Goal: Task Accomplishment & Management: Complete application form

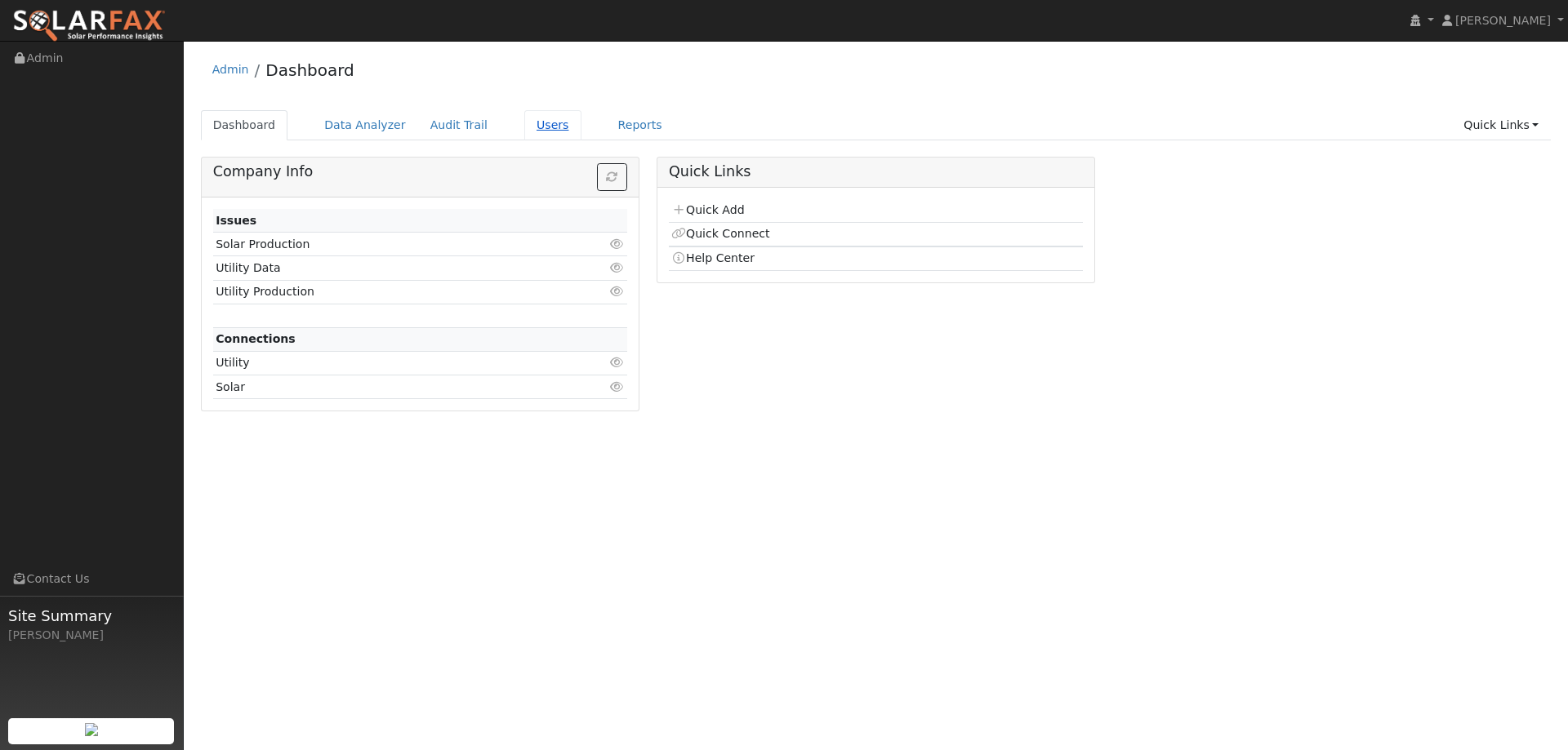
click at [533, 128] on link "Users" at bounding box center [552, 125] width 57 height 30
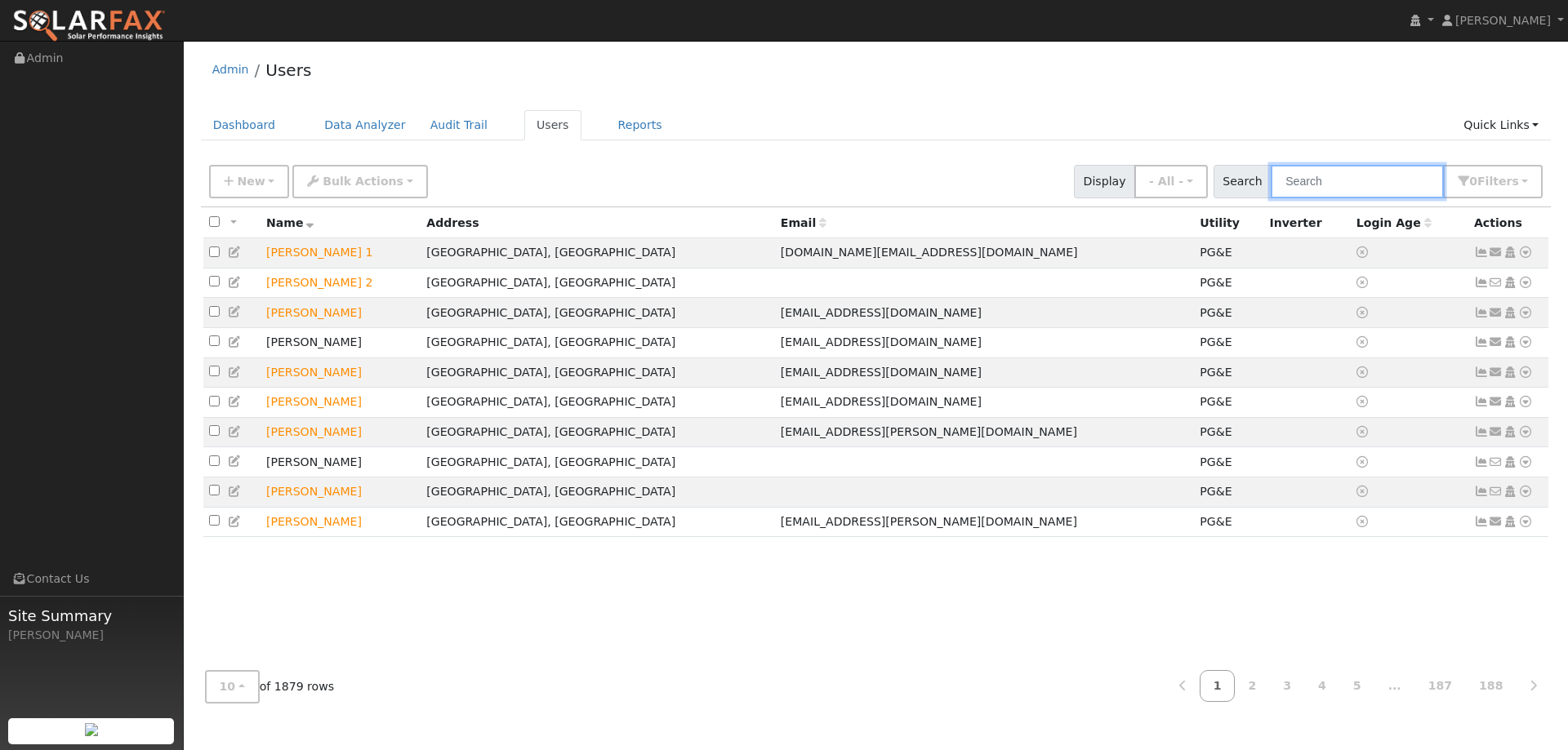
click at [1320, 177] on input "text" at bounding box center [1356, 181] width 173 height 33
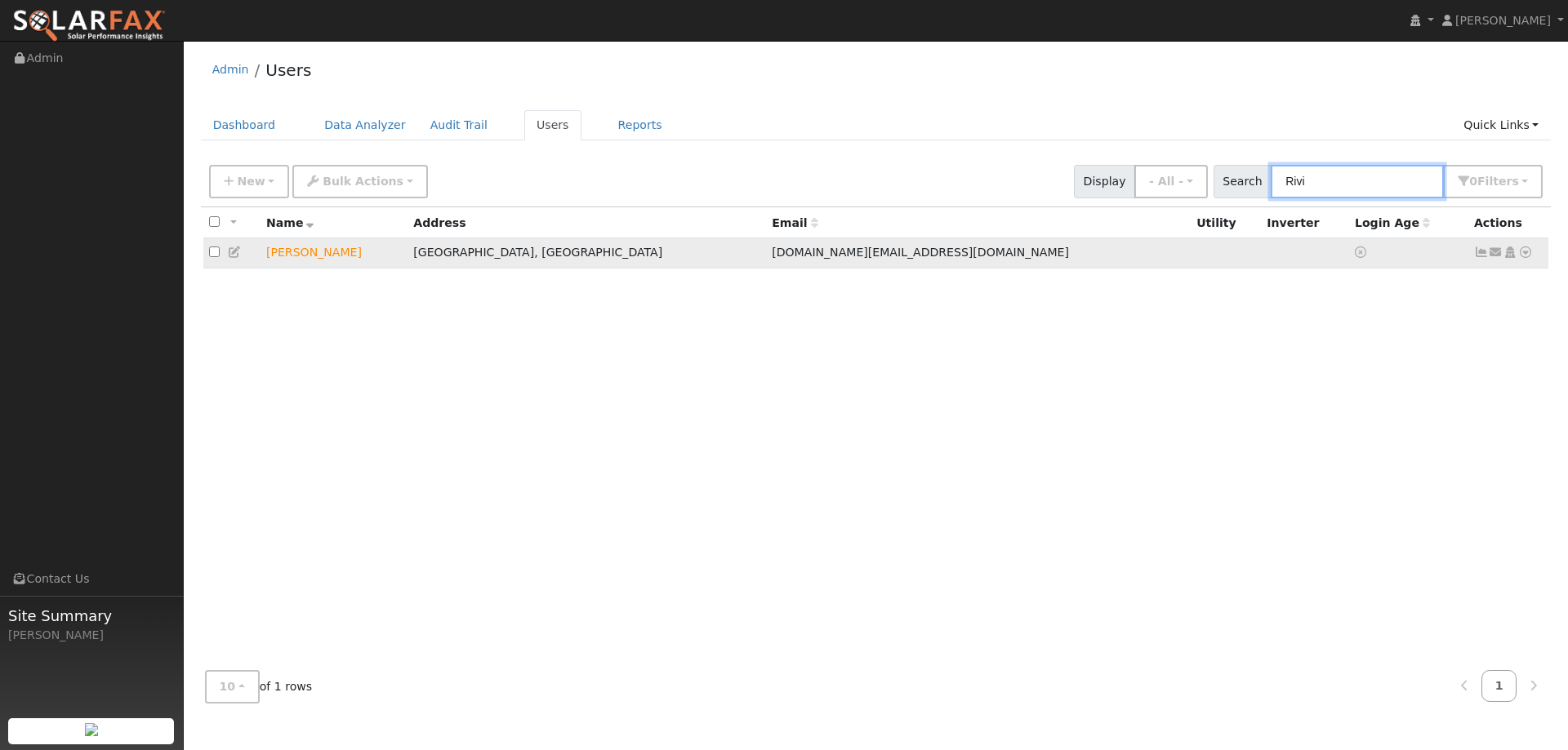
type input "Rivi"
drag, startPoint x: 1525, startPoint y: 256, endPoint x: 1555, endPoint y: 305, distance: 57.5
click at [1523, 258] on icon at bounding box center [1524, 252] width 15 height 11
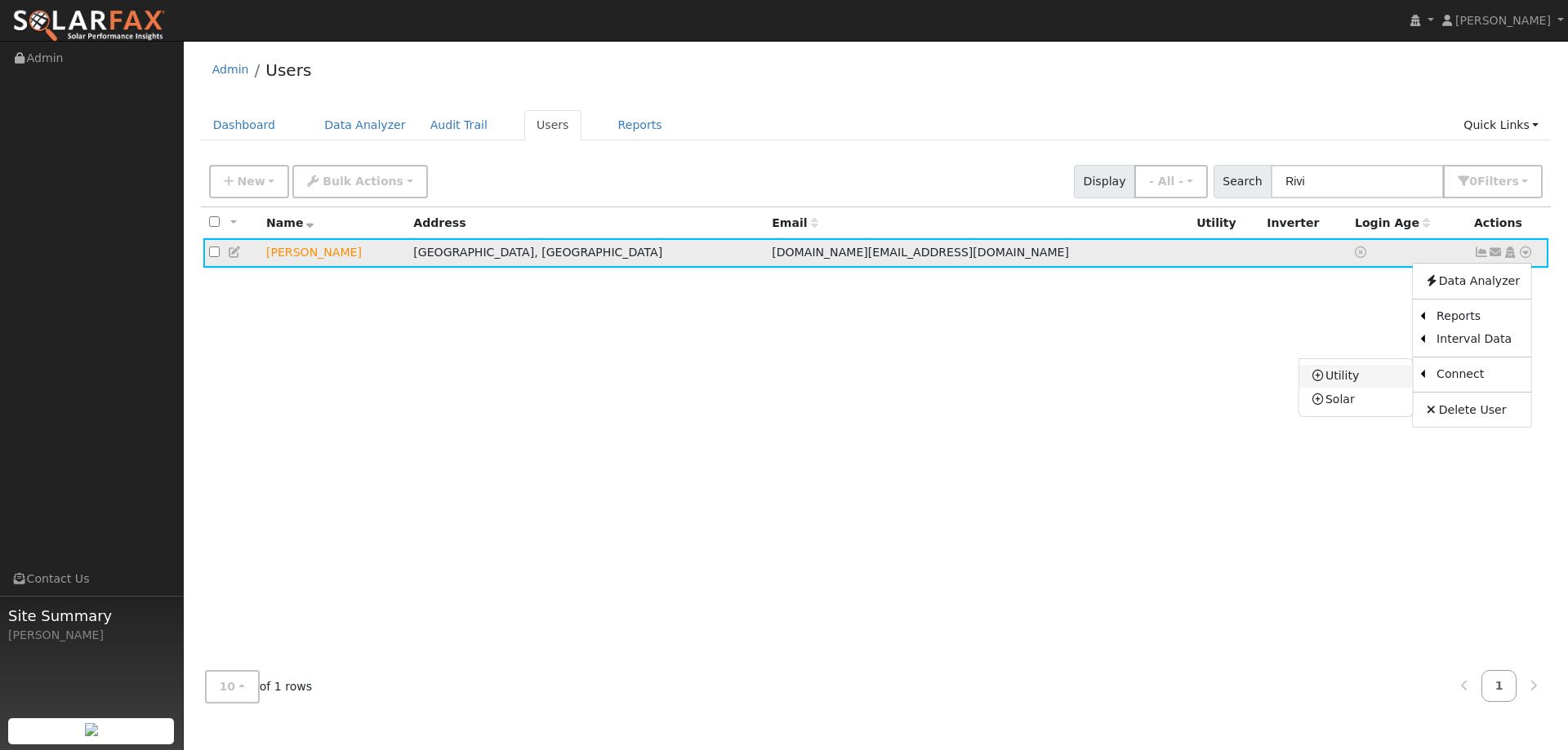
click at [1376, 383] on link "Utility" at bounding box center [1355, 376] width 114 height 23
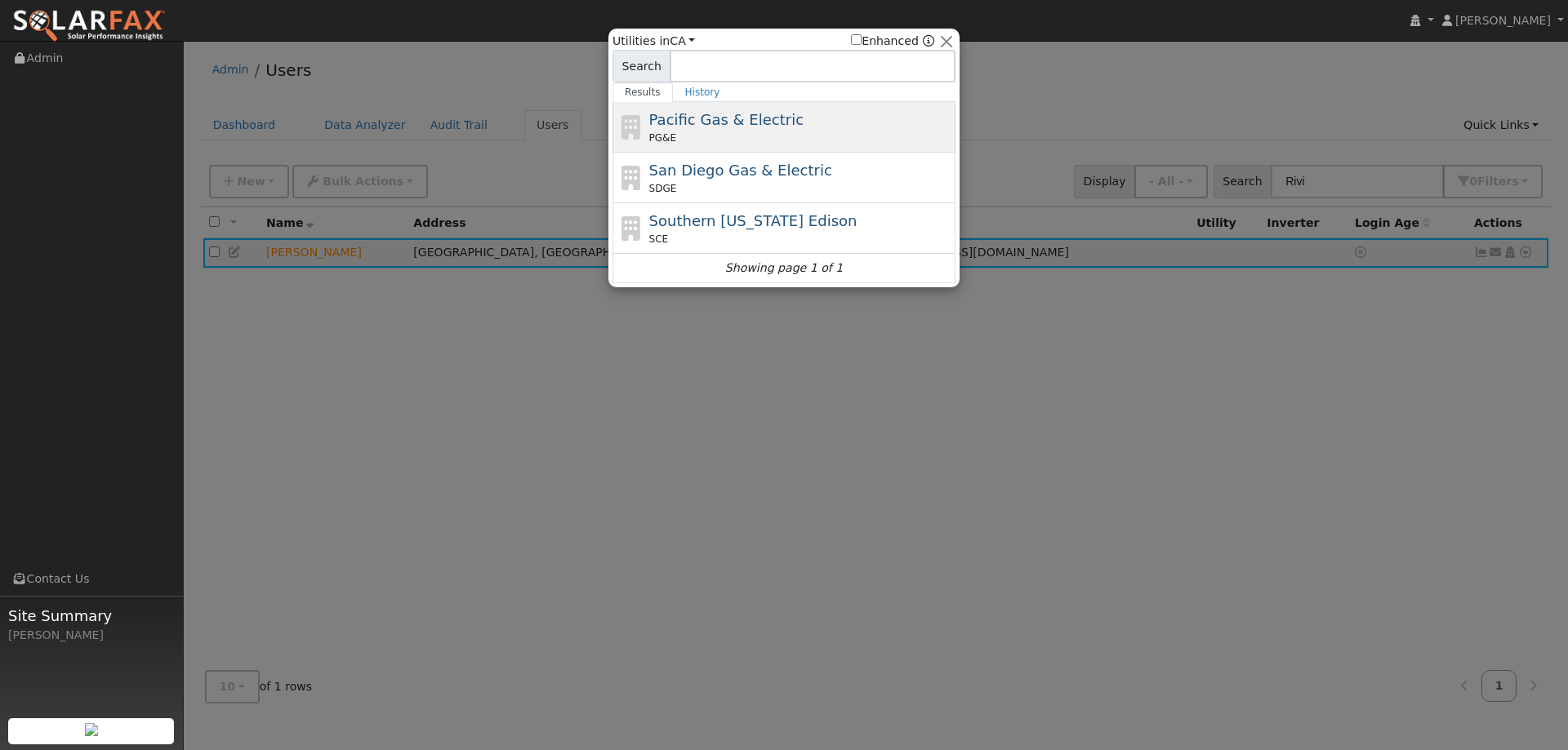
click at [778, 132] on div "PG&E" at bounding box center [800, 137] width 303 height 15
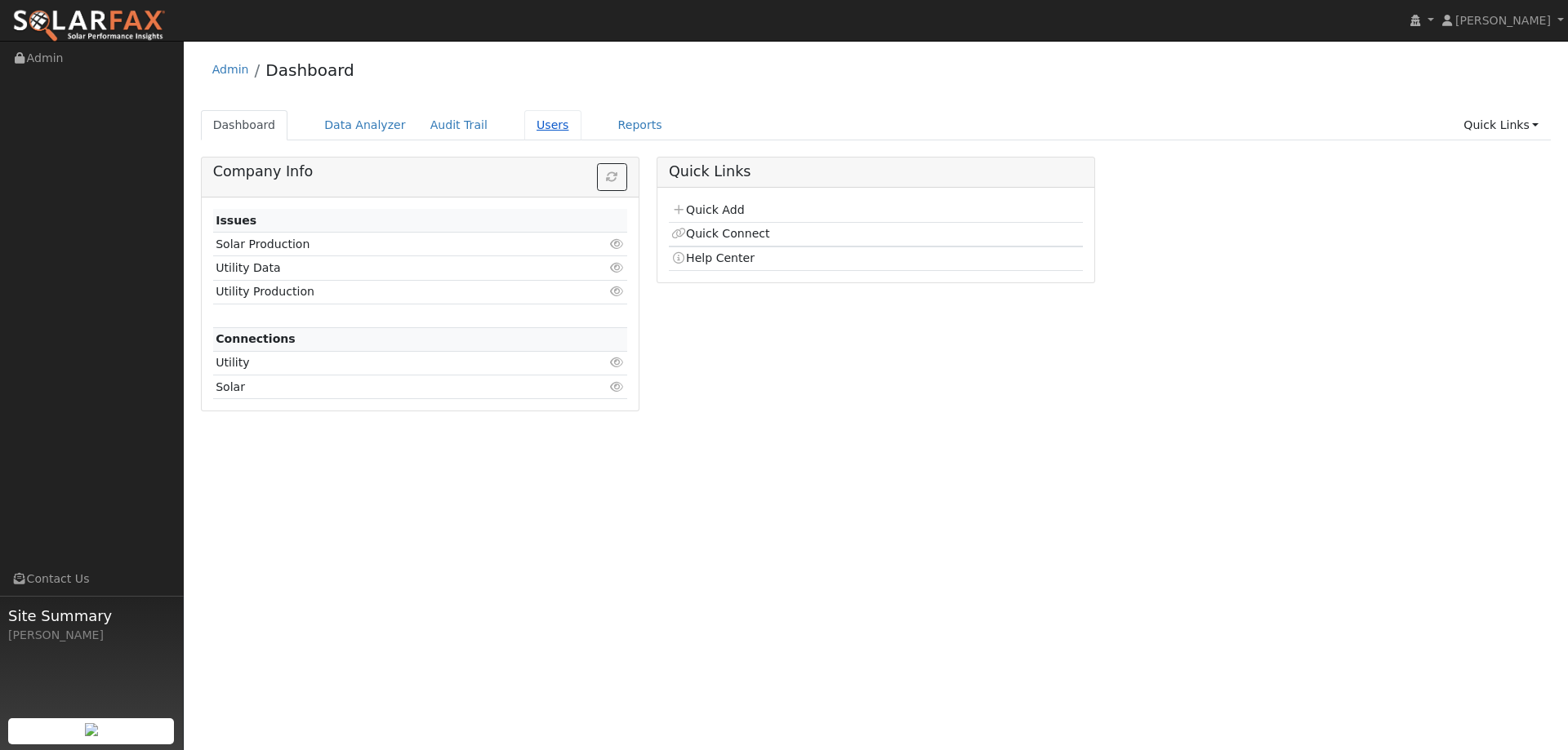
click at [524, 125] on link "Users" at bounding box center [552, 125] width 57 height 30
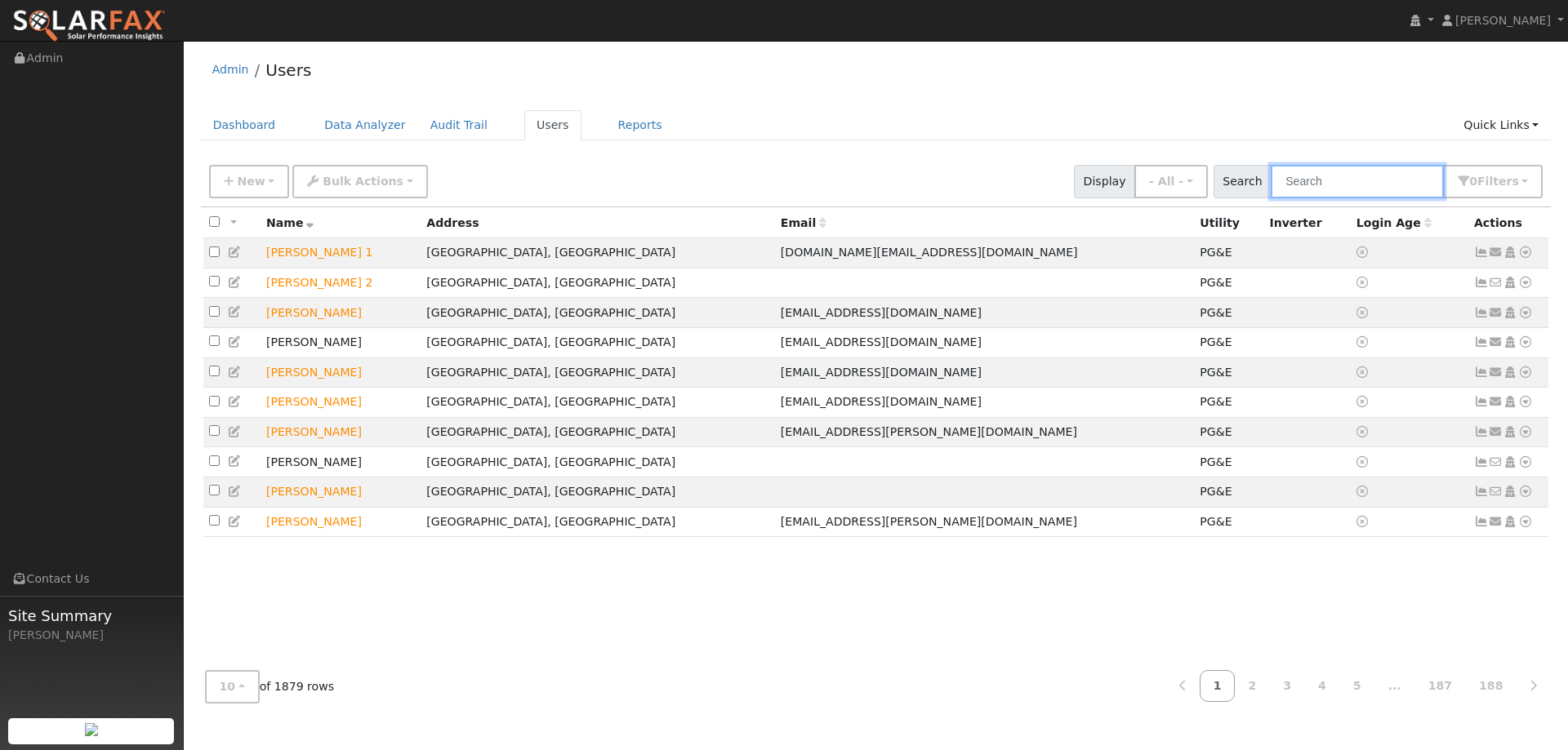
click at [1296, 180] on input "text" at bounding box center [1356, 181] width 173 height 33
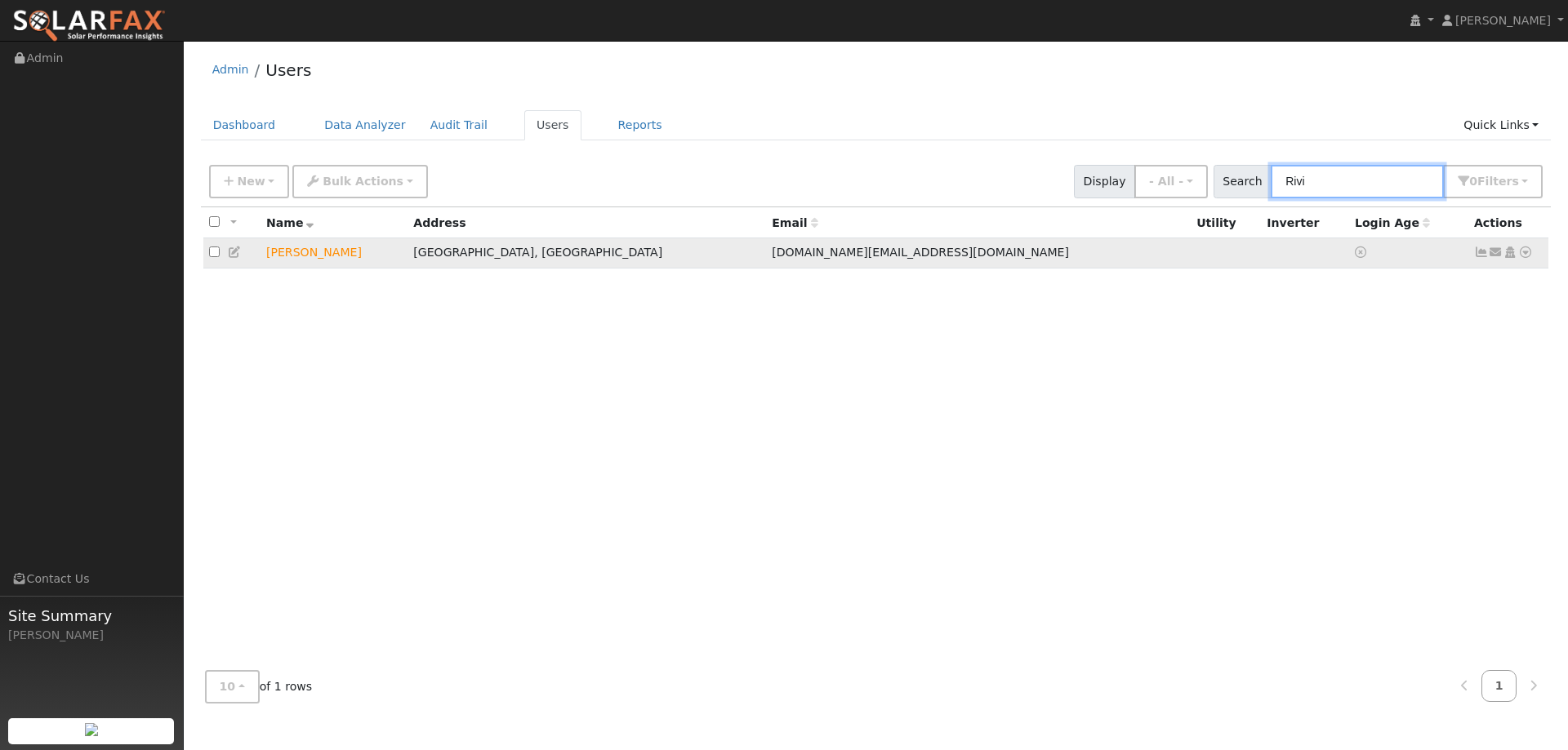
type input "Rivi"
click at [1524, 249] on icon at bounding box center [1524, 252] width 15 height 11
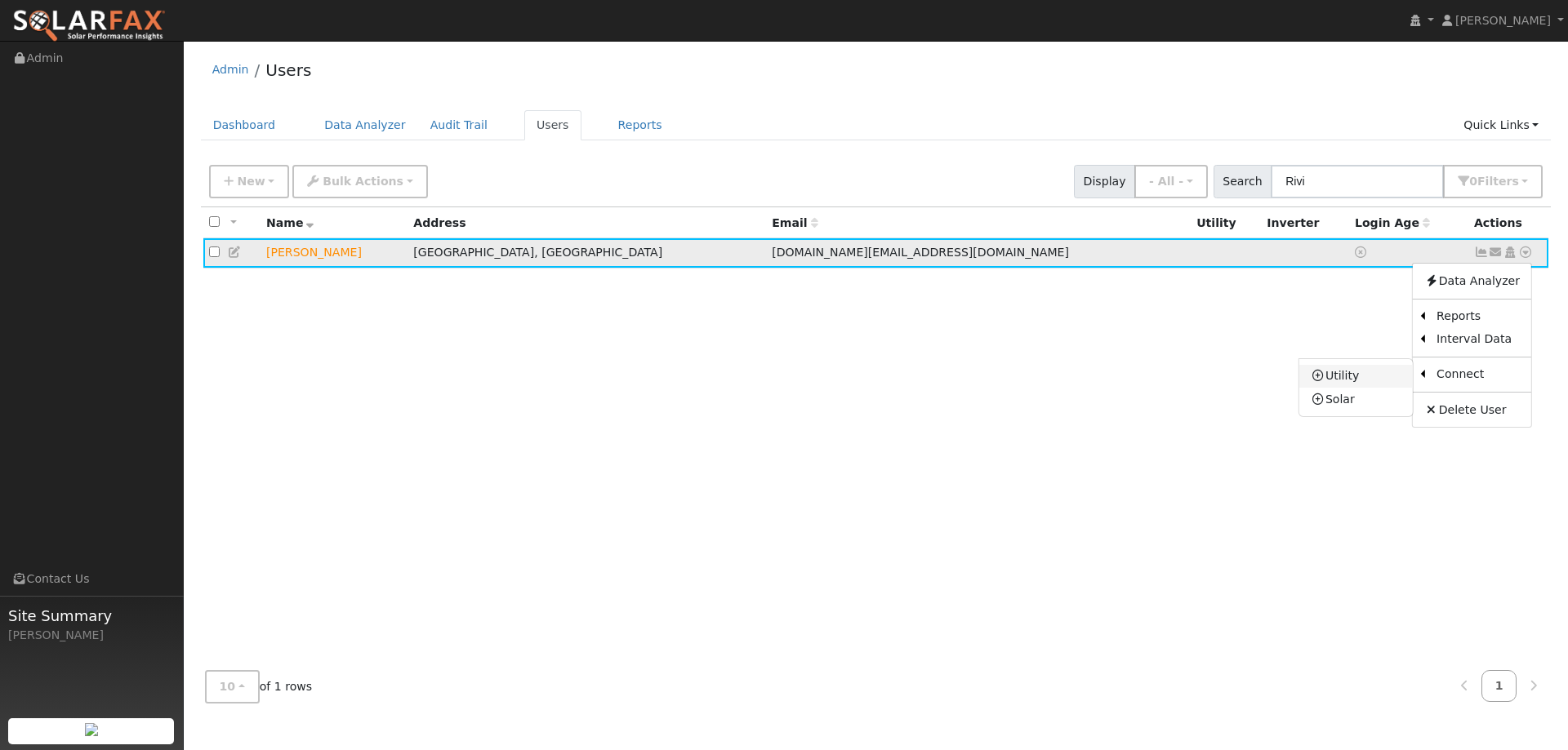
click at [1380, 387] on link "Utility" at bounding box center [1355, 376] width 114 height 23
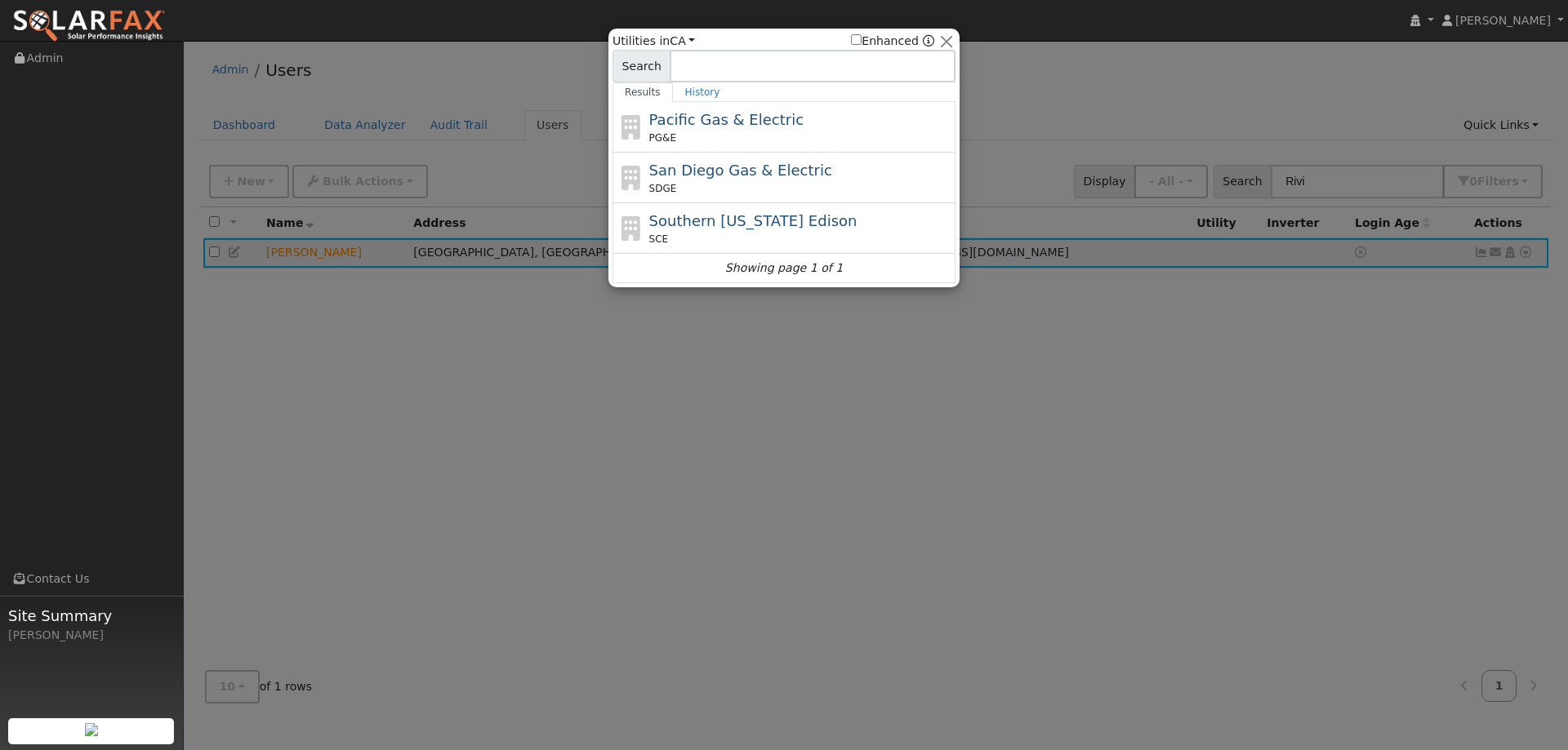
click at [868, 131] on div "Pacific Gas & Electric PG&E" at bounding box center [800, 126] width 303 height 37
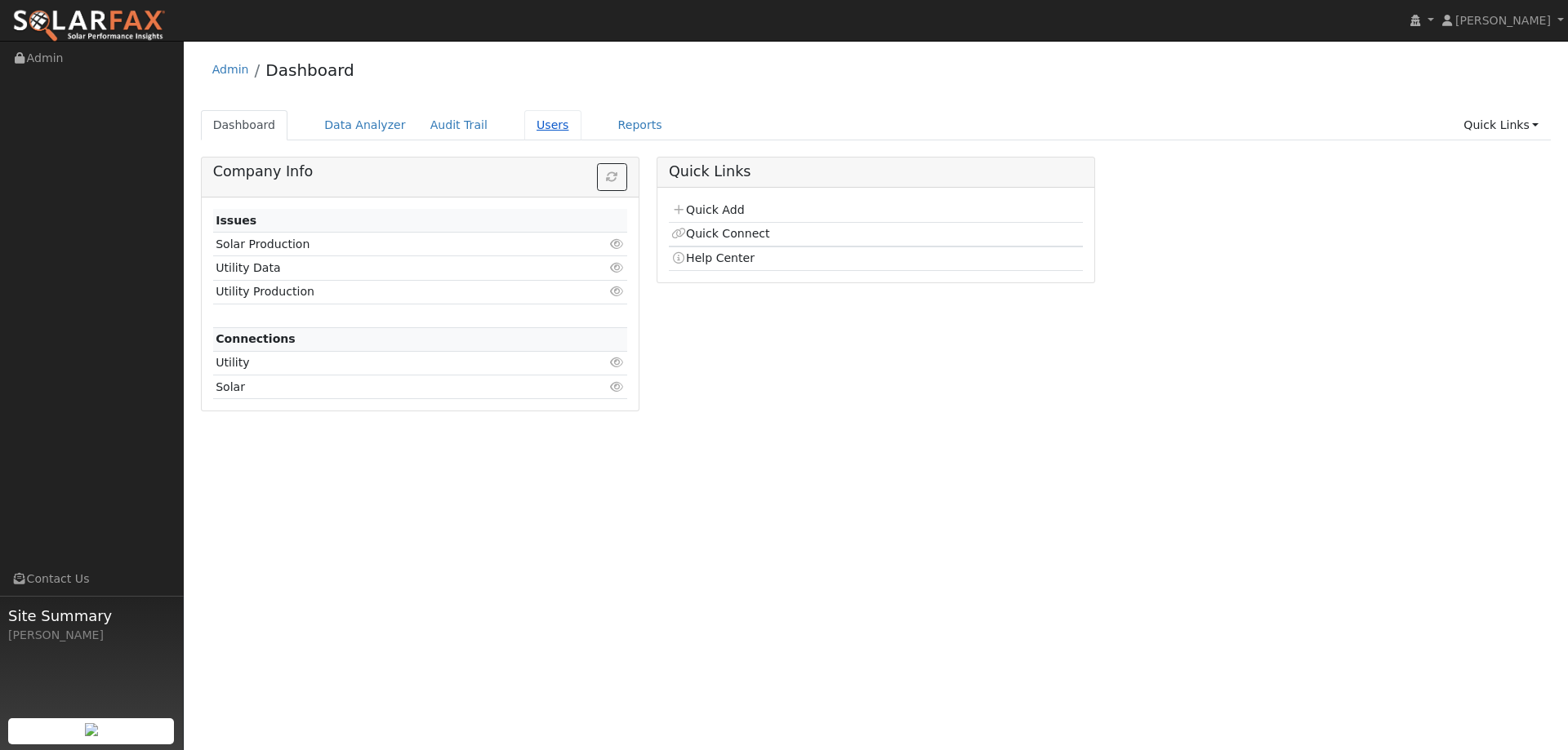
click at [538, 124] on link "Users" at bounding box center [552, 125] width 57 height 30
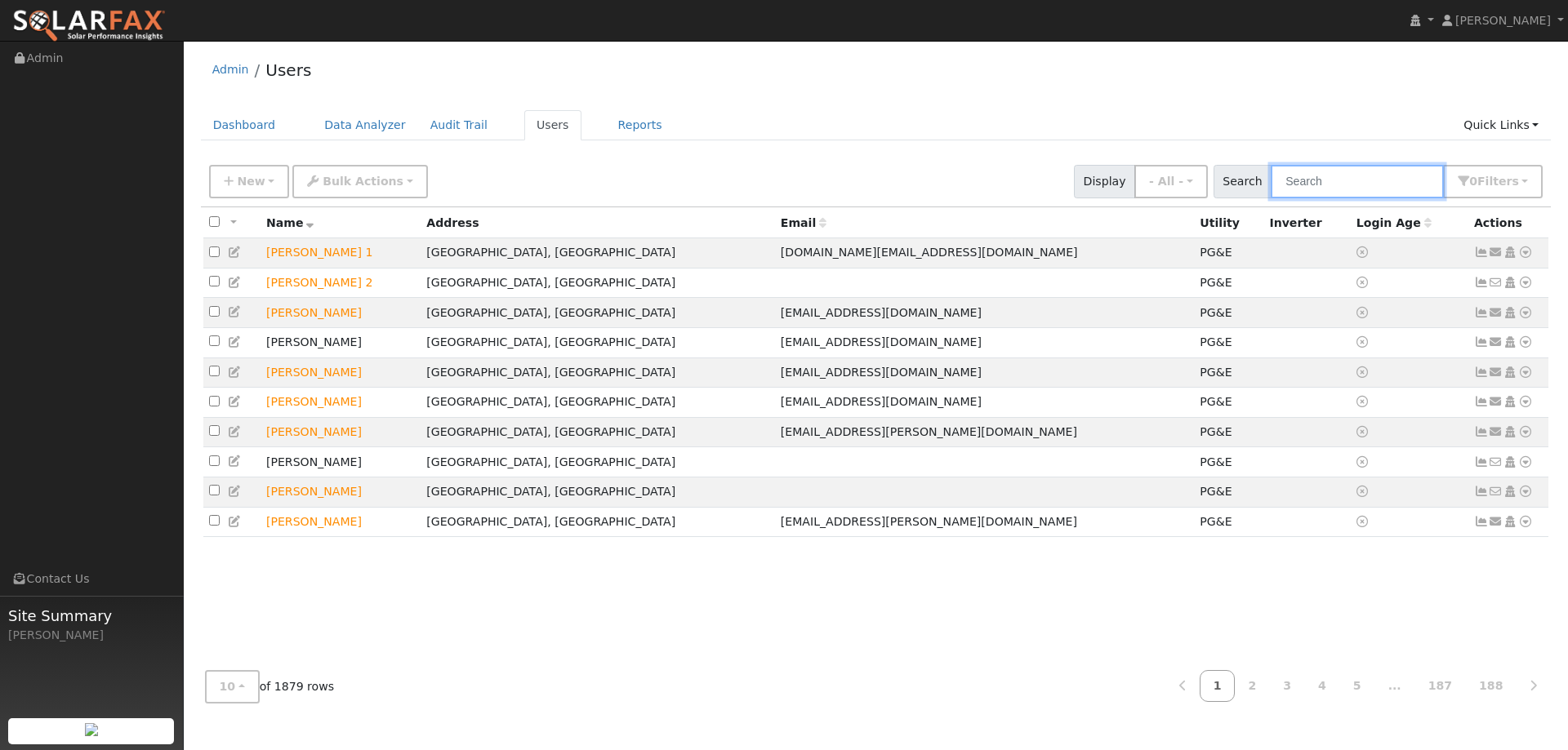
click at [1360, 189] on input "text" at bounding box center [1356, 181] width 173 height 33
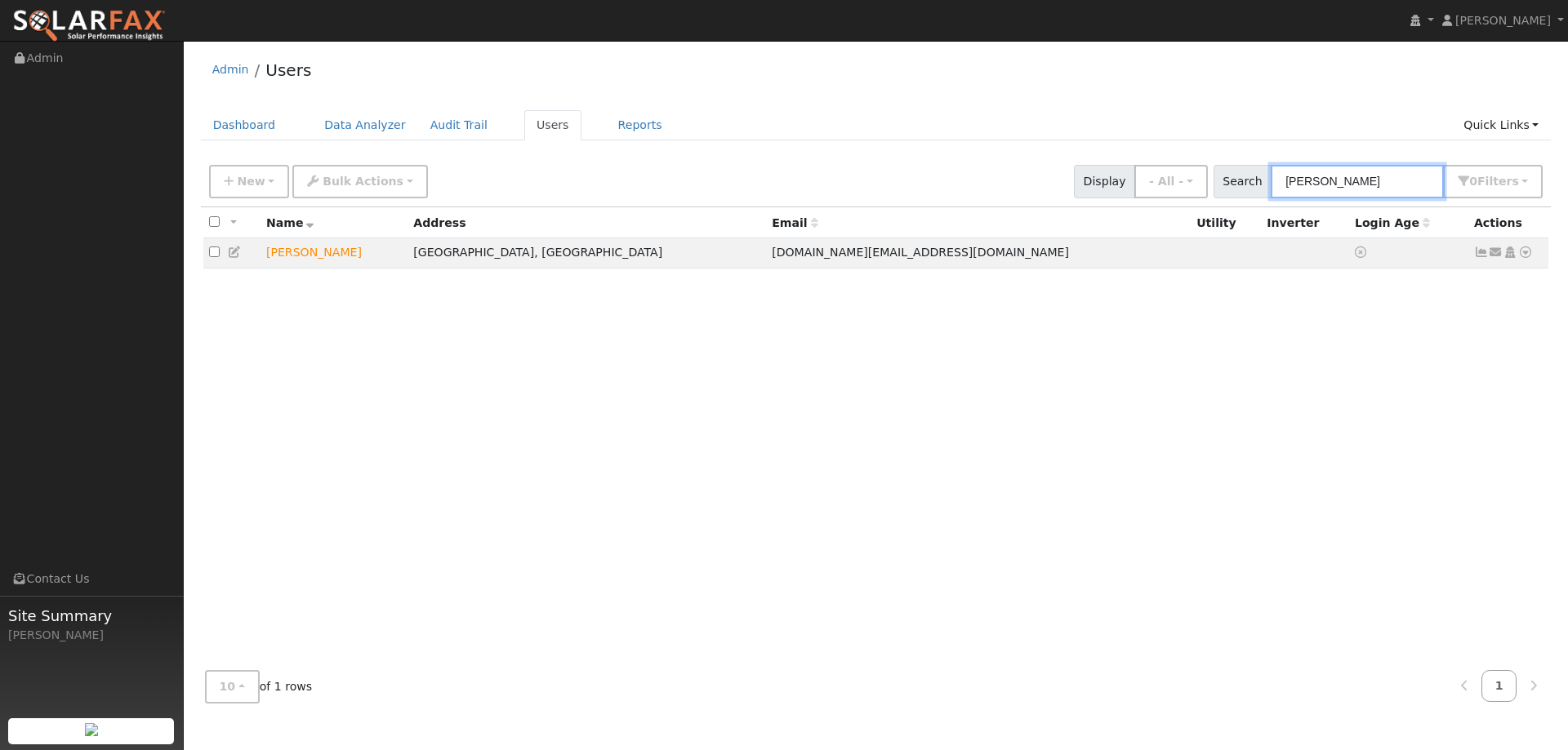
type input "Matthew Riv"
click at [1529, 254] on div "All None All on page None on page Name Address Email Utility Inverter Login Age…" at bounding box center [876, 432] width 1350 height 450
click at [1524, 258] on icon at bounding box center [1524, 252] width 15 height 11
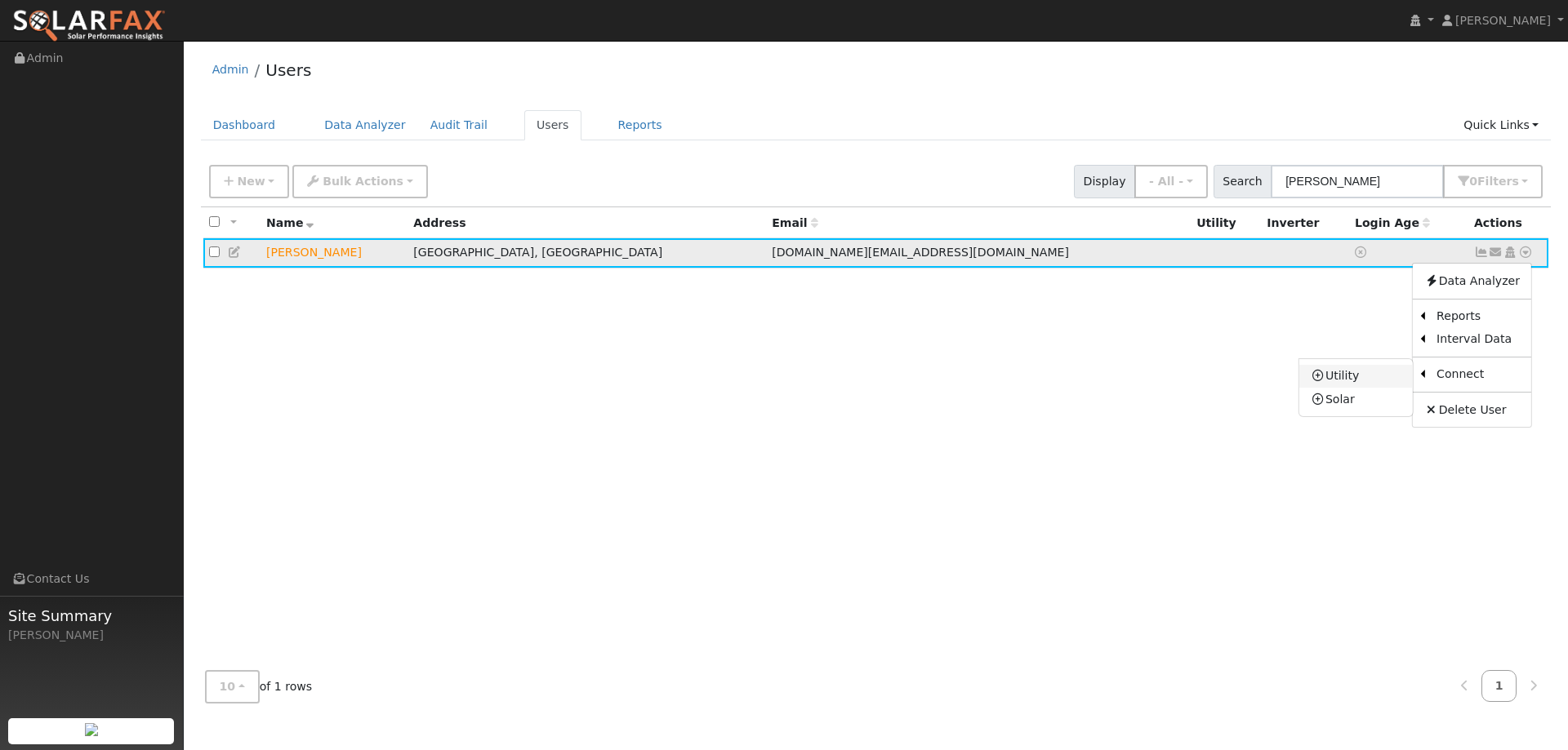
click at [1386, 376] on link "Utility" at bounding box center [1355, 376] width 114 height 23
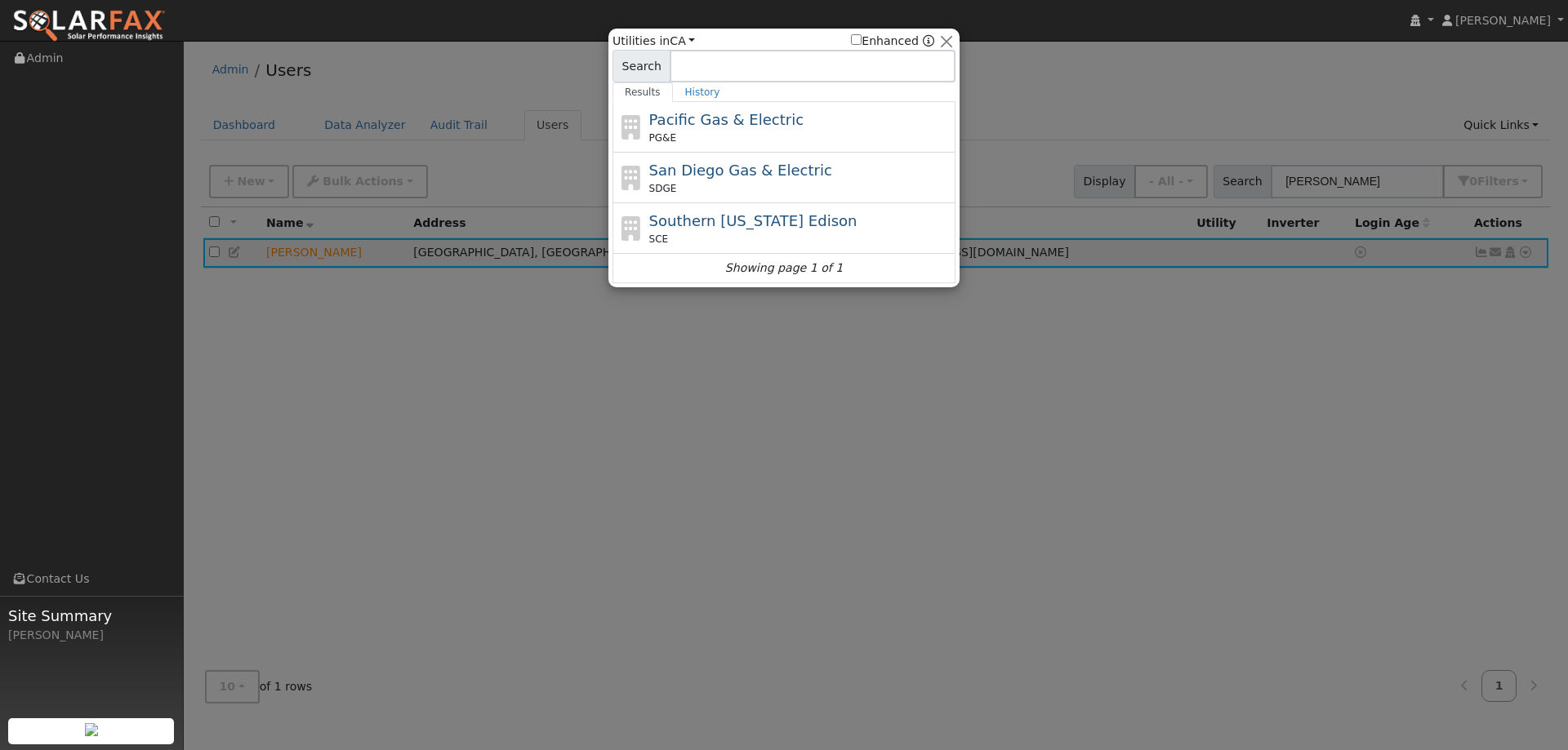
click at [696, 108] on div "Pacific Gas & Electric PG&E" at bounding box center [800, 126] width 303 height 37
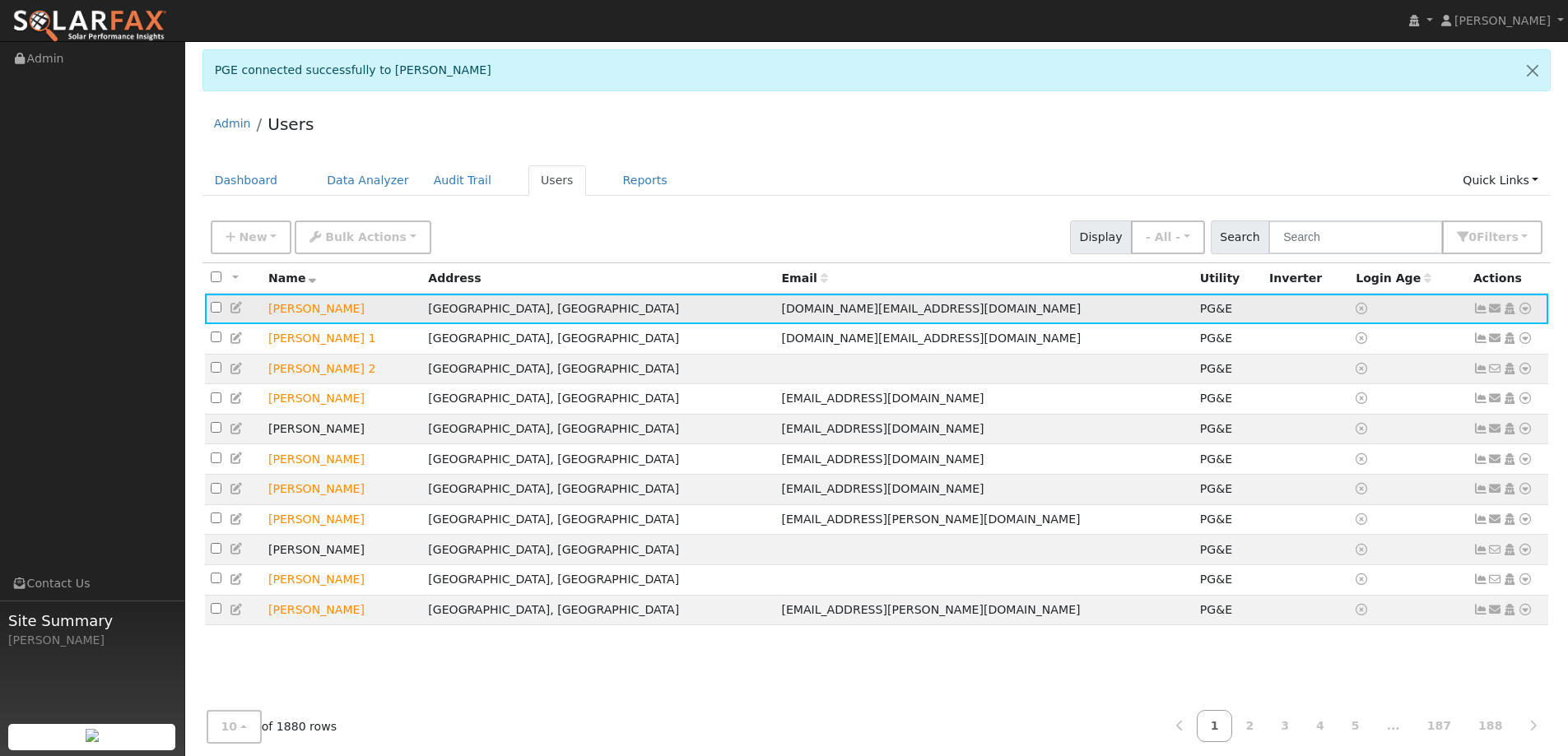
click at [1527, 310] on icon at bounding box center [1525, 308] width 15 height 11
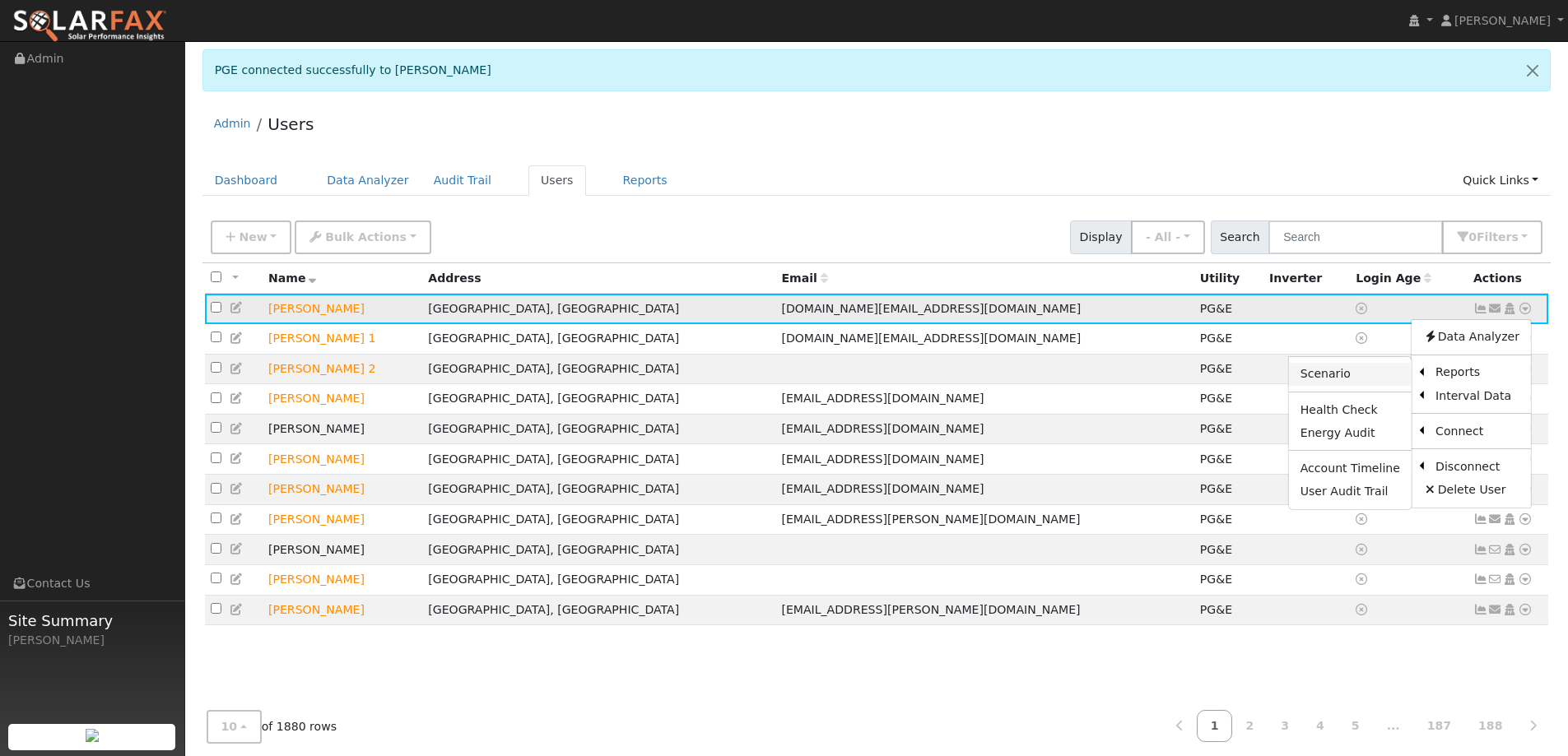
click at [1371, 373] on link "Scenario" at bounding box center [1350, 374] width 123 height 23
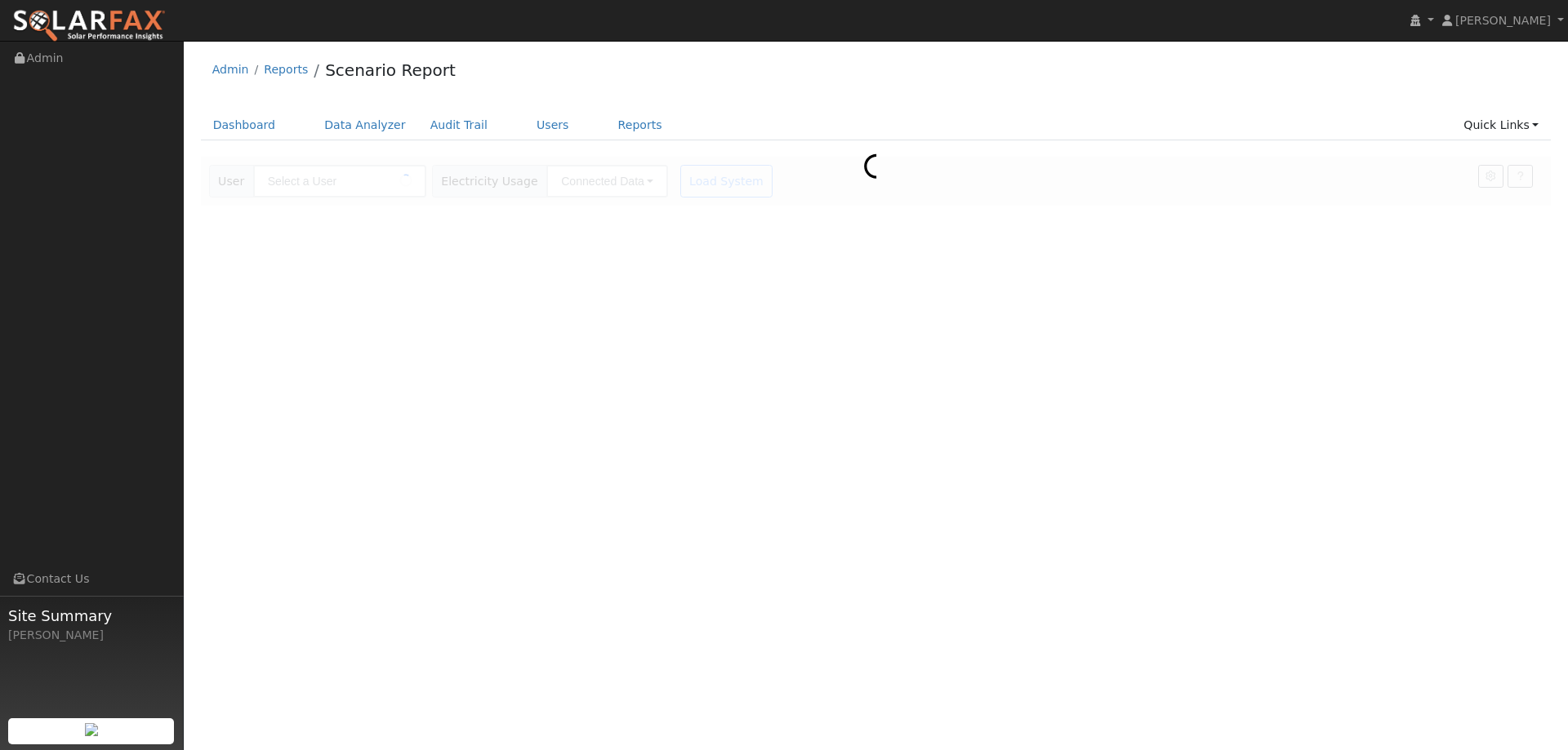
type input "[PERSON_NAME]"
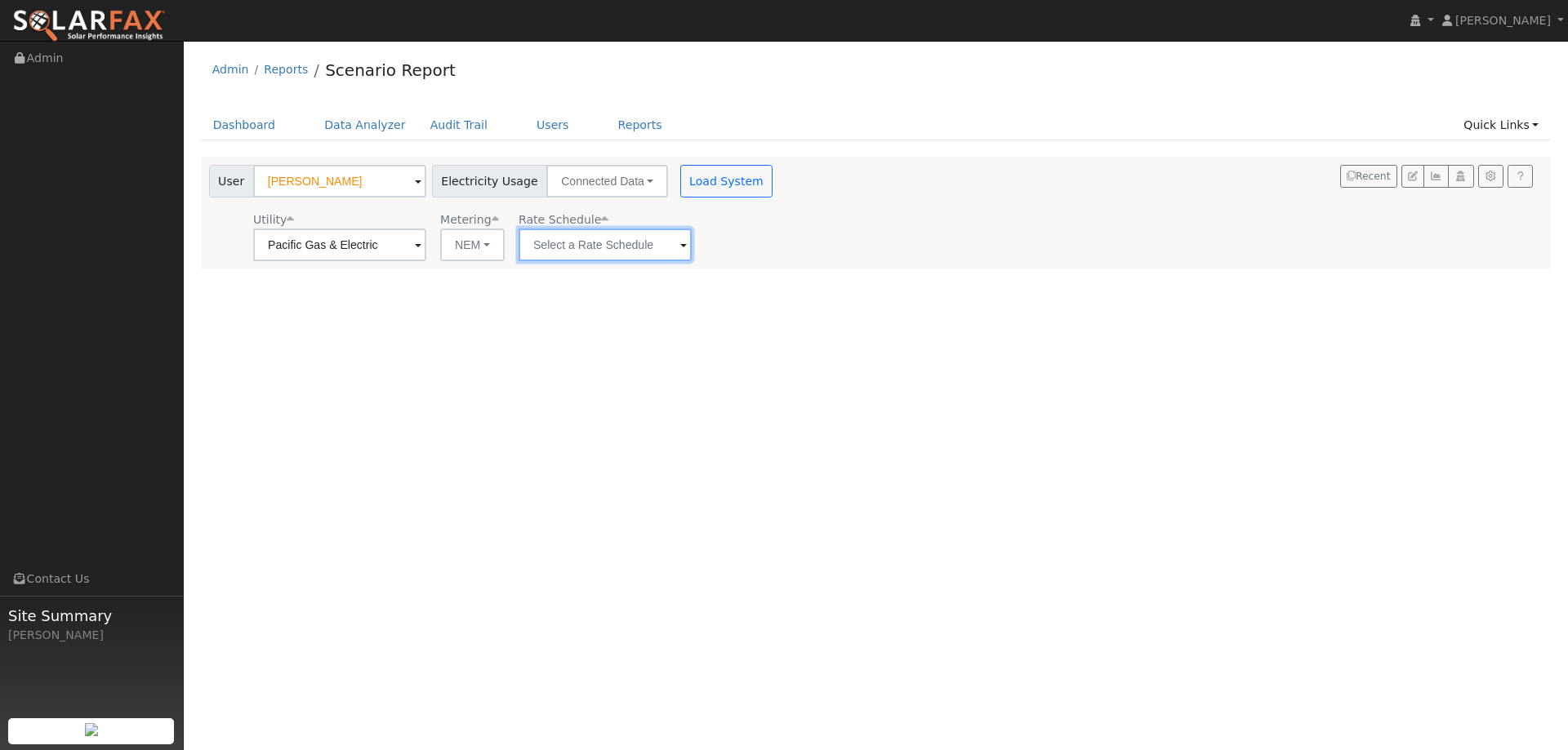
click at [655, 247] on input "text" at bounding box center [604, 245] width 173 height 32
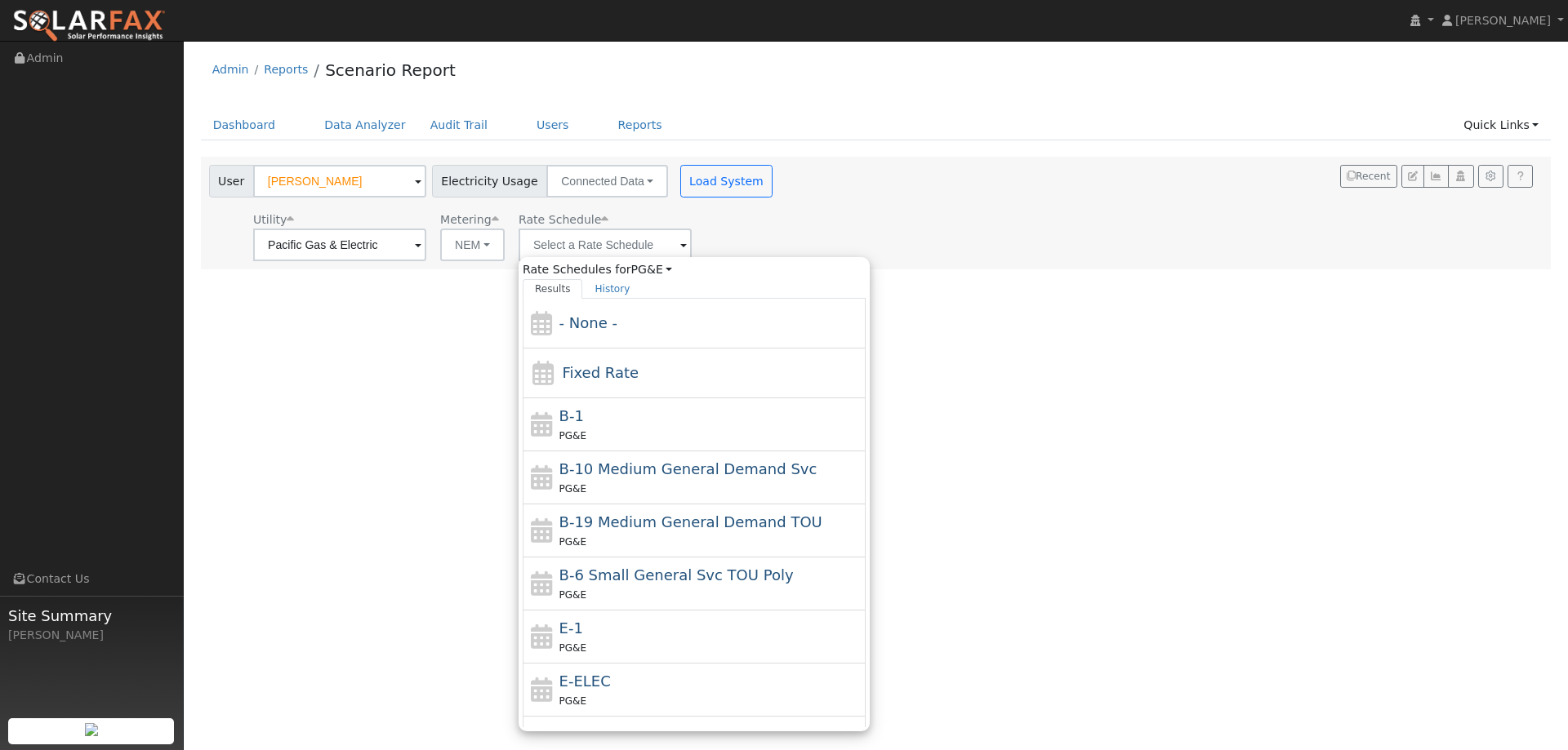
drag, startPoint x: 640, startPoint y: 626, endPoint x: 636, endPoint y: 607, distance: 19.4
click at [636, 618] on div "E-1 PG&E" at bounding box center [710, 637] width 303 height 39
type input "E-1"
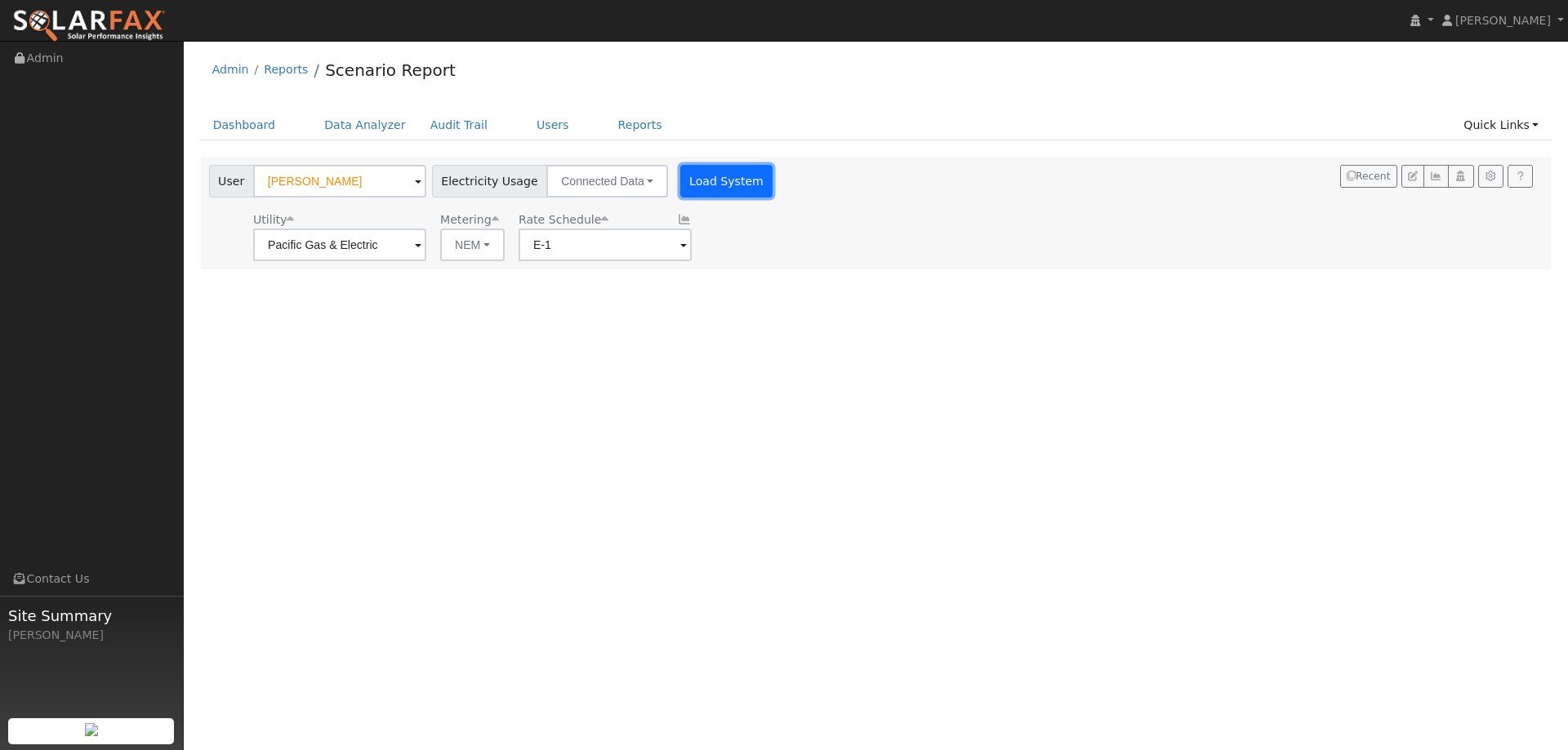
click at [706, 187] on button "Load System" at bounding box center [726, 181] width 93 height 32
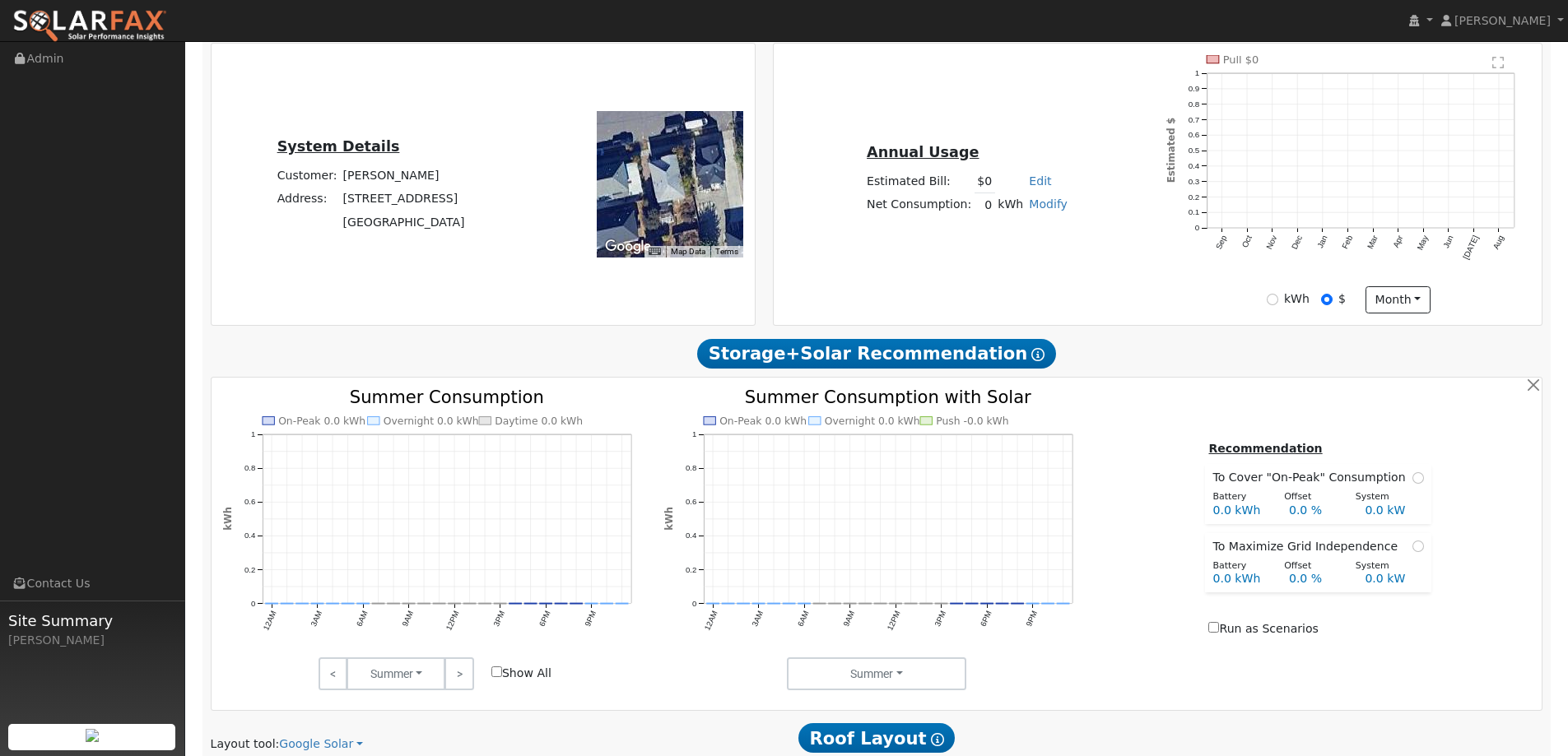
scroll to position [823, 0]
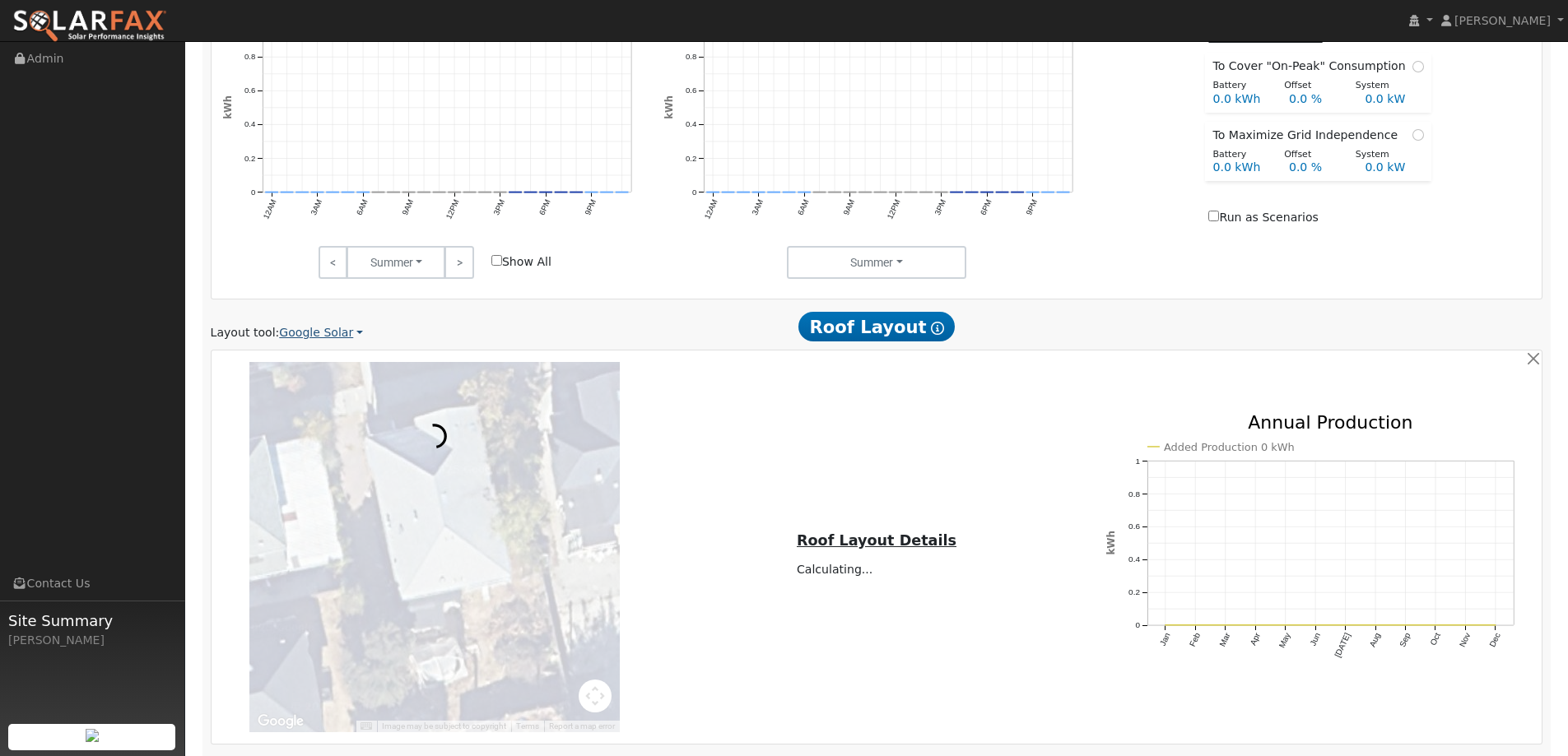
click at [338, 331] on link "Google Solar" at bounding box center [321, 333] width 84 height 17
click at [341, 407] on link "Aurora" at bounding box center [331, 409] width 114 height 23
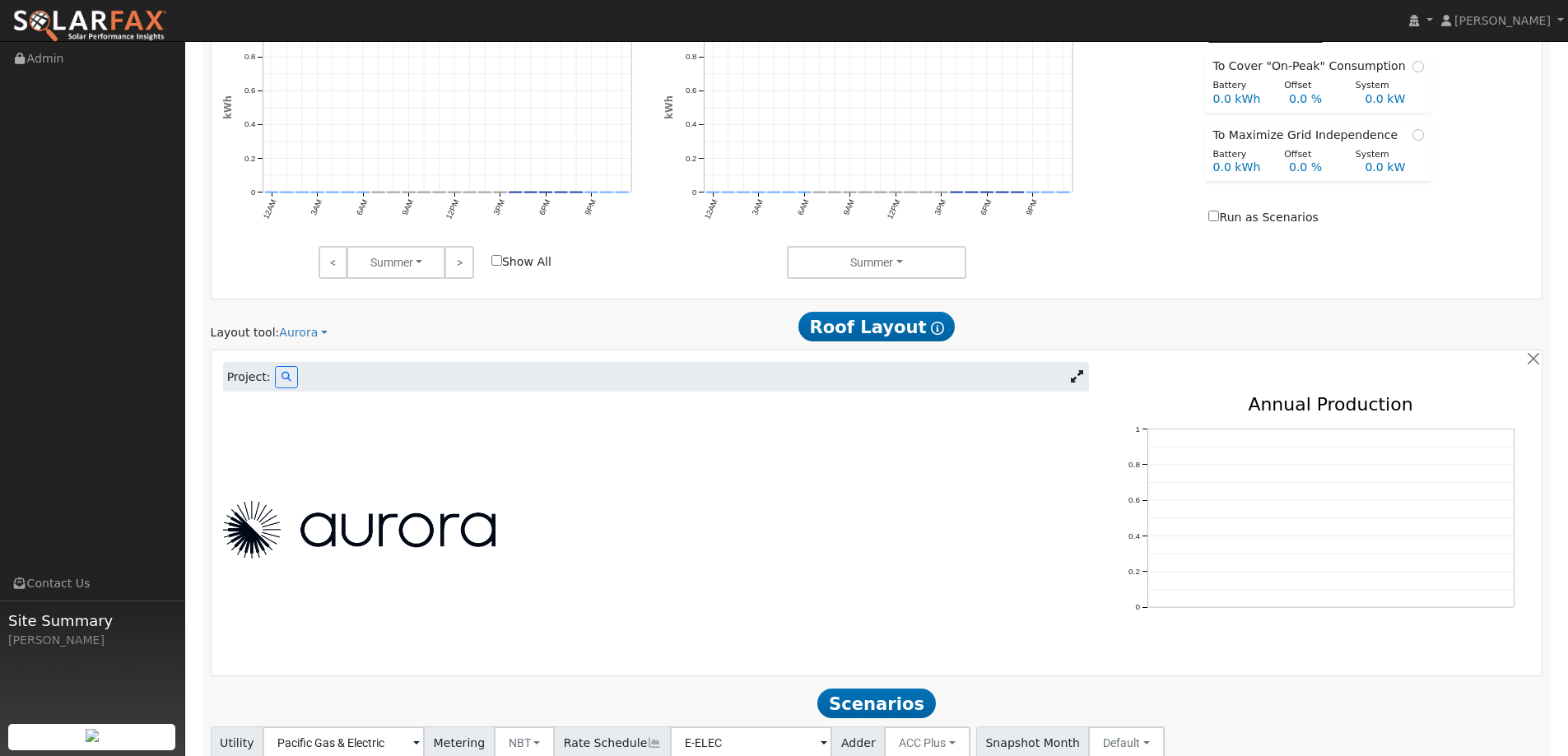
scroll to position [694, 0]
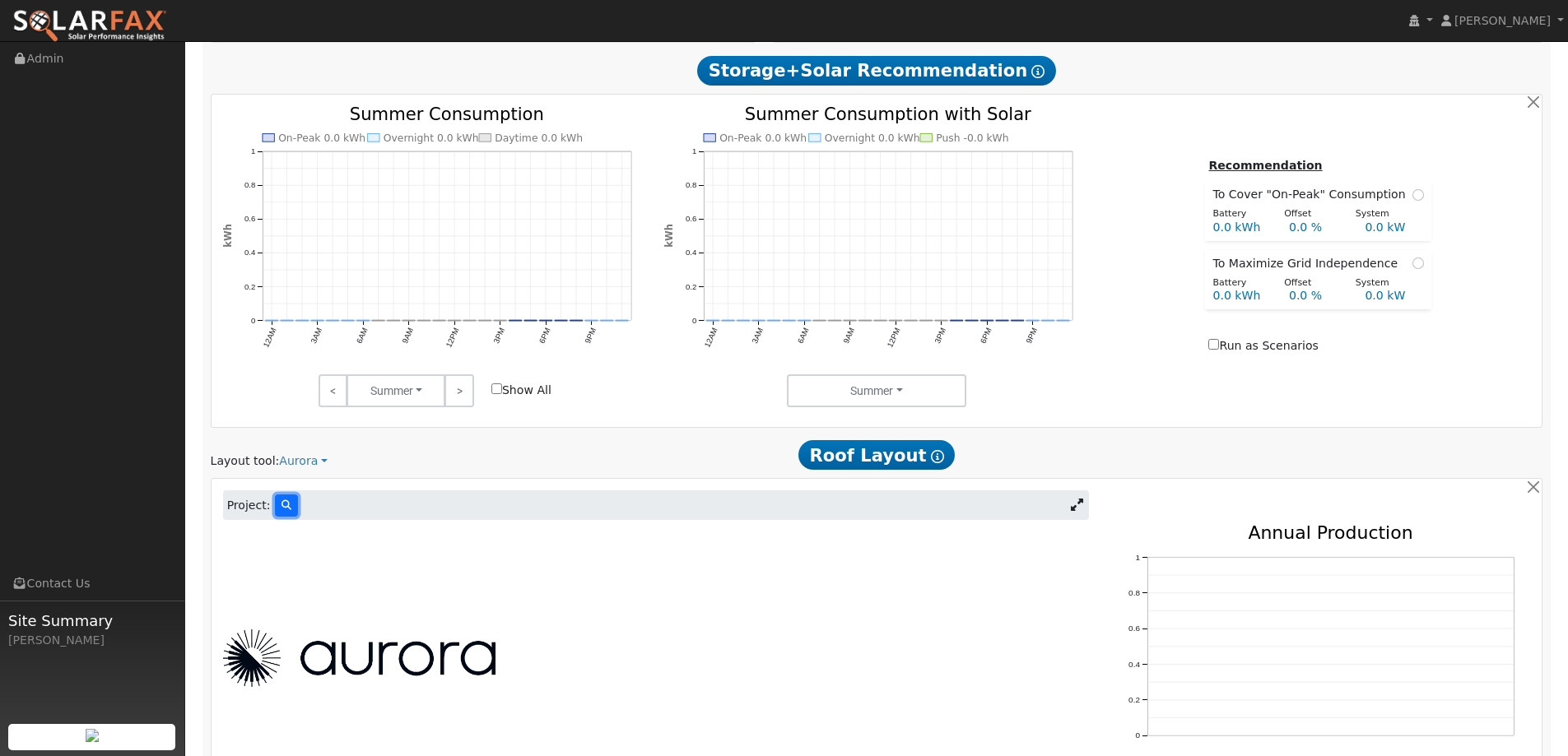
click at [281, 510] on icon at bounding box center [286, 505] width 9 height 9
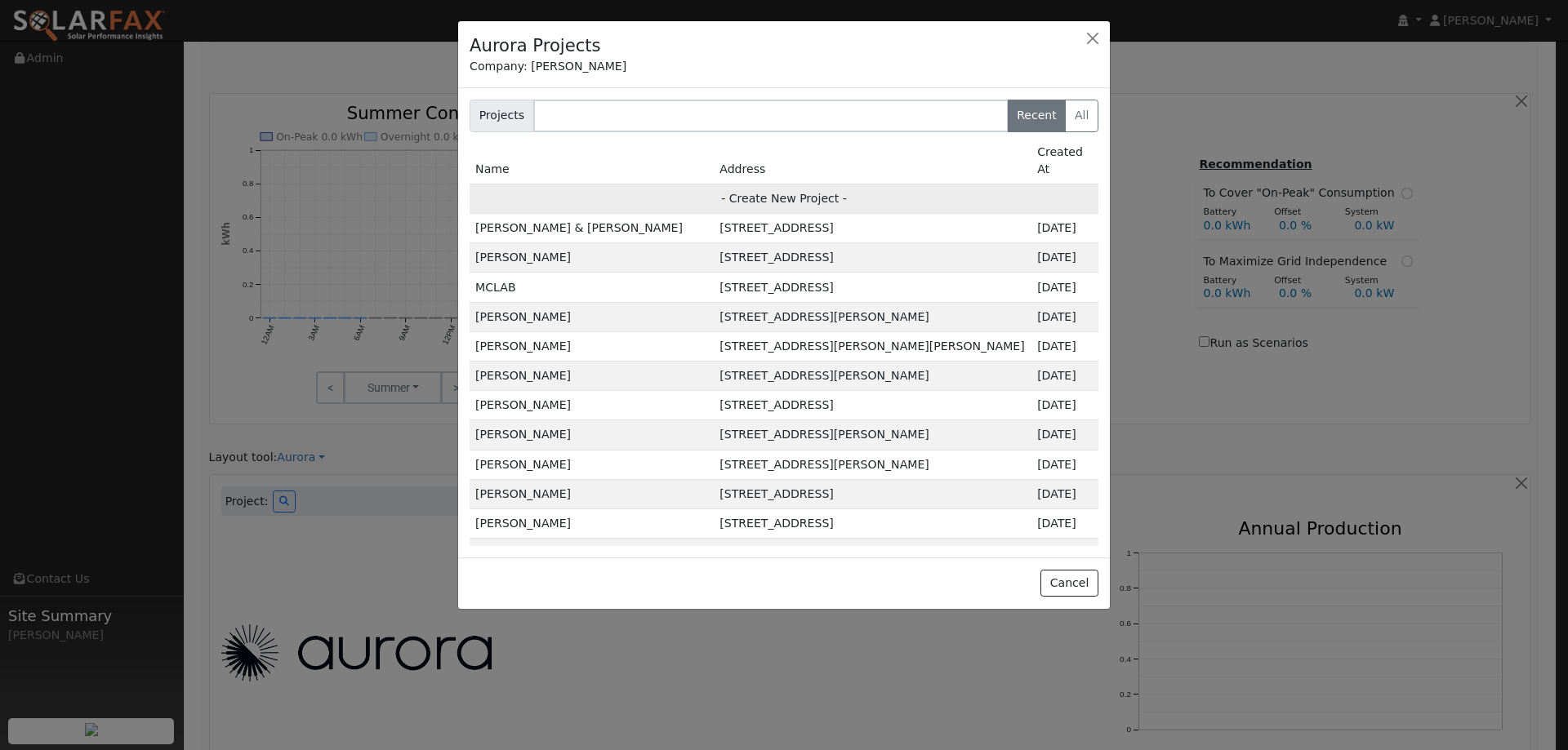
click at [801, 183] on td "- Create New Project -" at bounding box center [784, 198] width 629 height 29
type input "Matthew Rivinius"
type input "1212 East Scotts Avenue"
type input "Stockton"
type input "CA"
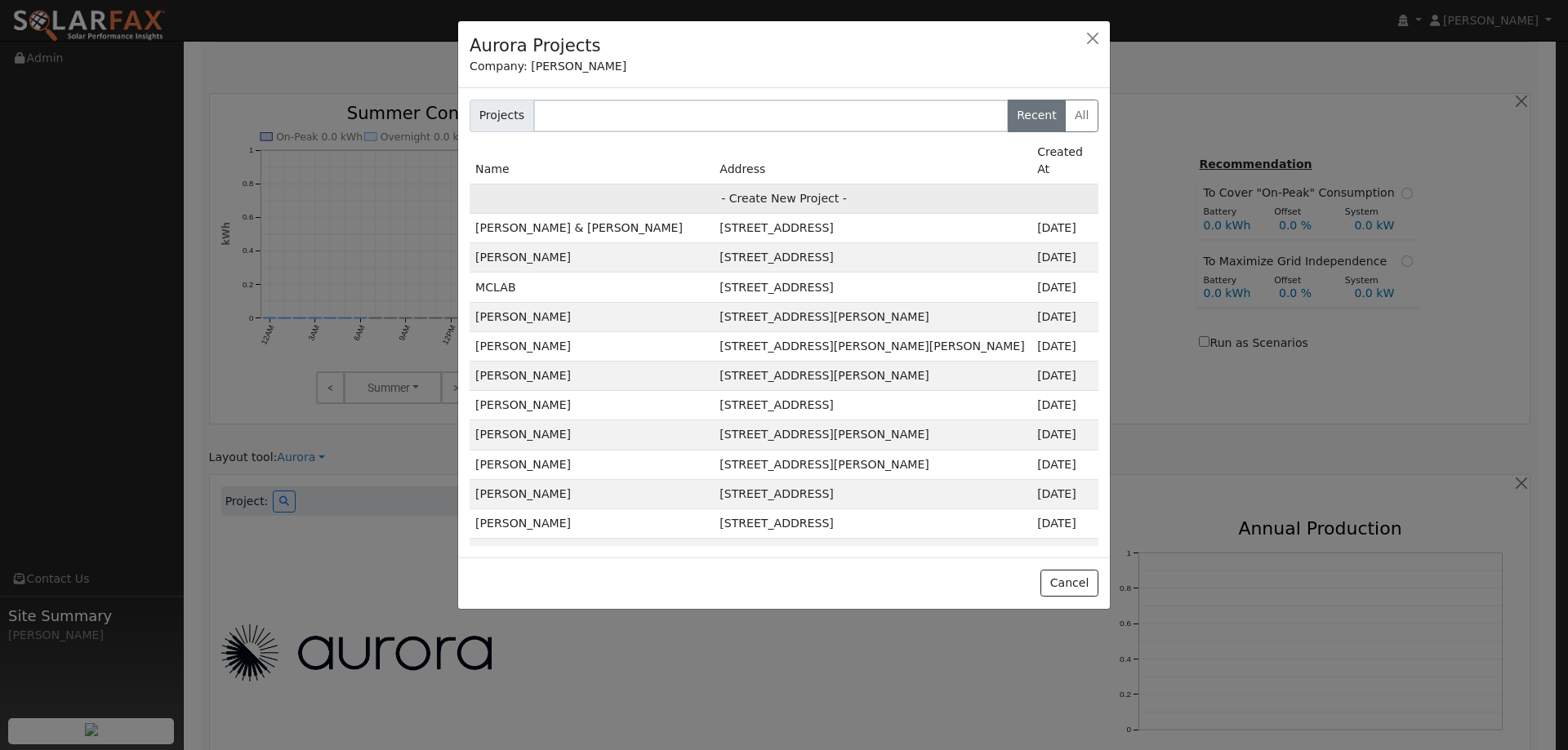
type input "95205"
type input "Design"
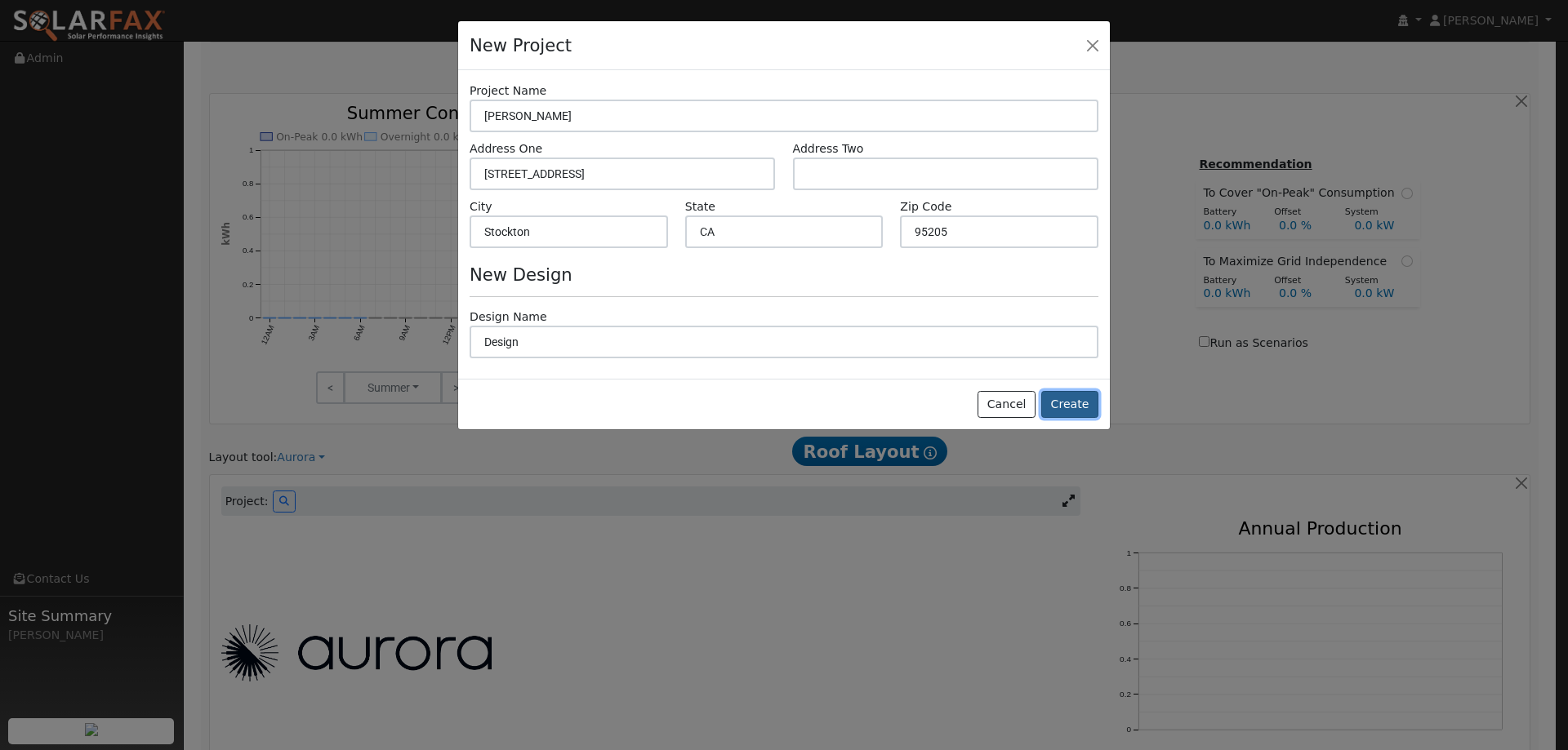
click at [1064, 393] on button "Create" at bounding box center [1070, 404] width 57 height 28
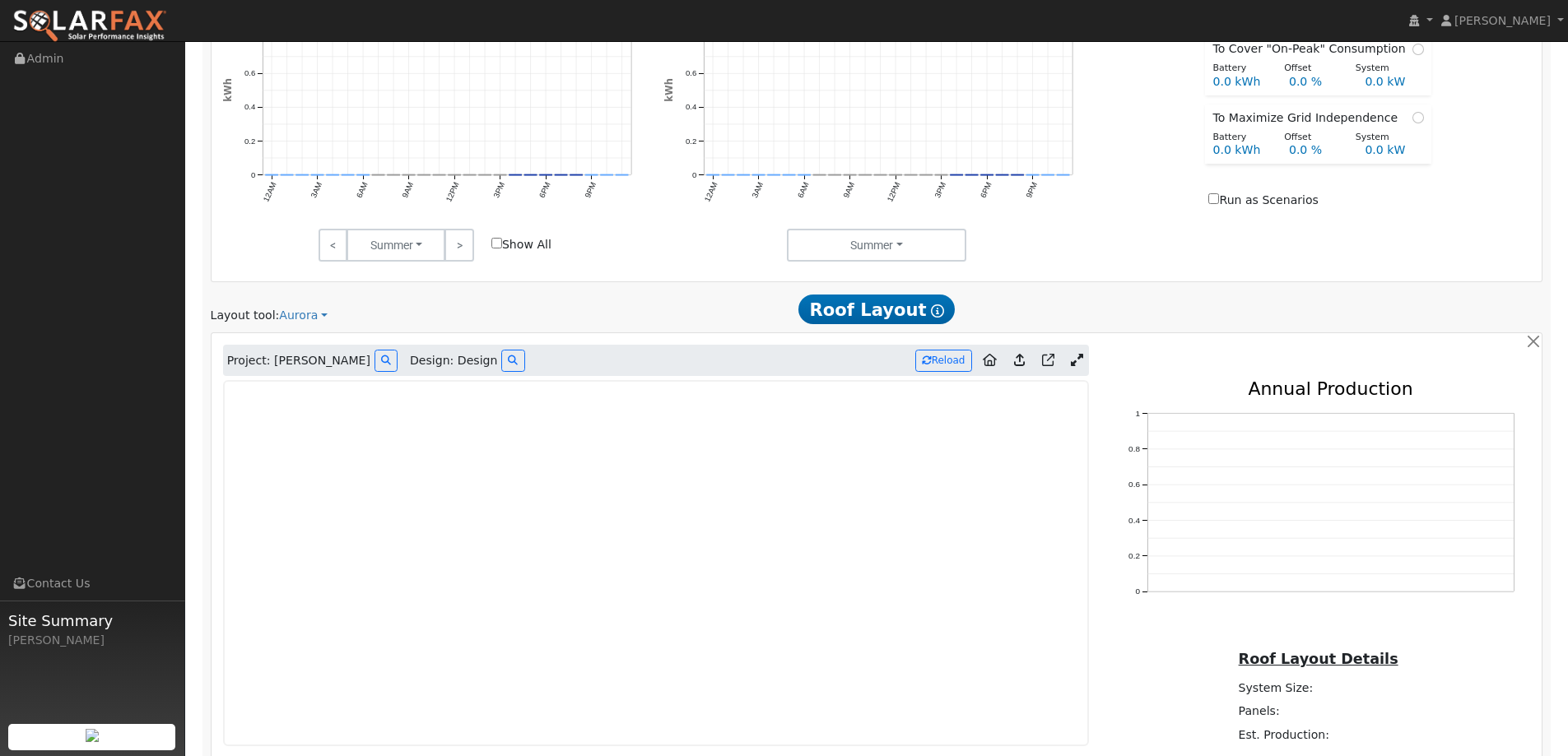
scroll to position [1044, 0]
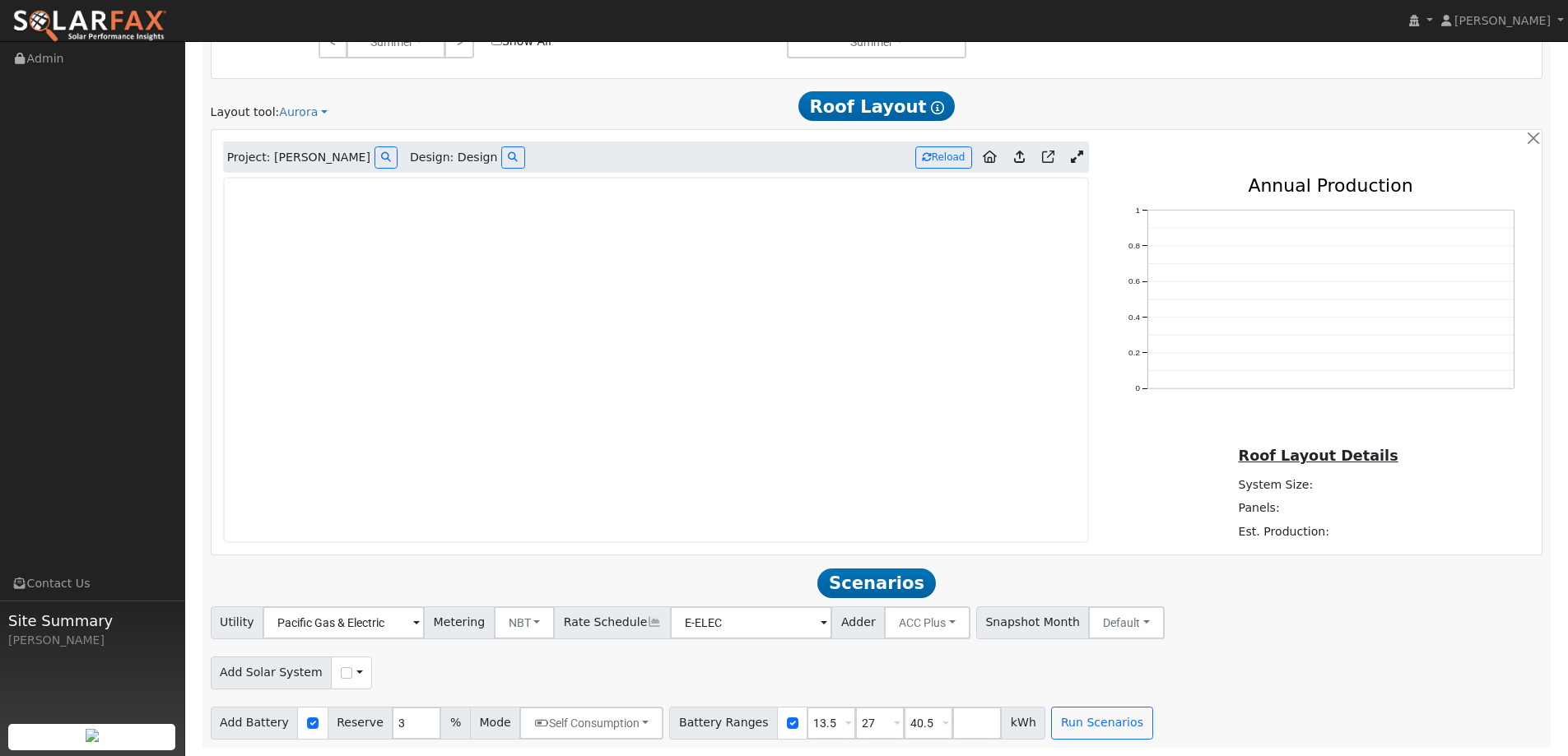
click at [117, 22] on img at bounding box center [90, 27] width 155 height 34
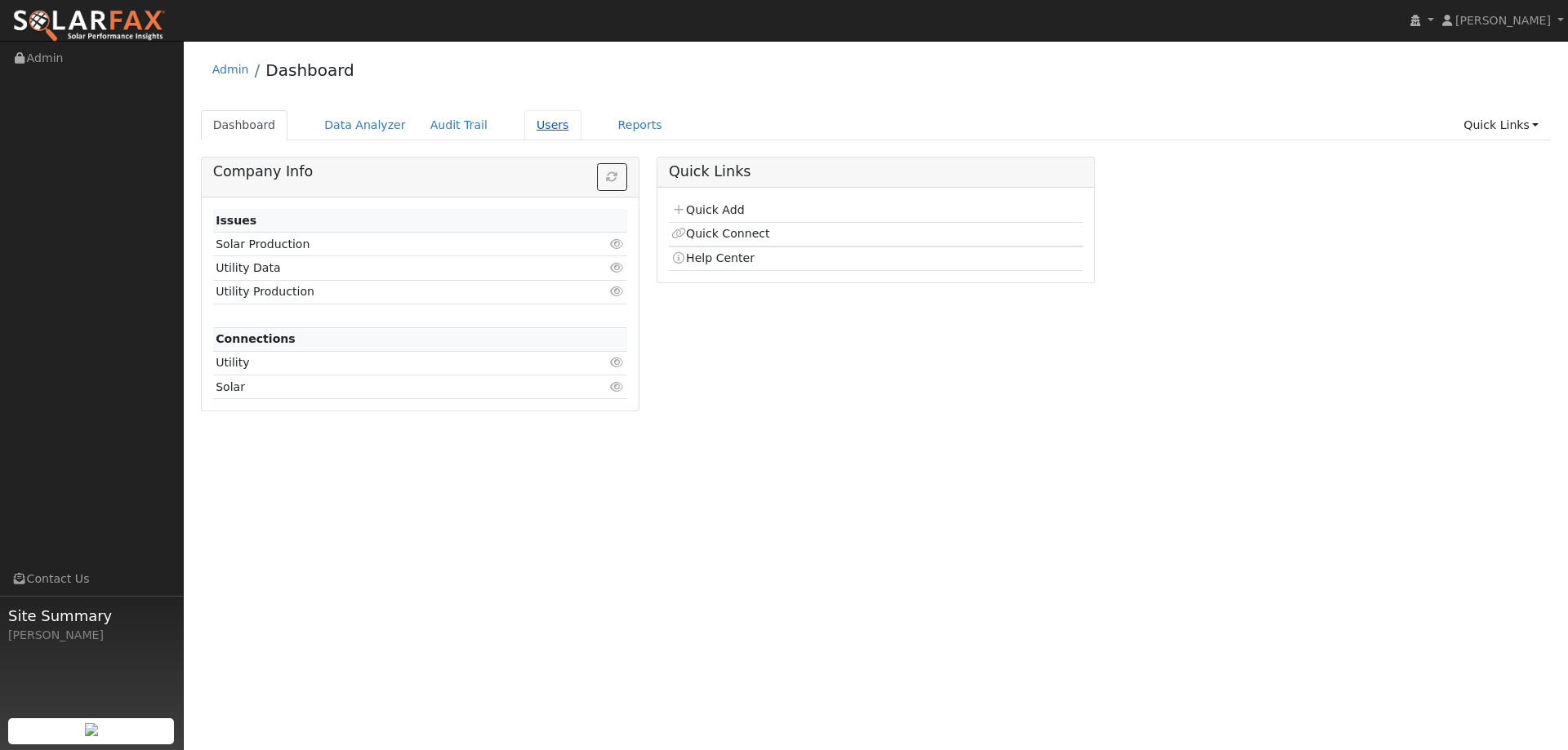
click at [524, 131] on link "Users" at bounding box center [552, 125] width 57 height 30
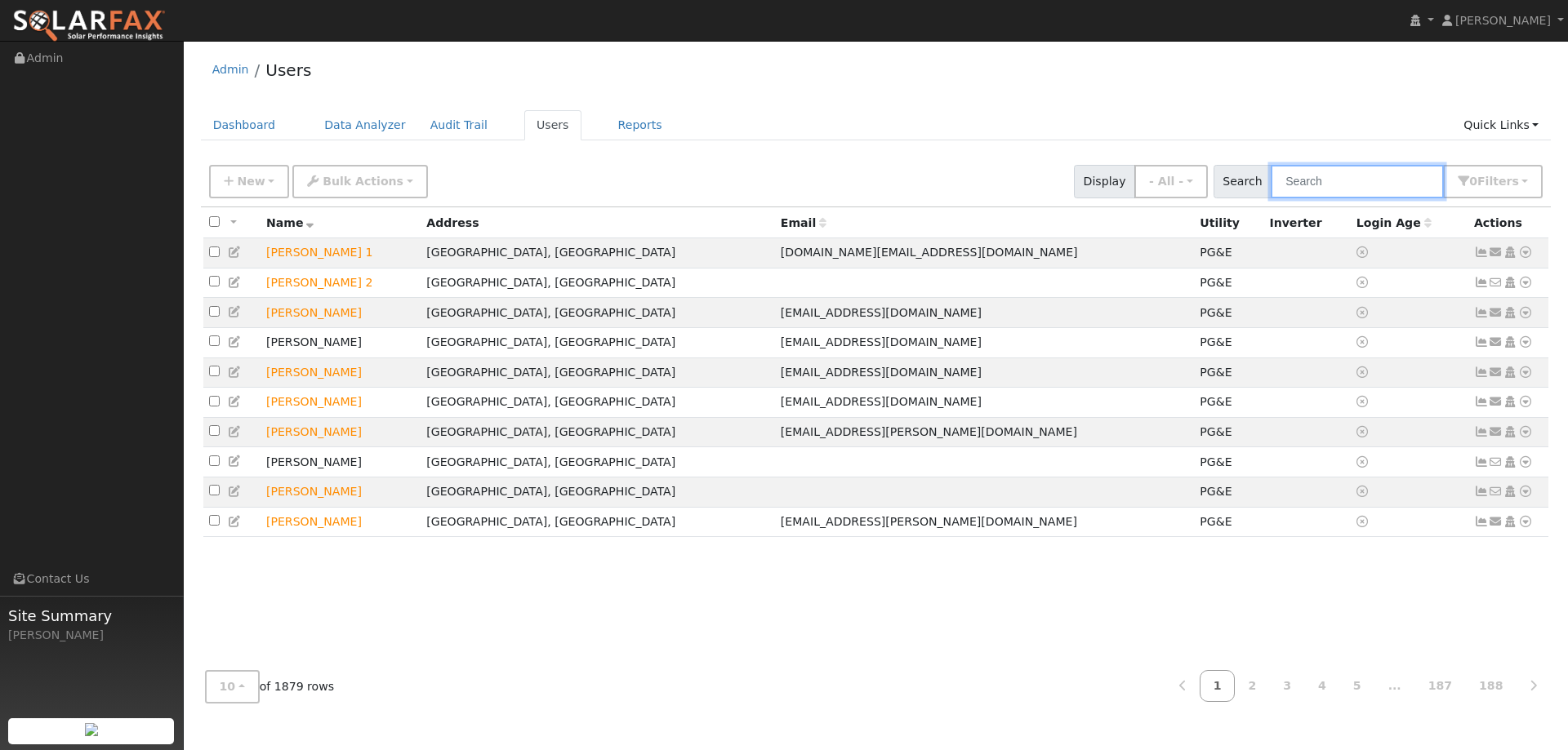
click at [1320, 181] on input "text" at bounding box center [1356, 181] width 173 height 33
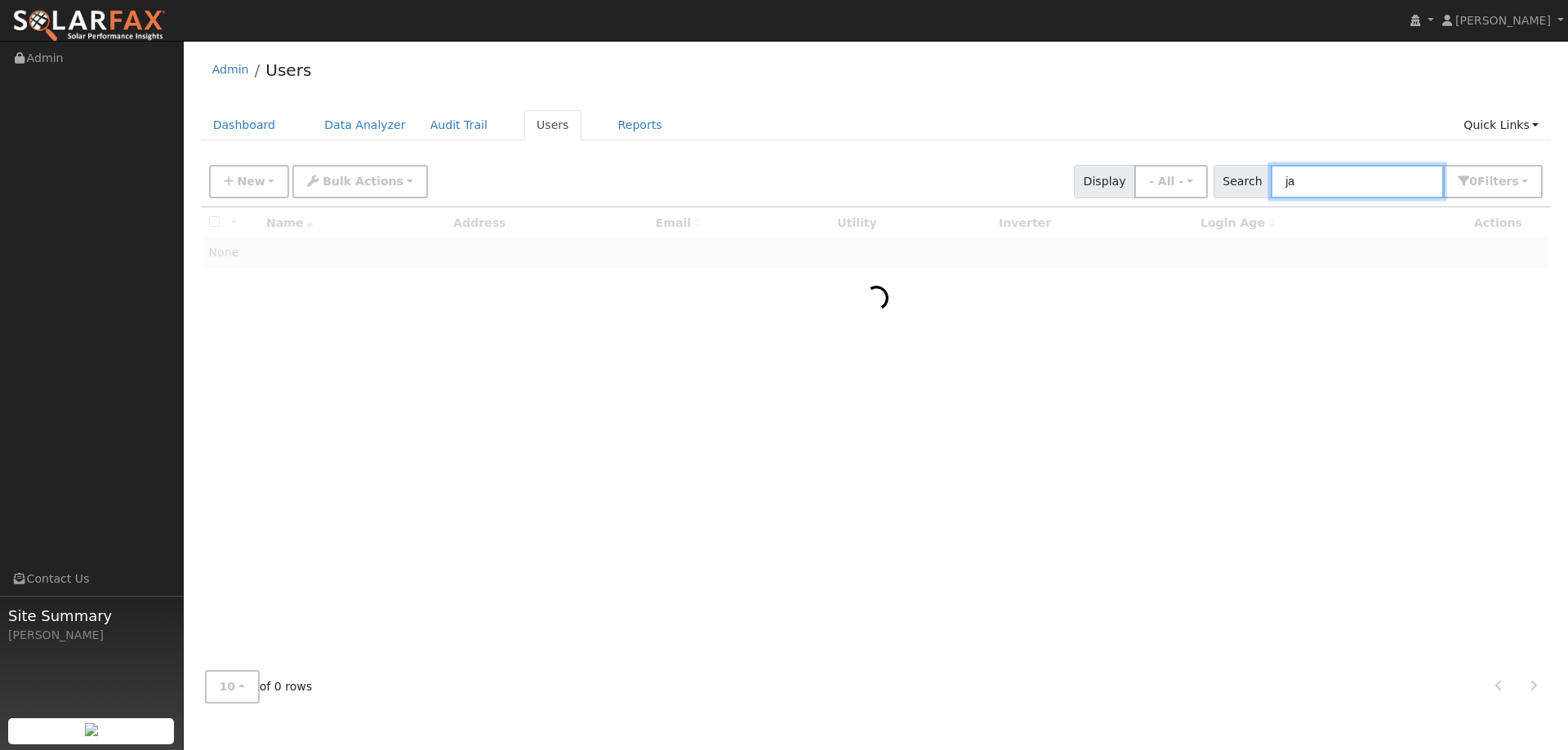
type input "j"
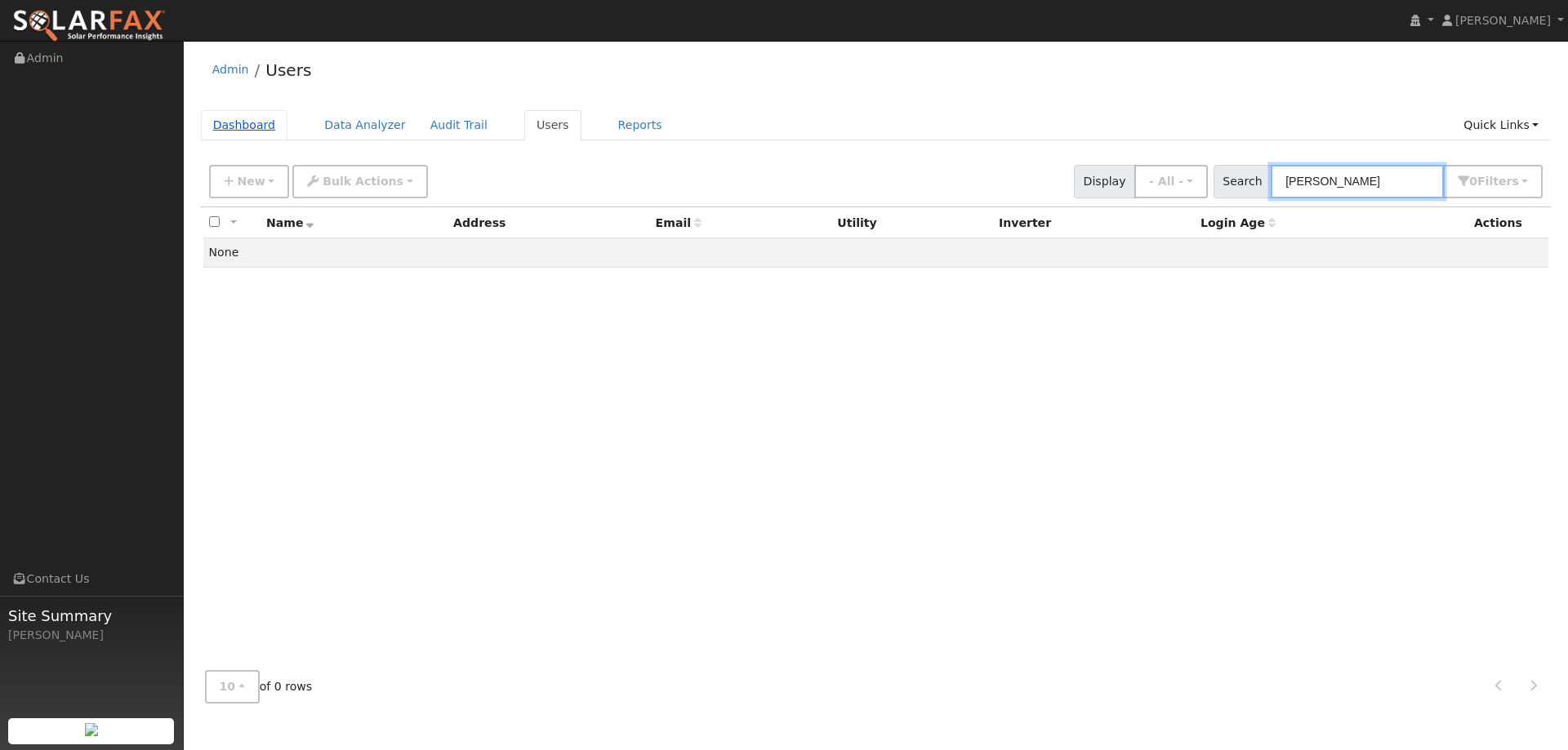
type input "[PERSON_NAME]"
click at [275, 124] on link "Dashboard" at bounding box center [244, 125] width 87 height 30
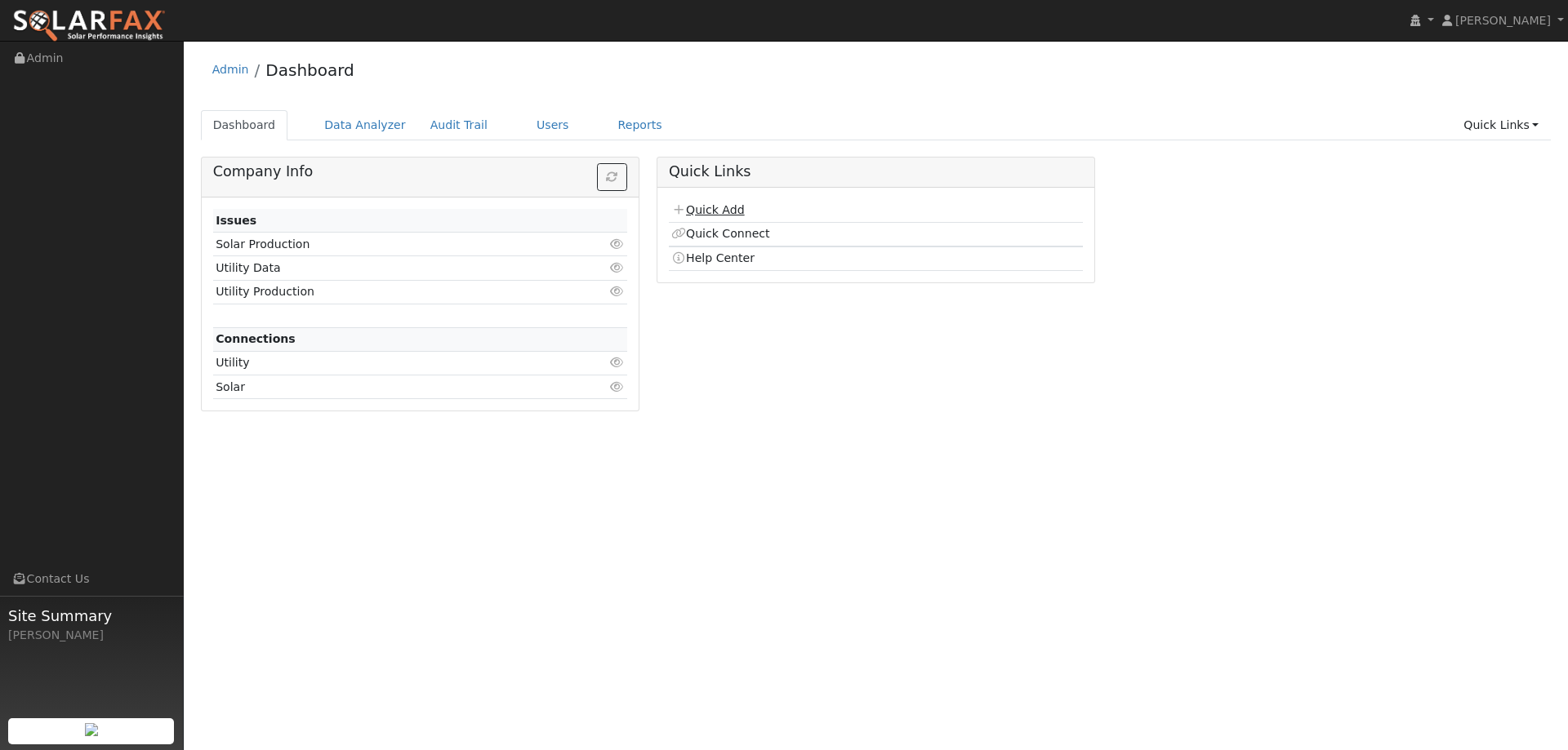
click at [741, 203] on link "Quick Add" at bounding box center [707, 209] width 73 height 13
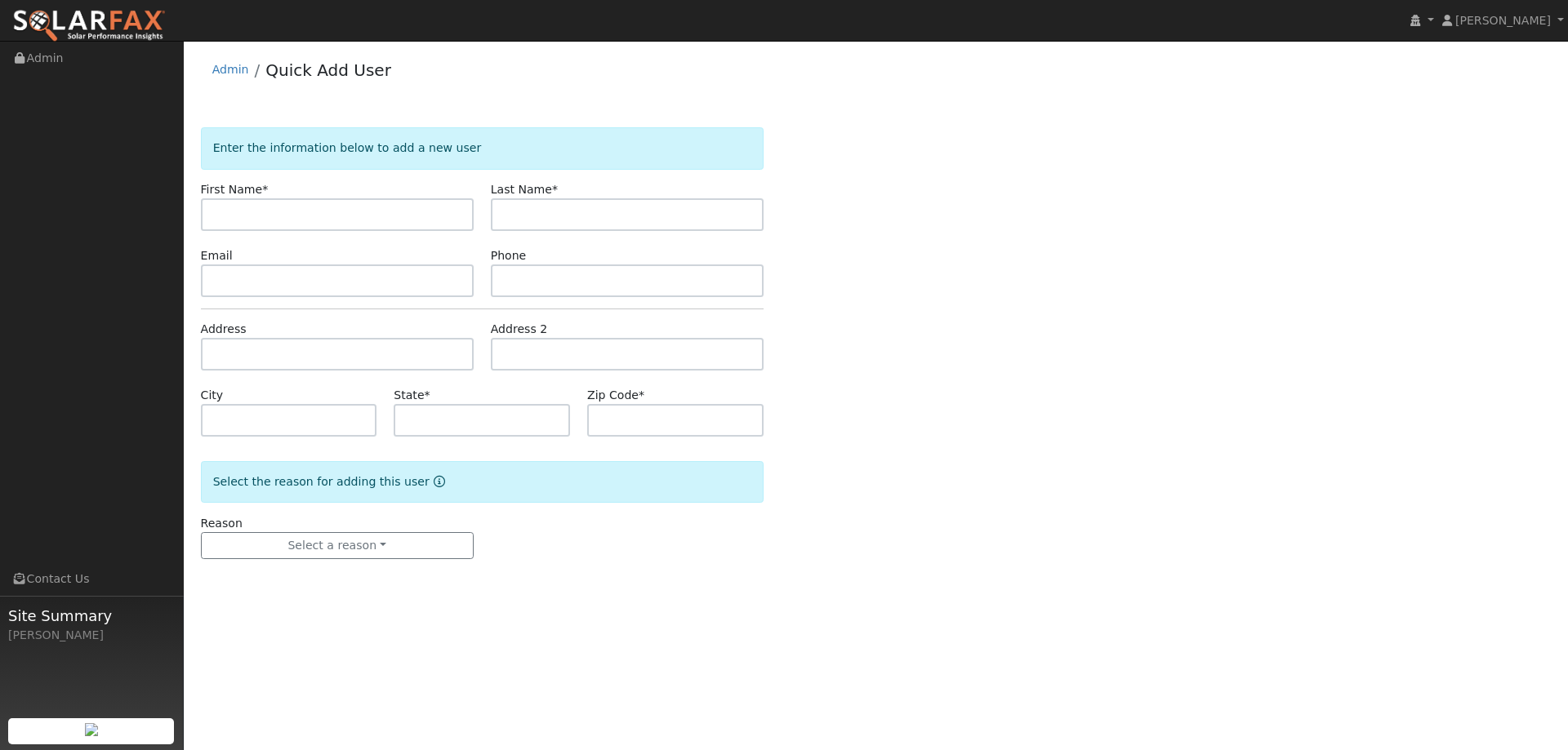
click at [315, 214] on input "text" at bounding box center [336, 214] width 272 height 32
type input "[PERSON_NAME]"
click at [589, 220] on input "text" at bounding box center [627, 214] width 272 height 32
type input "[PERSON_NAME]"
click at [318, 269] on input "text" at bounding box center [336, 281] width 272 height 32
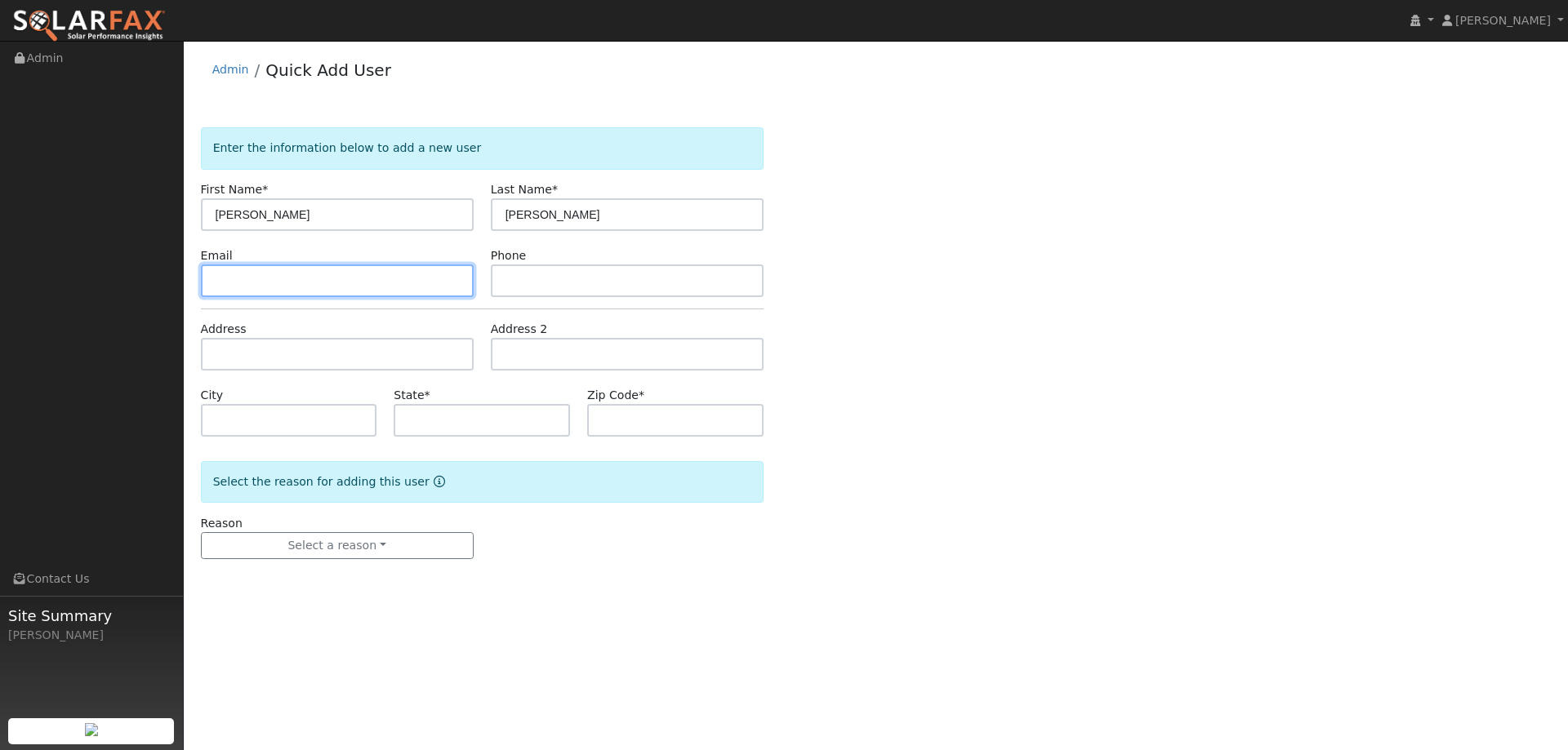
drag, startPoint x: 473, startPoint y: 278, endPoint x: 463, endPoint y: 274, distance: 10.8
click at [470, 276] on input "text" at bounding box center [336, 281] width 272 height 32
paste input "[EMAIL_ADDRESS][DOMAIN_NAME]"
type input "[EMAIL_ADDRESS][DOMAIN_NAME]"
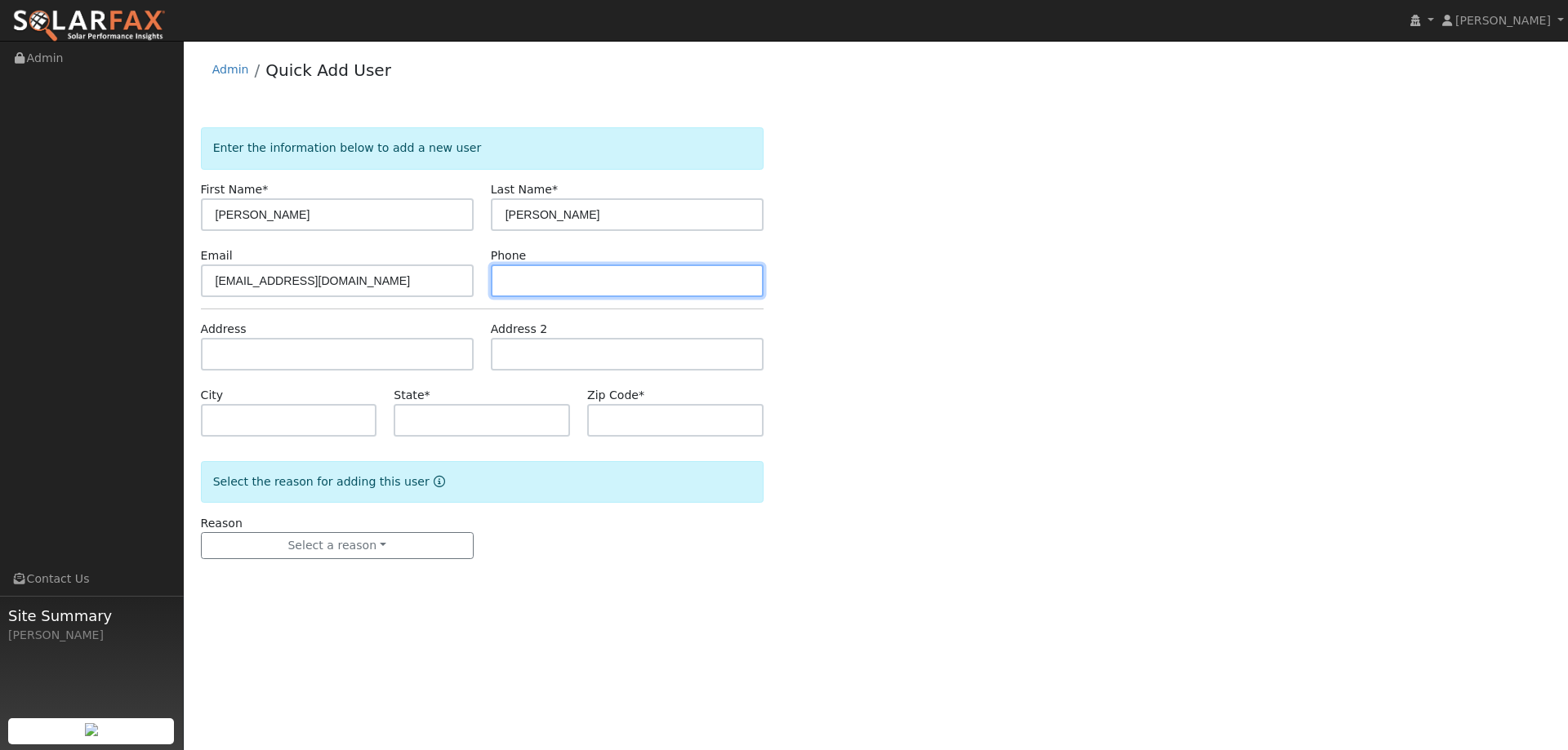
click at [694, 283] on input "text" at bounding box center [627, 281] width 272 height 32
paste input "[PHONE_NUMBER]"
type input "[PHONE_NUMBER]"
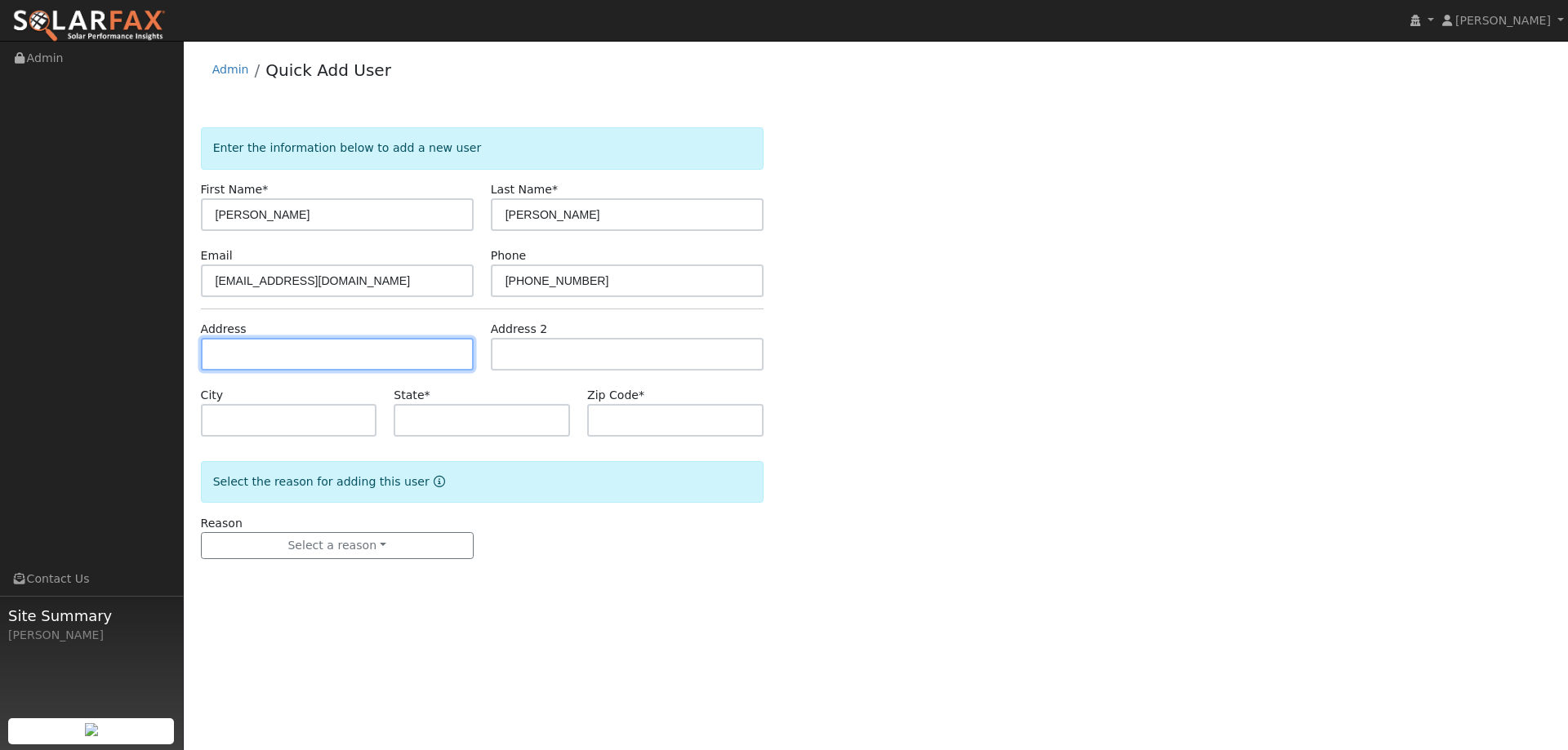
paste input "[STREET_ADDRESS]"
click at [432, 359] on input "[STREET_ADDRESS]" at bounding box center [336, 354] width 272 height 32
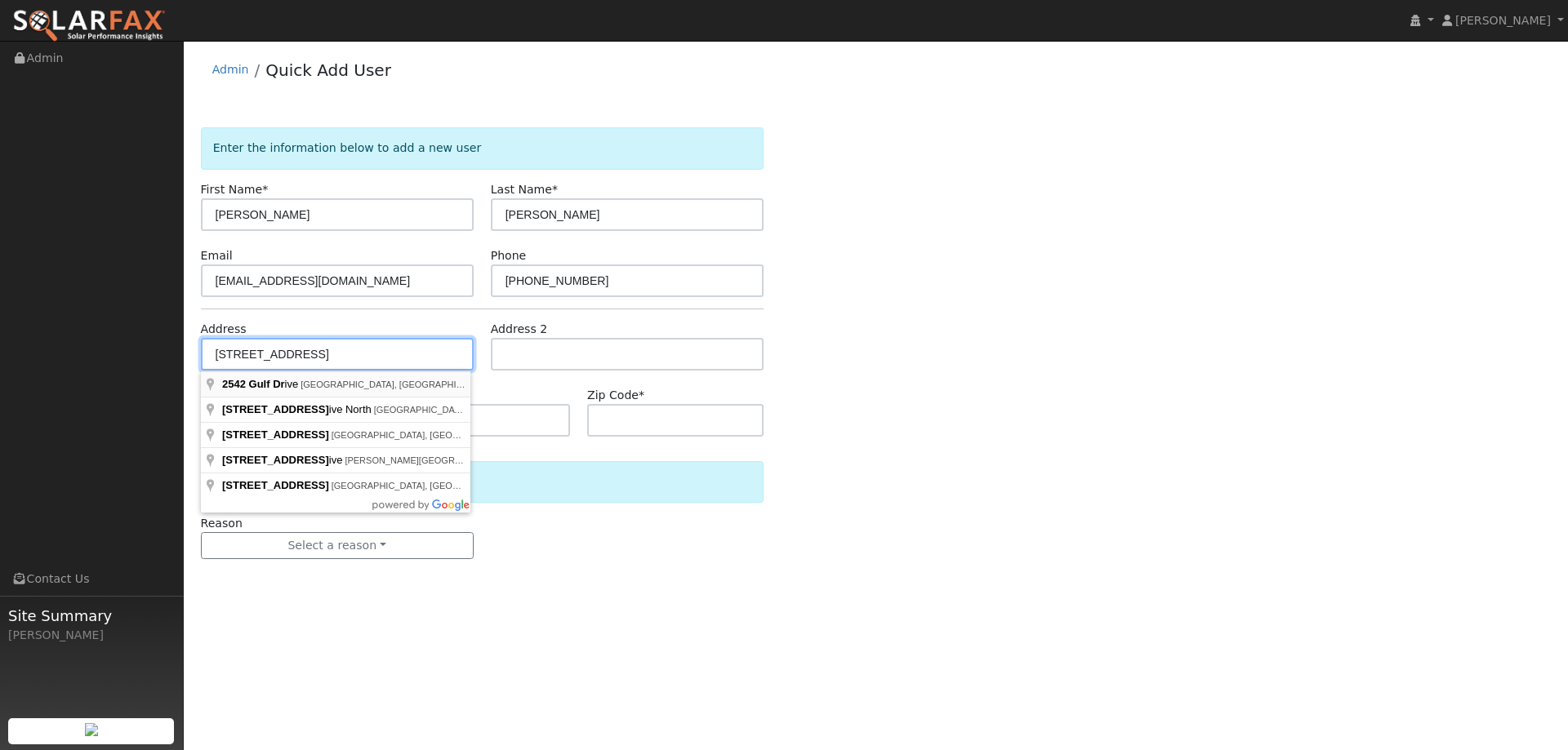
type input "[STREET_ADDRESS]"
type input "[GEOGRAPHIC_DATA]"
type input "CA"
type input "94533"
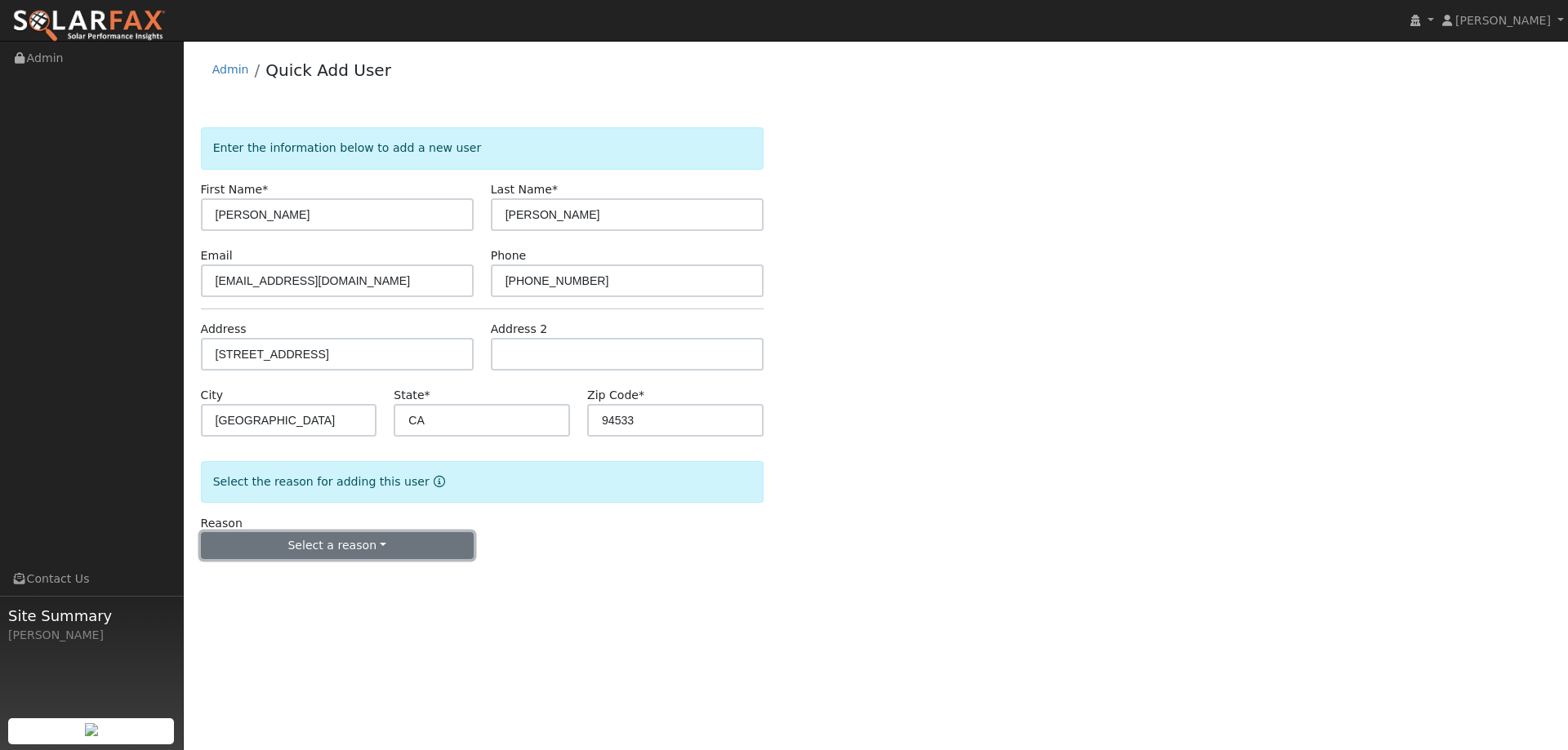
click at [327, 539] on button "Select a reason" at bounding box center [336, 546] width 272 height 28
drag, startPoint x: 284, startPoint y: 572, endPoint x: 322, endPoint y: 567, distance: 38.3
click at [283, 572] on link "New lead" at bounding box center [291, 579] width 180 height 23
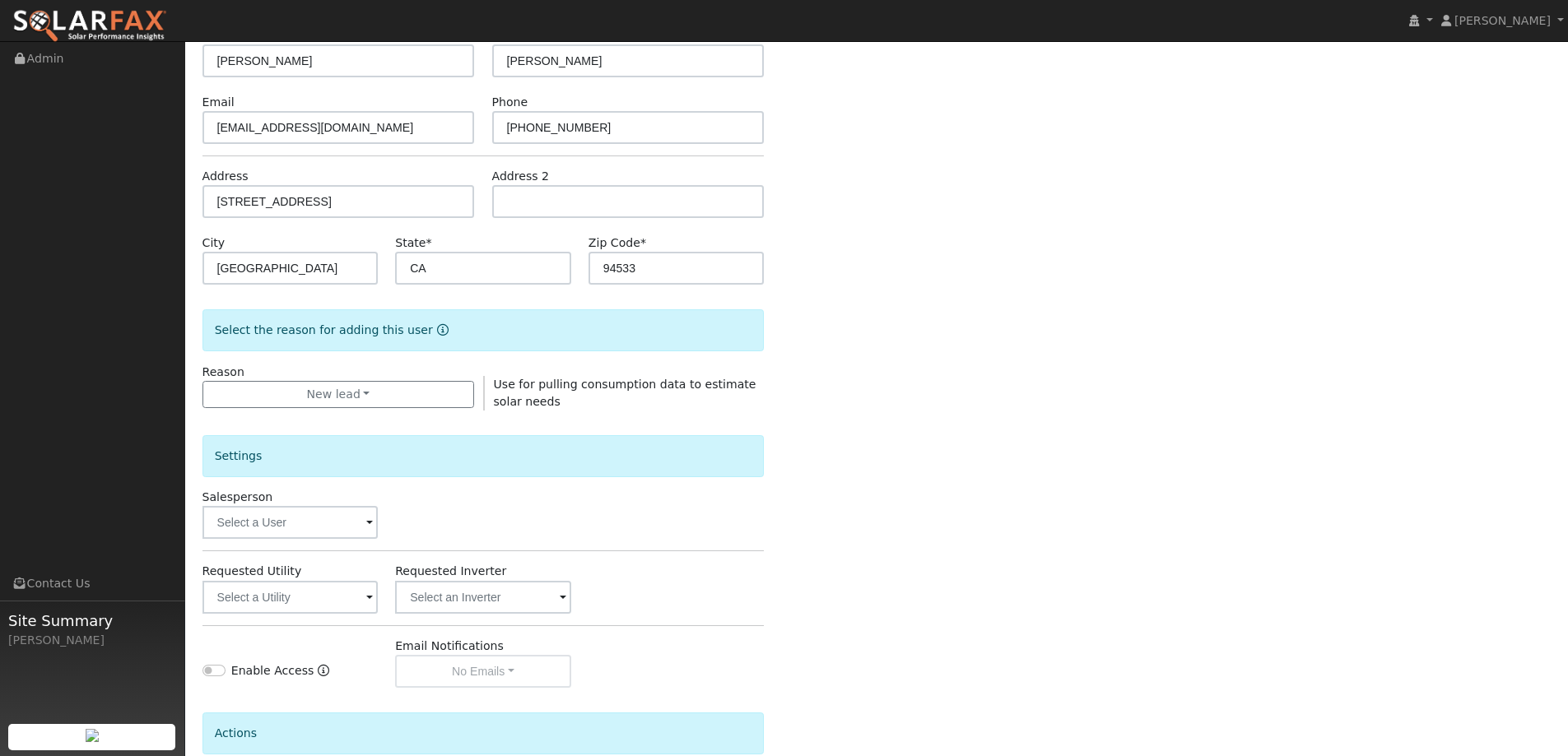
scroll to position [310, 0]
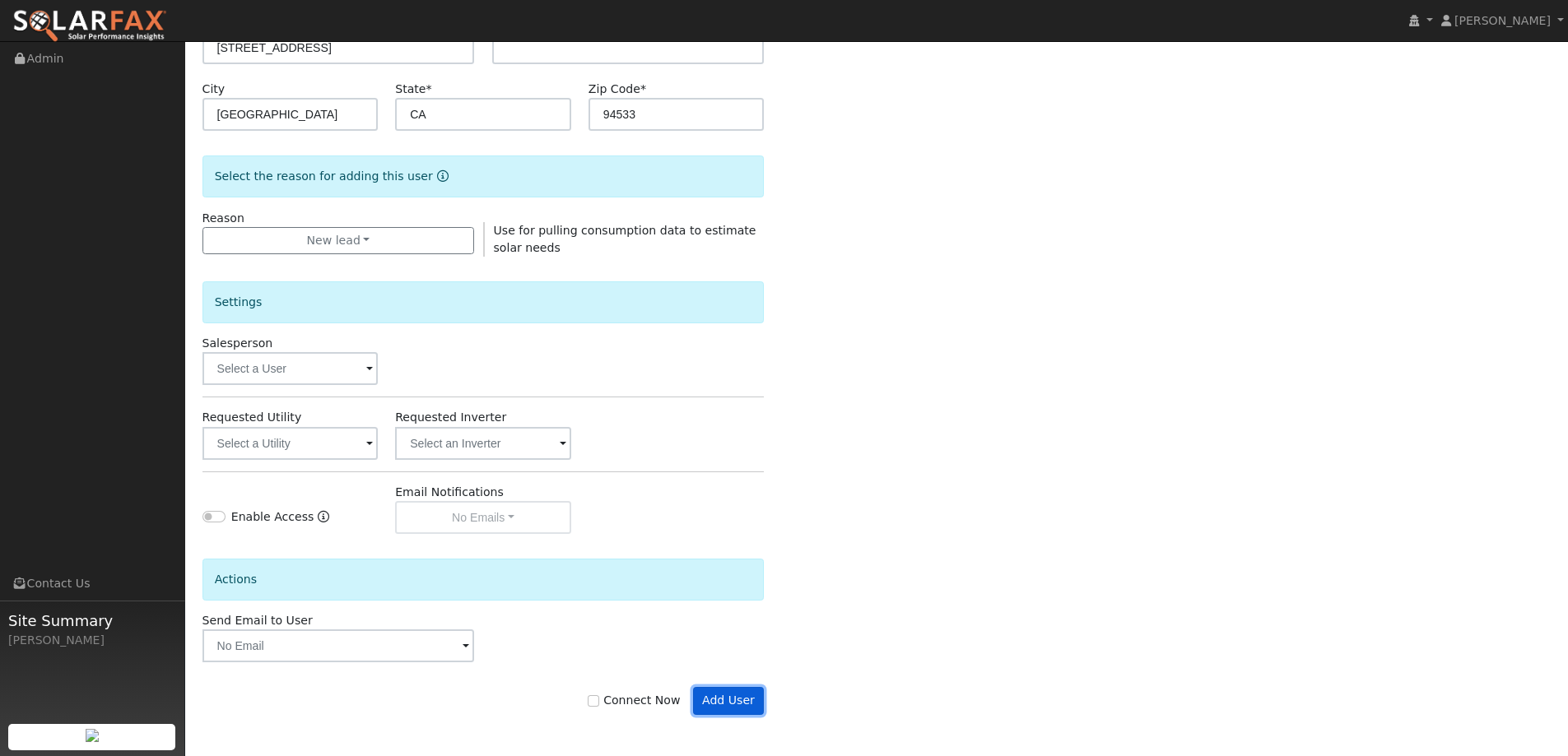
click at [713, 700] on button "Add User" at bounding box center [728, 701] width 71 height 28
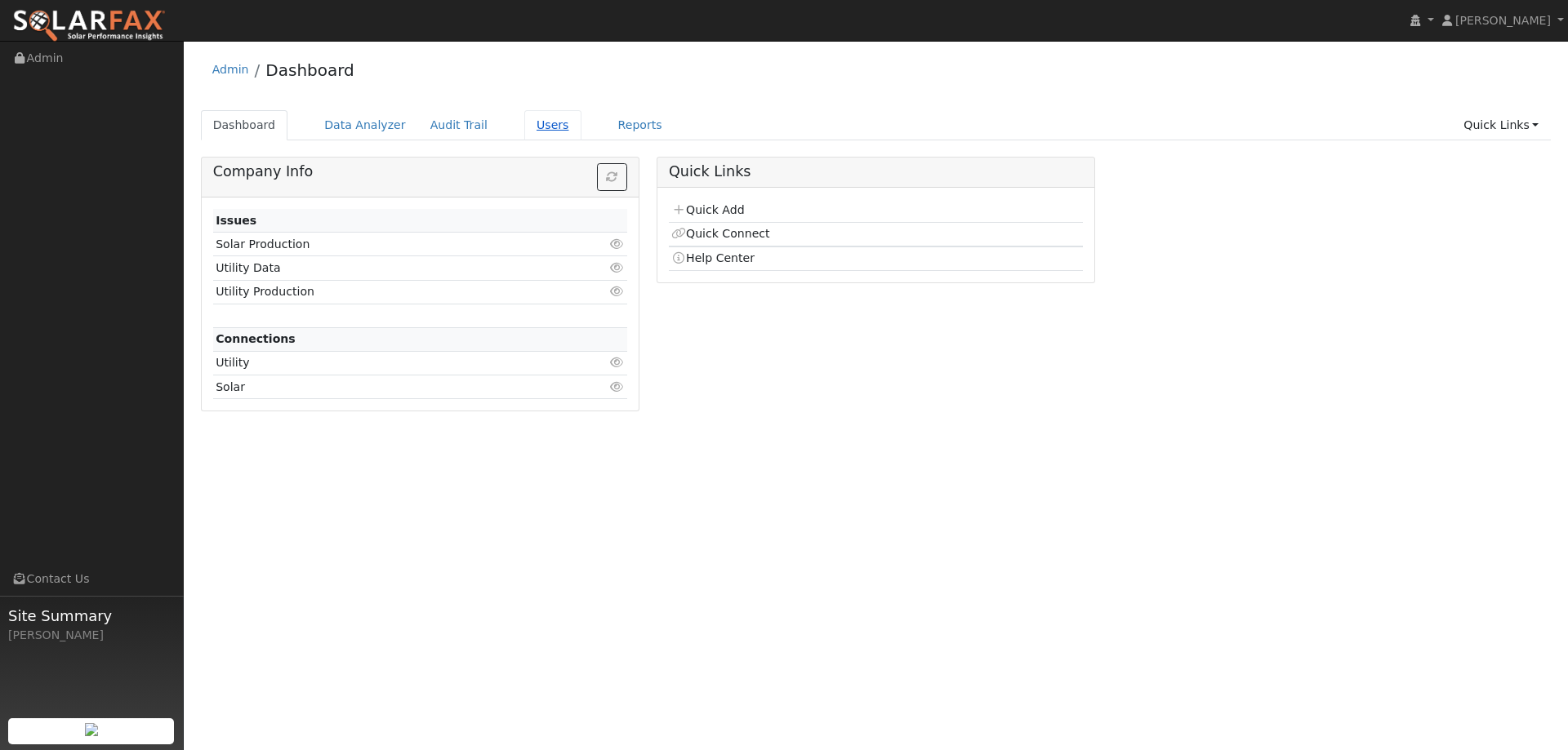
click at [536, 119] on link "Users" at bounding box center [552, 125] width 57 height 30
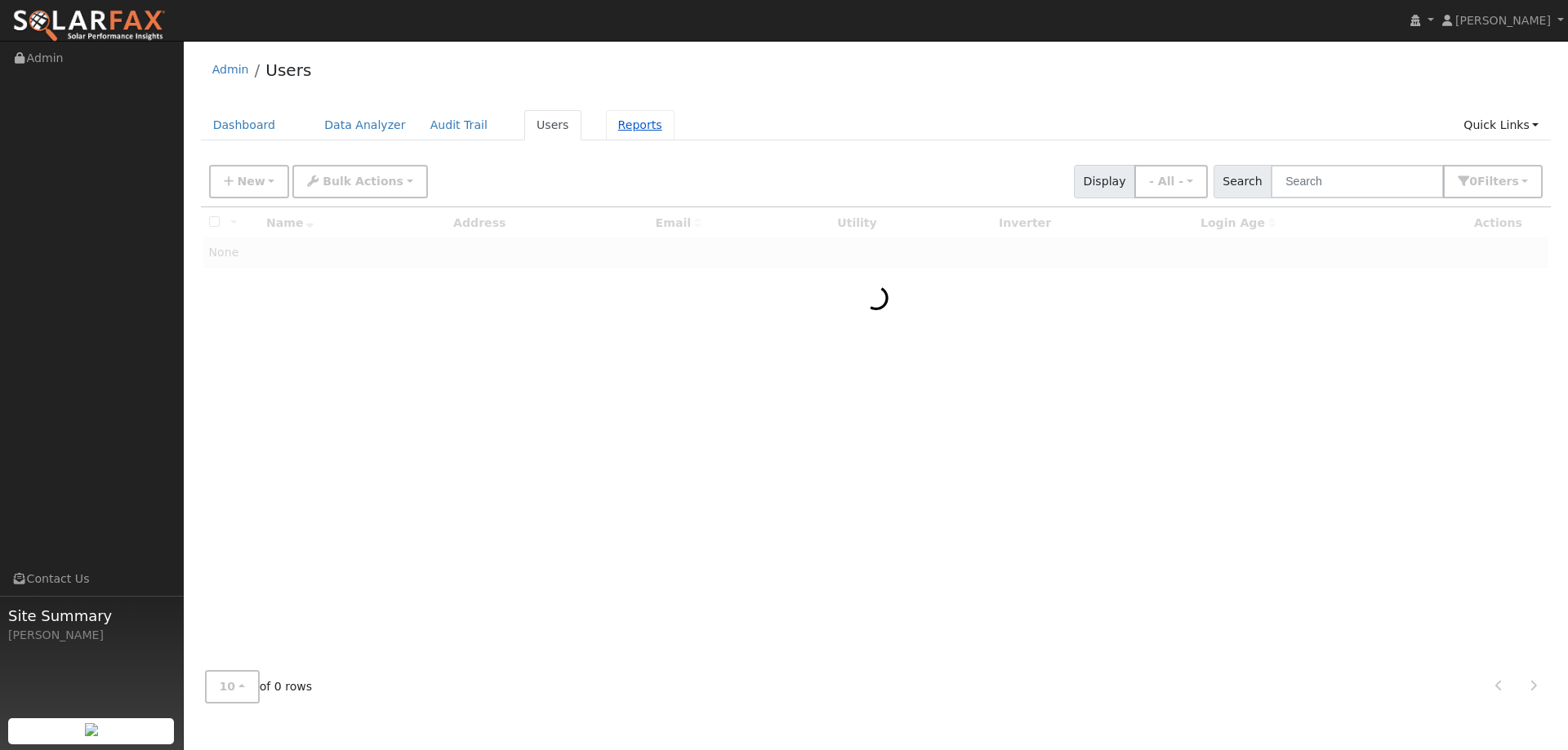
click at [606, 123] on link "Reports" at bounding box center [640, 125] width 68 height 30
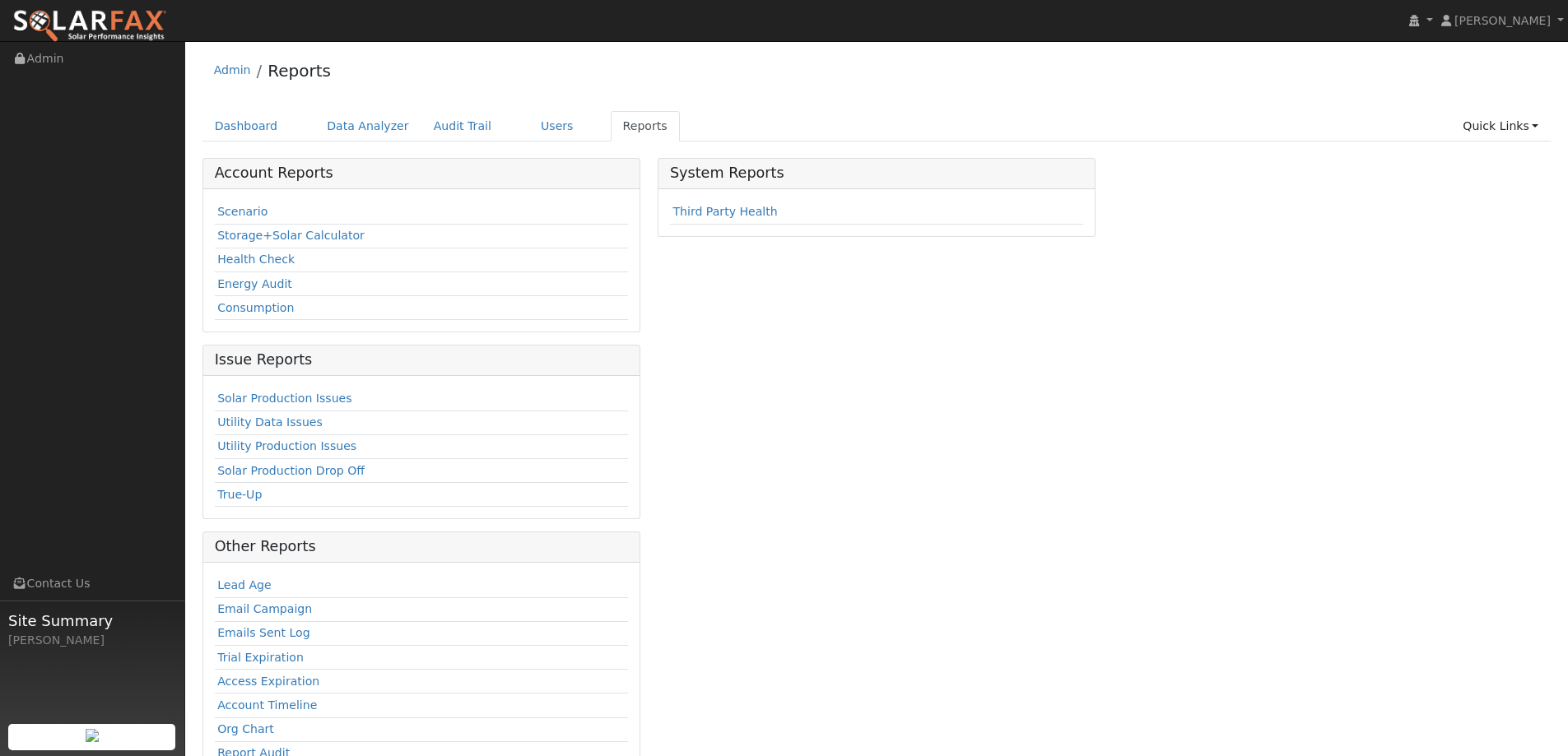
click at [241, 220] on td "Scenario" at bounding box center [422, 212] width 413 height 24
click at [241, 217] on link "Scenario" at bounding box center [243, 211] width 50 height 13
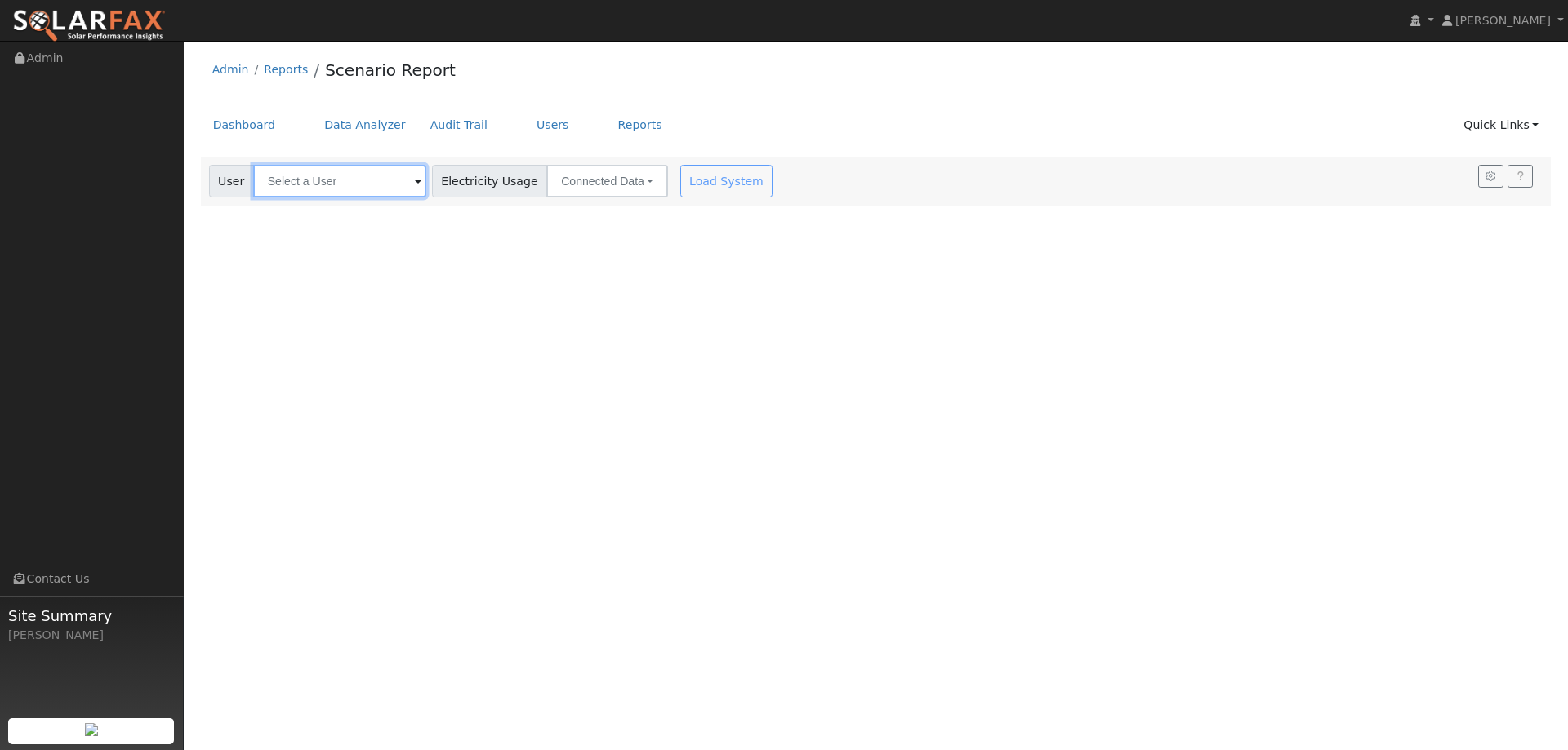
click at [331, 186] on input "text" at bounding box center [340, 181] width 173 height 32
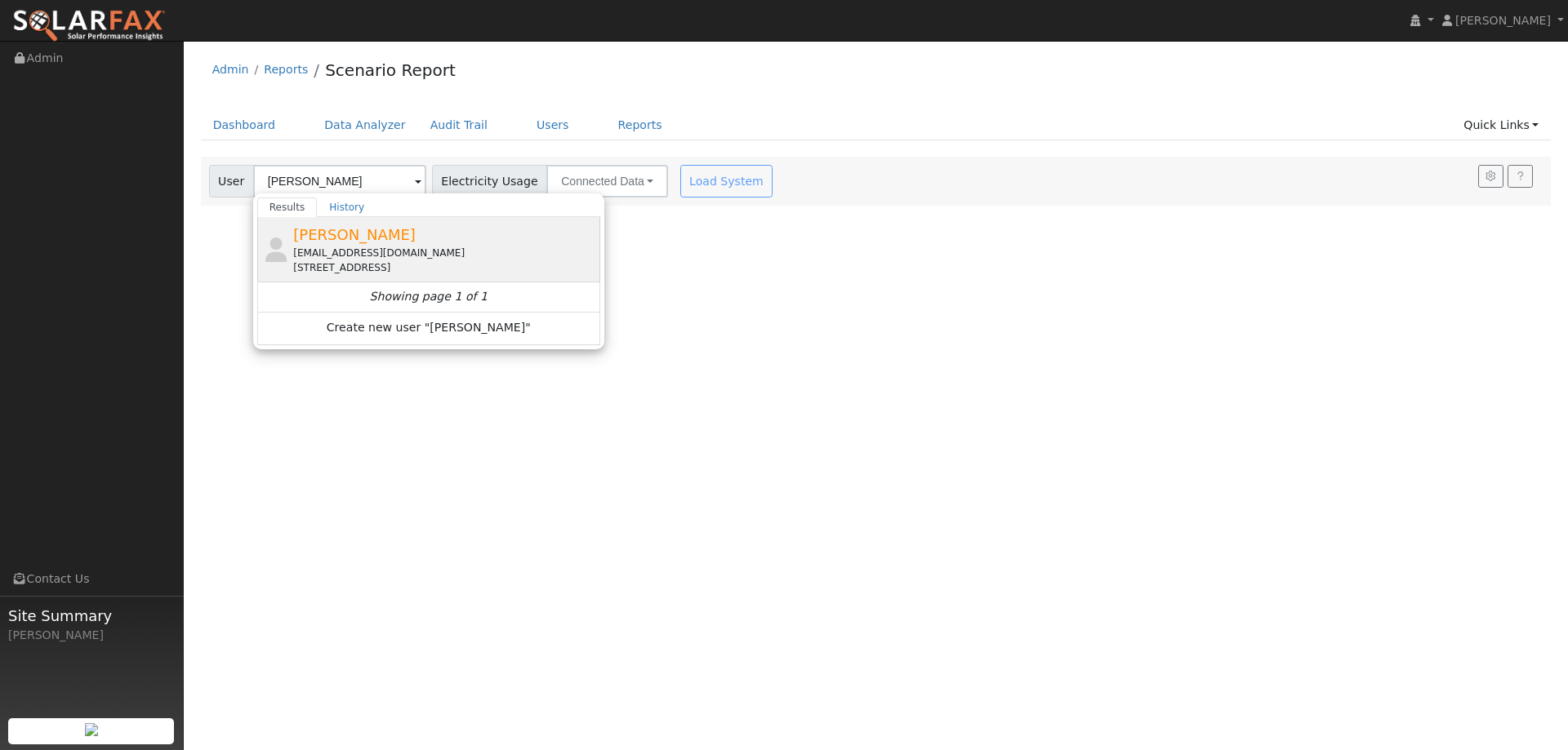
click at [404, 257] on div "[EMAIL_ADDRESS][DOMAIN_NAME]" at bounding box center [444, 253] width 303 height 15
type input "[PERSON_NAME]"
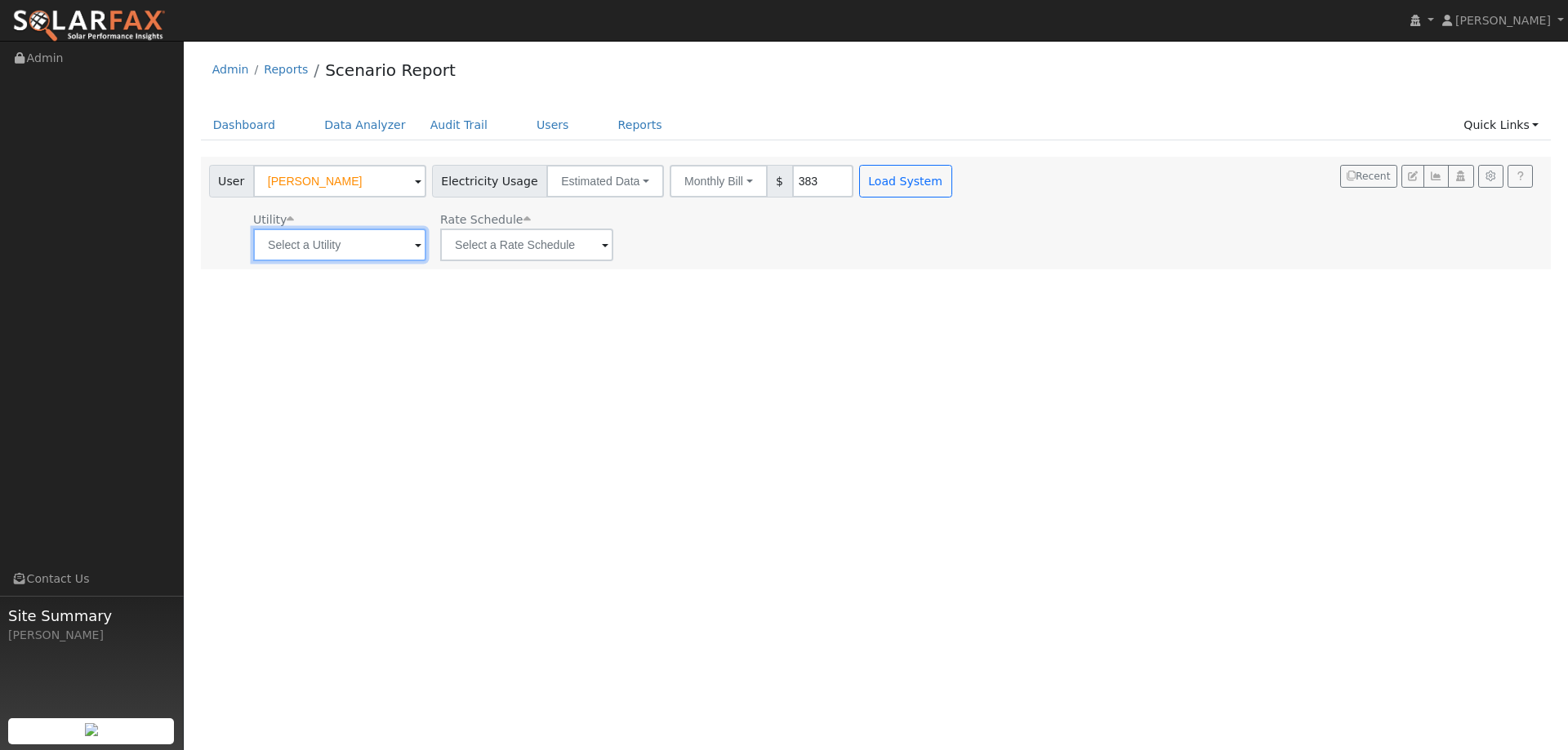
click at [396, 249] on input "text" at bounding box center [340, 245] width 173 height 32
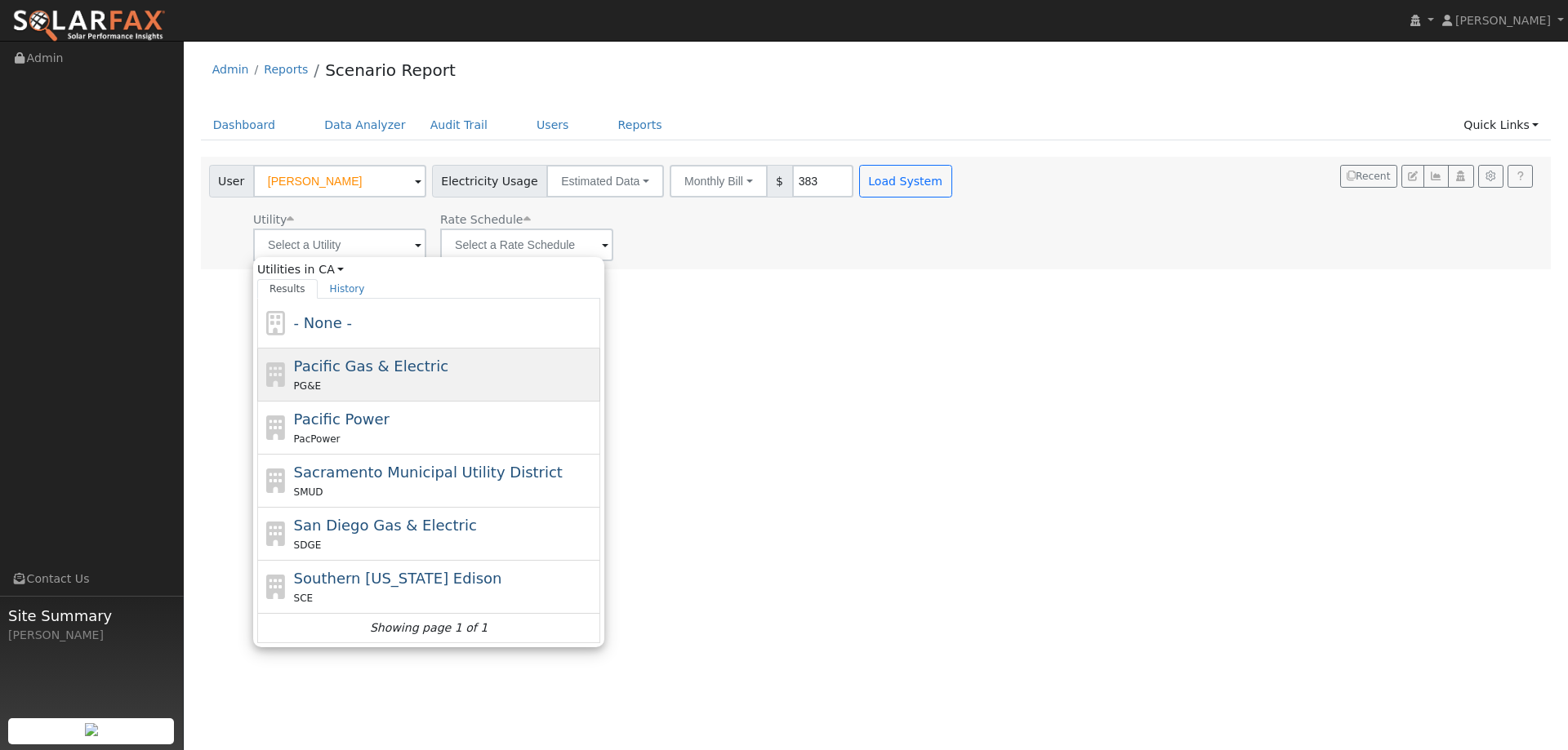
click at [382, 364] on span "Pacific Gas & Electric" at bounding box center [370, 366] width 154 height 17
type input "Pacific Gas & Electric"
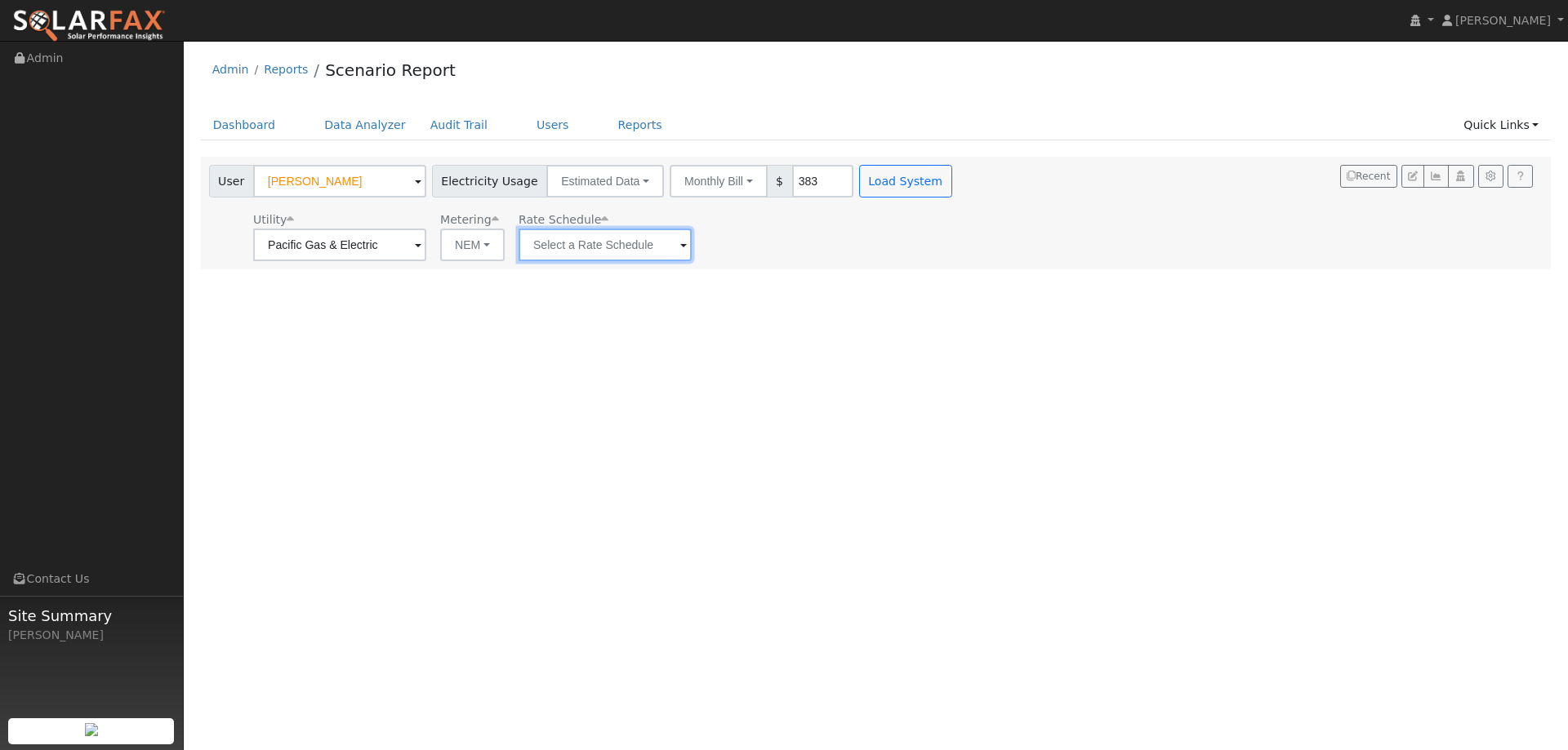
click at [639, 253] on input "text" at bounding box center [604, 245] width 173 height 32
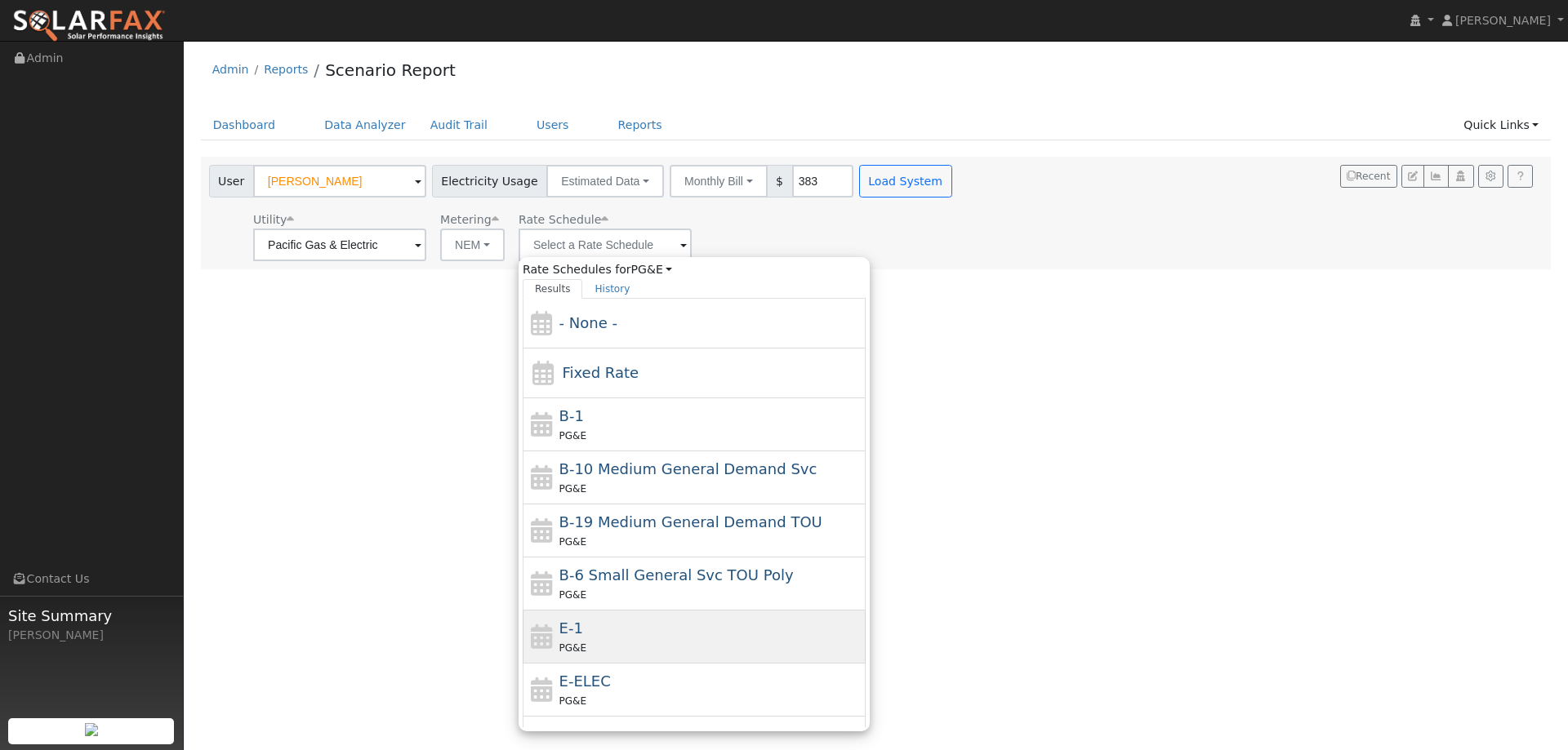
click at [614, 642] on div "PG&E" at bounding box center [710, 648] width 303 height 17
type input "E-1"
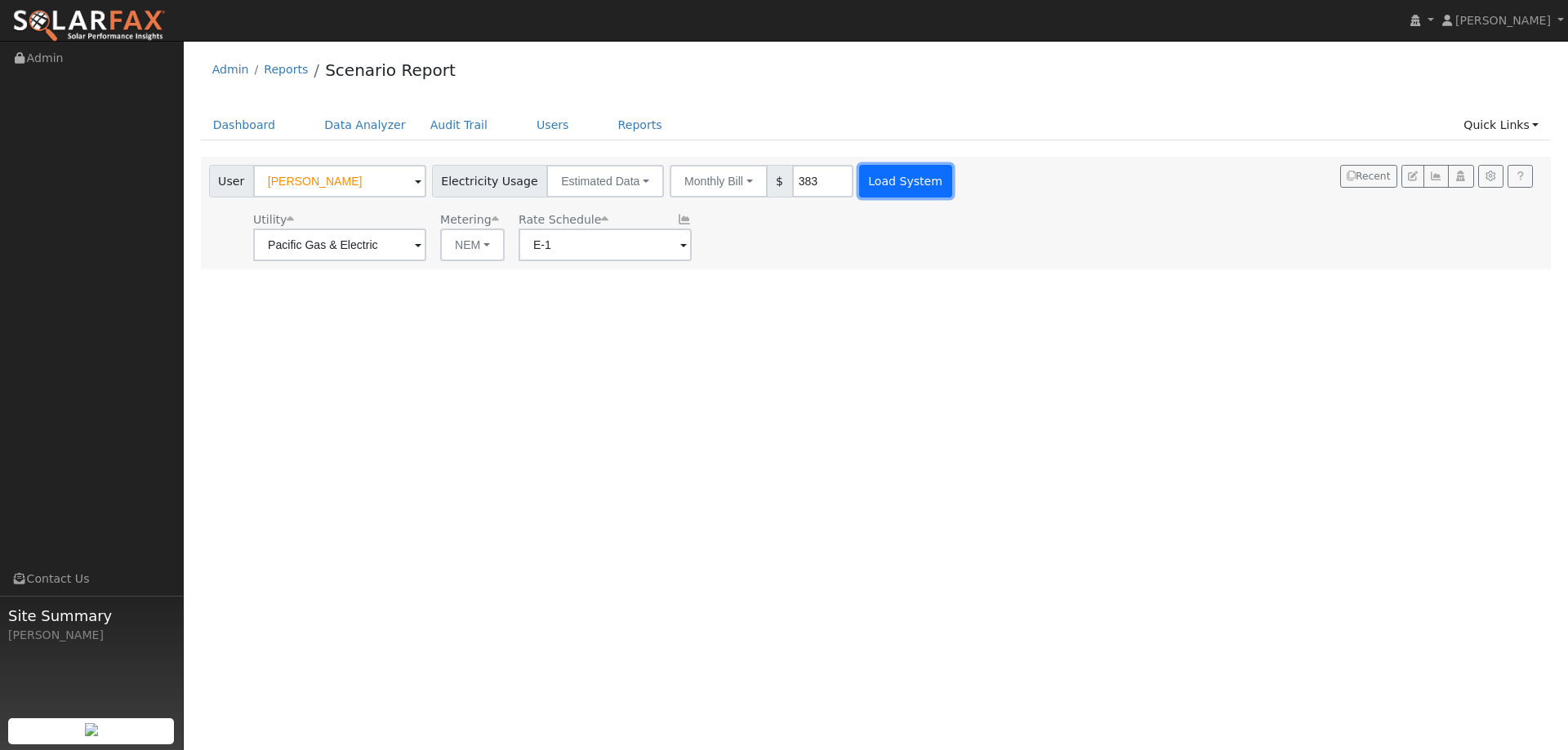
click at [859, 187] on button "Load System" at bounding box center [905, 181] width 93 height 32
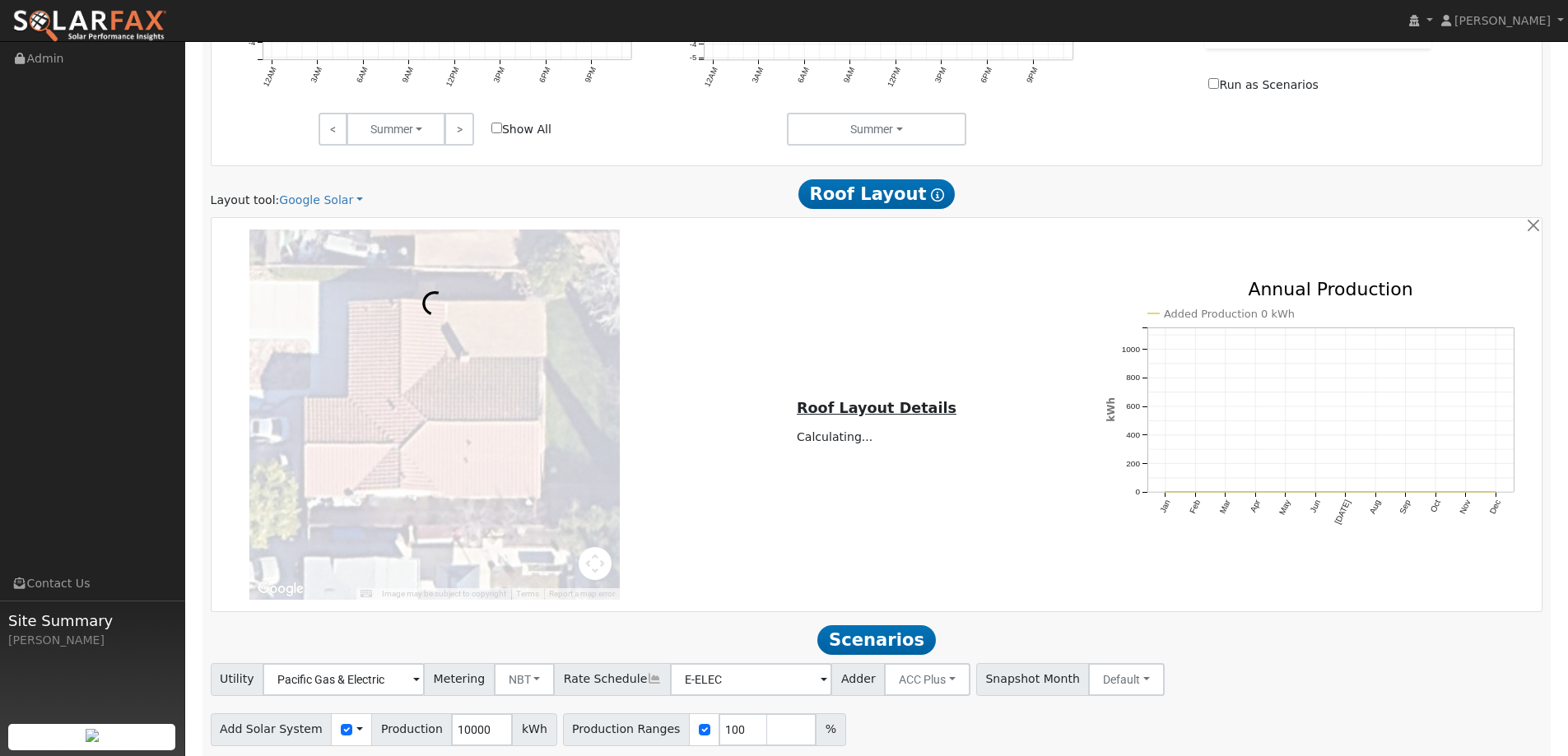
scroll to position [905, 0]
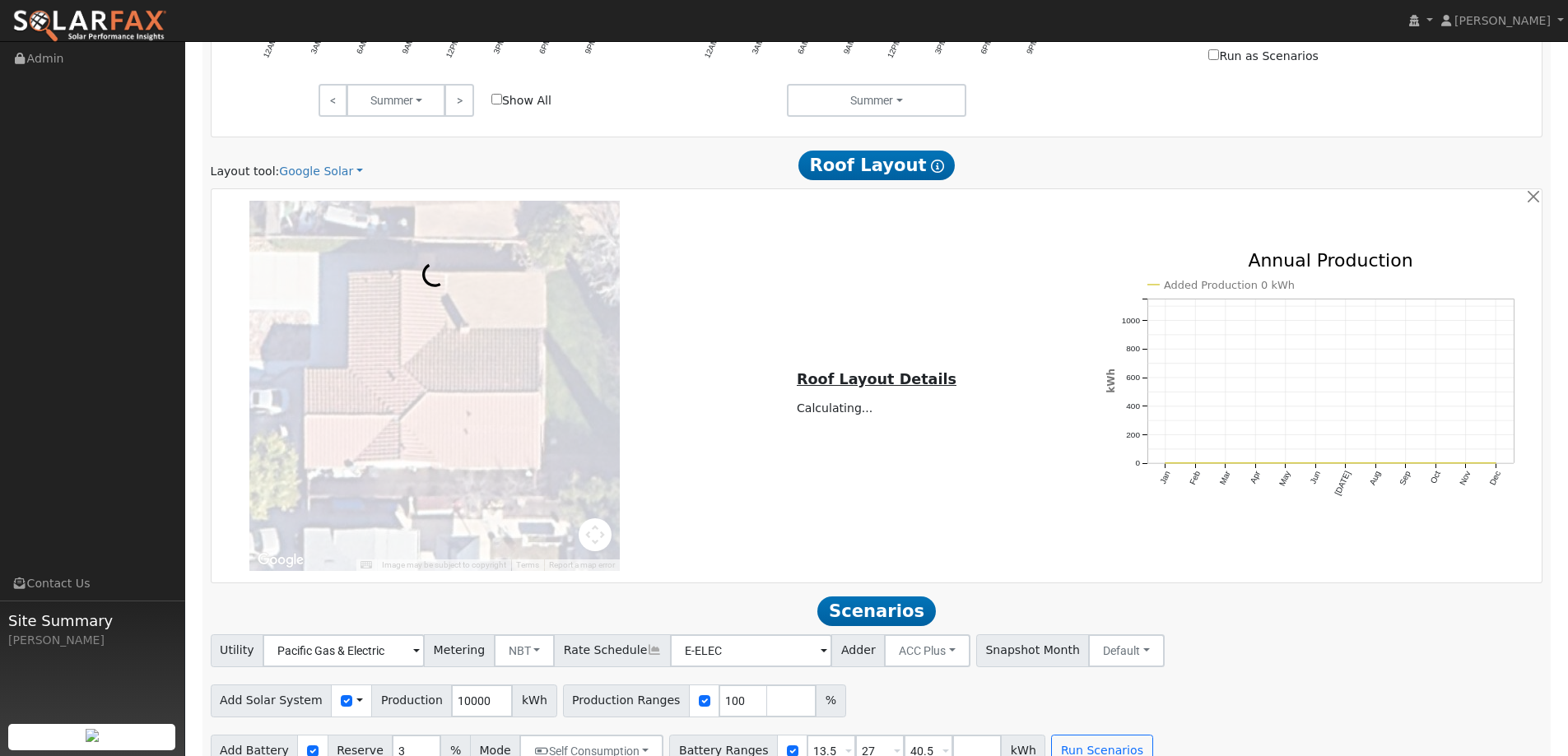
click at [336, 158] on div "Layout tool: Google Solar Google Solar Scanifly Aurora Roof Layout Show Help" at bounding box center [876, 164] width 1350 height 30
click at [332, 164] on link "Google Solar" at bounding box center [321, 171] width 84 height 17
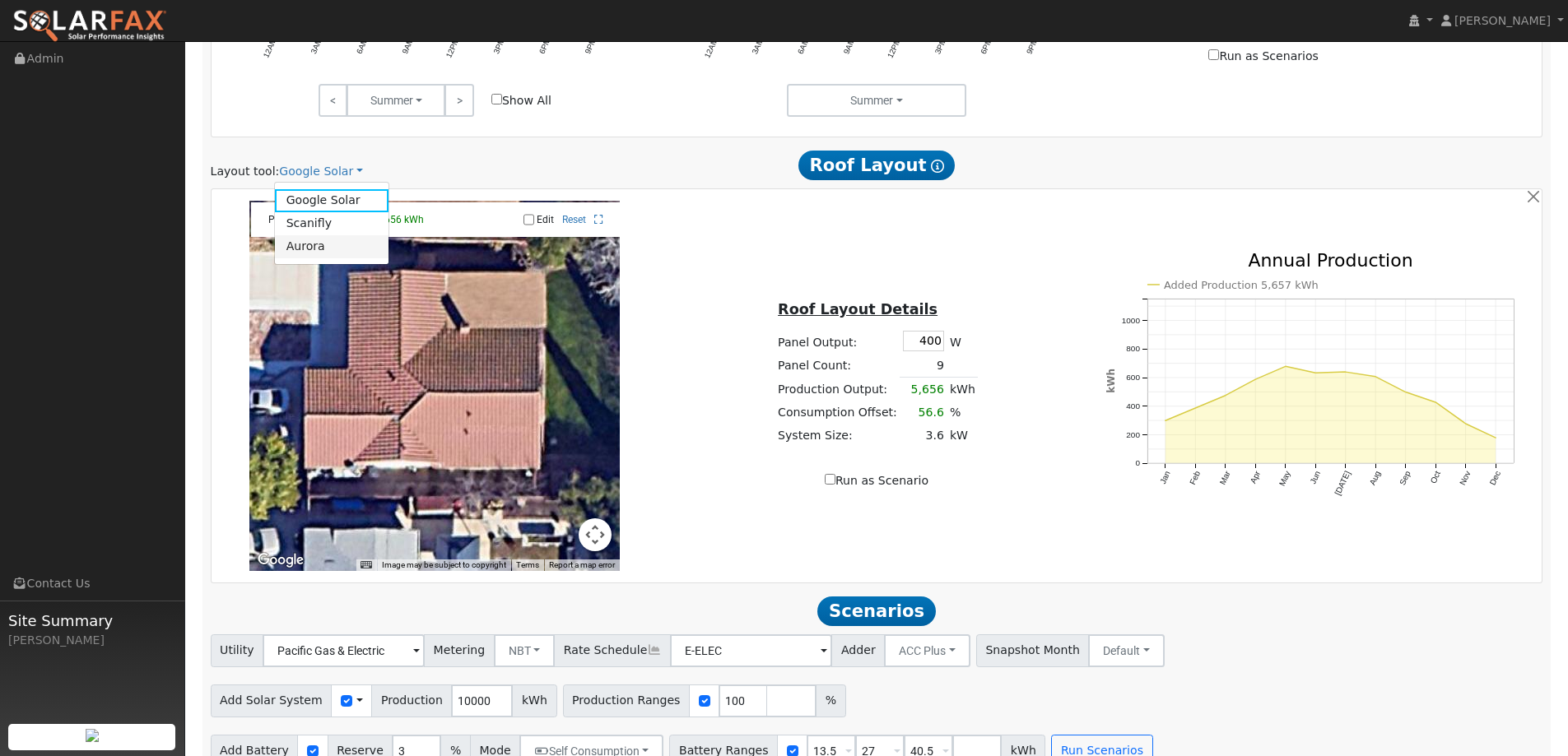
click at [326, 250] on link "Aurora" at bounding box center [331, 247] width 114 height 23
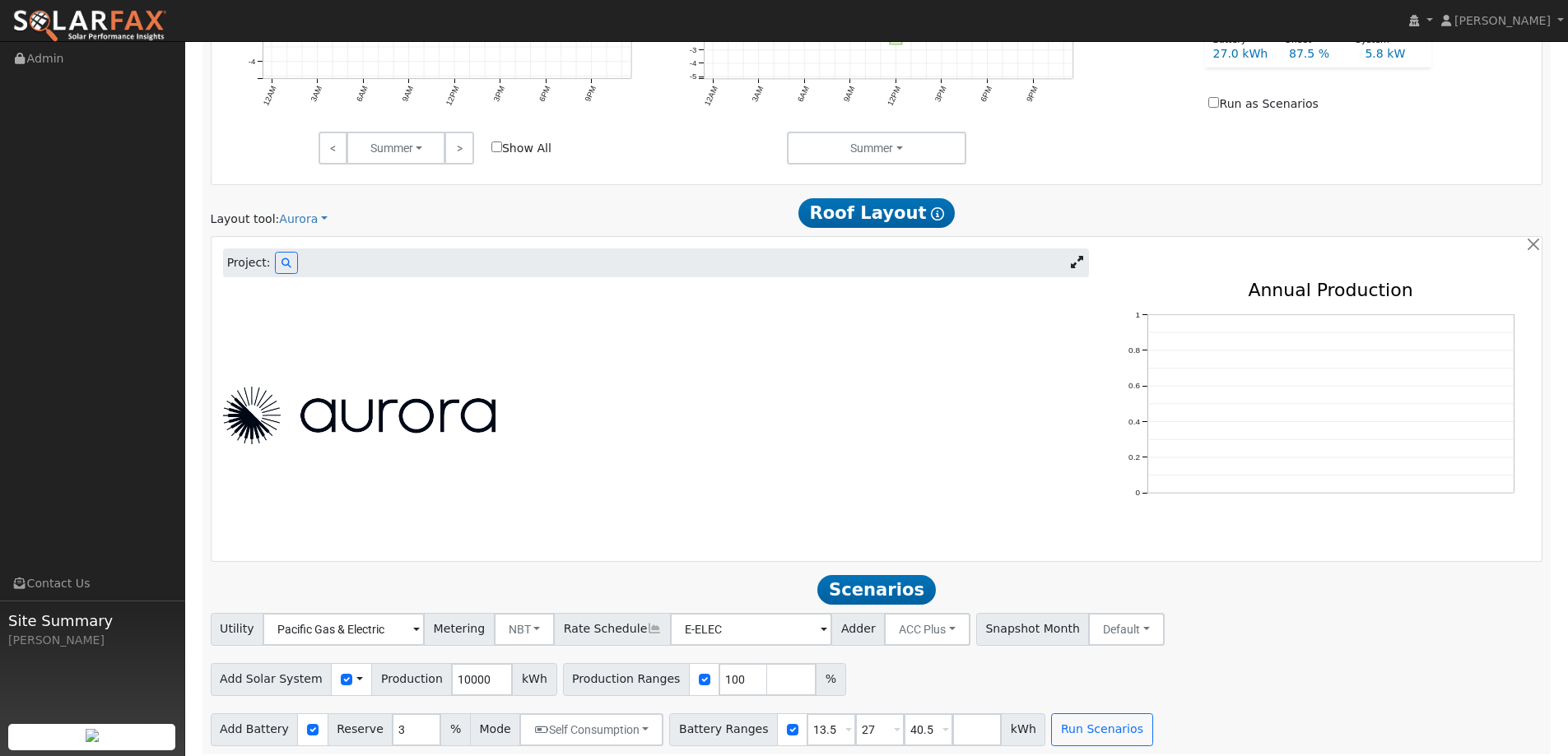
scroll to position [861, 0]
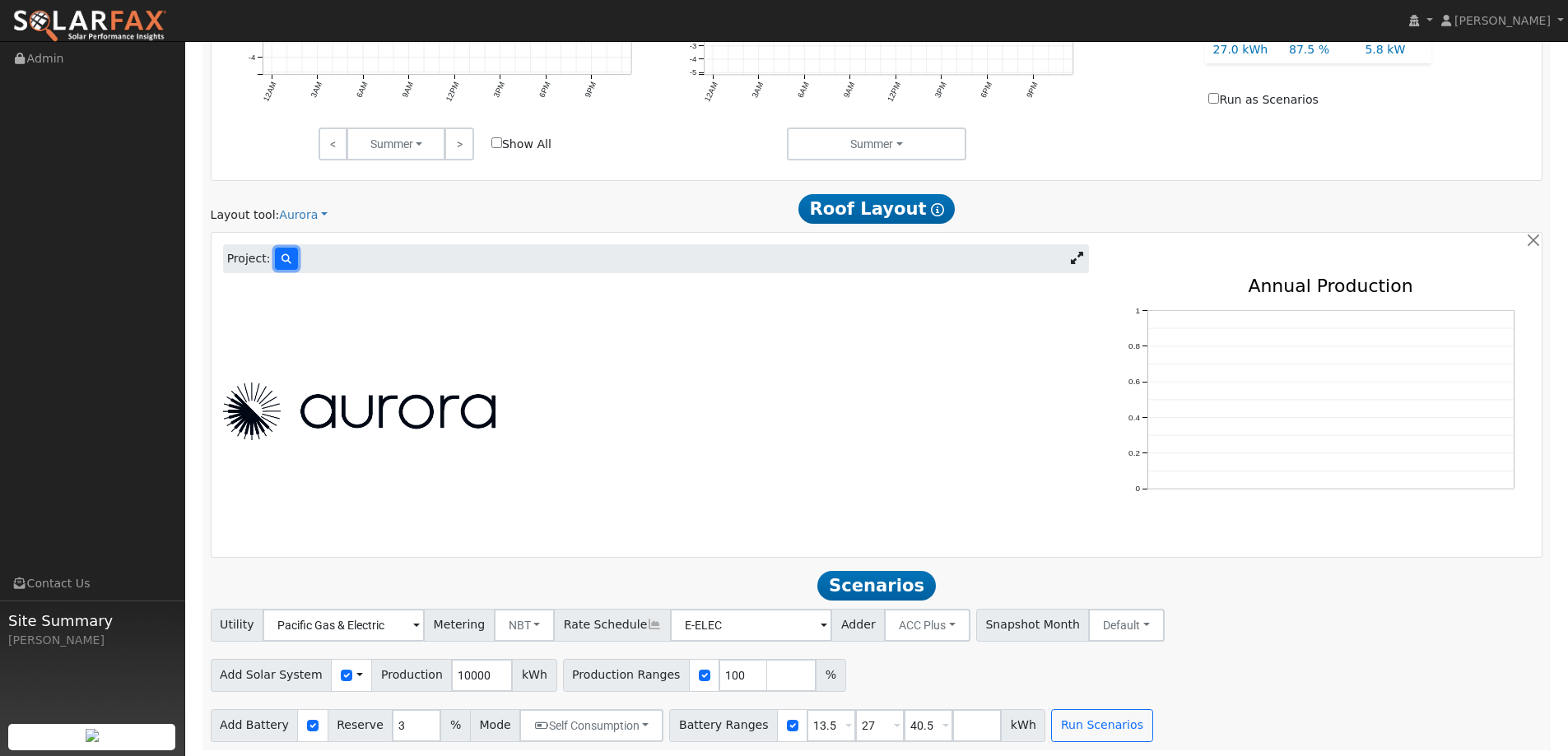
click at [287, 255] on button at bounding box center [286, 259] width 23 height 22
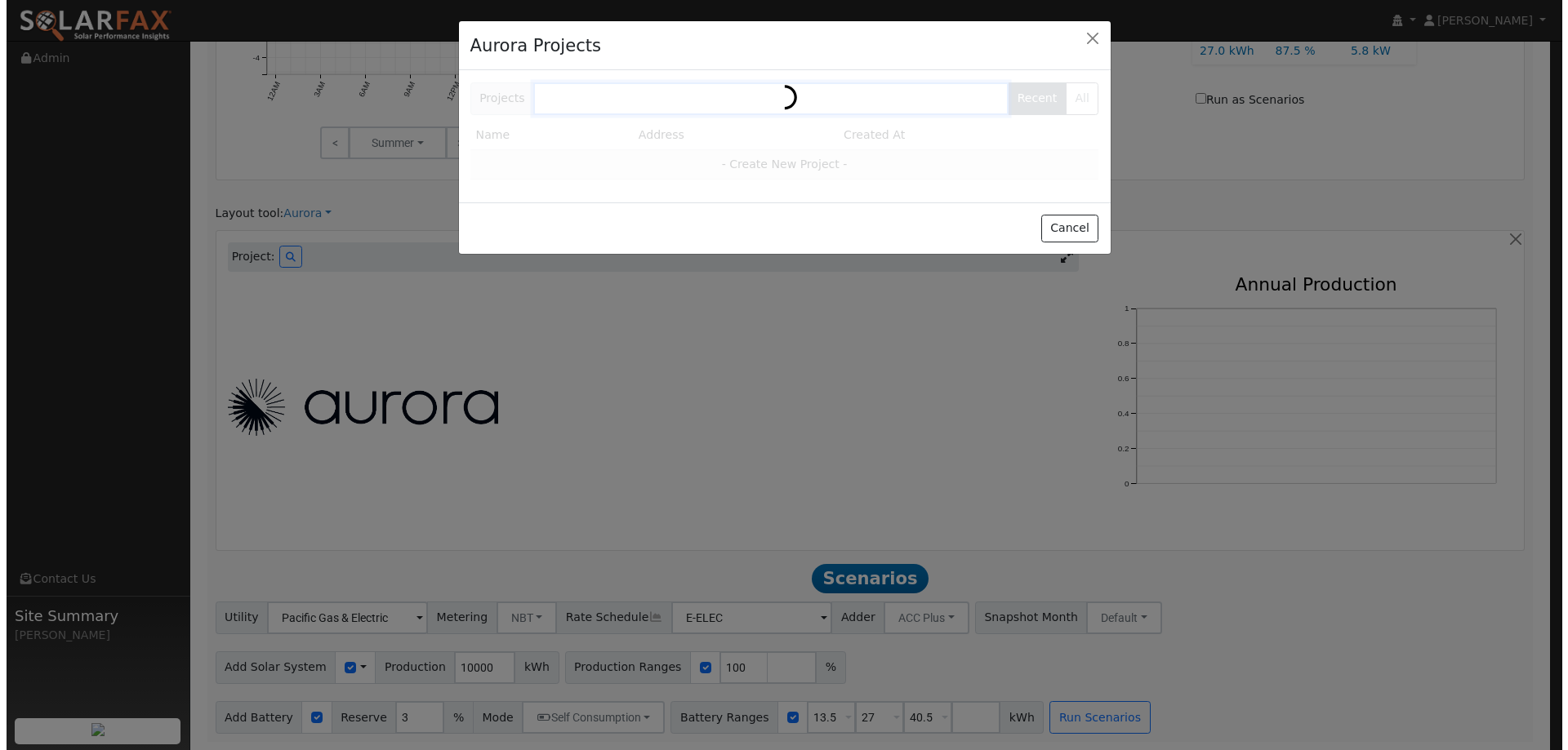
scroll to position [856, 0]
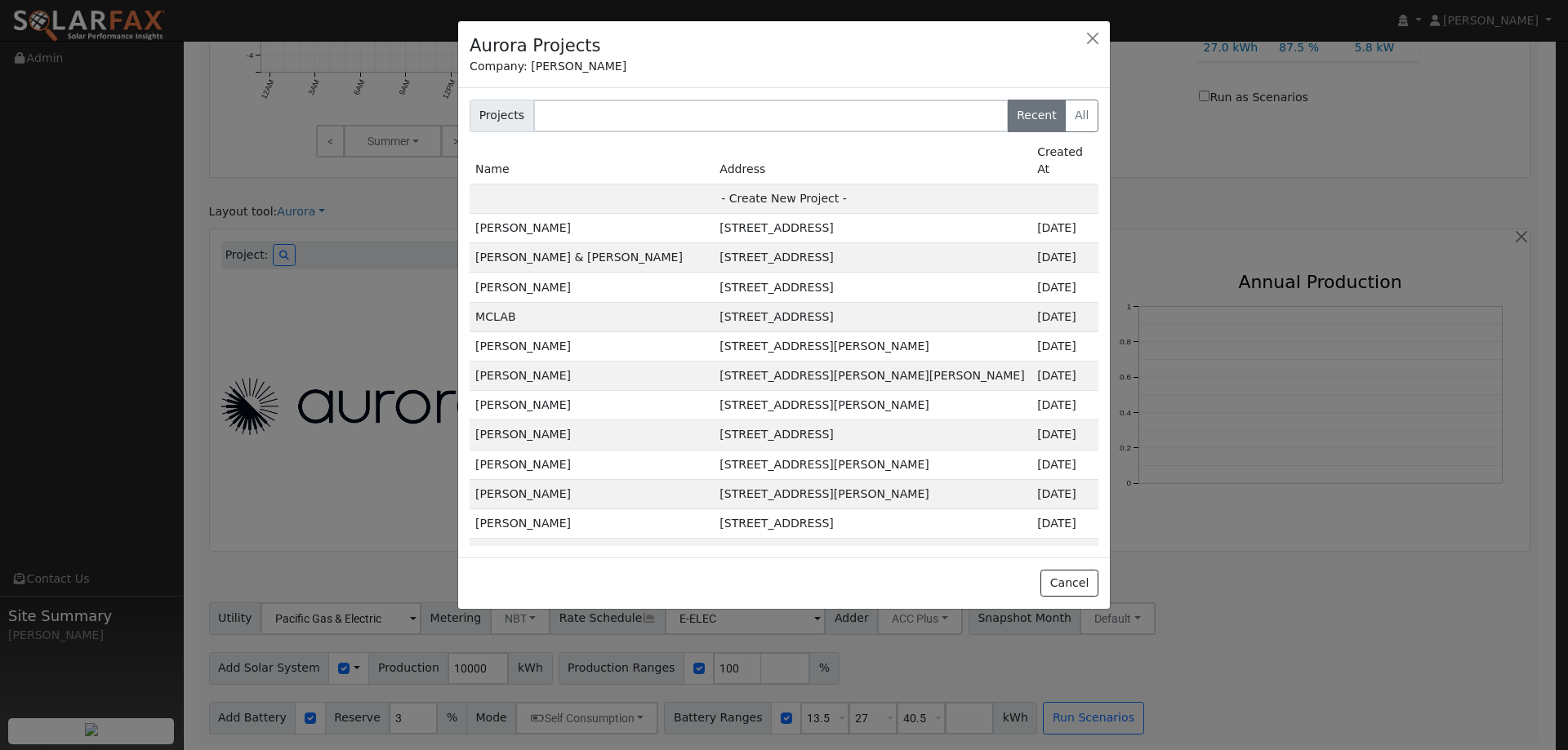
click at [661, 188] on td "- Create New Project -" at bounding box center [784, 198] width 629 height 29
type input "James Lefleur"
type input "2542 Gulf Drive"
type input "Fairfield"
type input "CA"
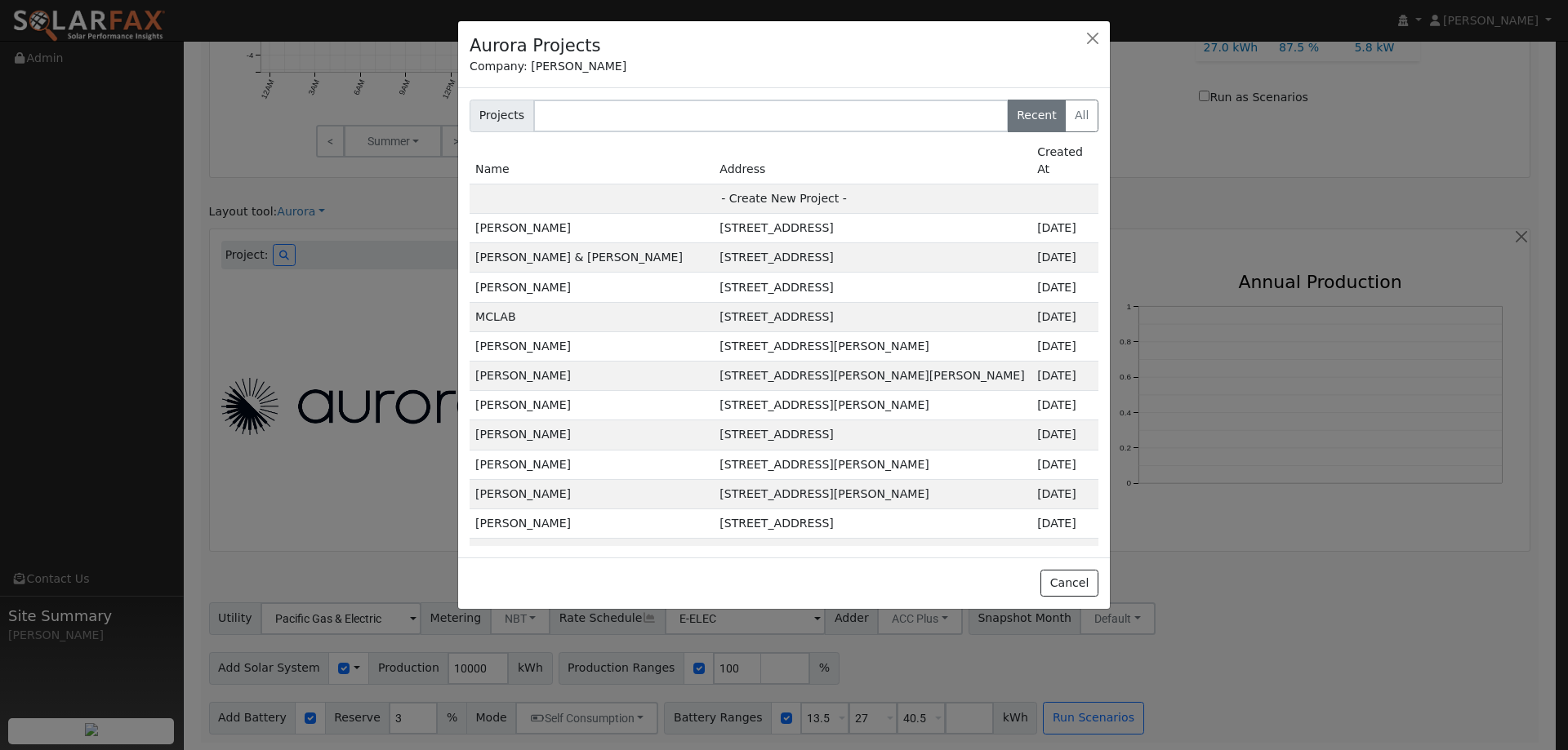
type input "94533"
type input "Design"
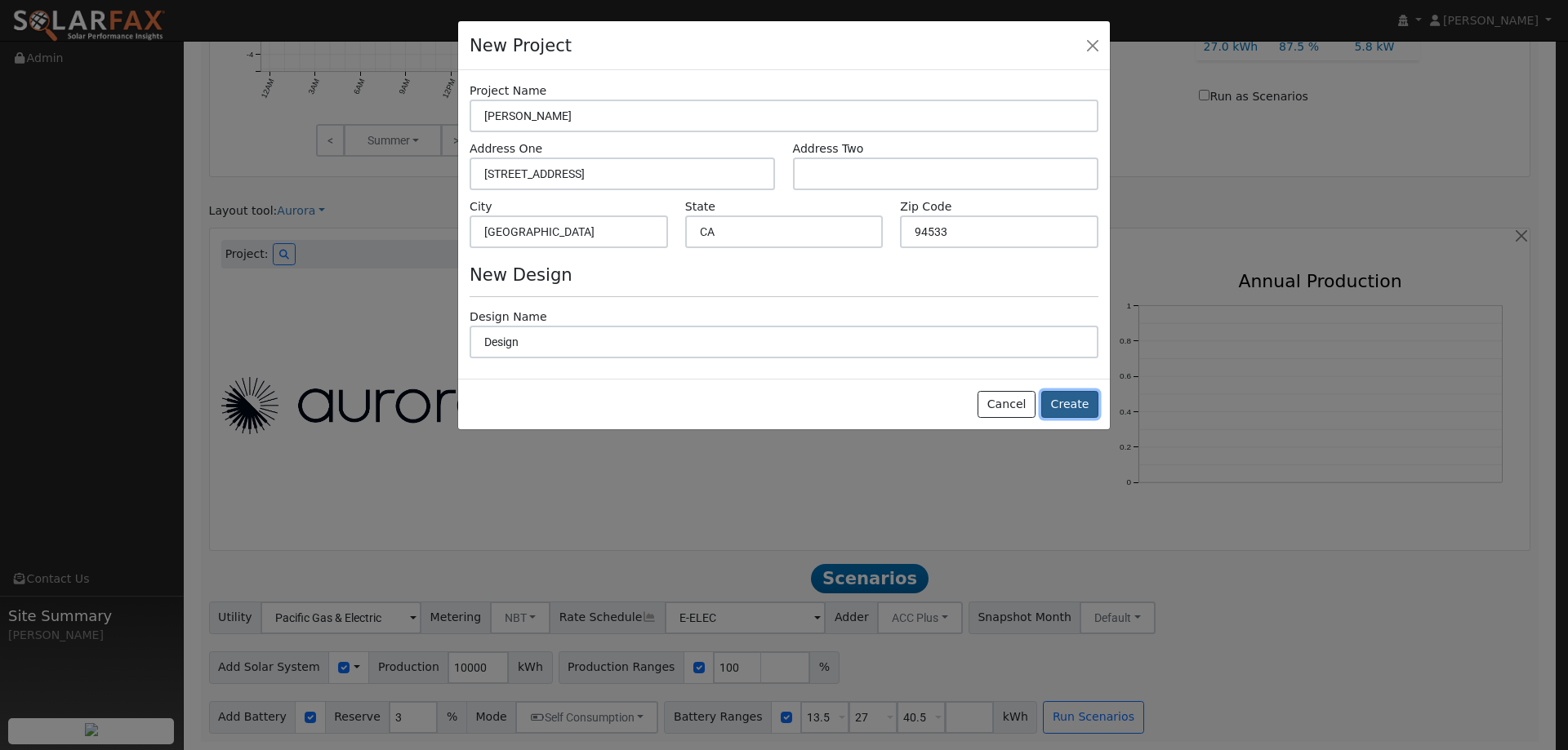
click at [1059, 400] on button "Create" at bounding box center [1070, 404] width 57 height 28
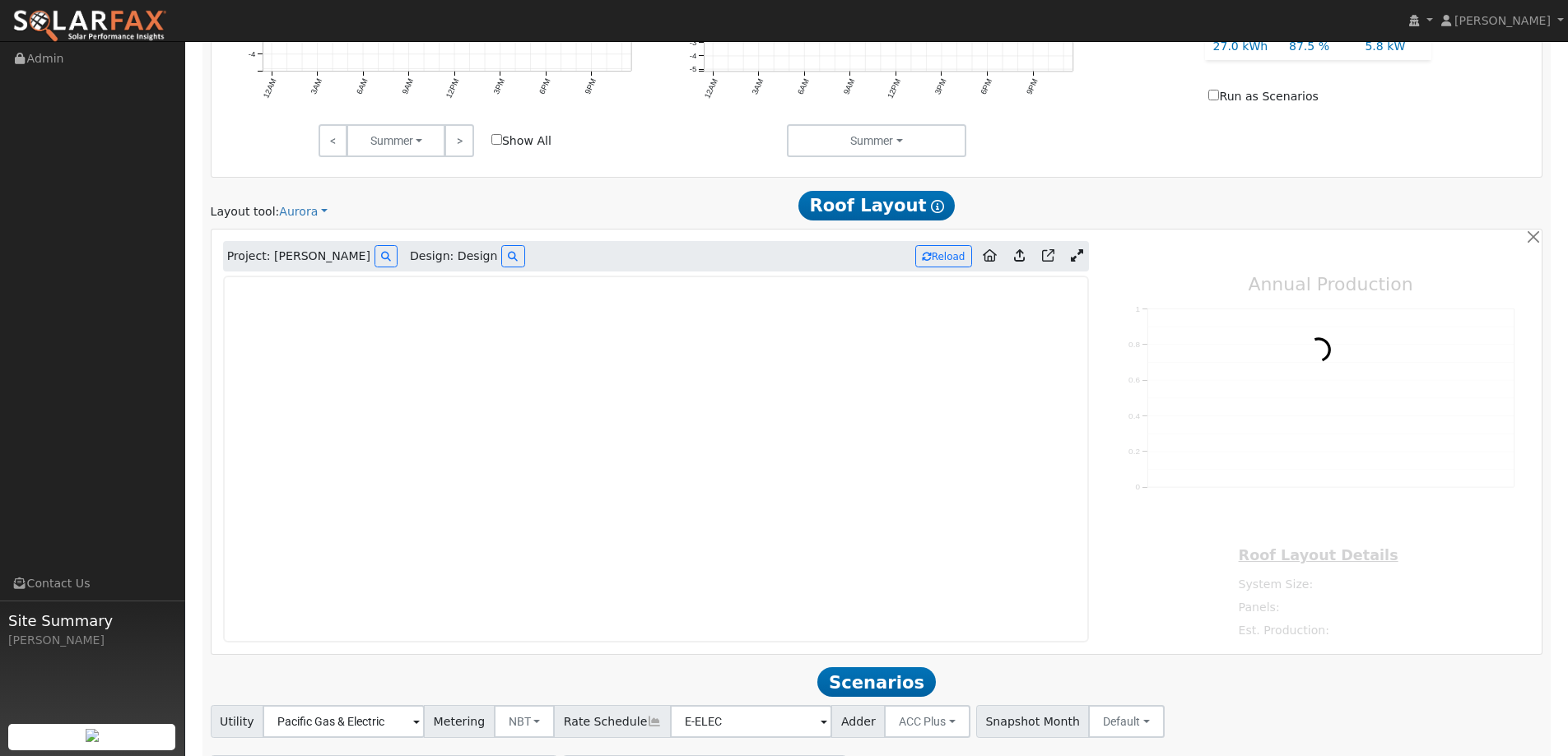
type input "0"
click at [67, 9] on link at bounding box center [90, 21] width 180 height 41
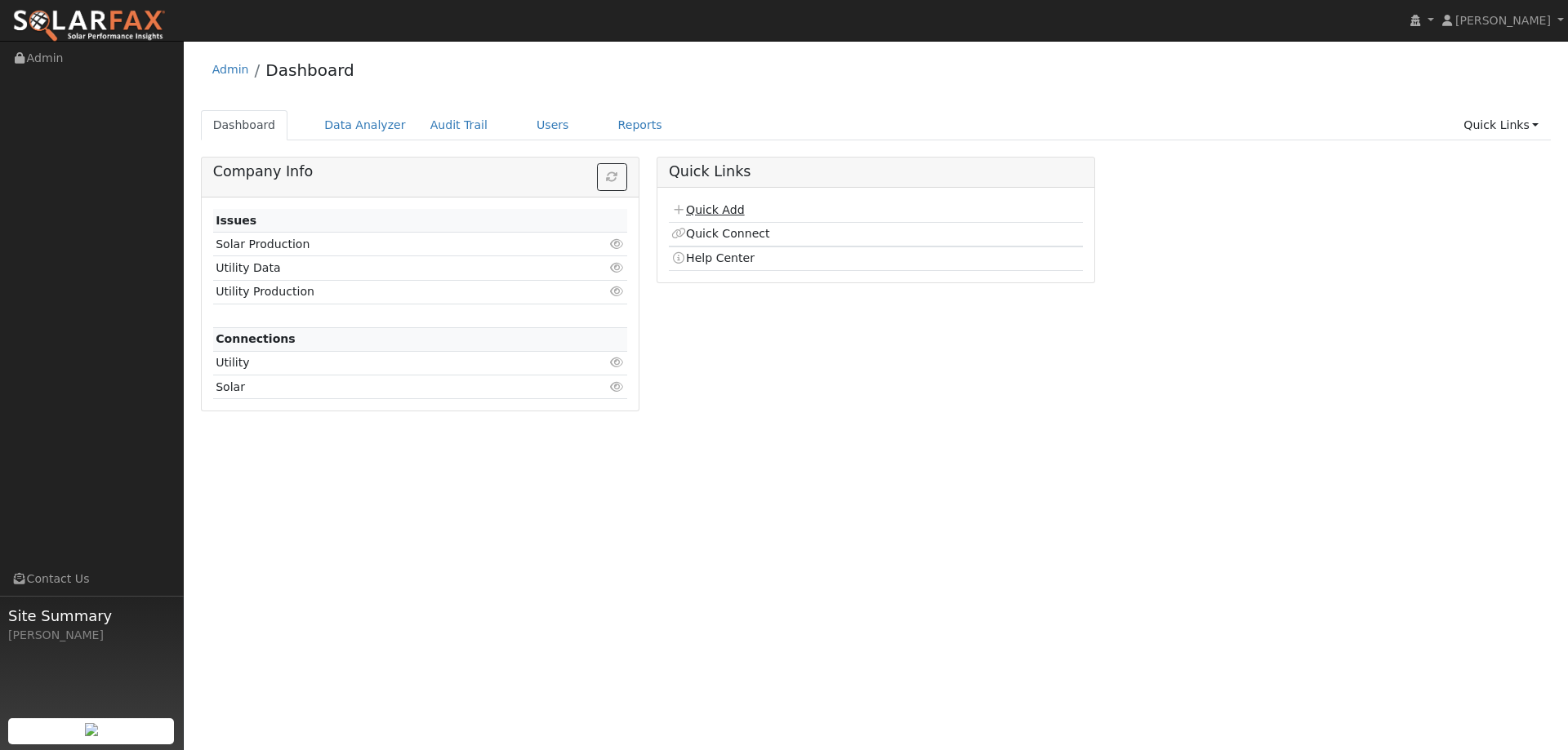
click at [690, 212] on link "Quick Add" at bounding box center [707, 209] width 73 height 13
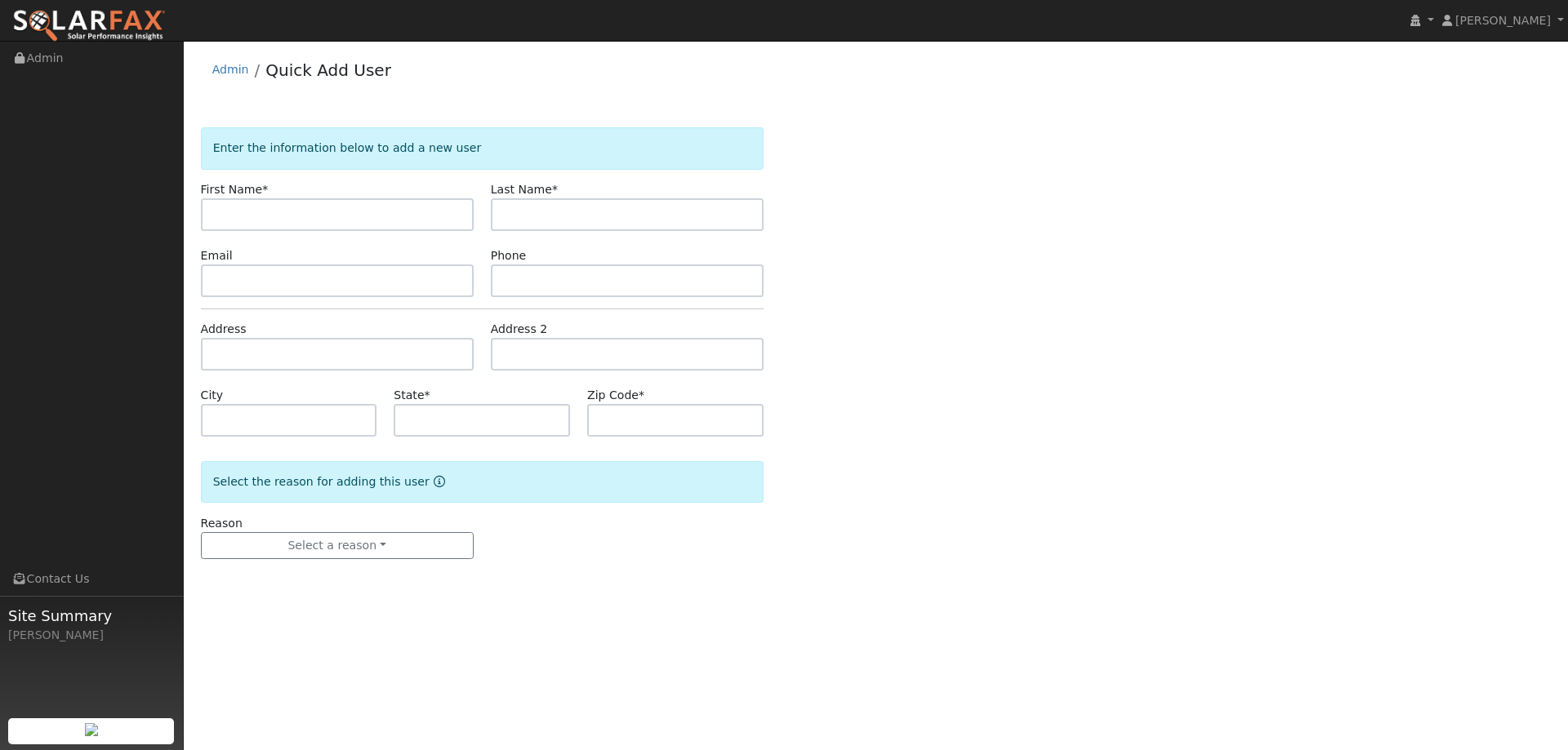
click at [369, 208] on input "text" at bounding box center [336, 214] width 272 height 32
type input "[PERSON_NAME]"
click at [511, 216] on input "text" at bounding box center [627, 214] width 272 height 32
type input "[PERSON_NAME]"
click at [330, 279] on input "text" at bounding box center [336, 281] width 272 height 32
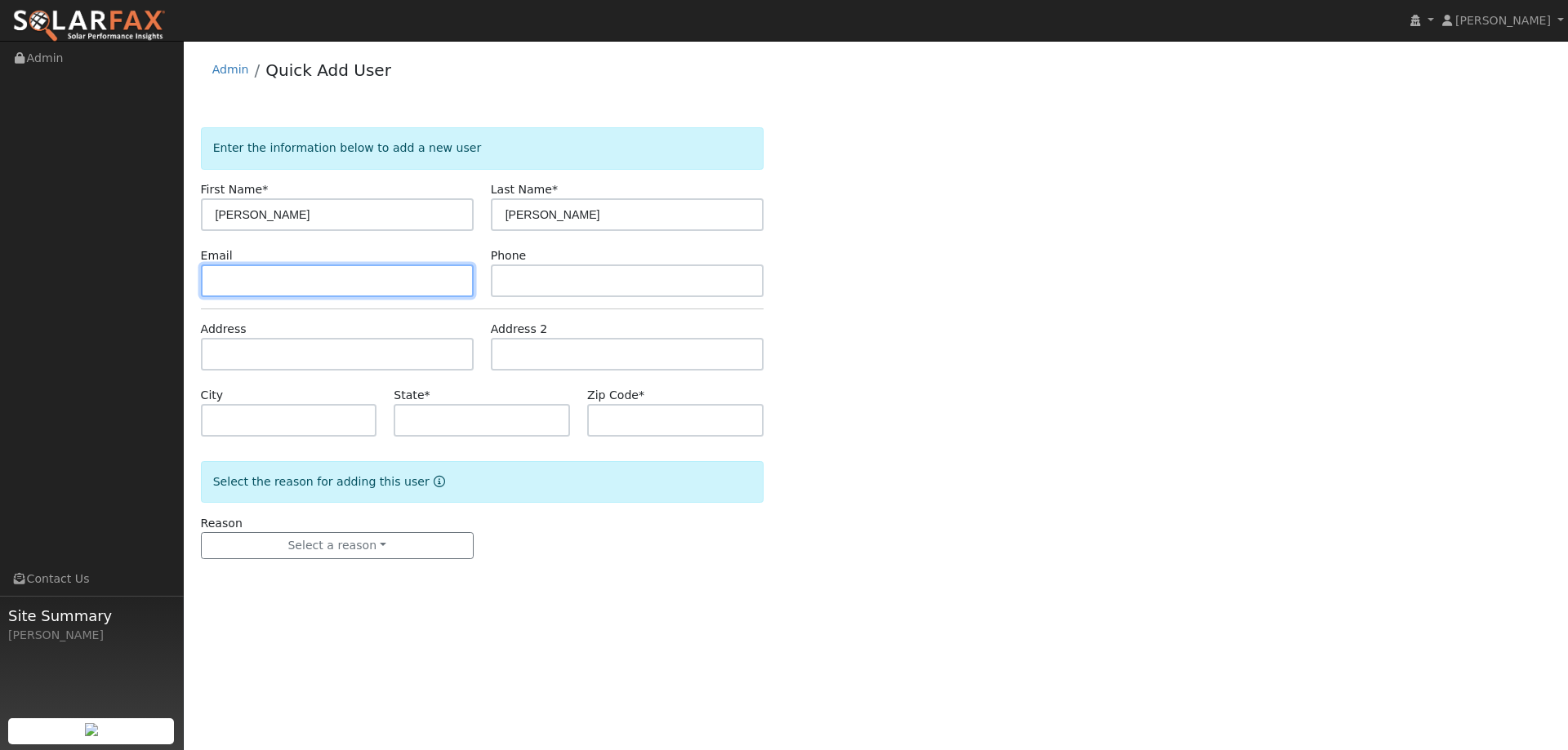
click at [268, 268] on input "text" at bounding box center [336, 281] width 272 height 32
paste input "[EMAIL_ADDRESS][DOMAIN_NAME]"
type input "[EMAIL_ADDRESS][DOMAIN_NAME]"
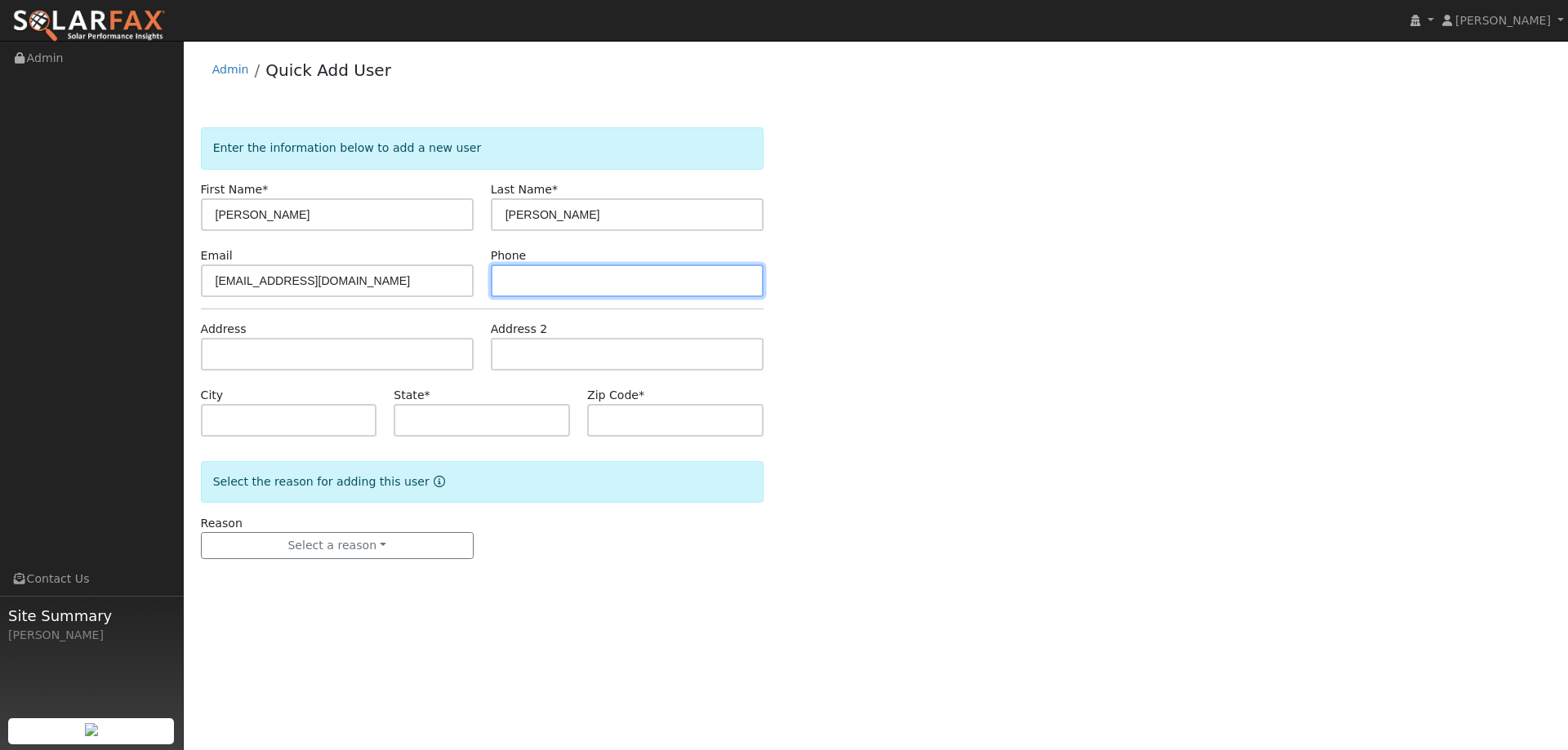
click at [635, 280] on input "text" at bounding box center [627, 281] width 272 height 32
paste input "[PHONE_NUMBER]"
type input "[PHONE_NUMBER]"
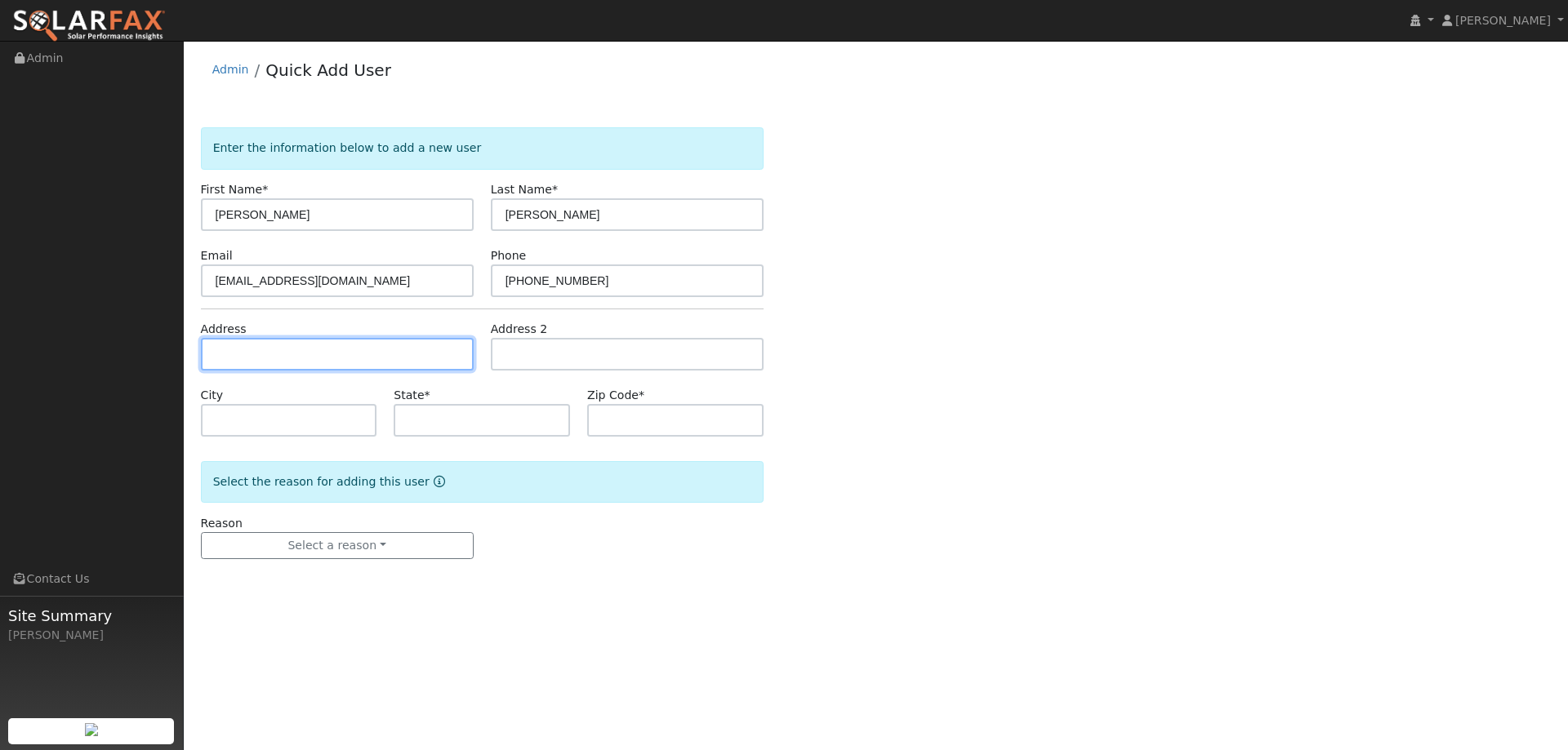
click at [424, 359] on input "text" at bounding box center [336, 354] width 272 height 32
paste input "292 Shasta Dr"
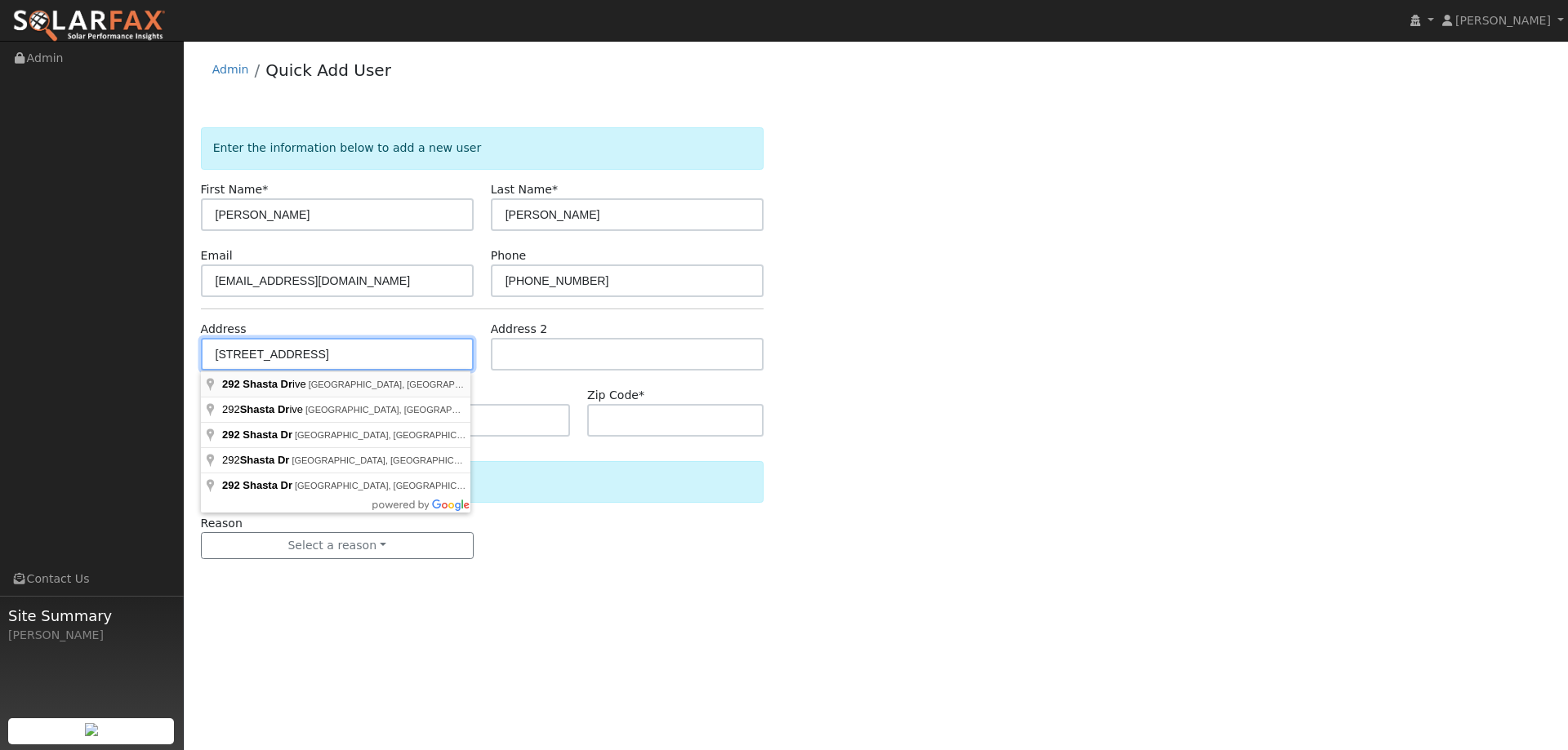
type input "[STREET_ADDRESS]"
type input "[GEOGRAPHIC_DATA]"
type input "CA"
type input "95687"
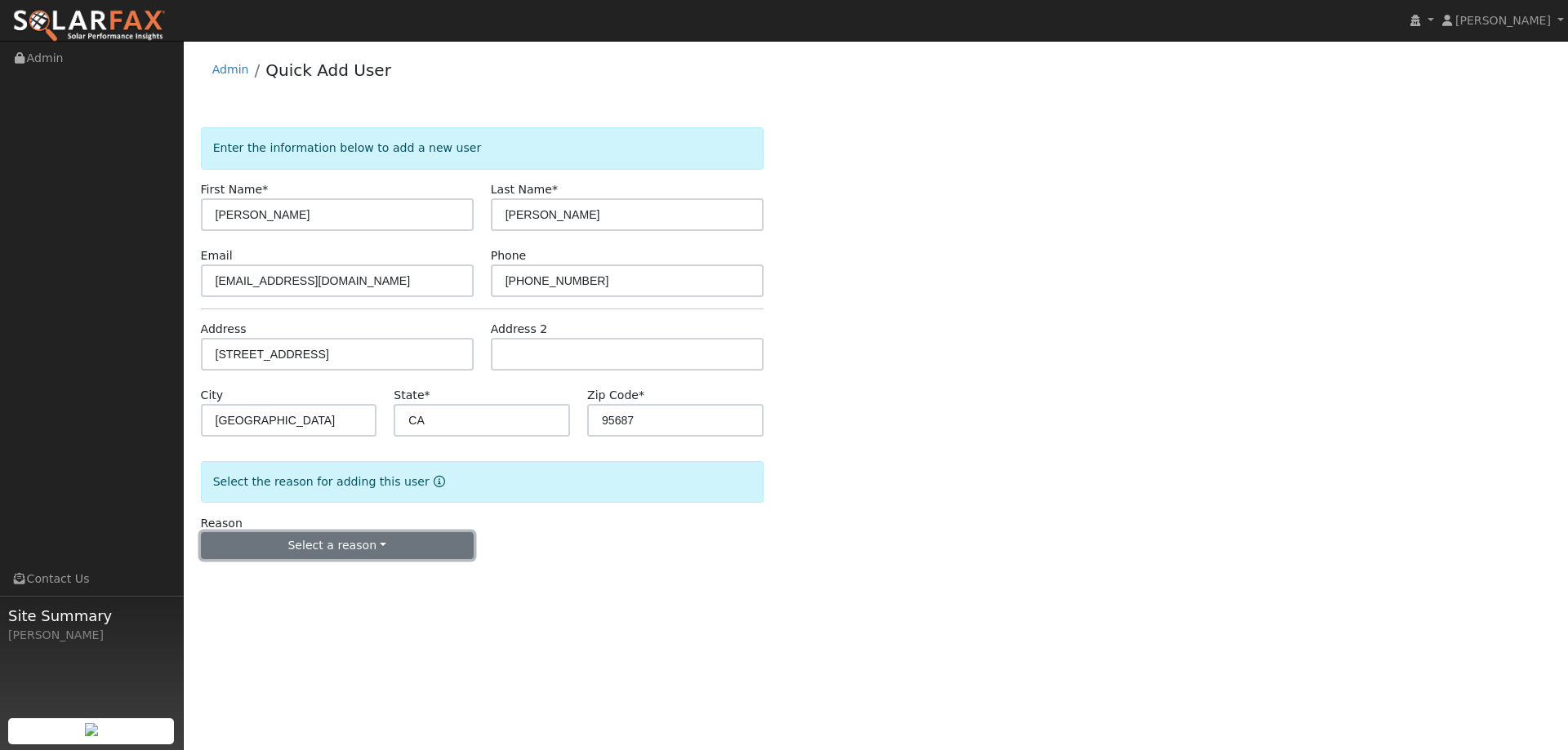
click at [368, 546] on button "Select a reason" at bounding box center [336, 546] width 272 height 28
click at [322, 580] on link "New lead" at bounding box center [291, 579] width 180 height 23
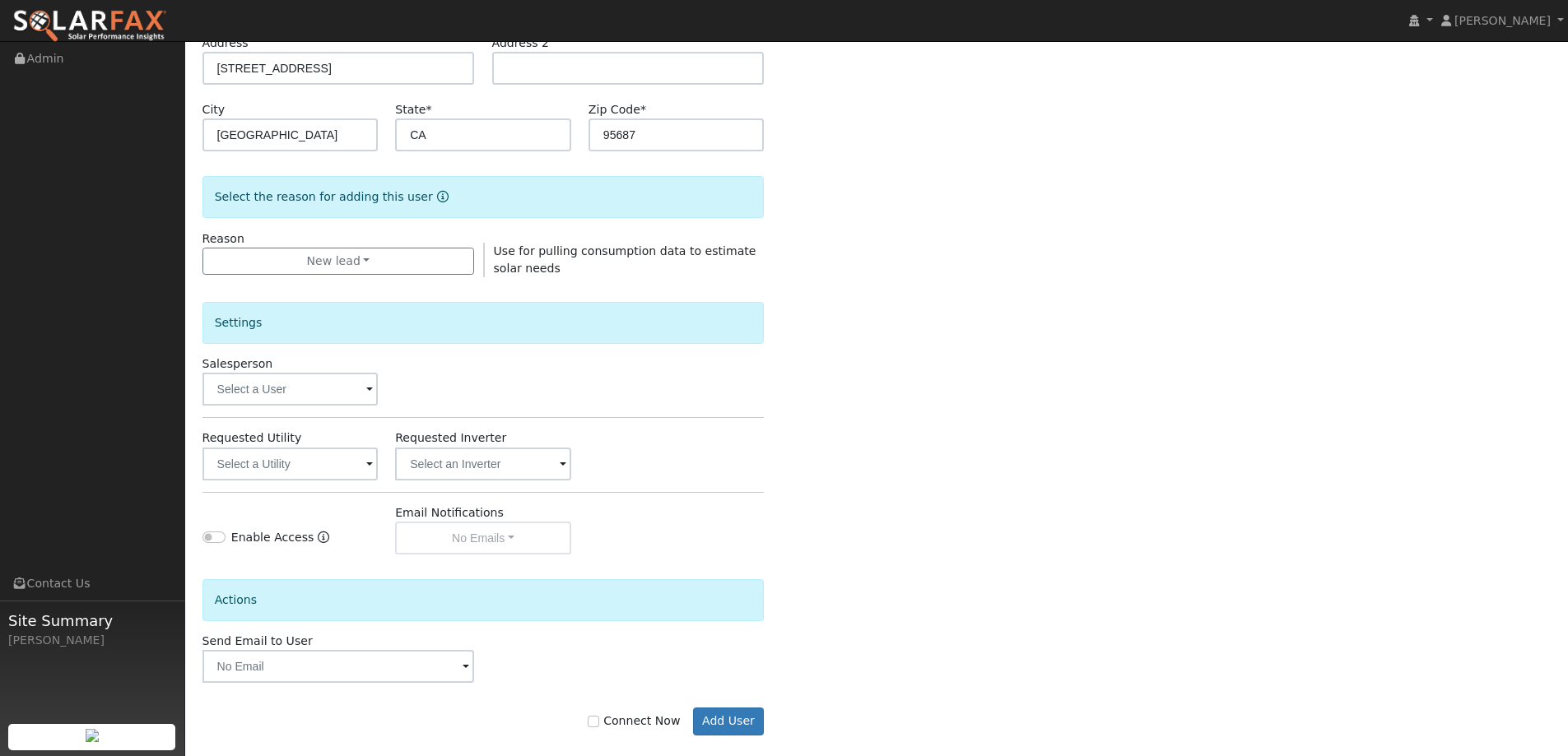
scroll to position [310, 0]
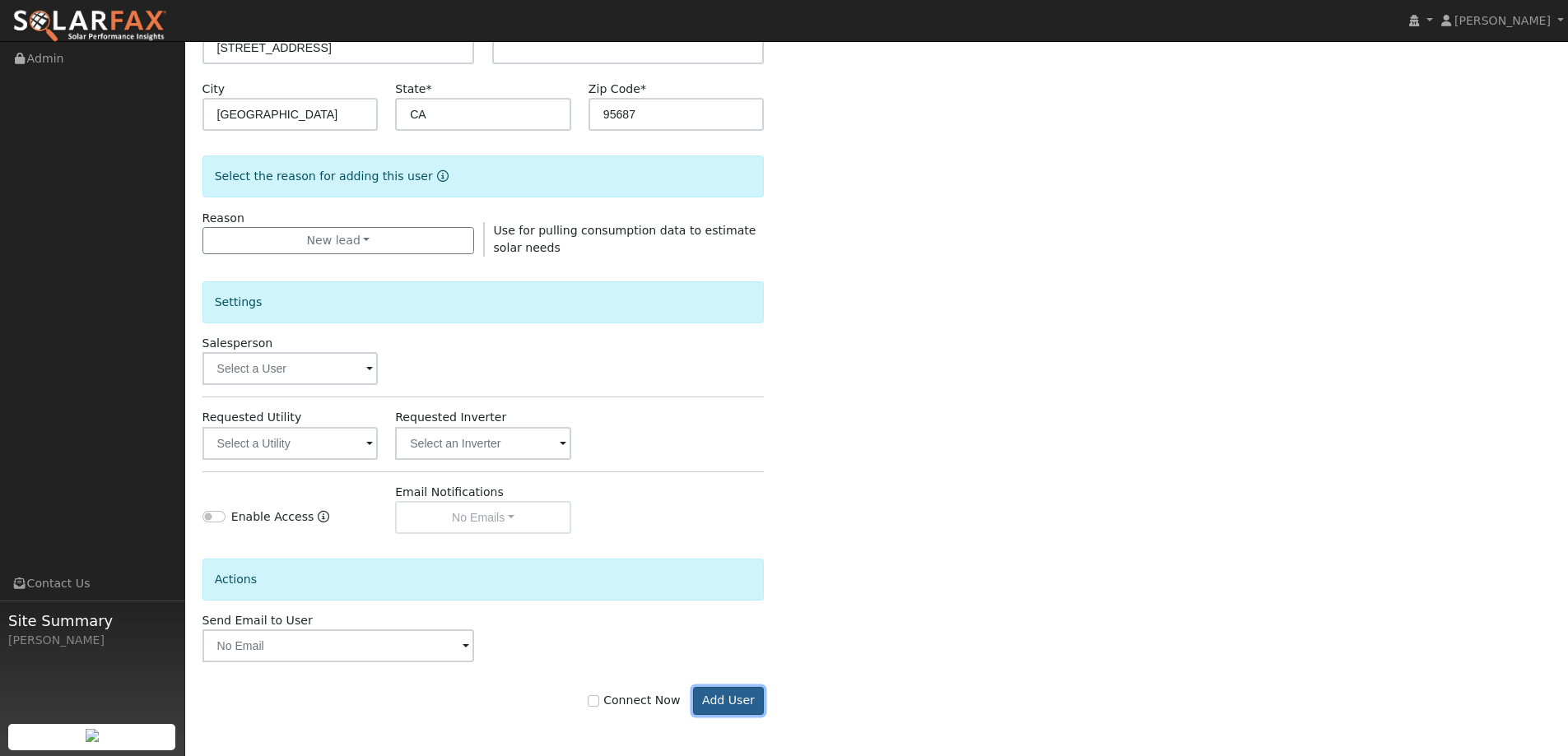
click at [722, 698] on button "Add User" at bounding box center [728, 701] width 71 height 28
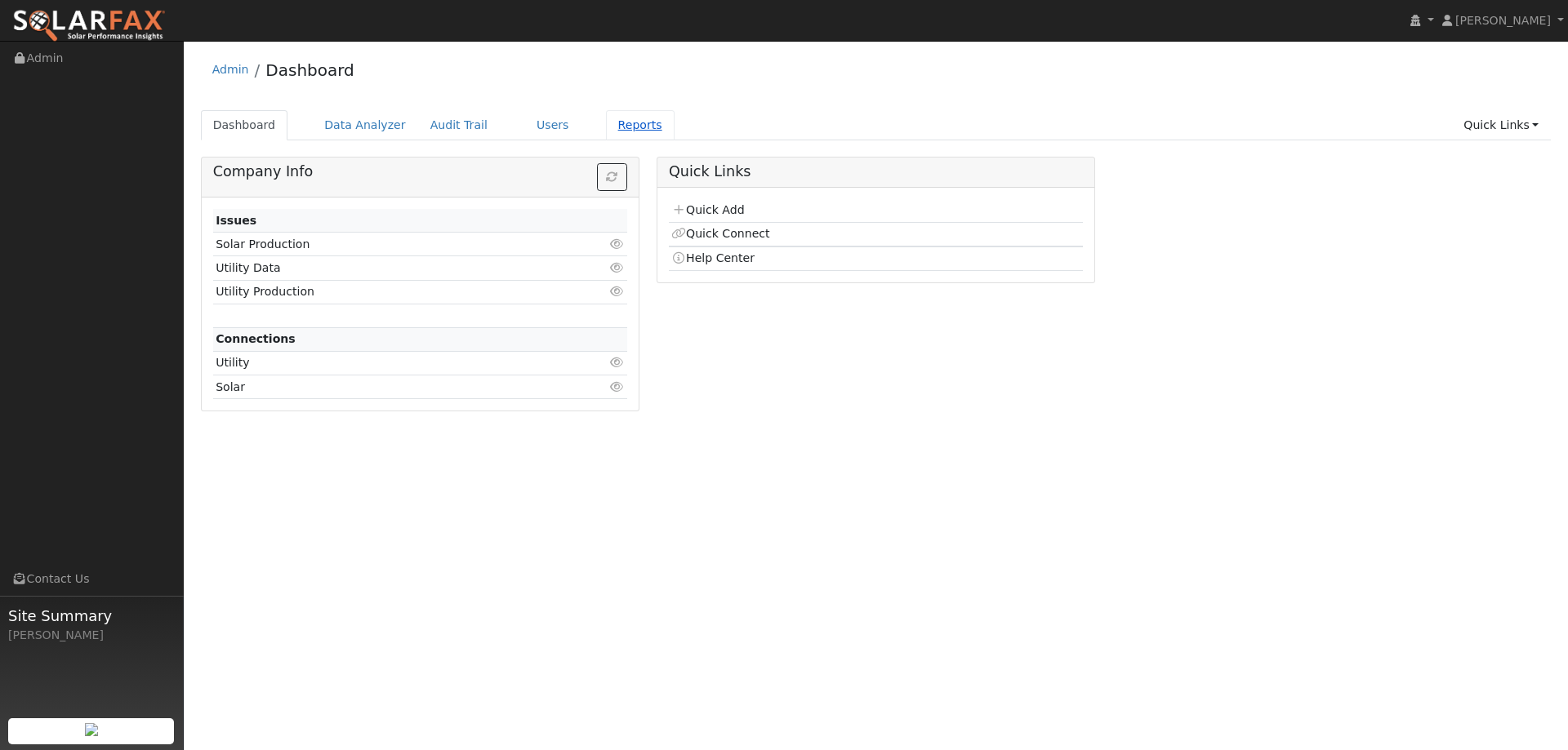
click at [606, 122] on link "Reports" at bounding box center [640, 125] width 68 height 30
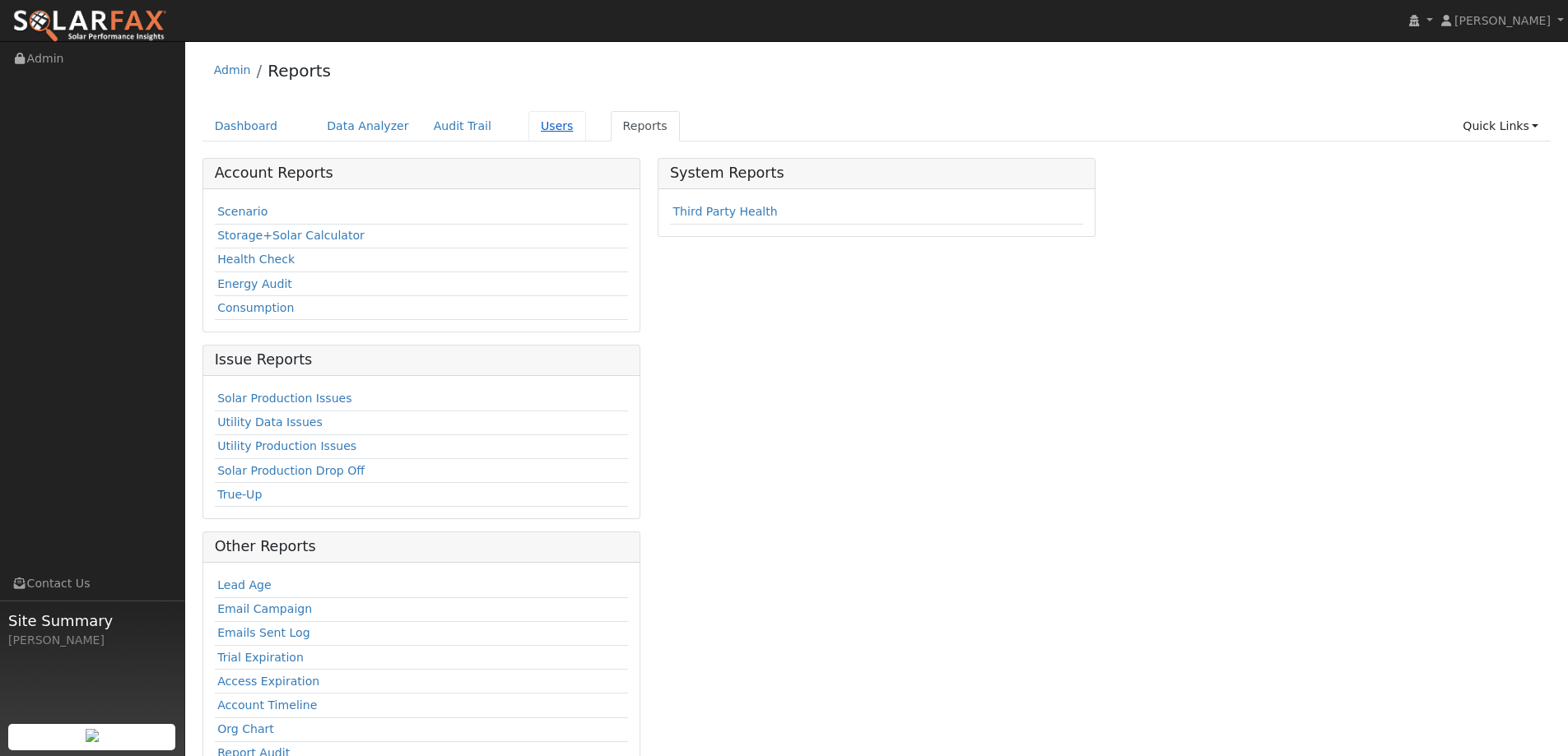
click at [528, 129] on link "Users" at bounding box center [557, 126] width 58 height 30
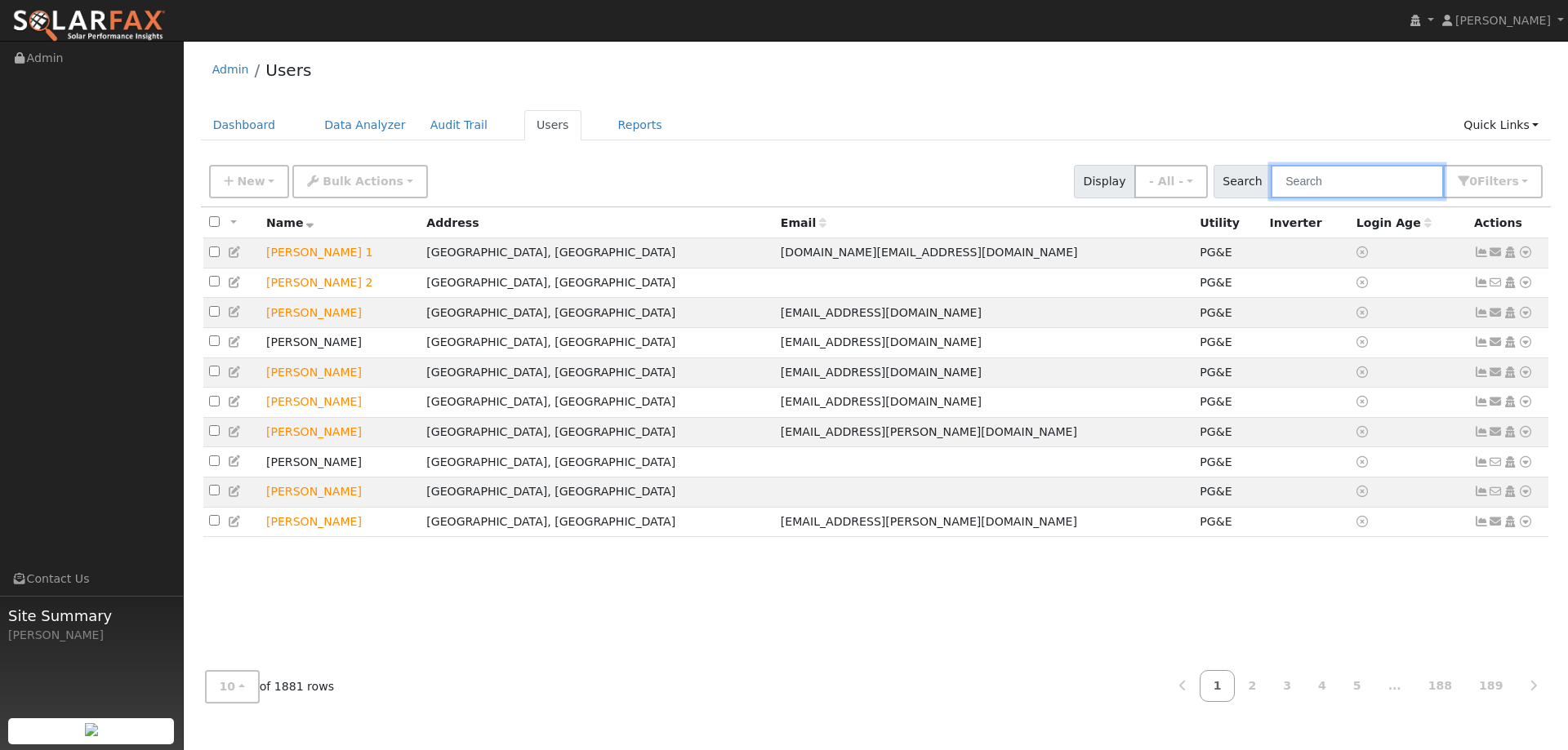
click at [1388, 183] on input "text" at bounding box center [1356, 181] width 173 height 33
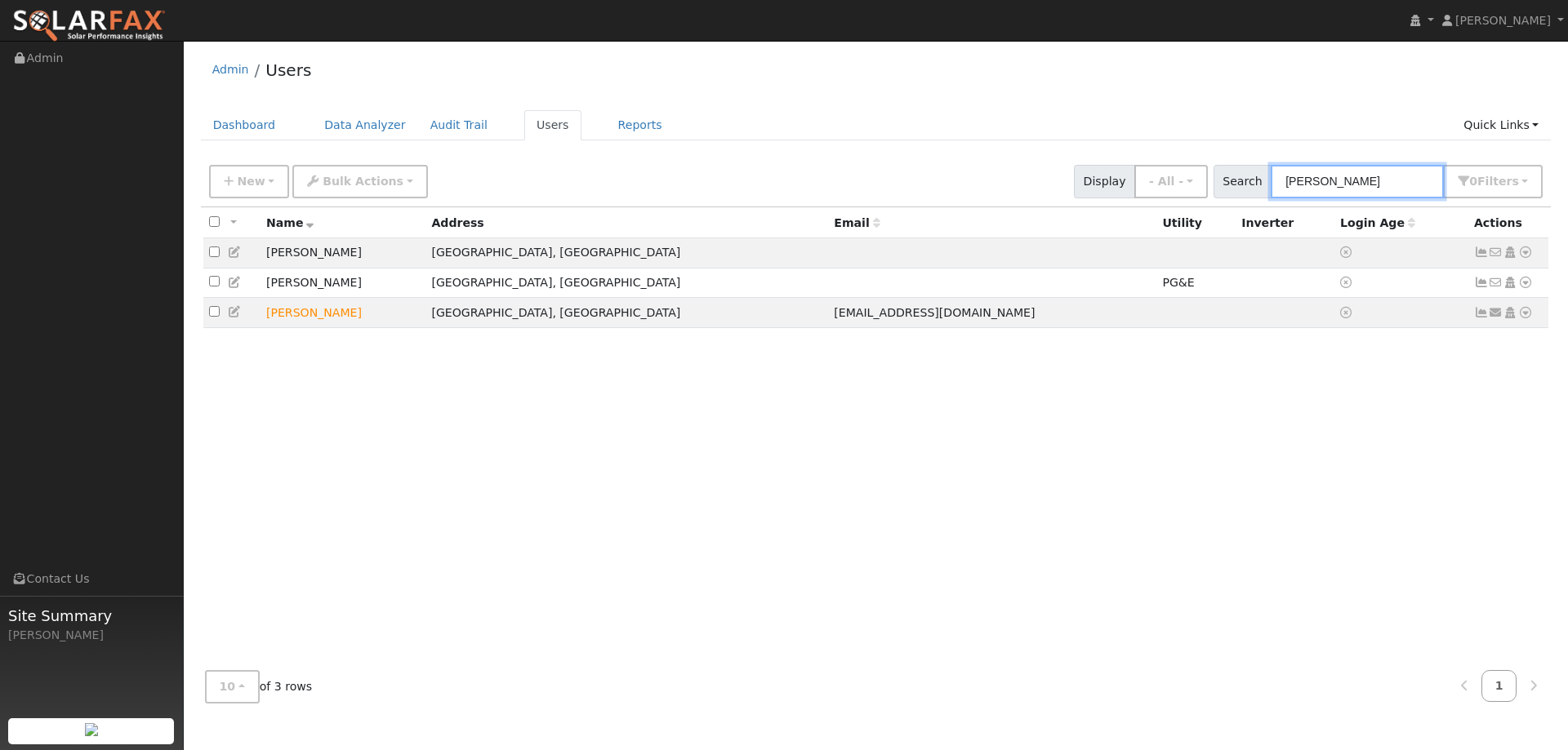
type input "freese"
click at [1523, 317] on icon at bounding box center [1524, 312] width 15 height 11
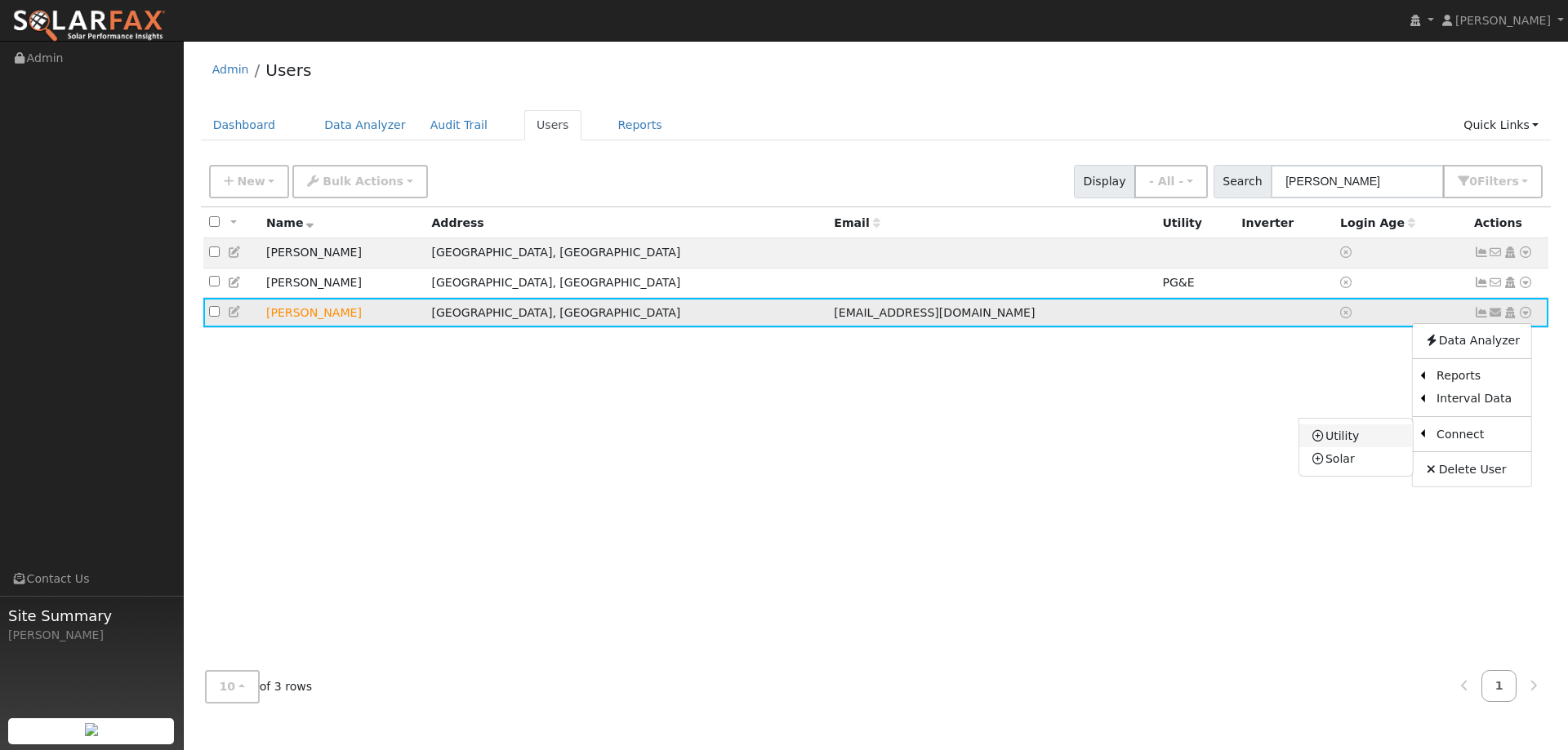
click at [1382, 438] on link "Utility" at bounding box center [1355, 435] width 114 height 23
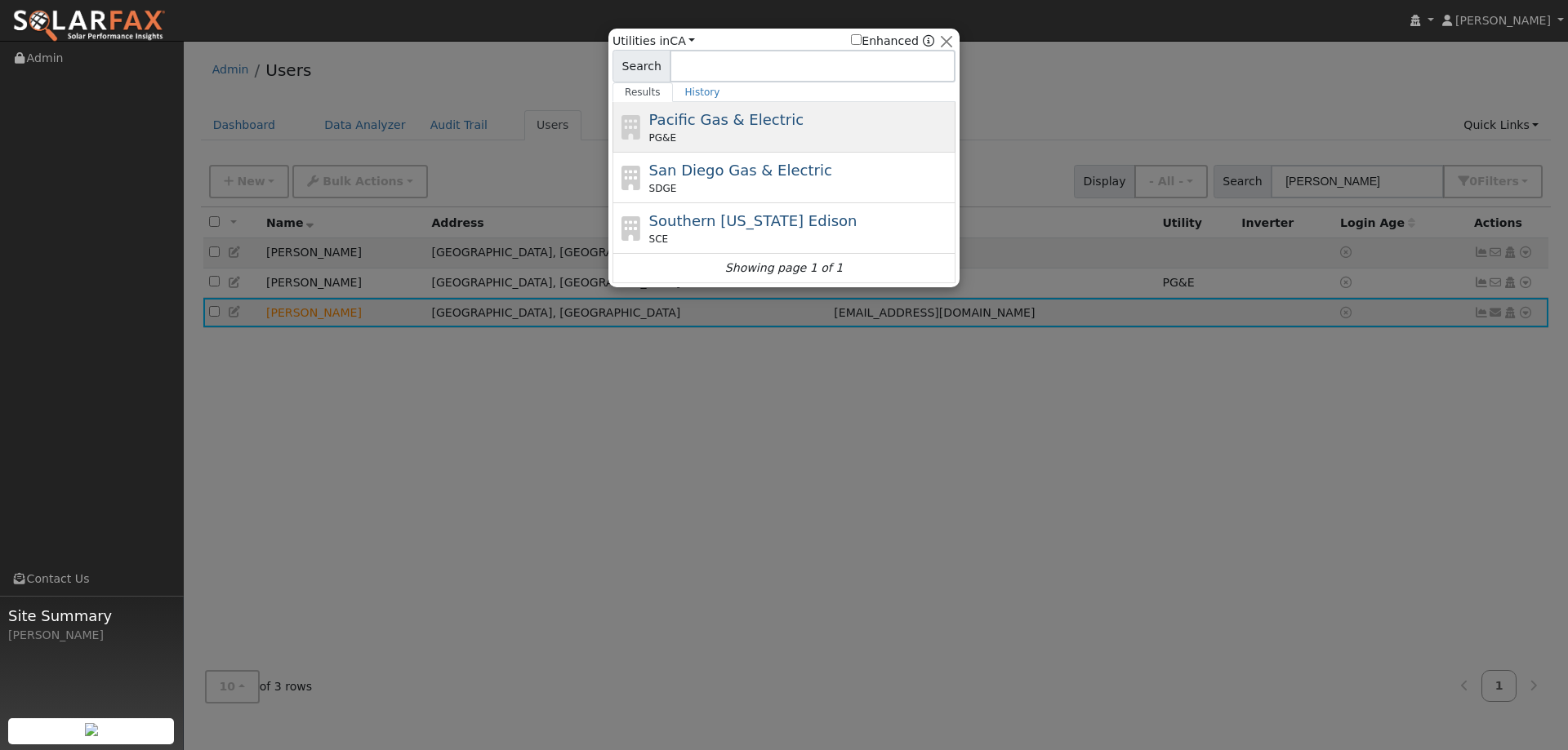
click at [857, 141] on div "PG&E" at bounding box center [800, 137] width 303 height 15
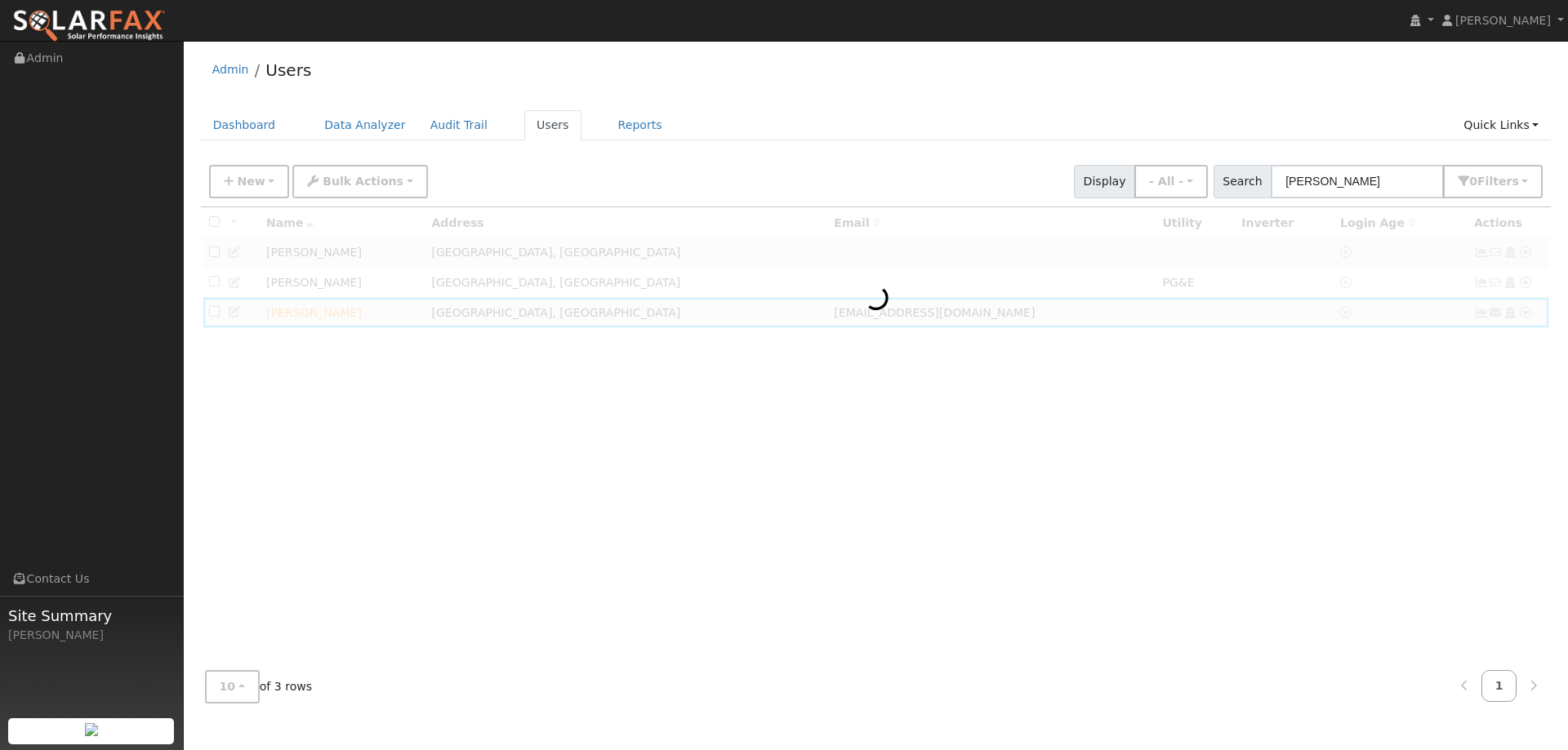
click at [993, 311] on div at bounding box center [876, 432] width 1350 height 450
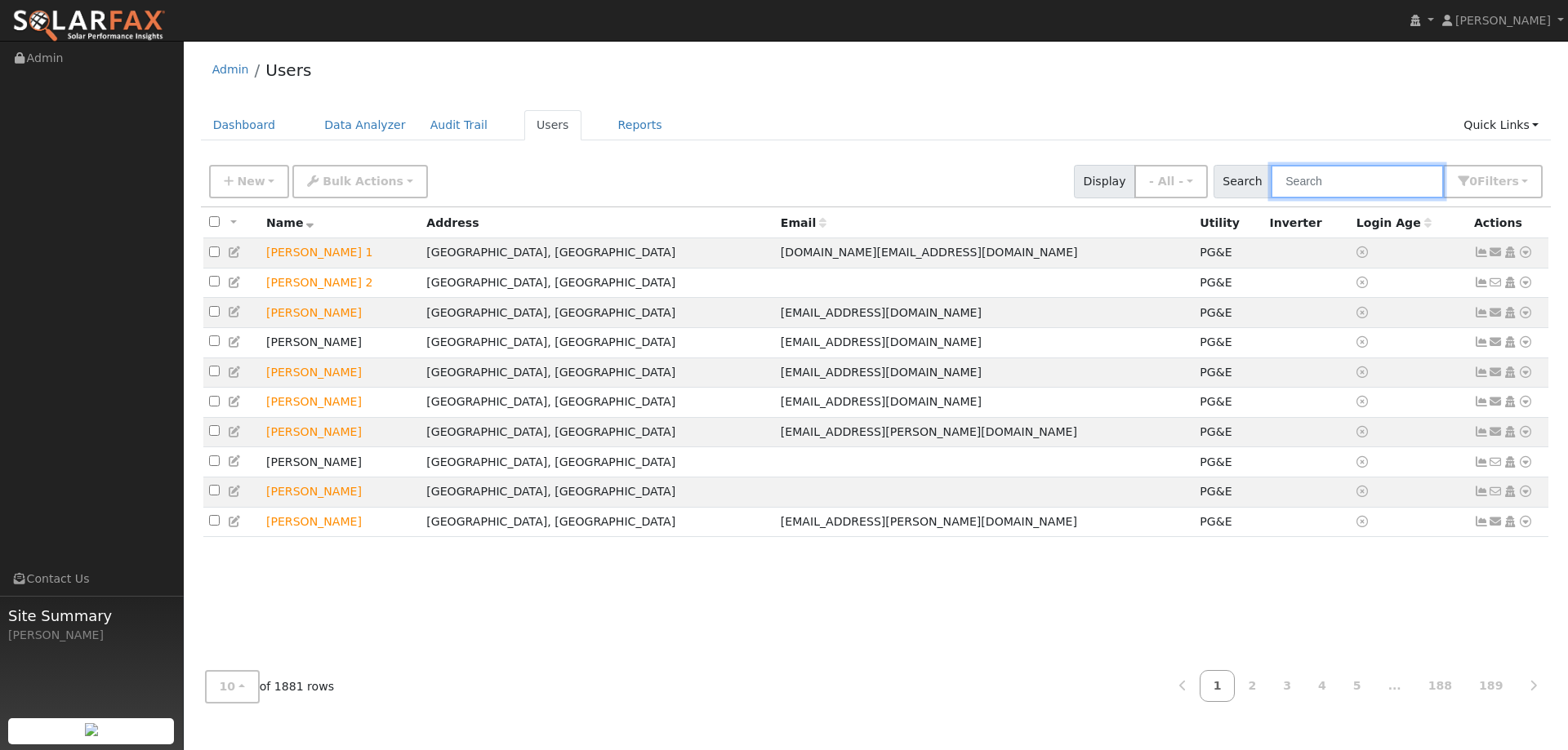
click at [1390, 184] on input "text" at bounding box center [1356, 181] width 173 height 33
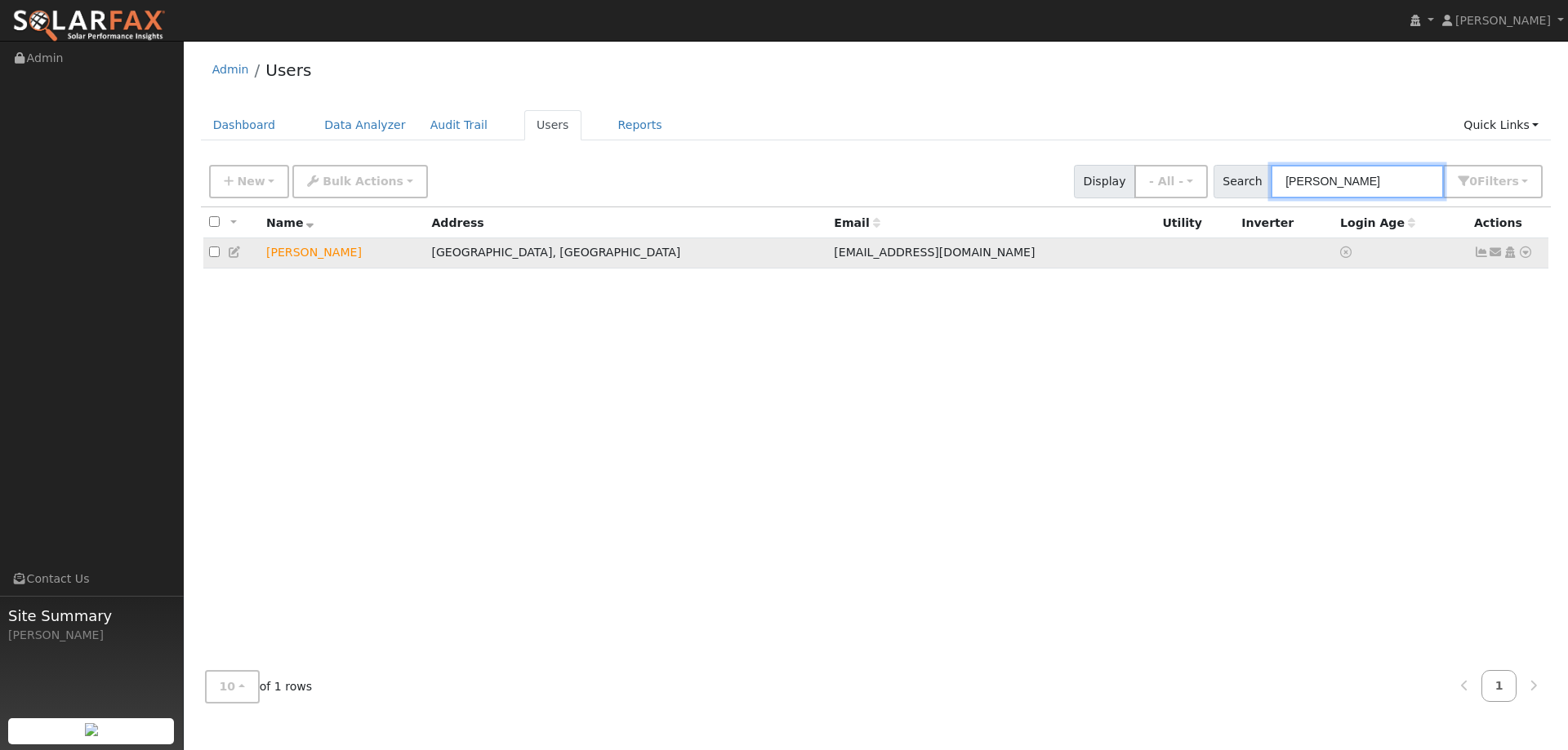
type input "Marie Fr"
click at [1522, 252] on icon at bounding box center [1524, 252] width 15 height 11
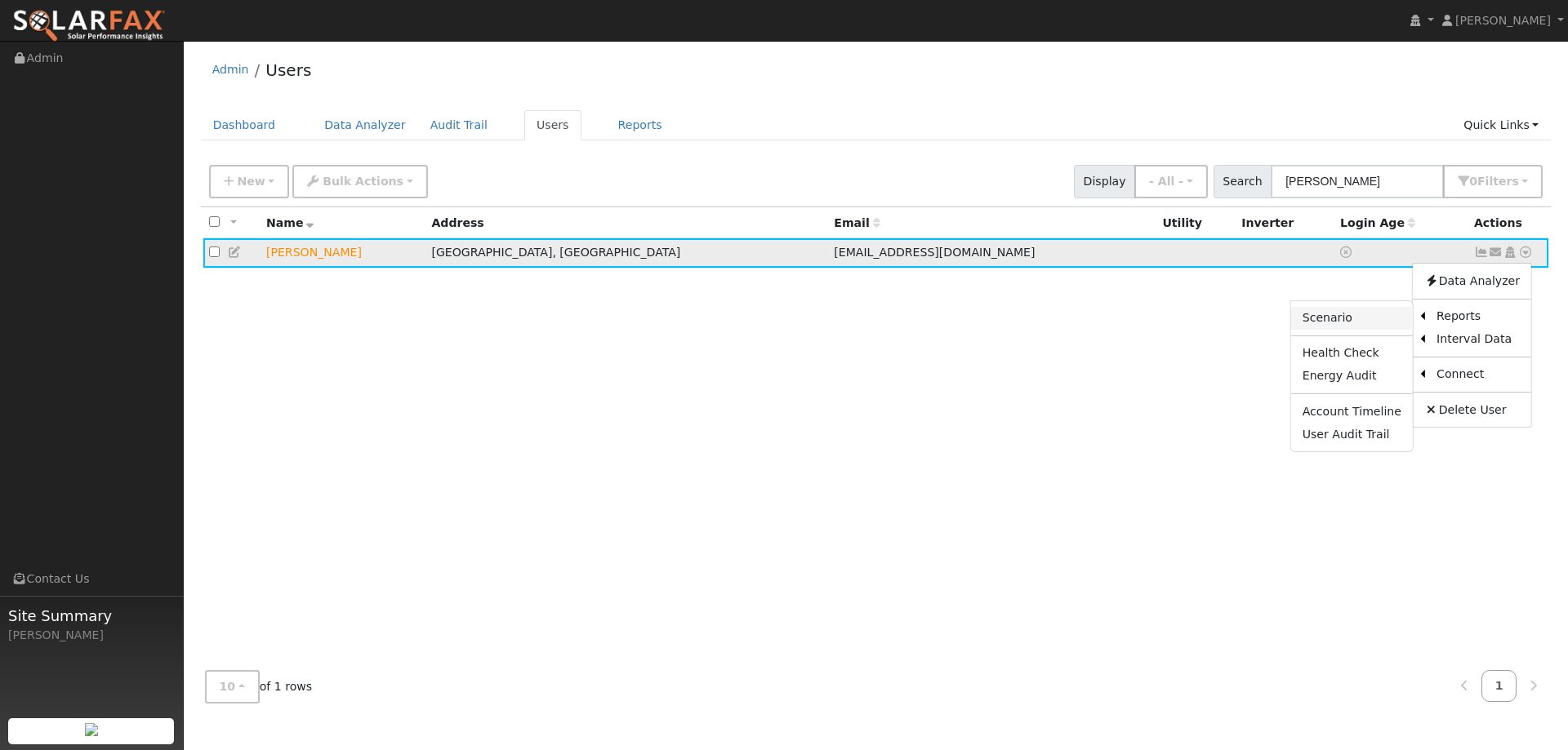
click at [1329, 326] on link "Scenario" at bounding box center [1351, 318] width 122 height 23
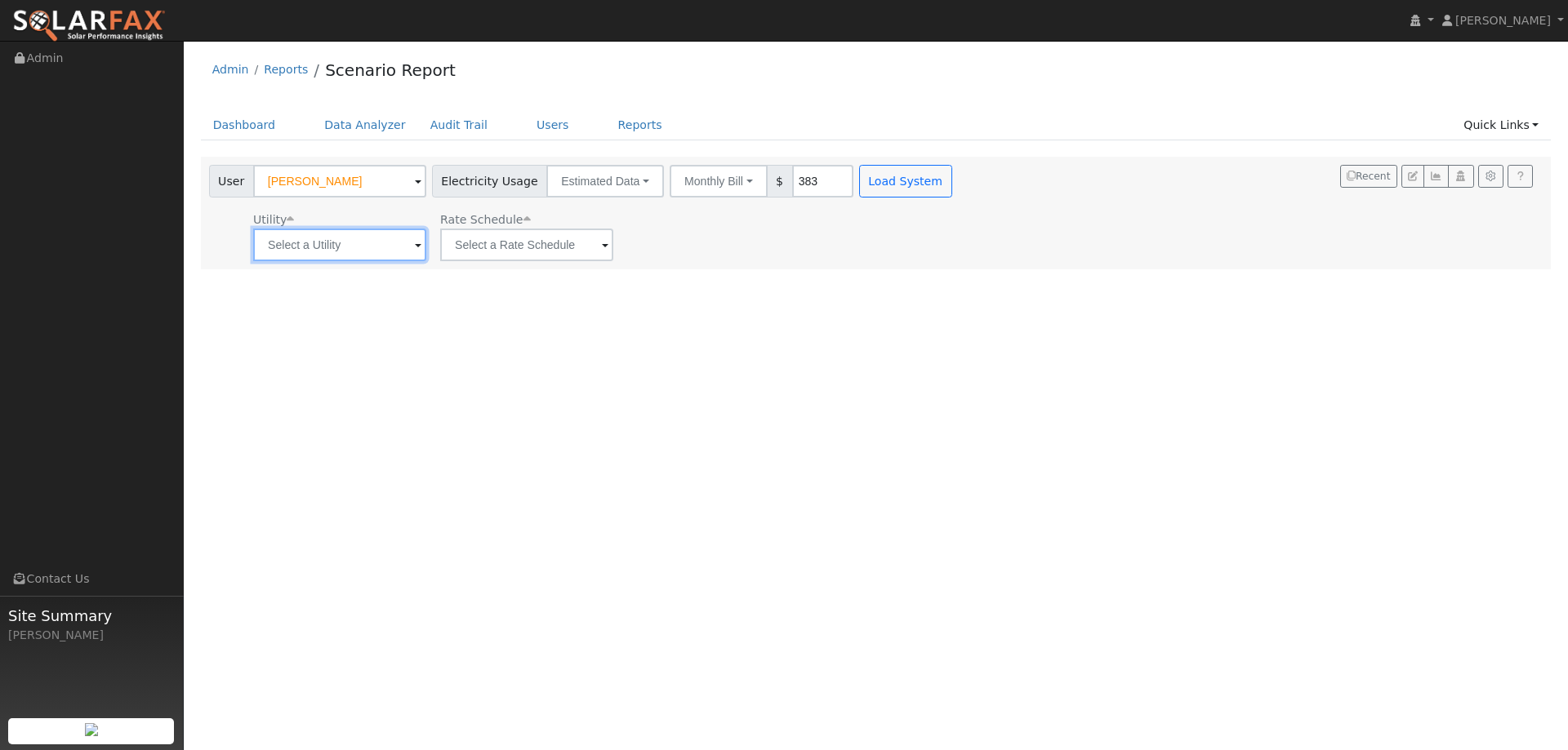
click at [362, 248] on input "text" at bounding box center [340, 245] width 173 height 32
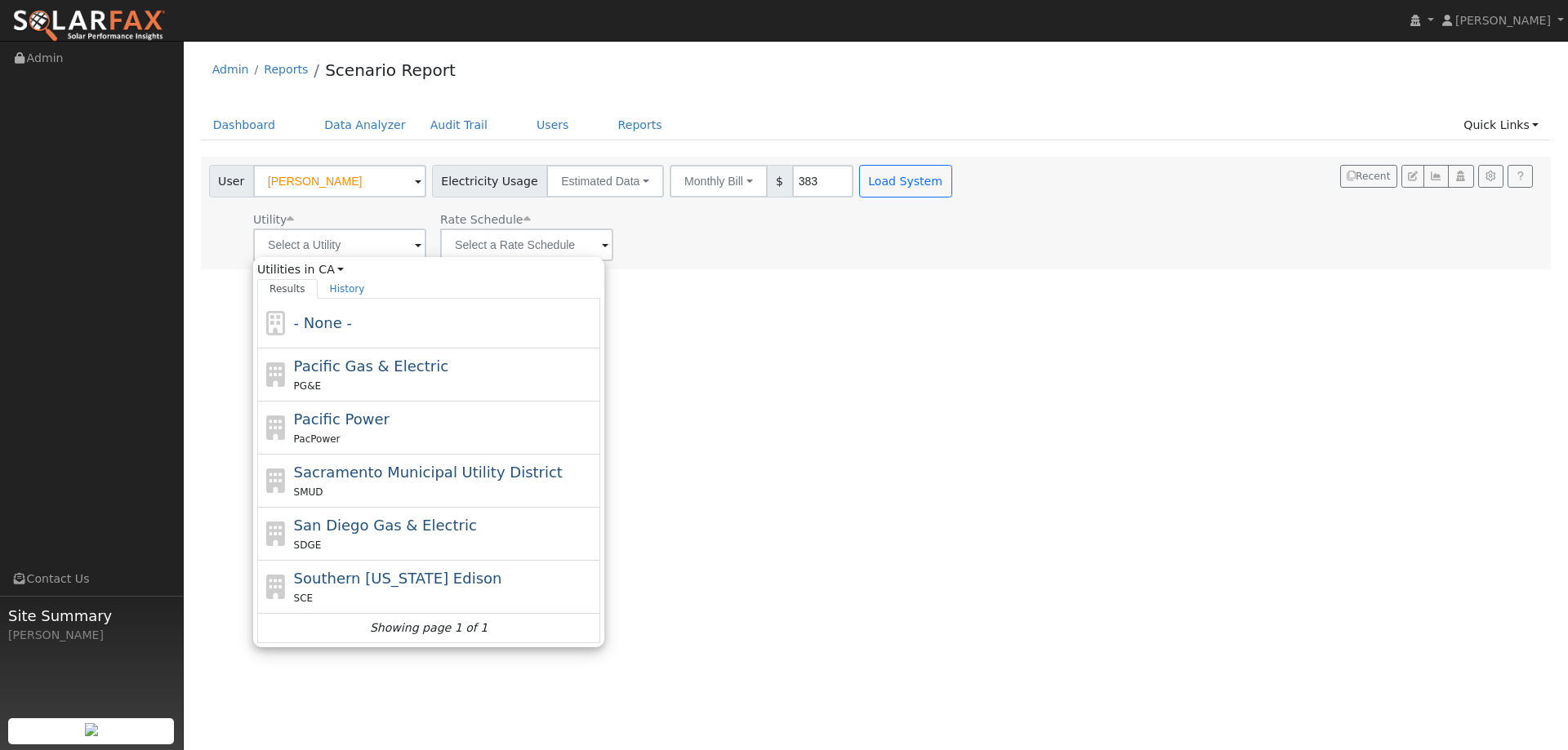
drag, startPoint x: 392, startPoint y: 382, endPoint x: 621, endPoint y: 291, distance: 246.4
click at [392, 381] on div "PG&E" at bounding box center [445, 386] width 303 height 17
type input "Pacific Gas & Electric"
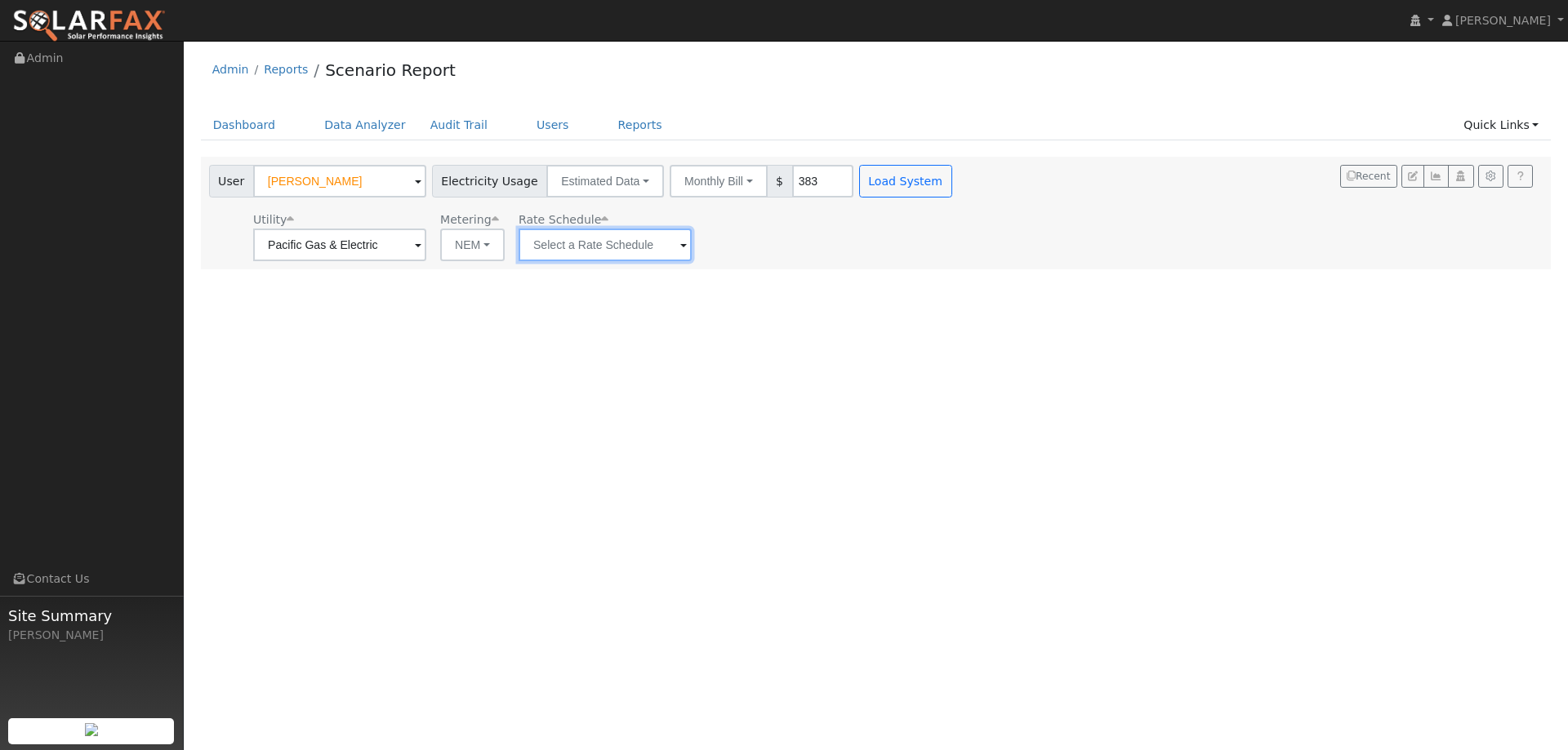
click at [641, 250] on input "text" at bounding box center [604, 245] width 173 height 32
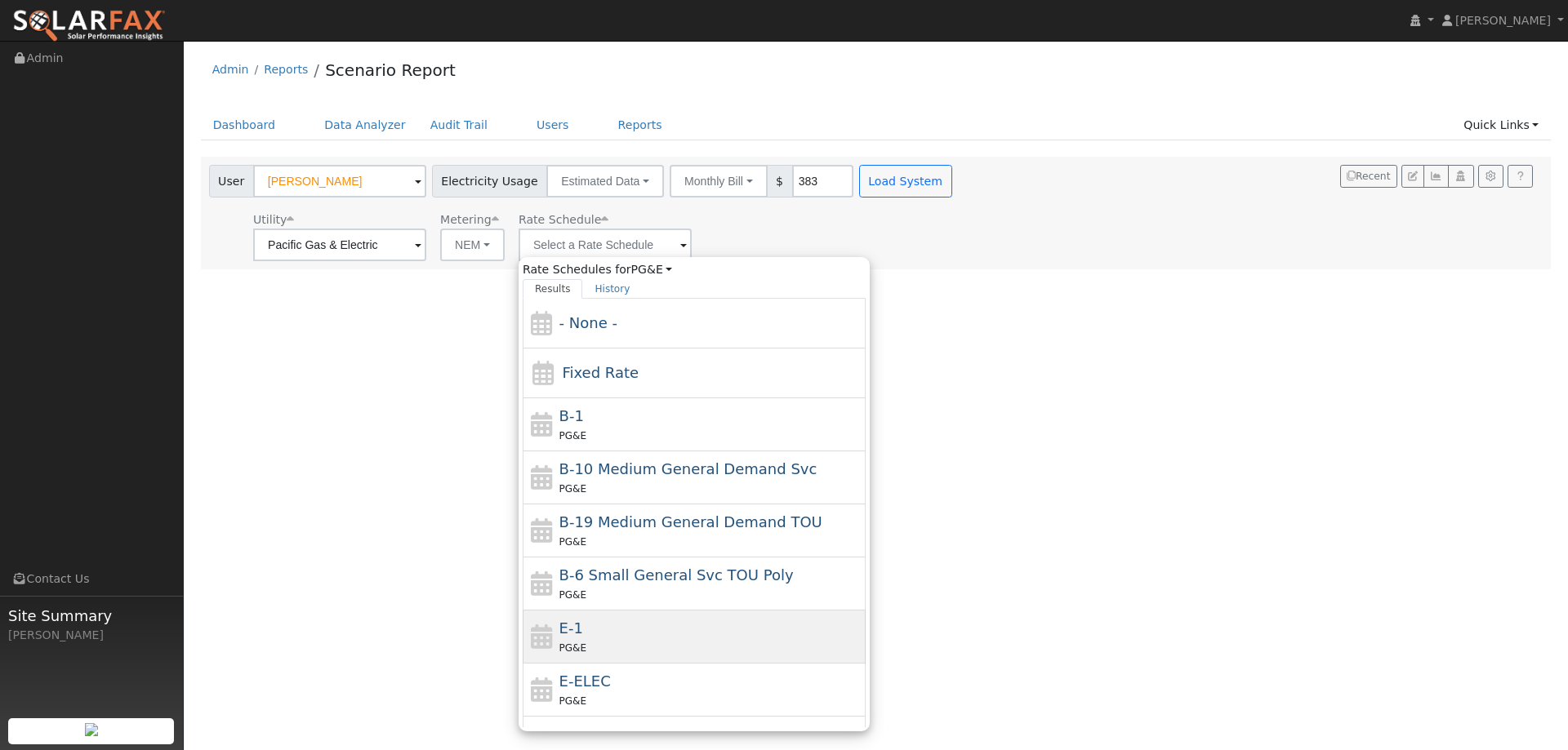
click at [633, 623] on div "E-1 PG&E" at bounding box center [710, 637] width 303 height 39
type input "E-1"
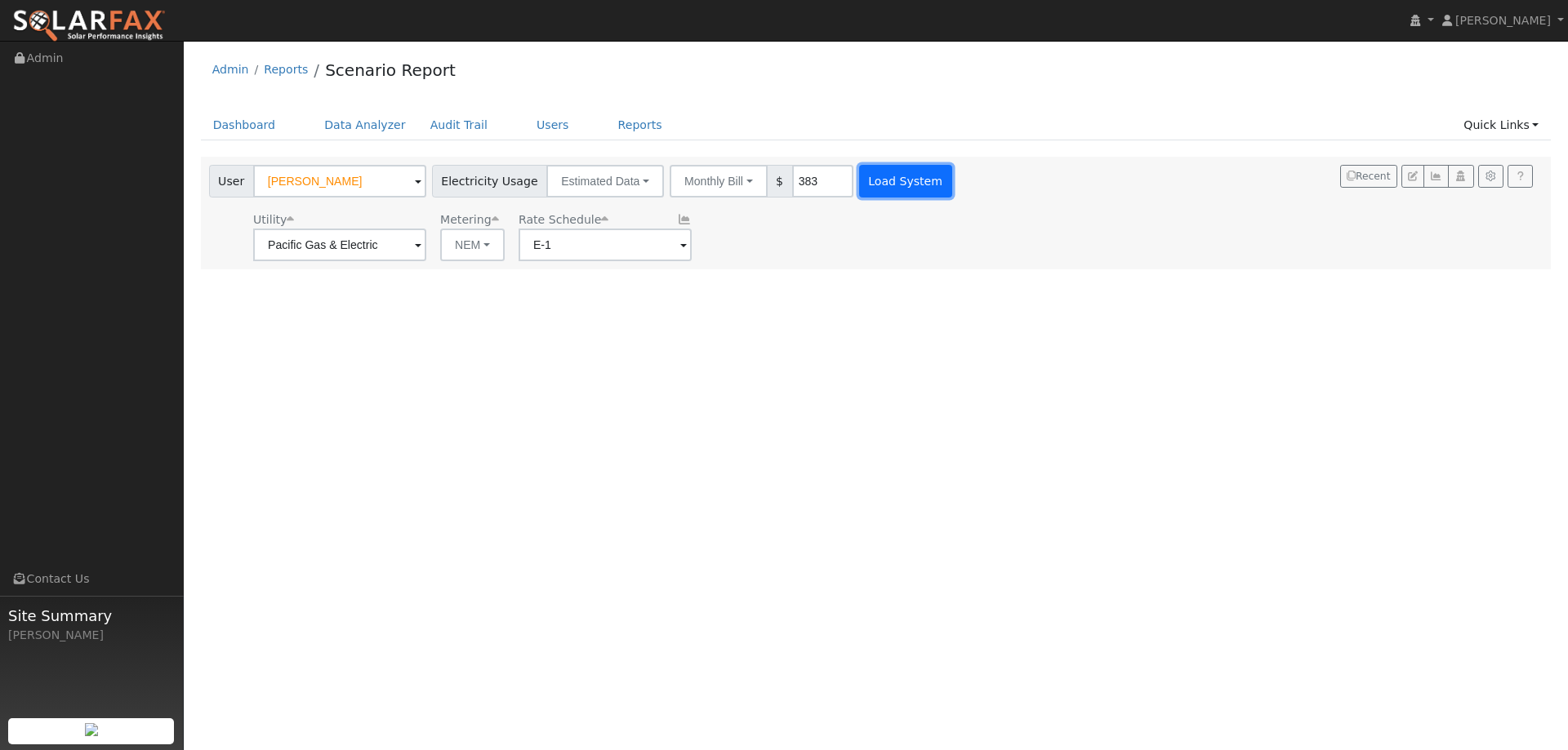
click at [906, 183] on button "Load System" at bounding box center [905, 181] width 93 height 32
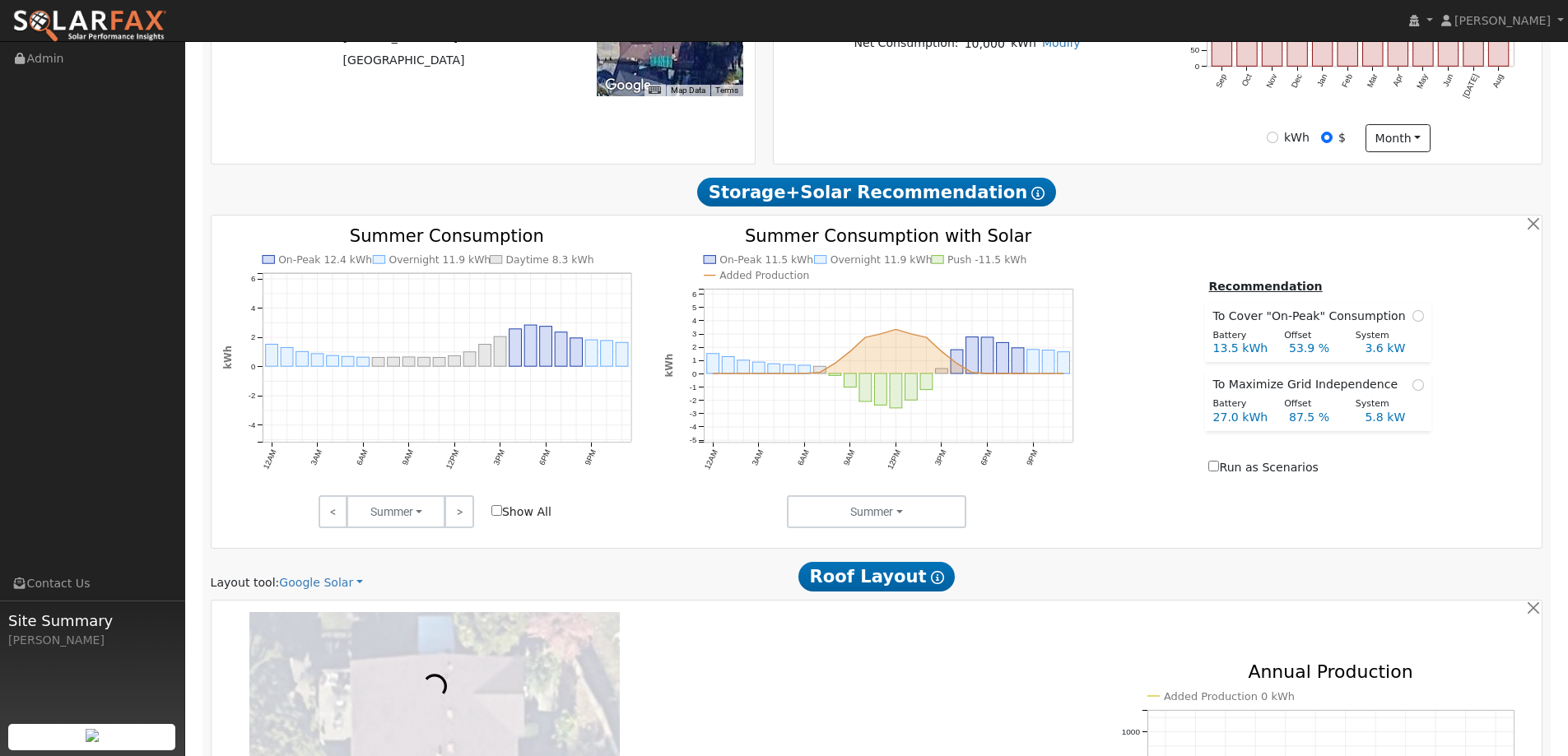
scroll to position [905, 0]
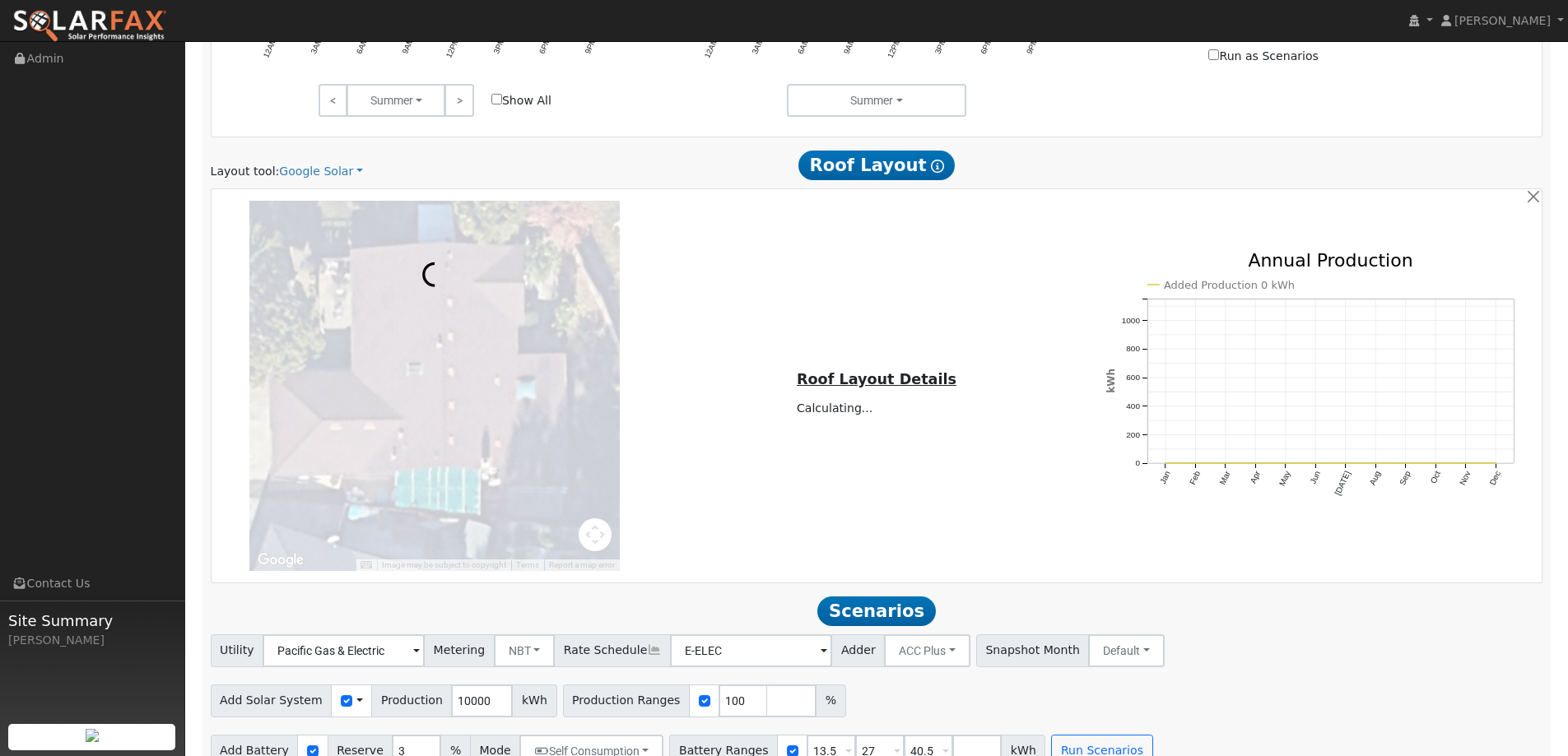
click at [325, 161] on div "Layout tool: Google Solar Google Solar Scanifly Aurora Roof Layout Show Help" at bounding box center [876, 164] width 1350 height 30
click at [327, 169] on link "Google Solar" at bounding box center [321, 171] width 84 height 17
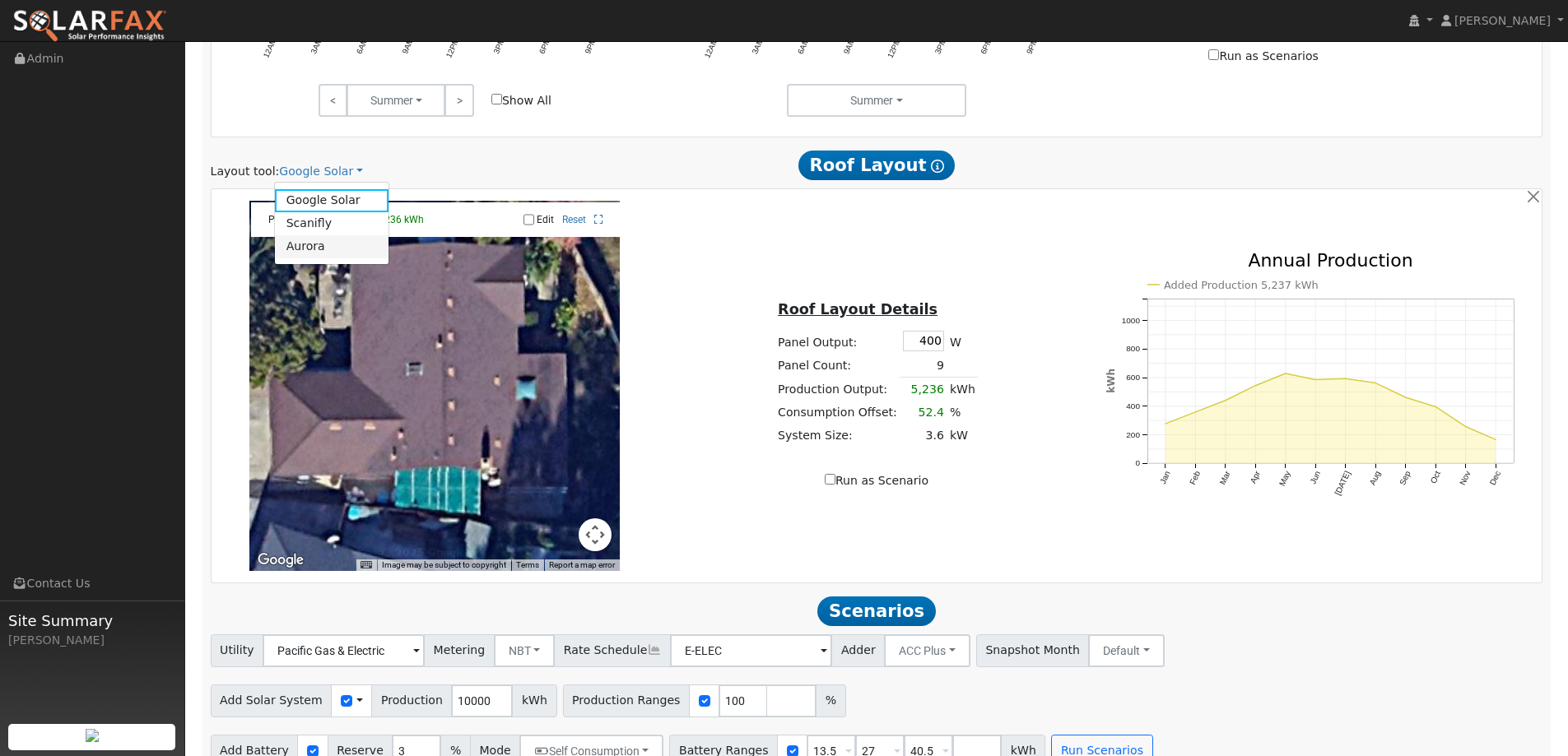
click at [327, 236] on link "Aurora" at bounding box center [331, 247] width 114 height 23
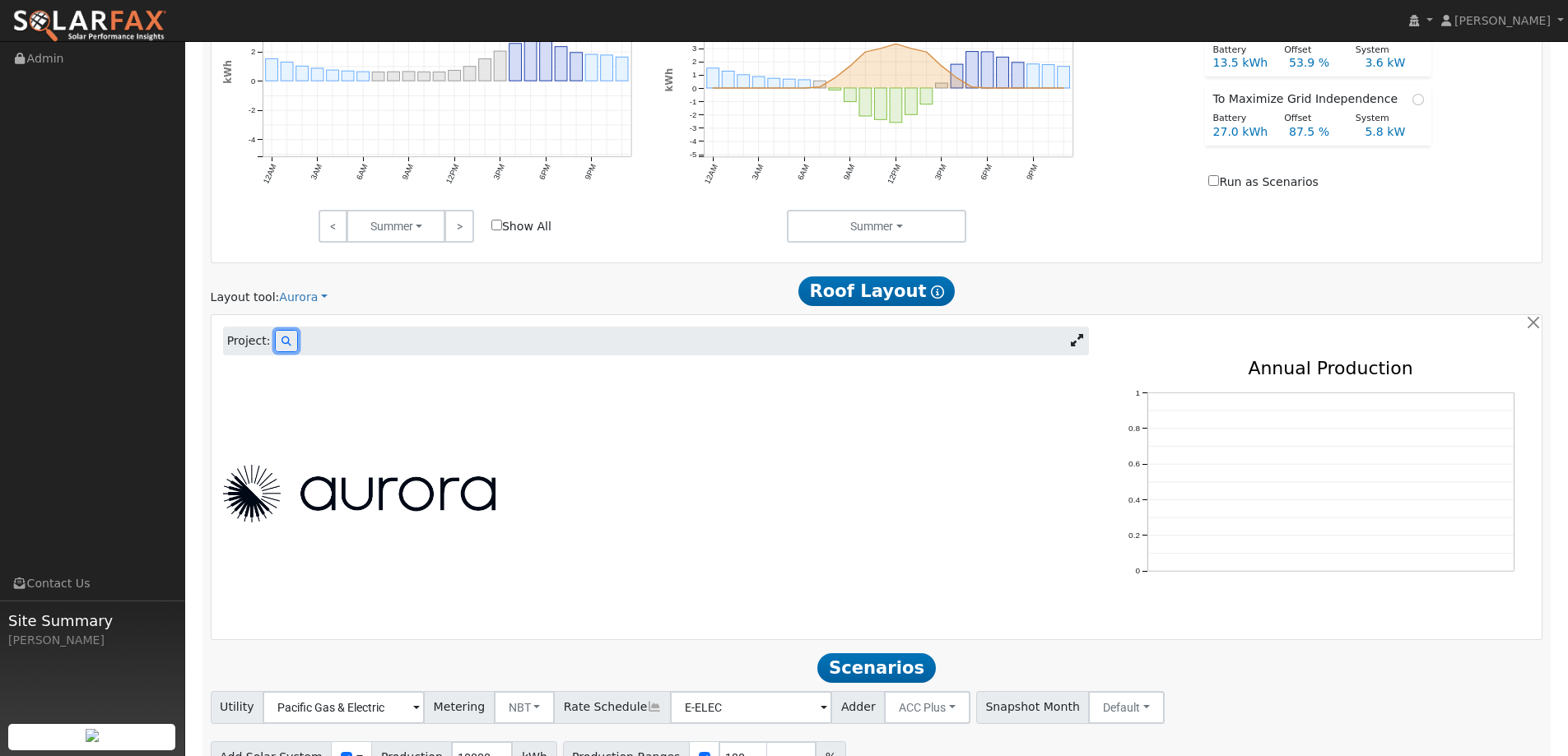
click at [281, 340] on icon at bounding box center [286, 341] width 9 height 9
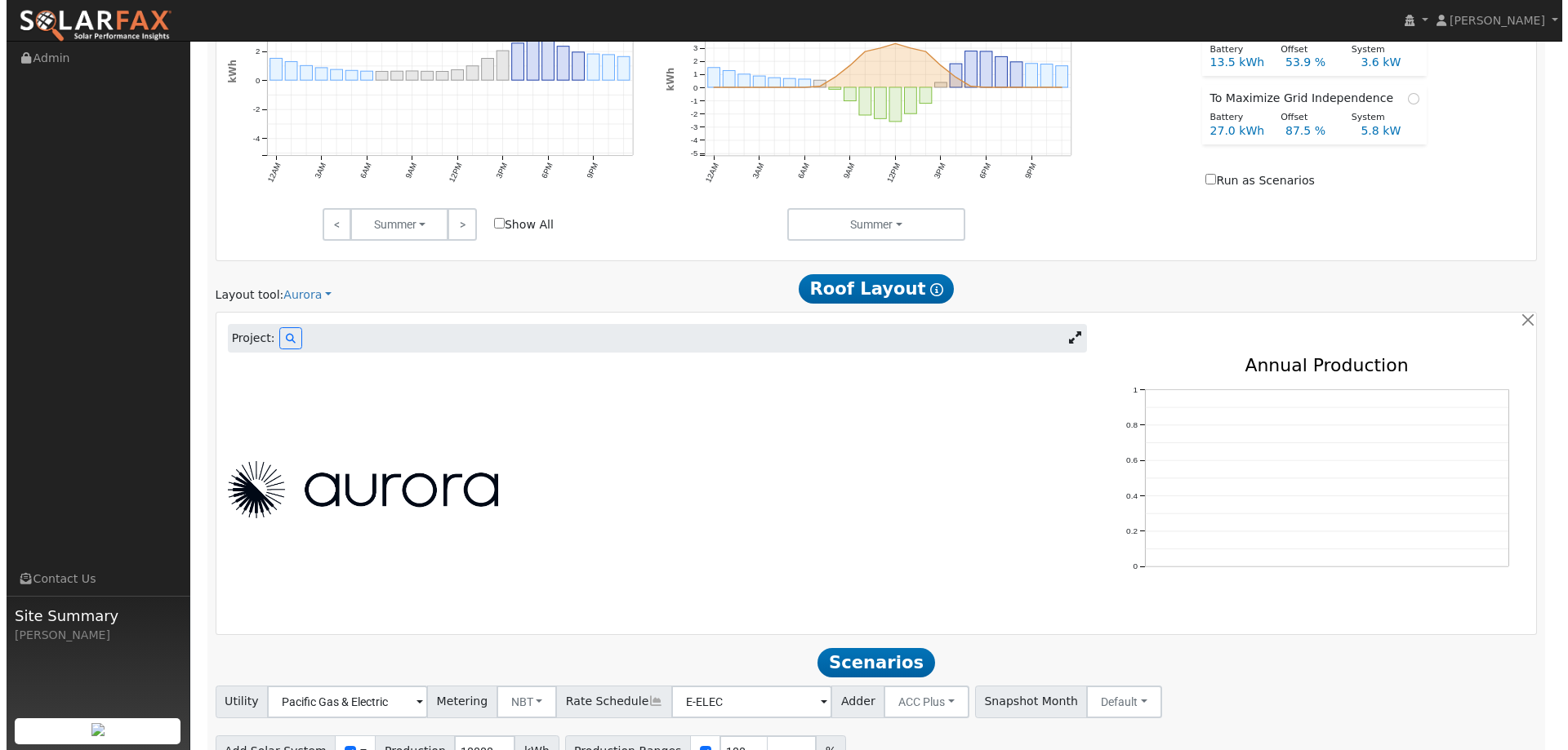
scroll to position [775, 0]
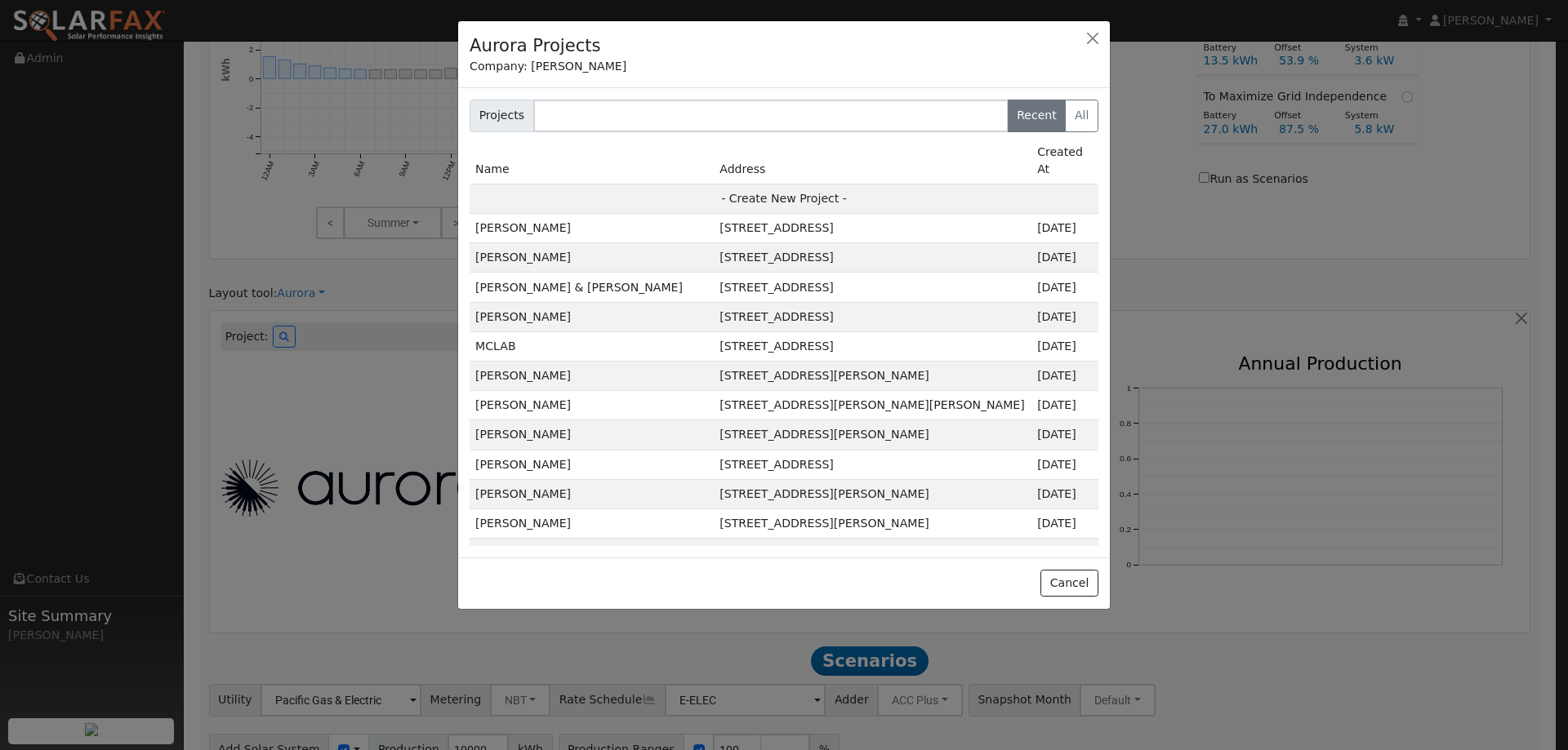
click at [874, 187] on td "- Create New Project -" at bounding box center [784, 198] width 629 height 29
type input "[PERSON_NAME]"
type input "292 Shasta Drive"
type input "[GEOGRAPHIC_DATA]"
type input "CA"
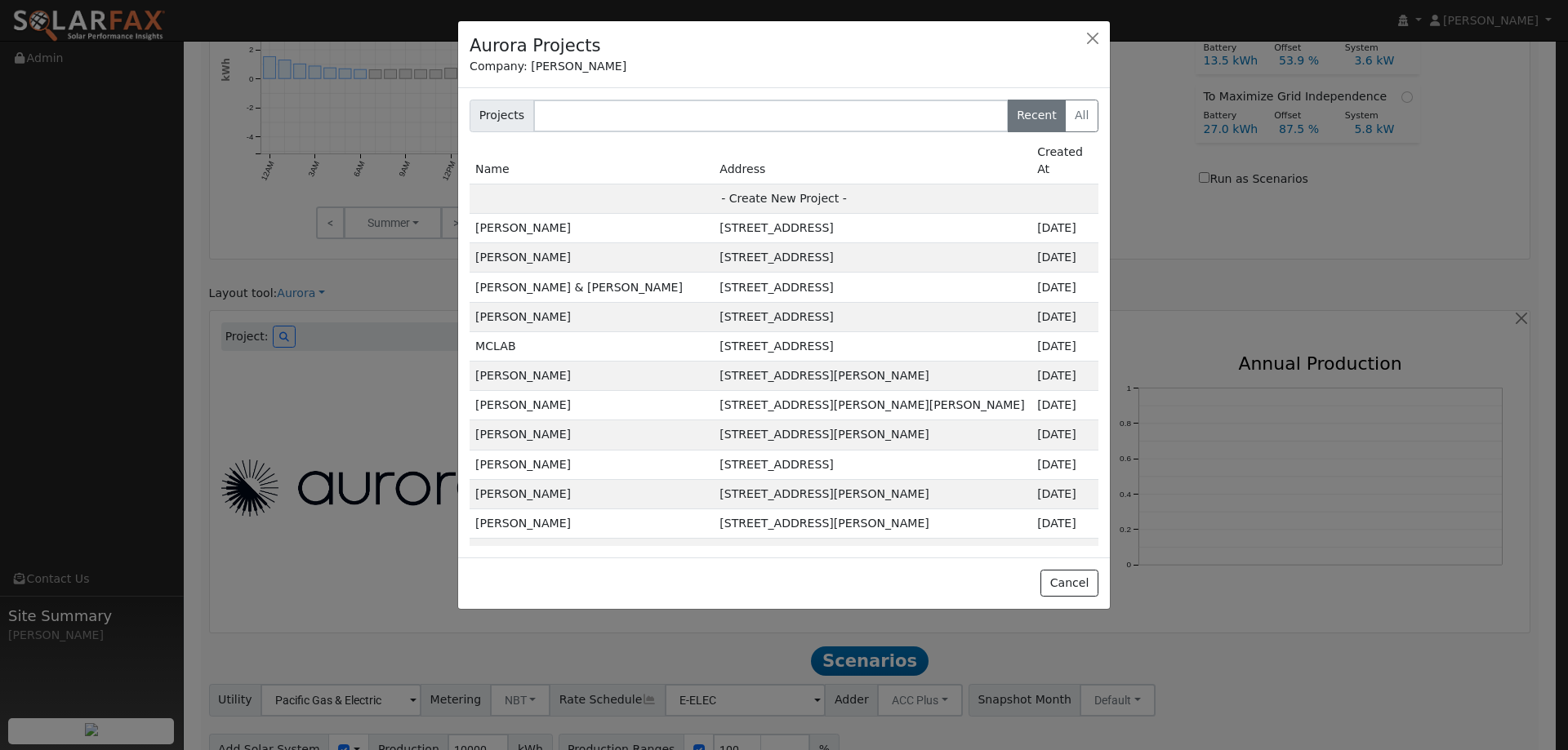
type input "95687"
type input "Design"
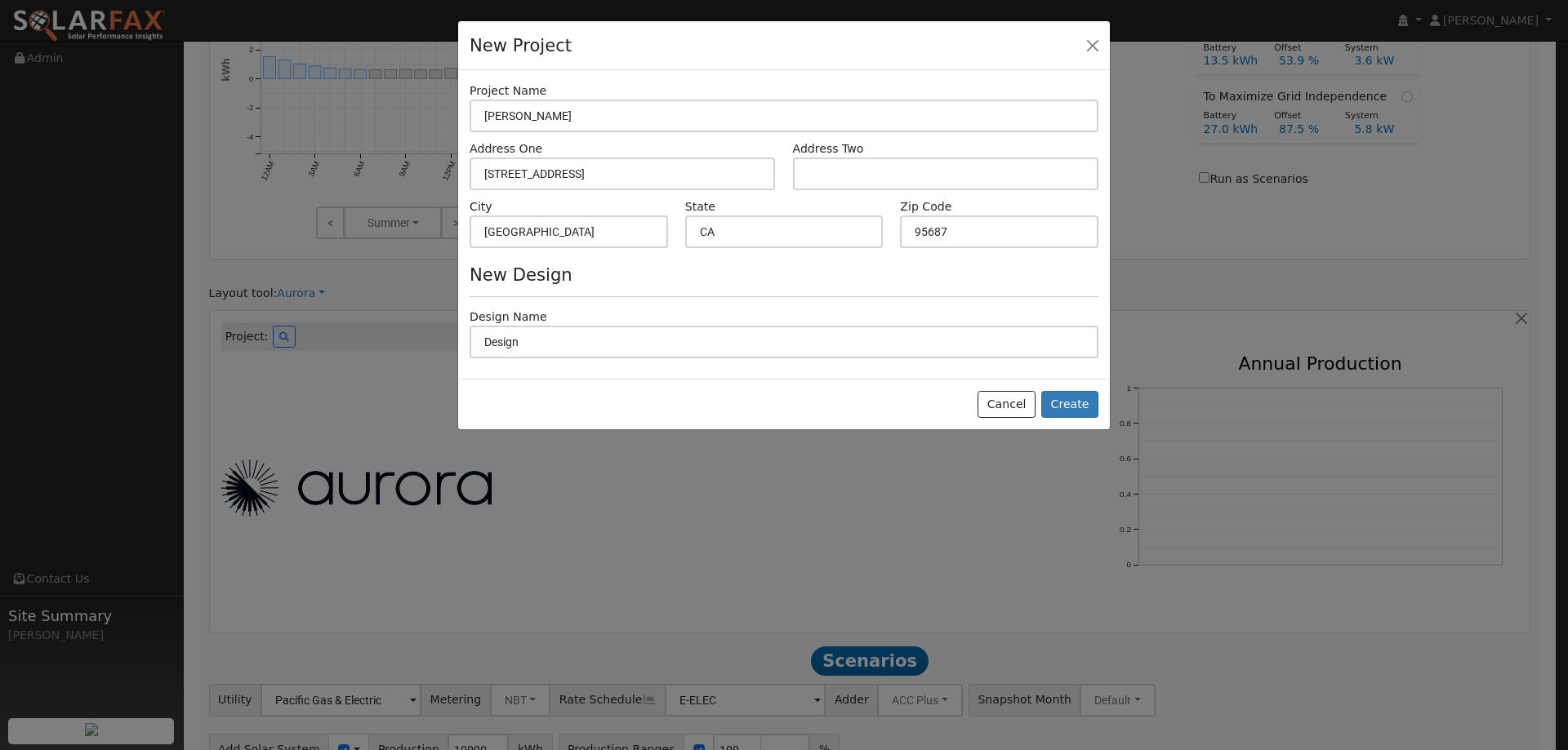
scroll to position [776, 0]
click at [1082, 404] on button "Create" at bounding box center [1070, 404] width 57 height 28
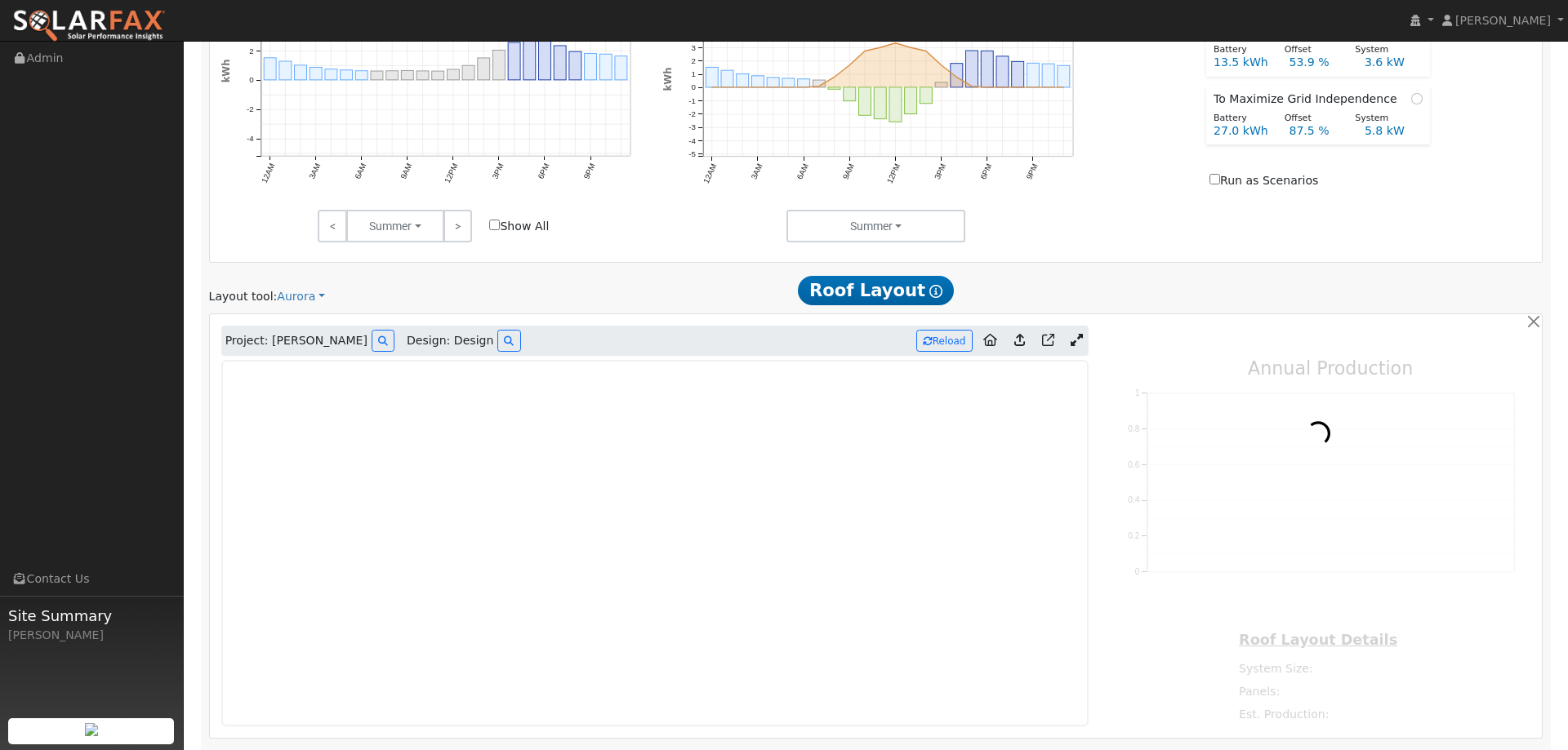
type input "0"
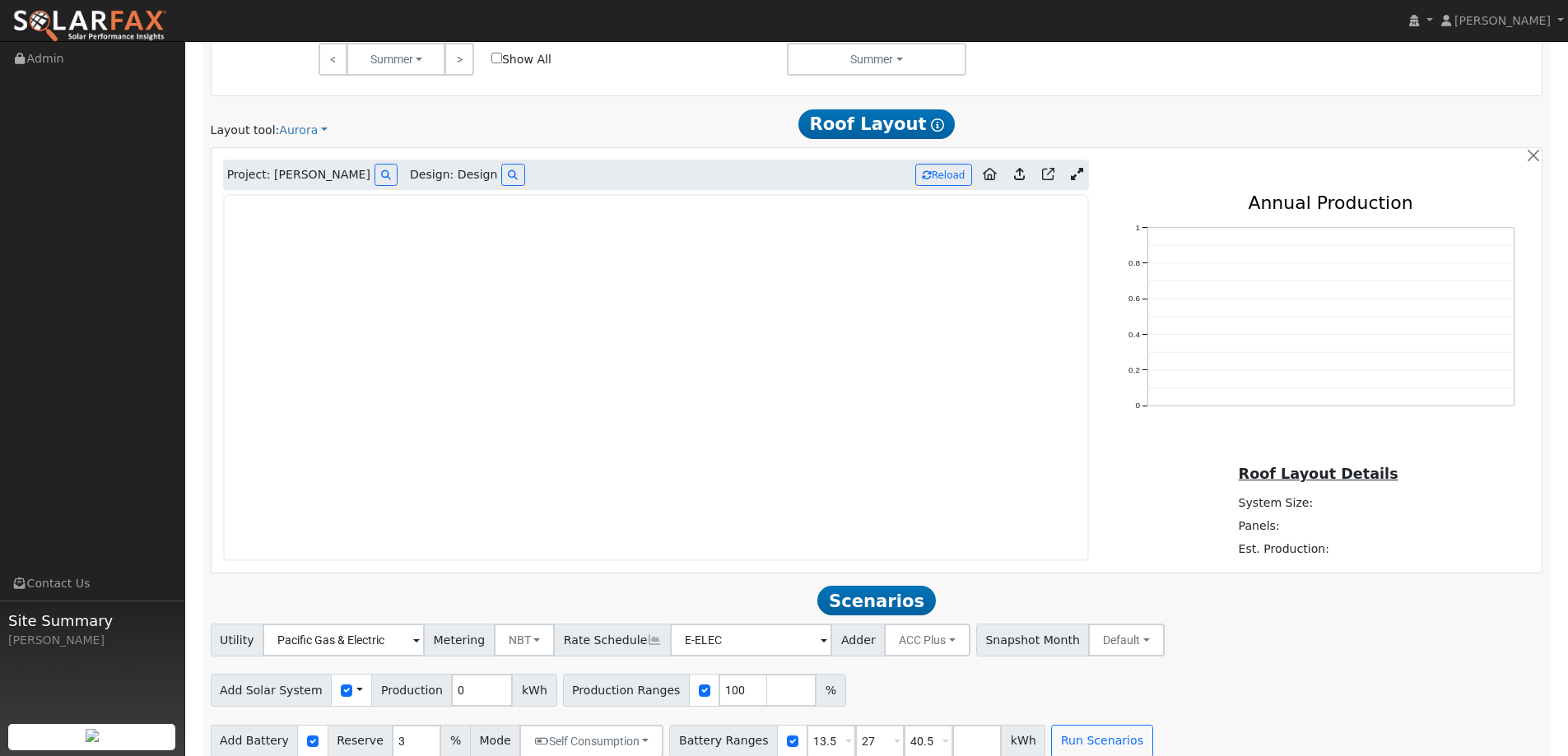
scroll to position [947, 0]
click at [152, 17] on img at bounding box center [90, 27] width 155 height 34
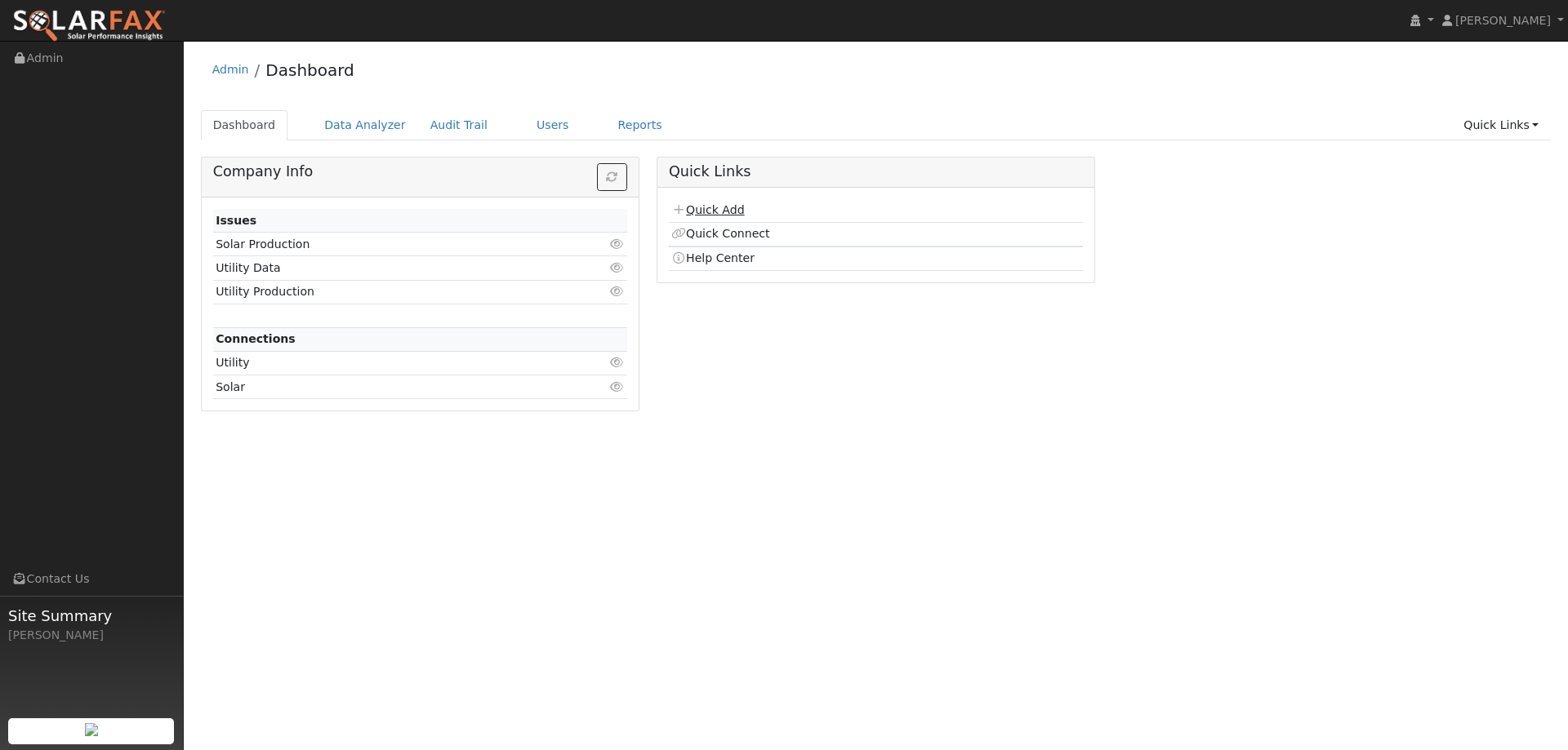
click at [742, 206] on link "Quick Add" at bounding box center [707, 209] width 73 height 13
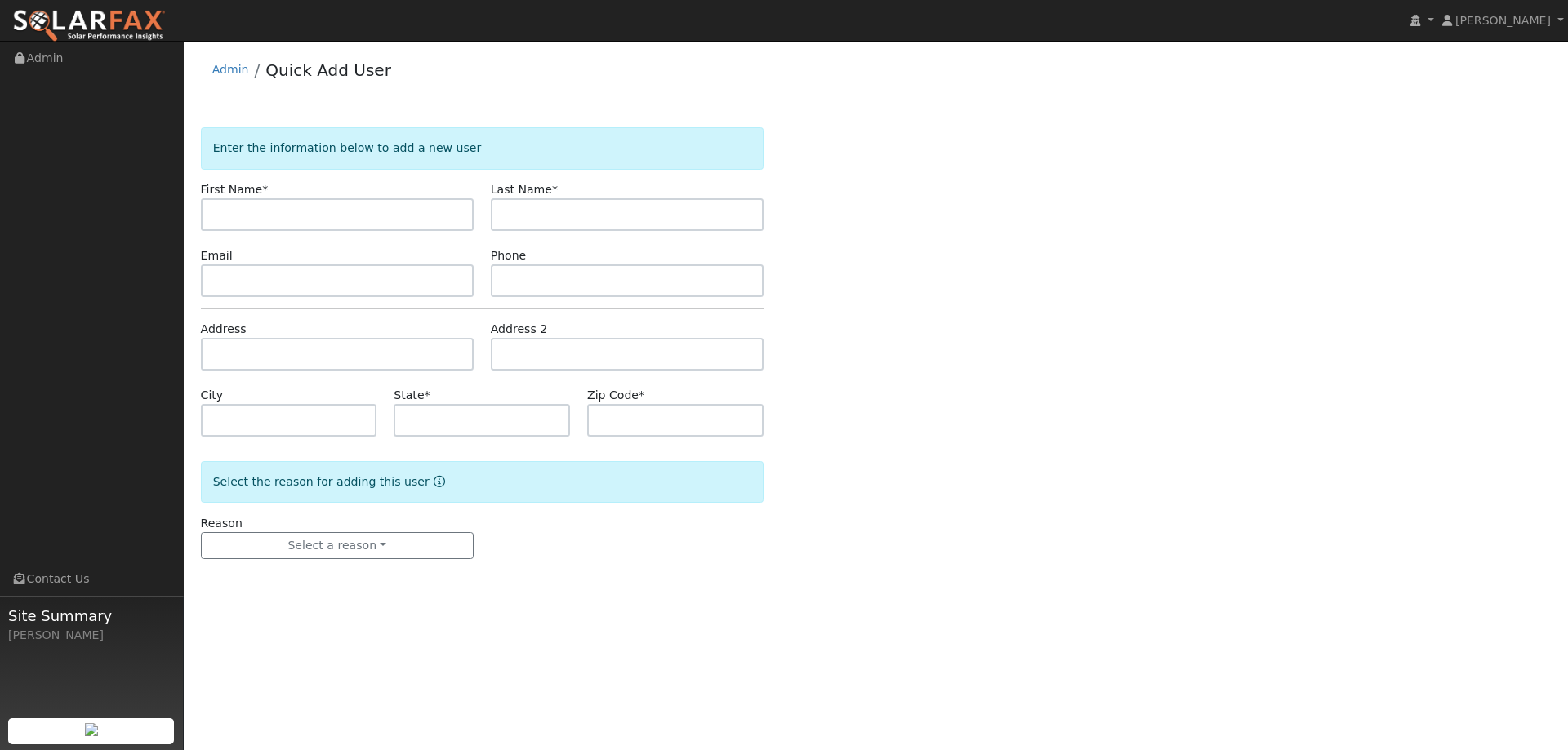
click at [315, 216] on input "text" at bounding box center [336, 214] width 272 height 32
type input "Maria"
click at [564, 216] on input "text" at bounding box center [627, 214] width 272 height 32
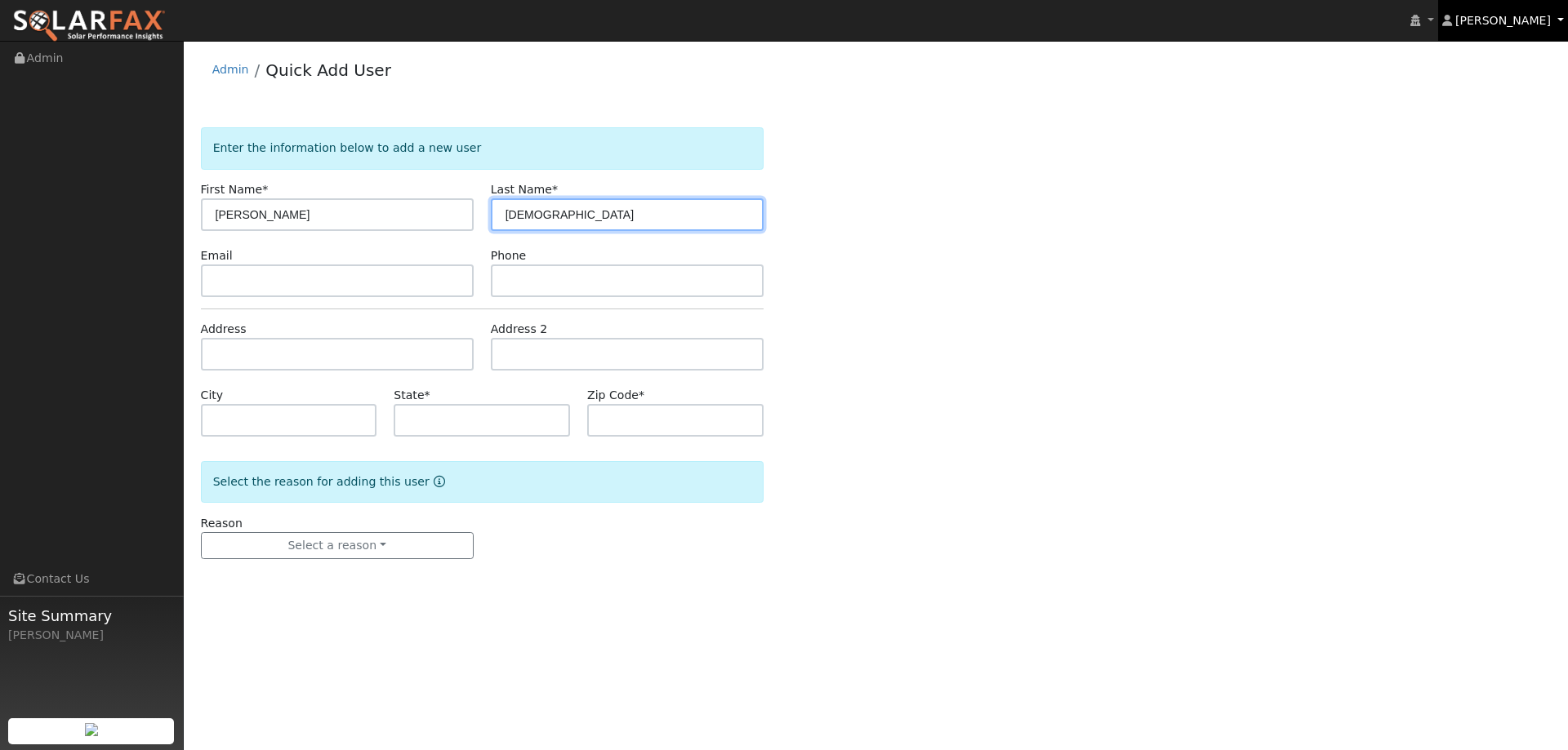
type input "Church"
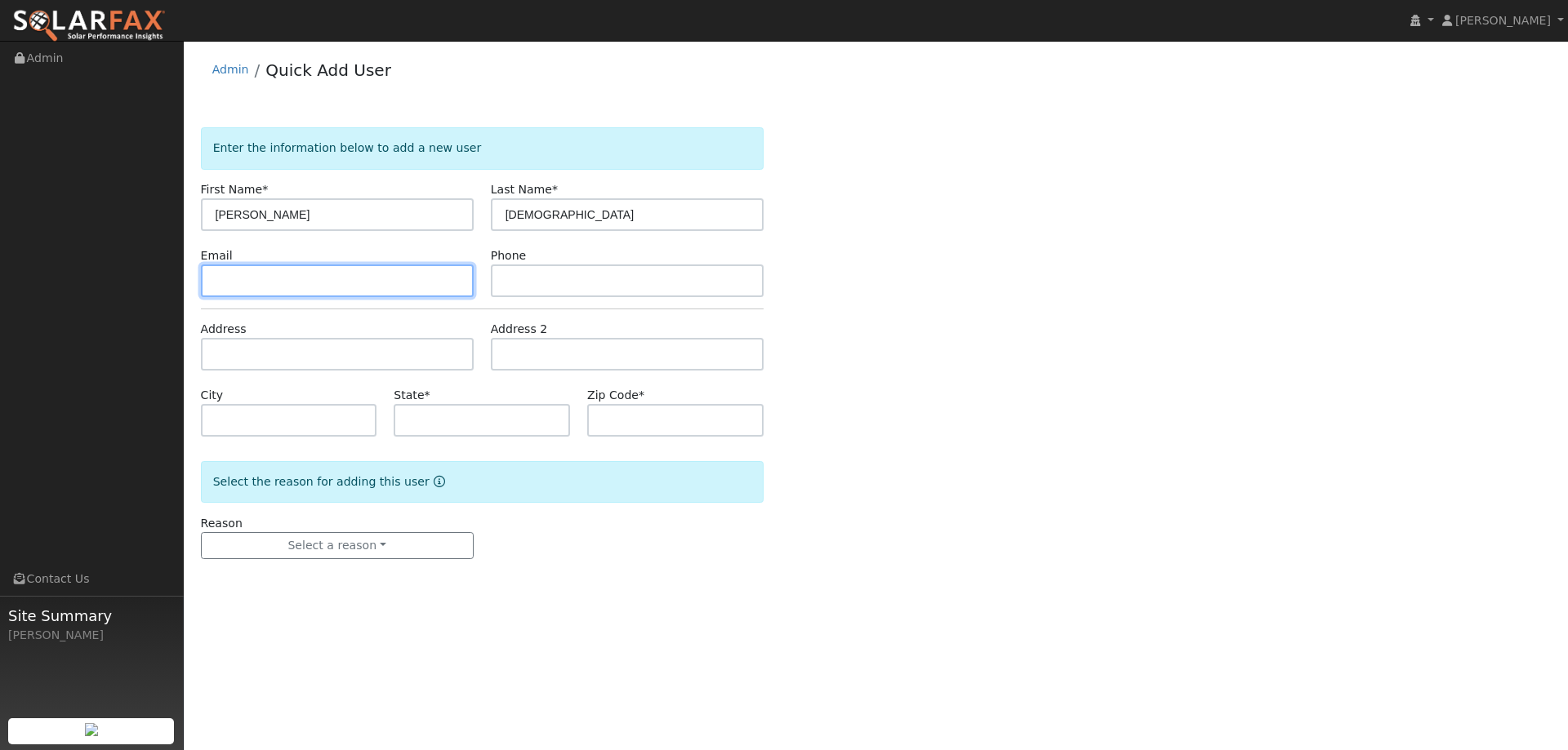
click at [427, 288] on input "text" at bounding box center [336, 281] width 272 height 32
paste input "dchurch224@gamil.com"
type input "dchurch224@gamil.com"
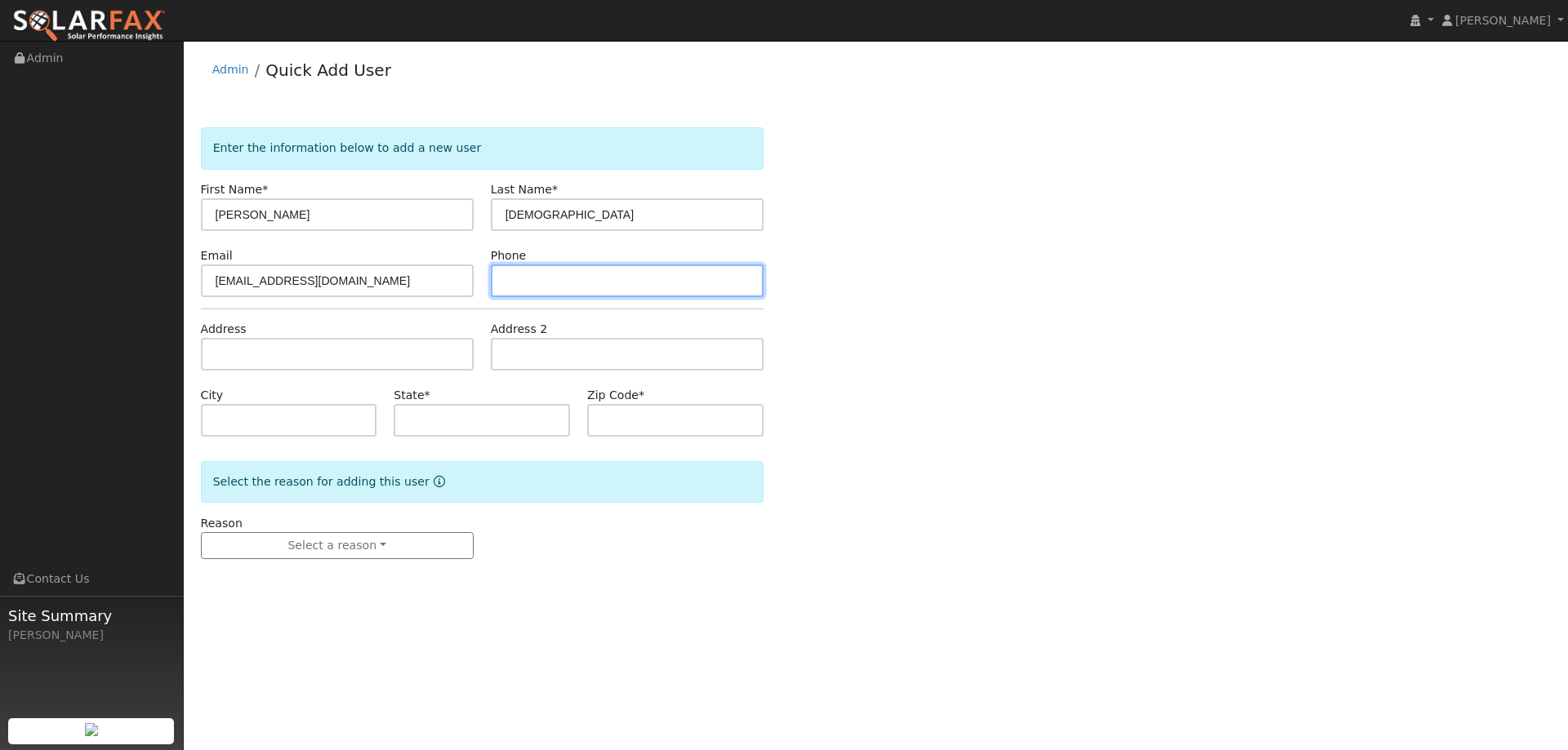
click at [728, 286] on input "text" at bounding box center [627, 281] width 272 height 32
paste input "(707) 564-7851"
type input "(707) 564-7851"
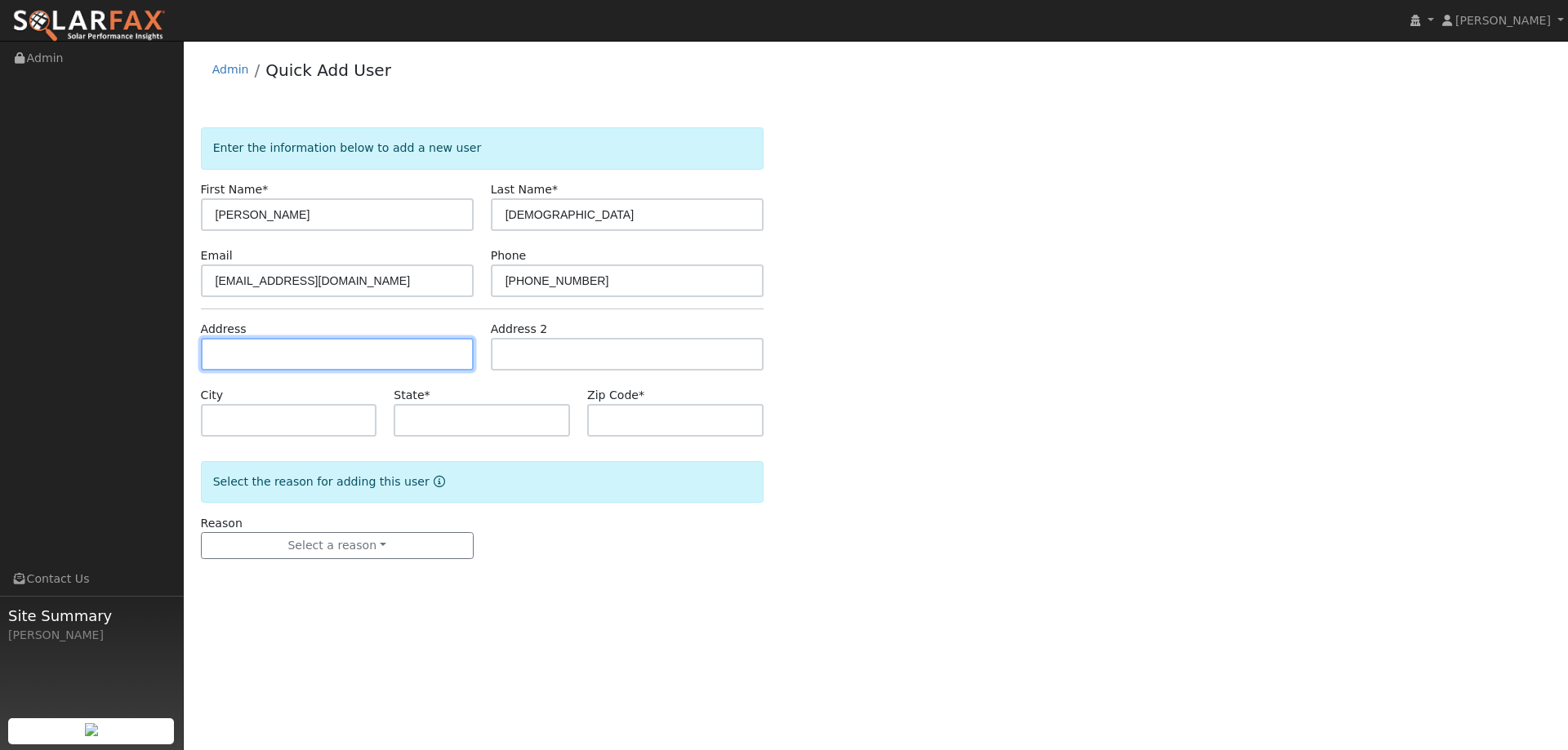
click at [391, 348] on input "text" at bounding box center [336, 354] width 272 height 32
paste input "255 Cascade Dr"
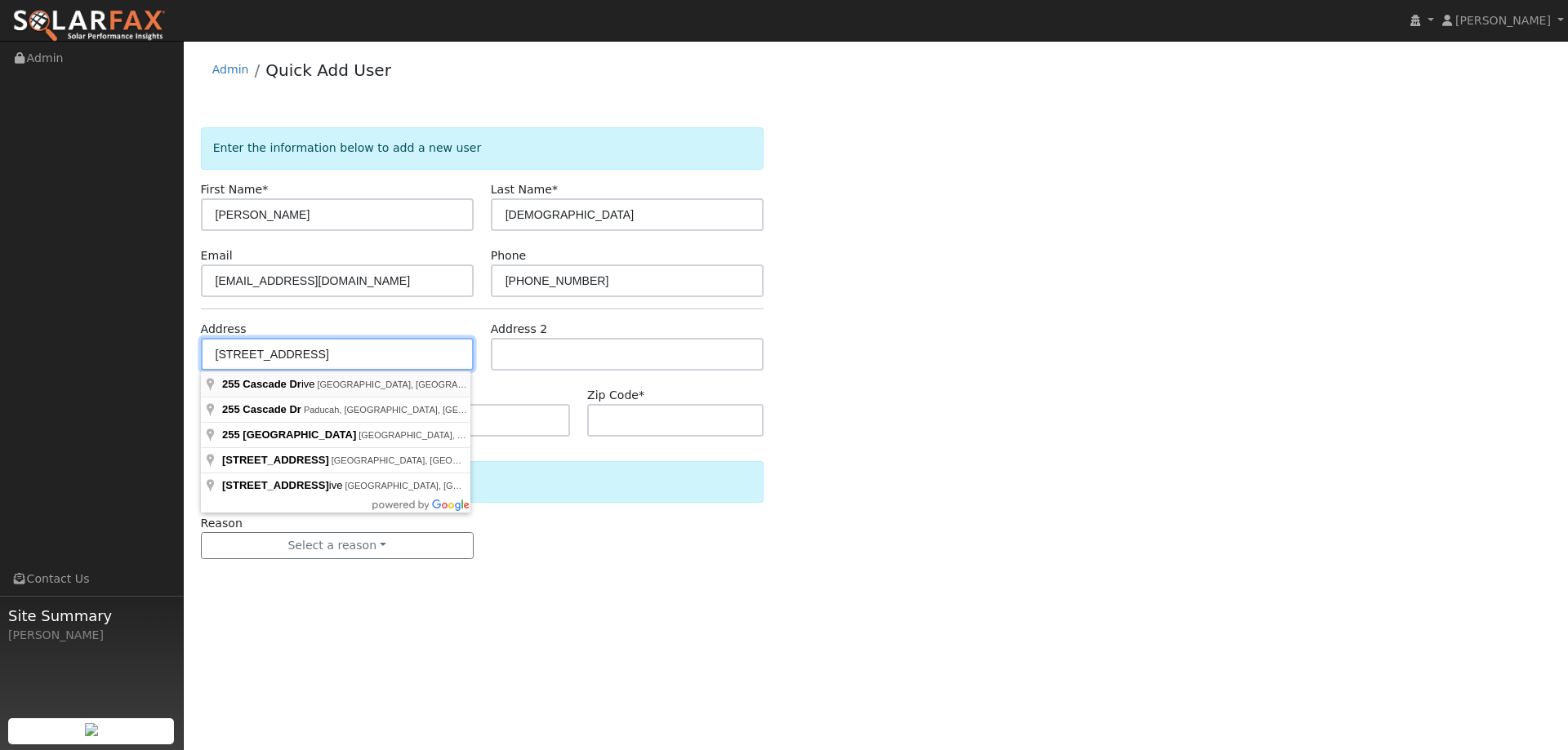
type input "255 Cascade Drive"
type input "[GEOGRAPHIC_DATA]"
type input "CA"
type input "95687"
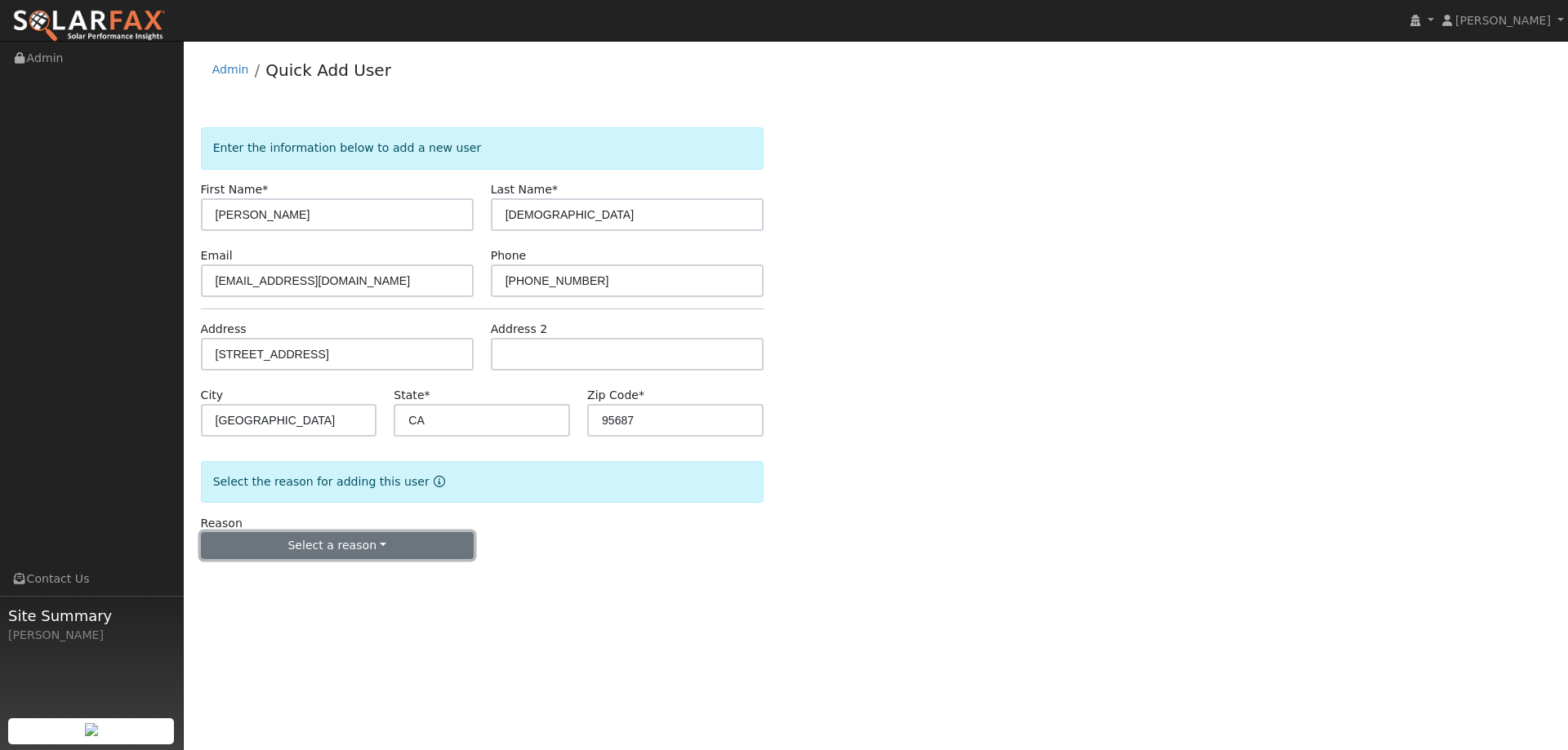
click at [325, 537] on button "Select a reason" at bounding box center [336, 546] width 272 height 28
click at [315, 570] on link "New lead" at bounding box center [291, 579] width 180 height 23
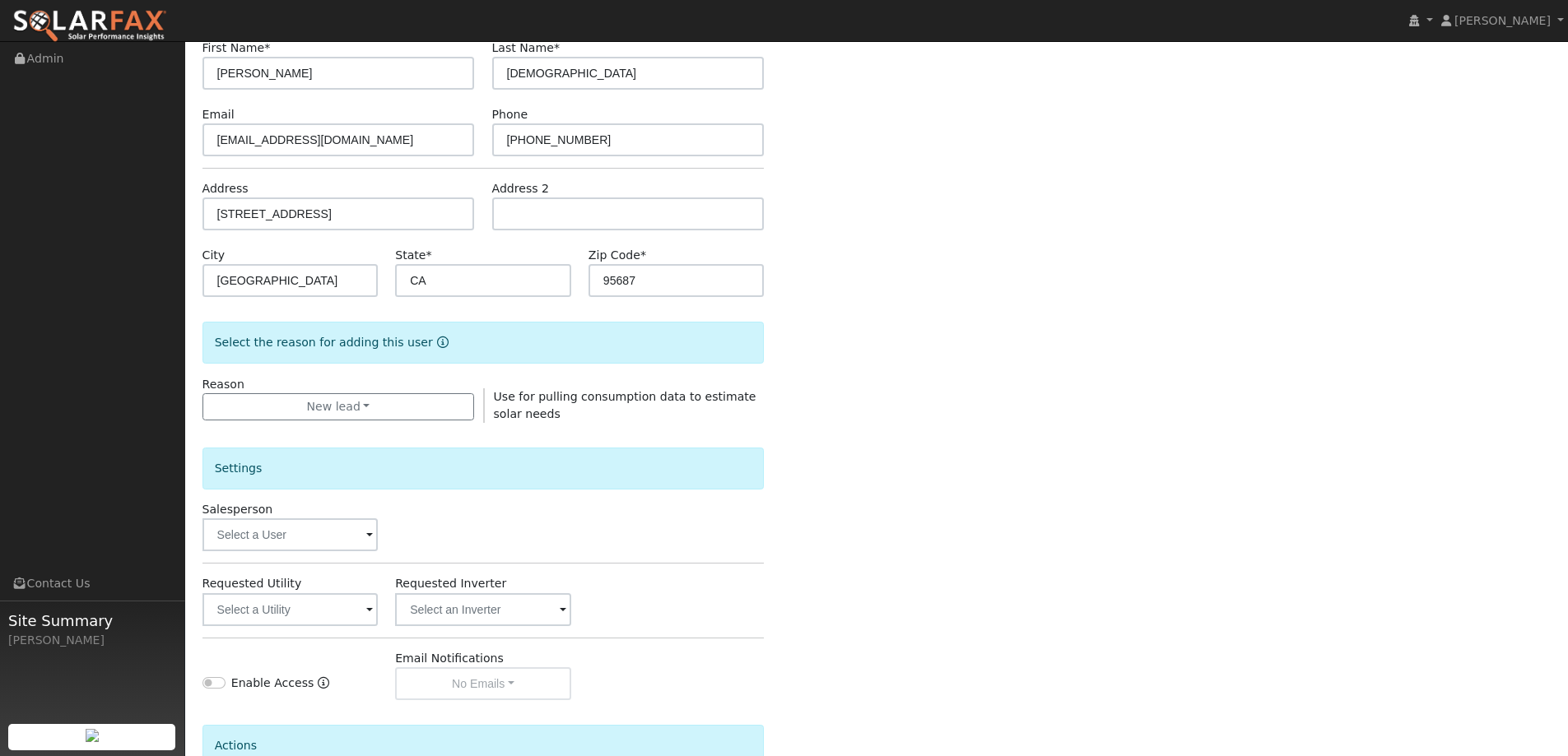
scroll to position [310, 0]
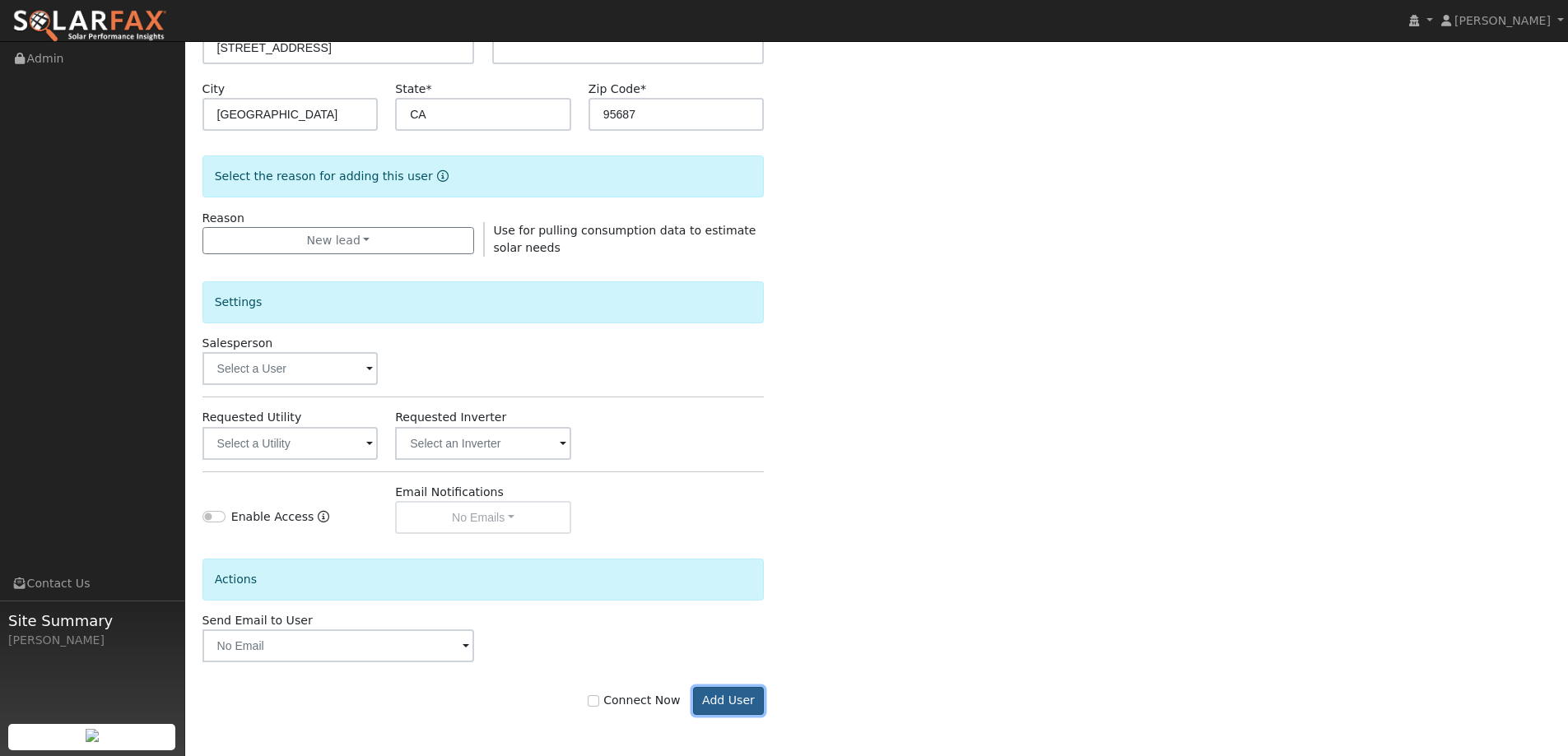
click at [727, 698] on button "Add User" at bounding box center [728, 701] width 71 height 28
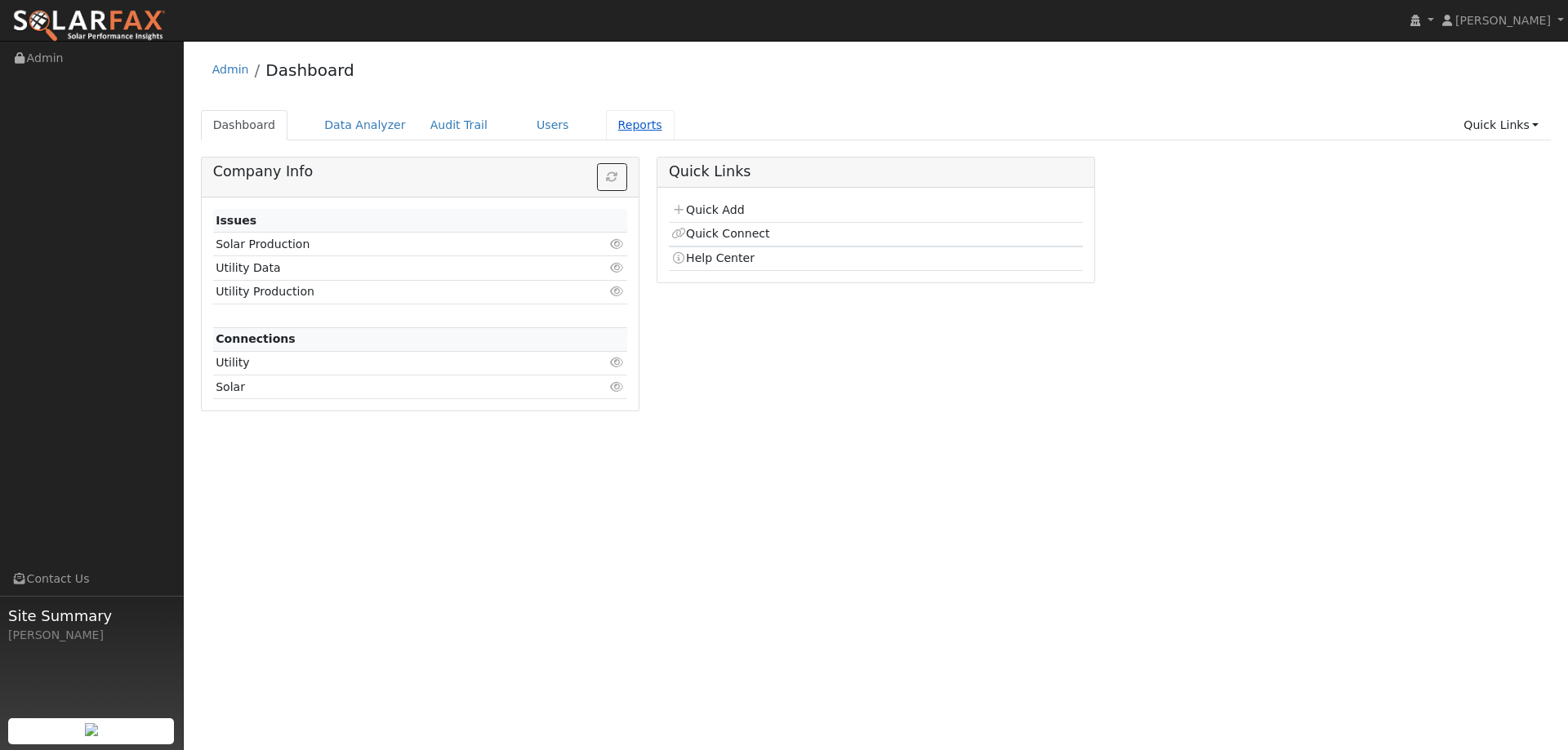
click at [607, 135] on link "Reports" at bounding box center [640, 125] width 68 height 30
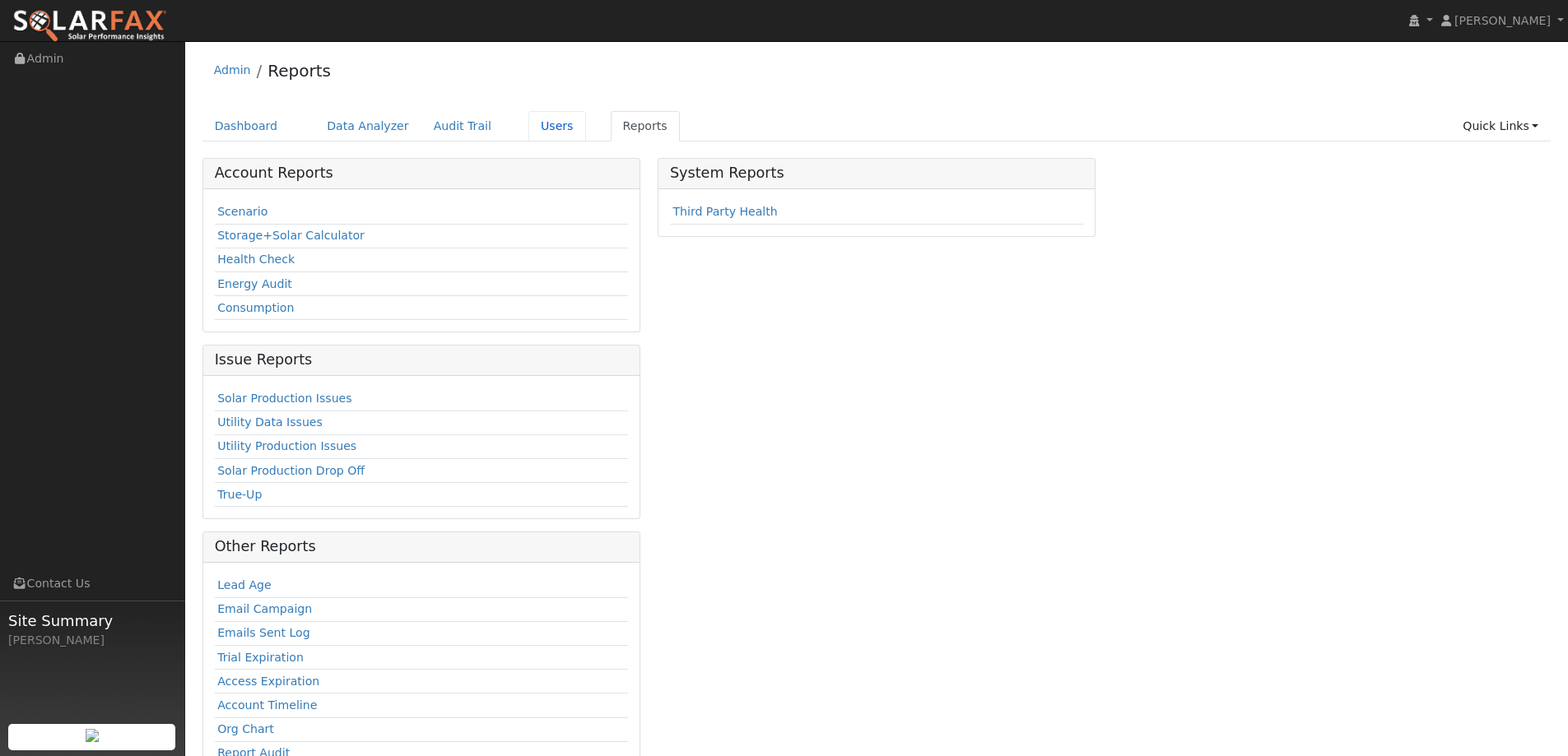
click at [528, 127] on link "Users" at bounding box center [557, 126] width 58 height 30
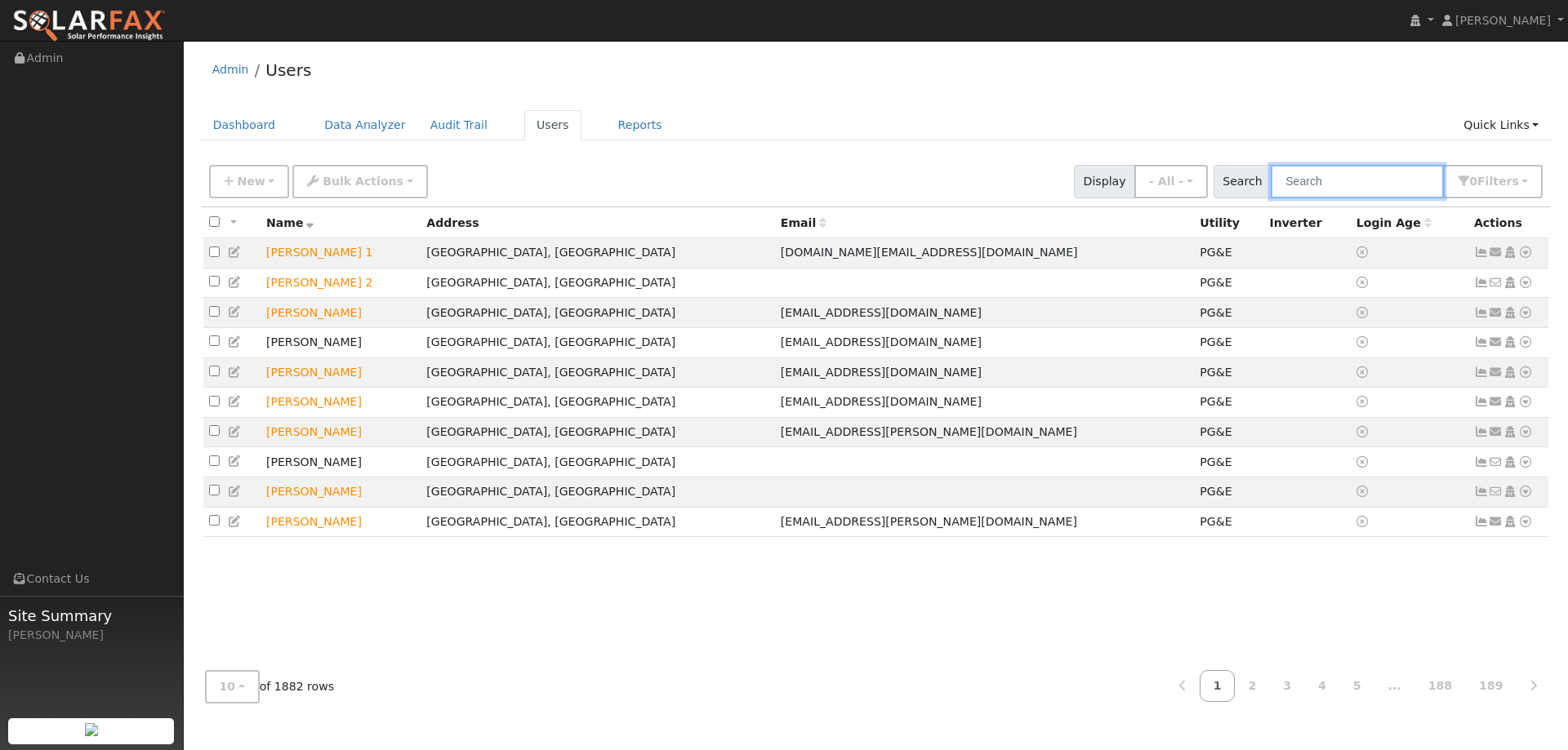
click at [1305, 187] on input "text" at bounding box center [1356, 181] width 173 height 33
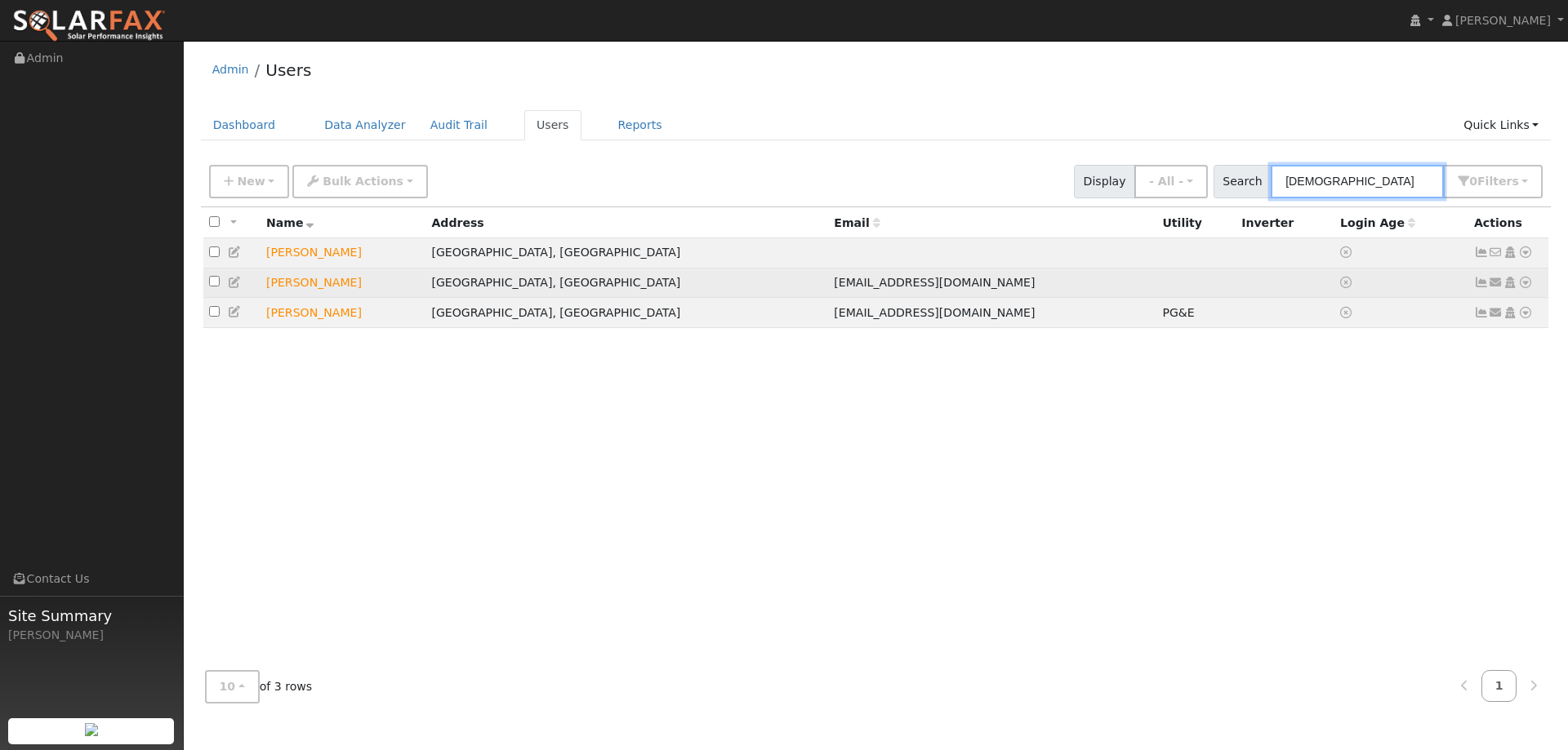
type input "[DEMOGRAPHIC_DATA]"
click at [1519, 287] on icon at bounding box center [1524, 282] width 15 height 11
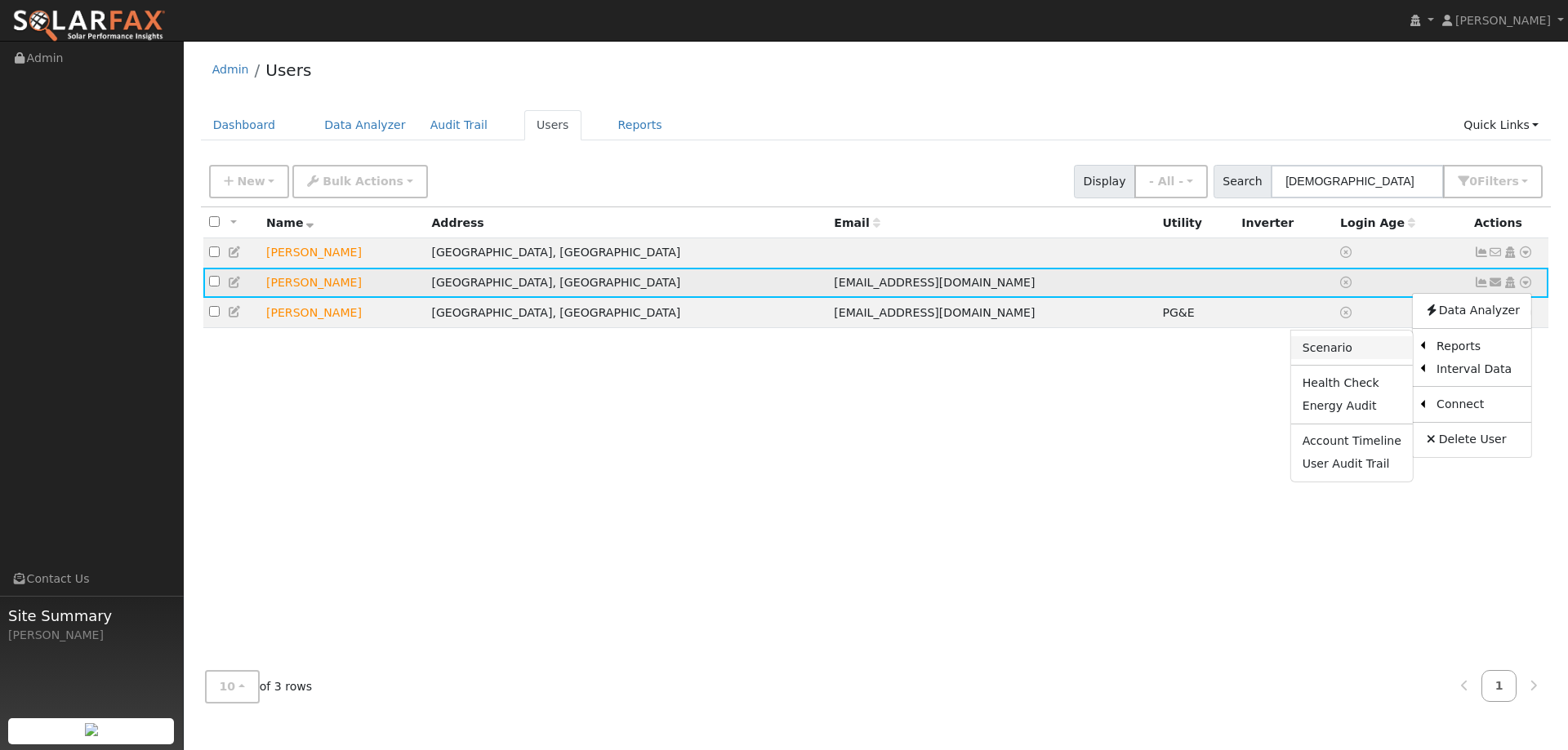
click at [1390, 346] on link "Scenario" at bounding box center [1351, 347] width 122 height 23
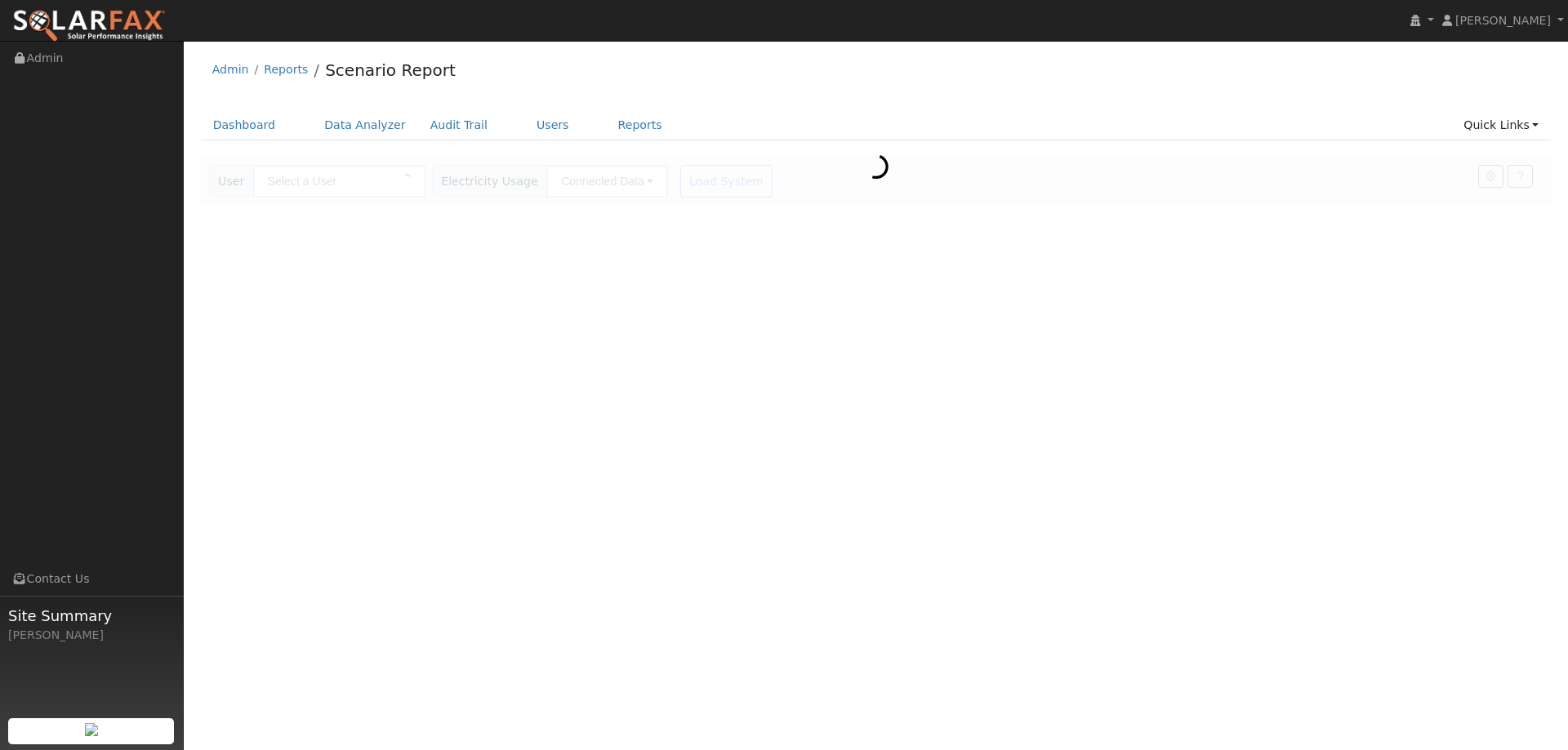
type input "[PERSON_NAME]"
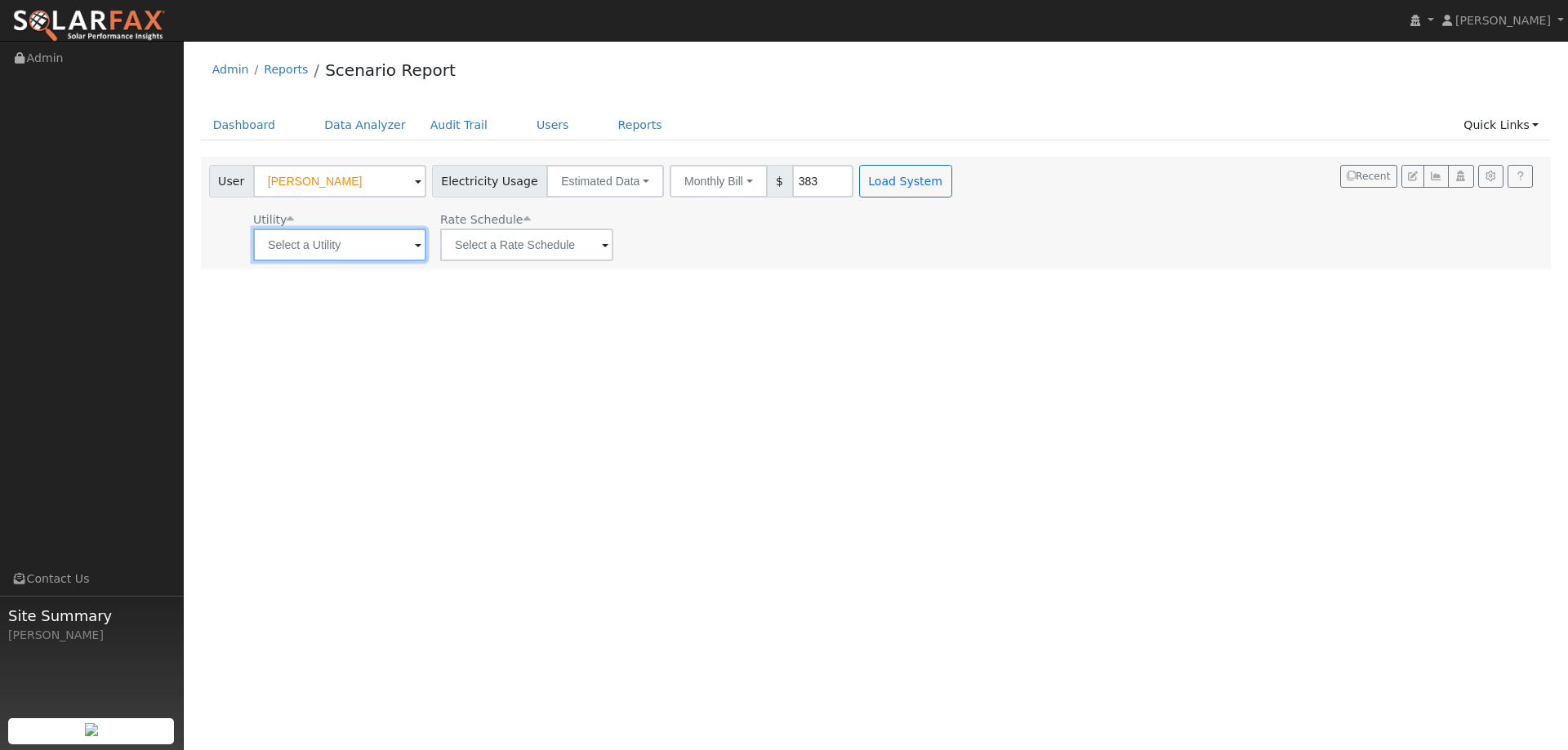
click at [341, 242] on input "text" at bounding box center [340, 245] width 173 height 32
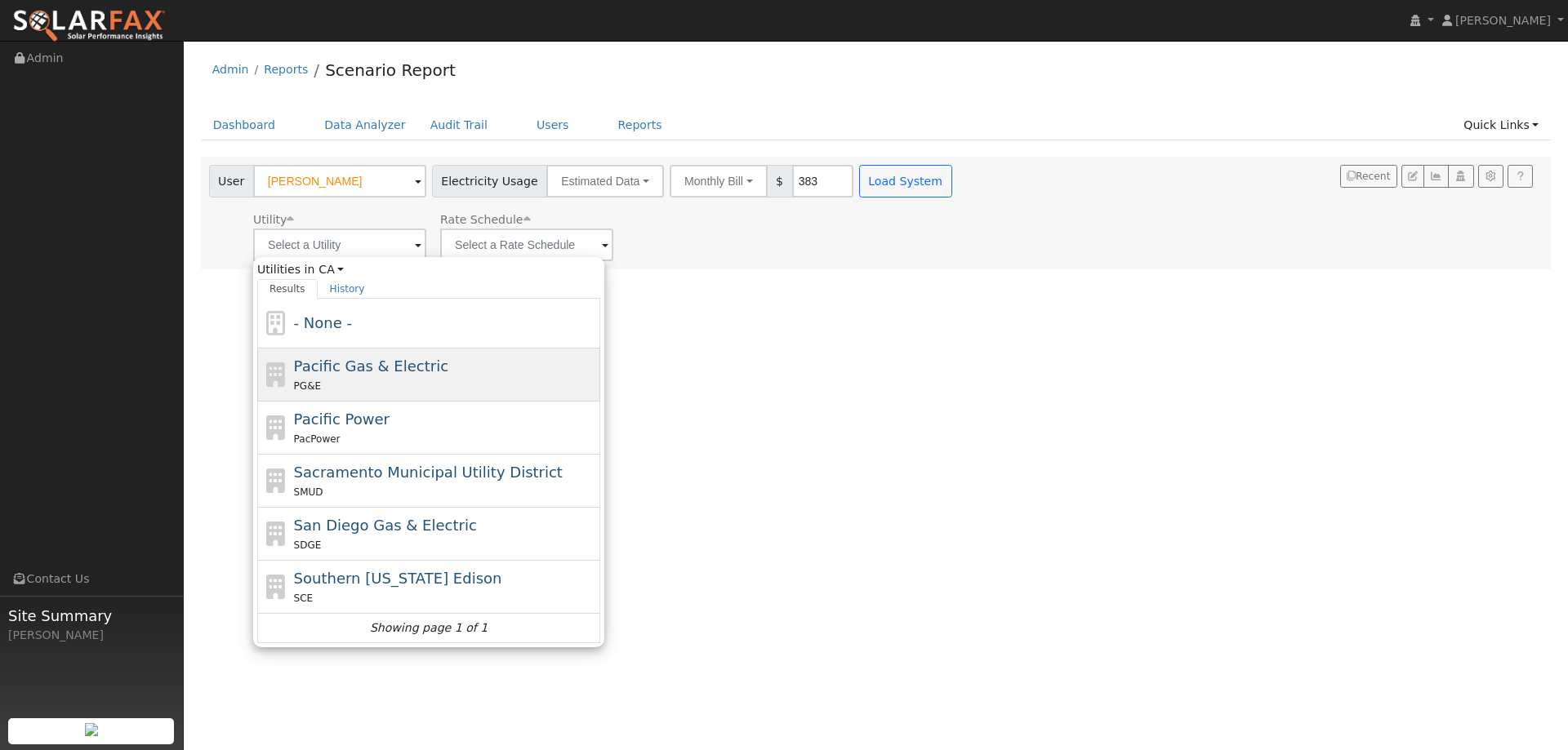
click at [384, 385] on div "PG&E" at bounding box center [445, 386] width 303 height 17
type input "Pacific Gas & Electric"
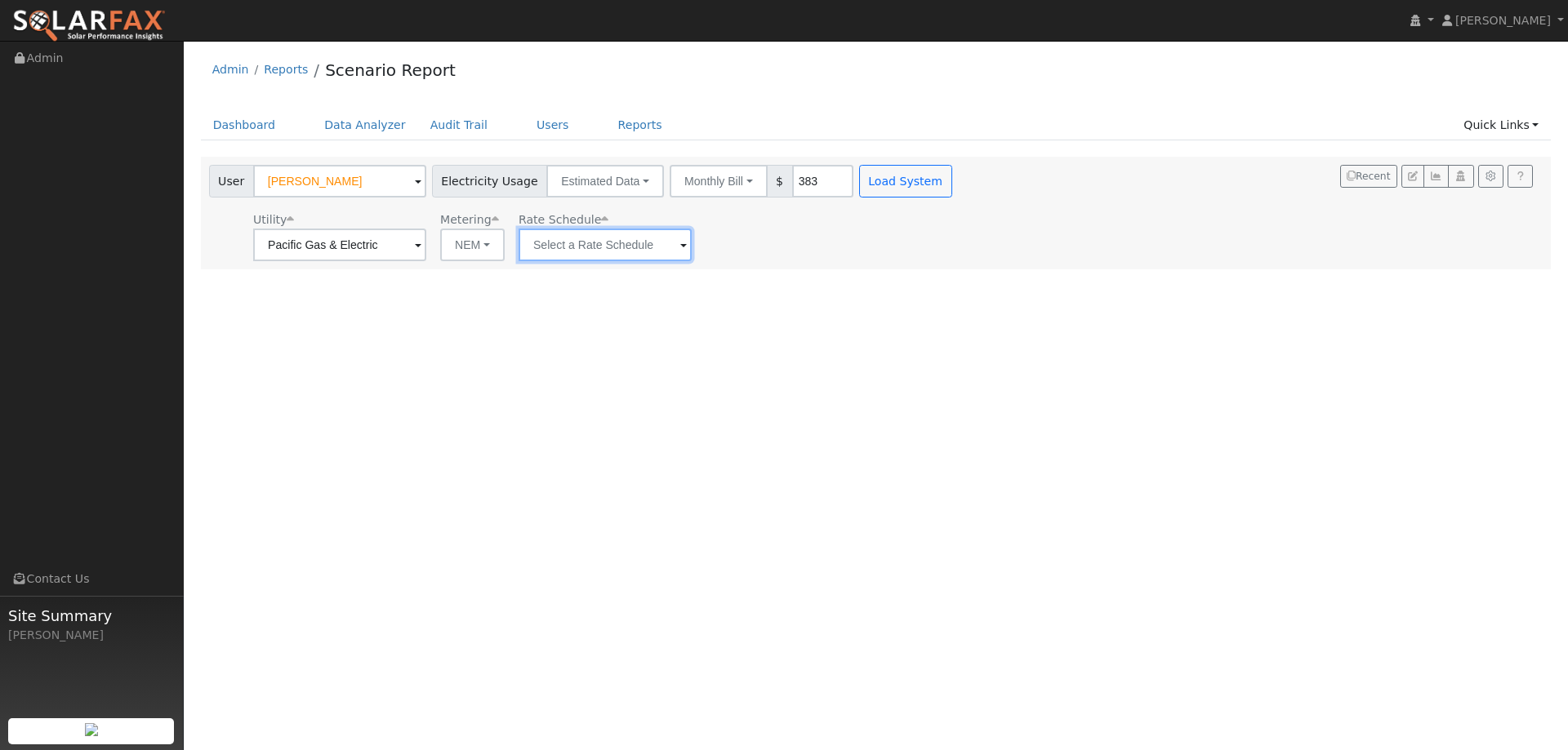
click at [557, 245] on input "text" at bounding box center [604, 245] width 173 height 32
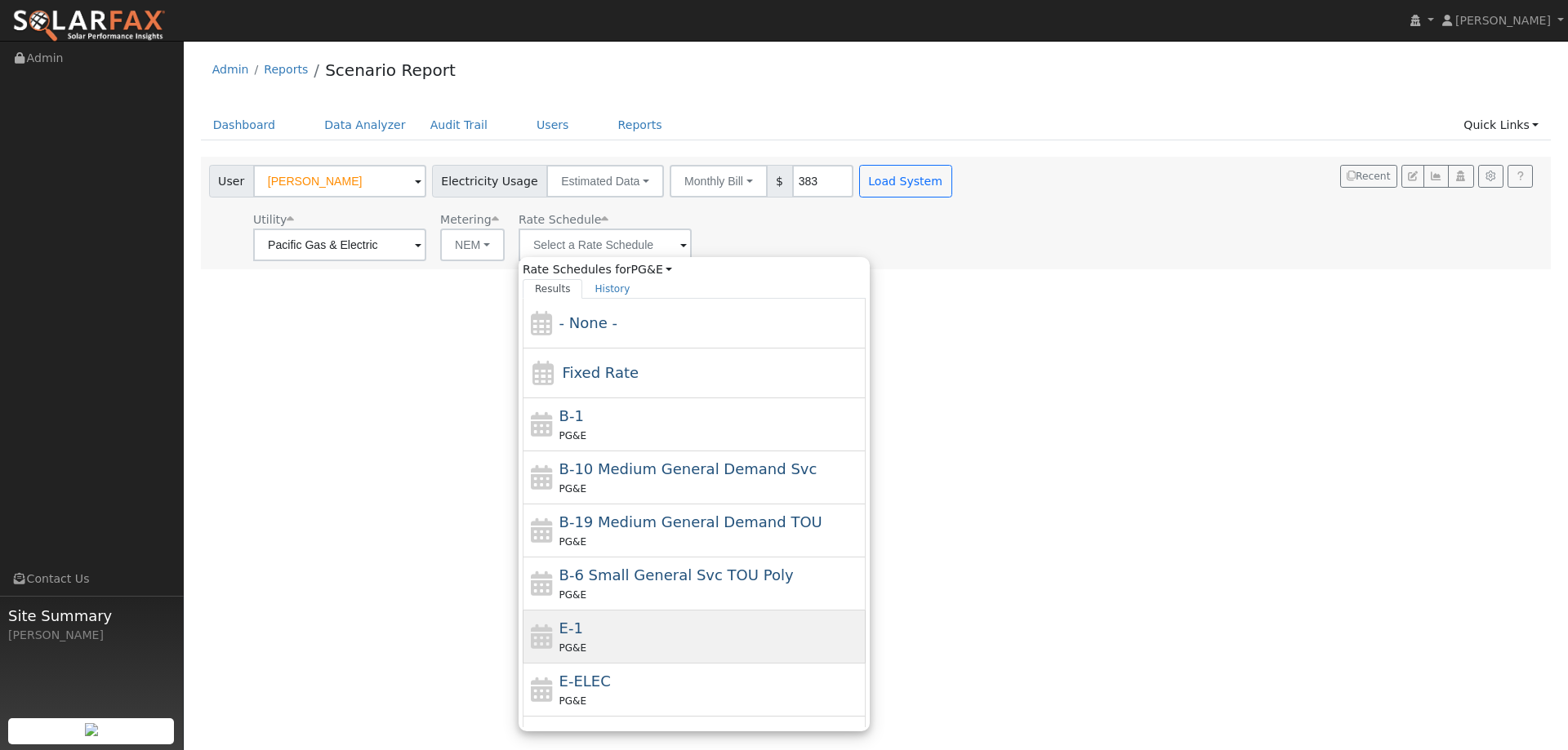
drag, startPoint x: 601, startPoint y: 629, endPoint x: 648, endPoint y: 561, distance: 82.7
click at [601, 629] on div "E-1 PG&E" at bounding box center [710, 637] width 303 height 39
type input "E-1"
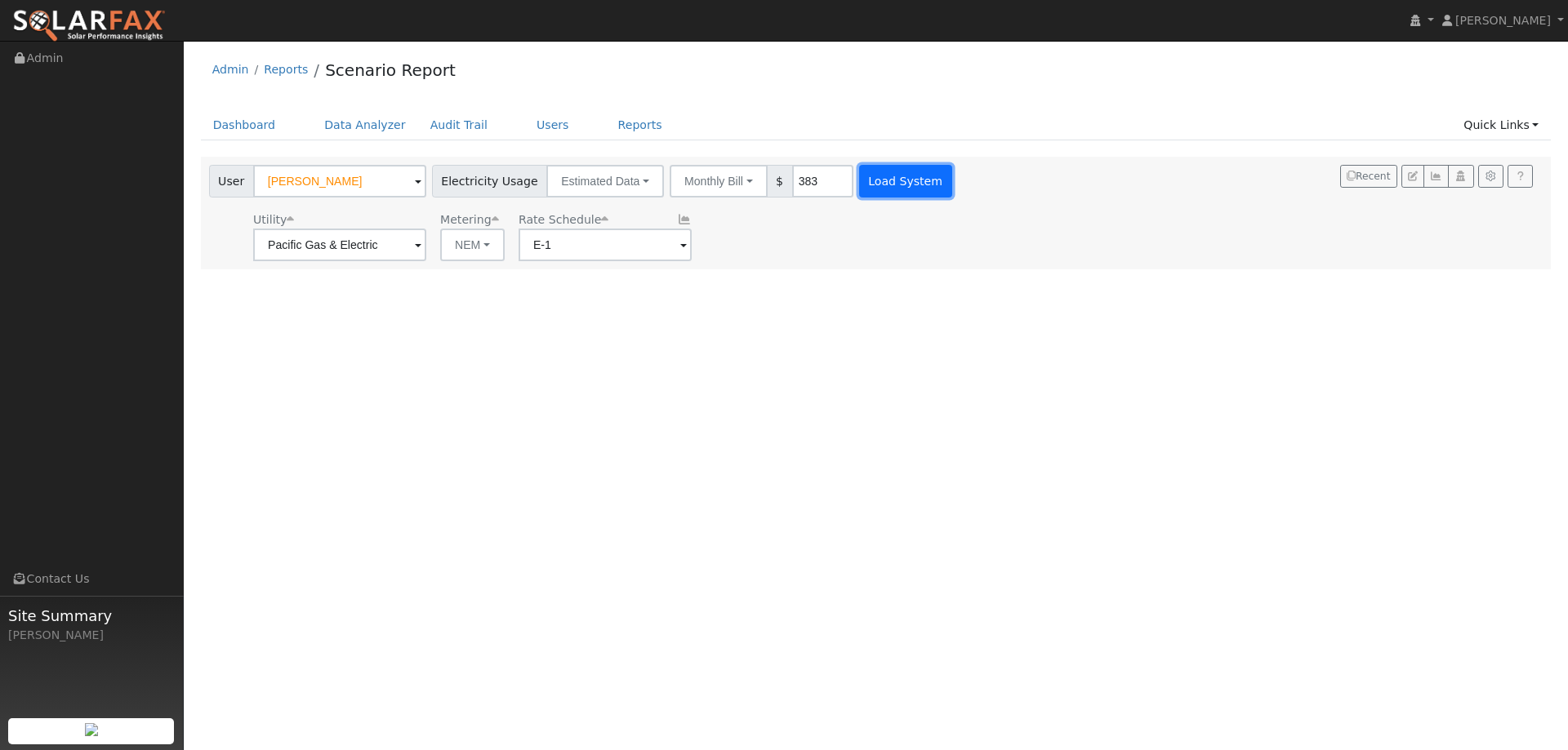
click at [893, 178] on button "Load System" at bounding box center [905, 181] width 93 height 32
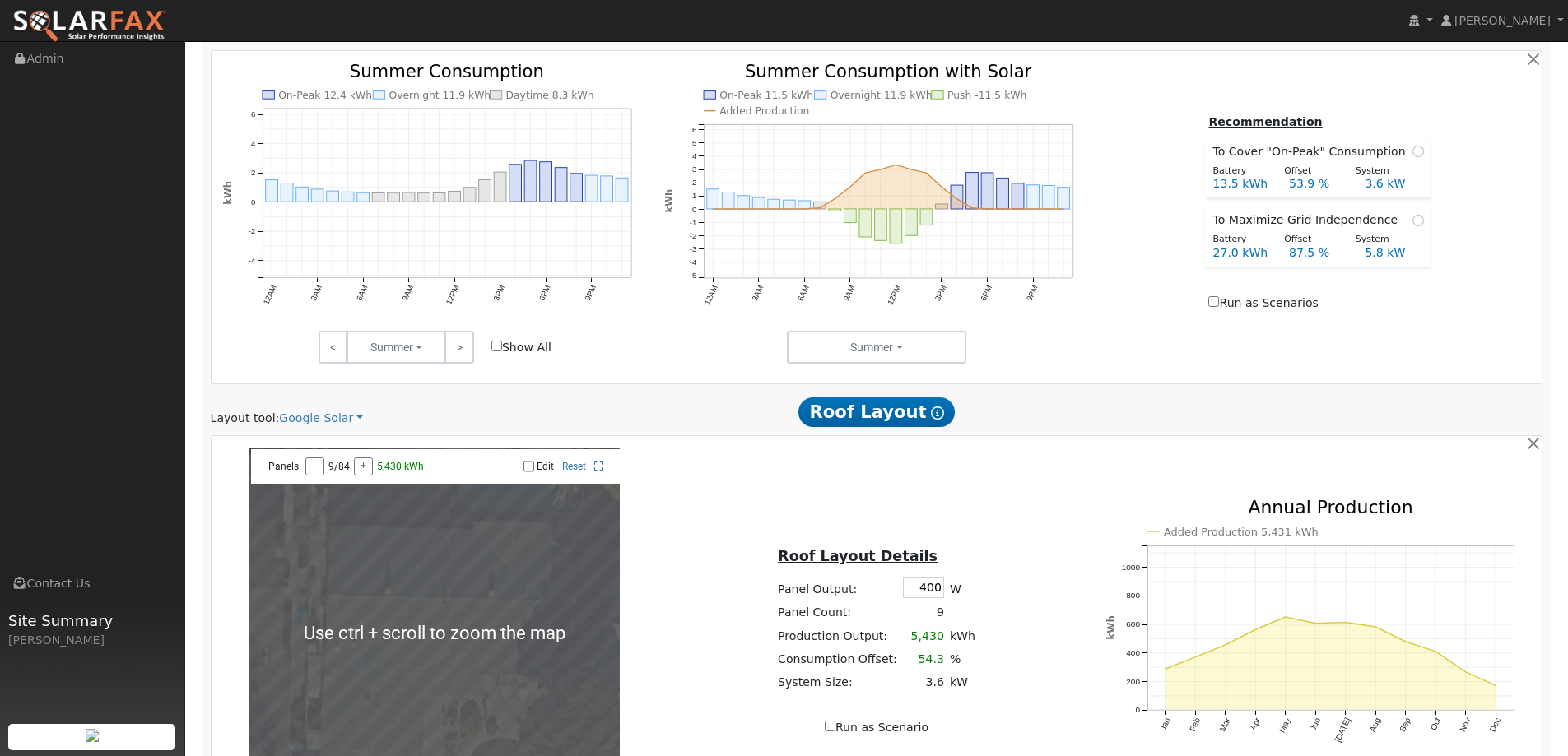
scroll to position [905, 0]
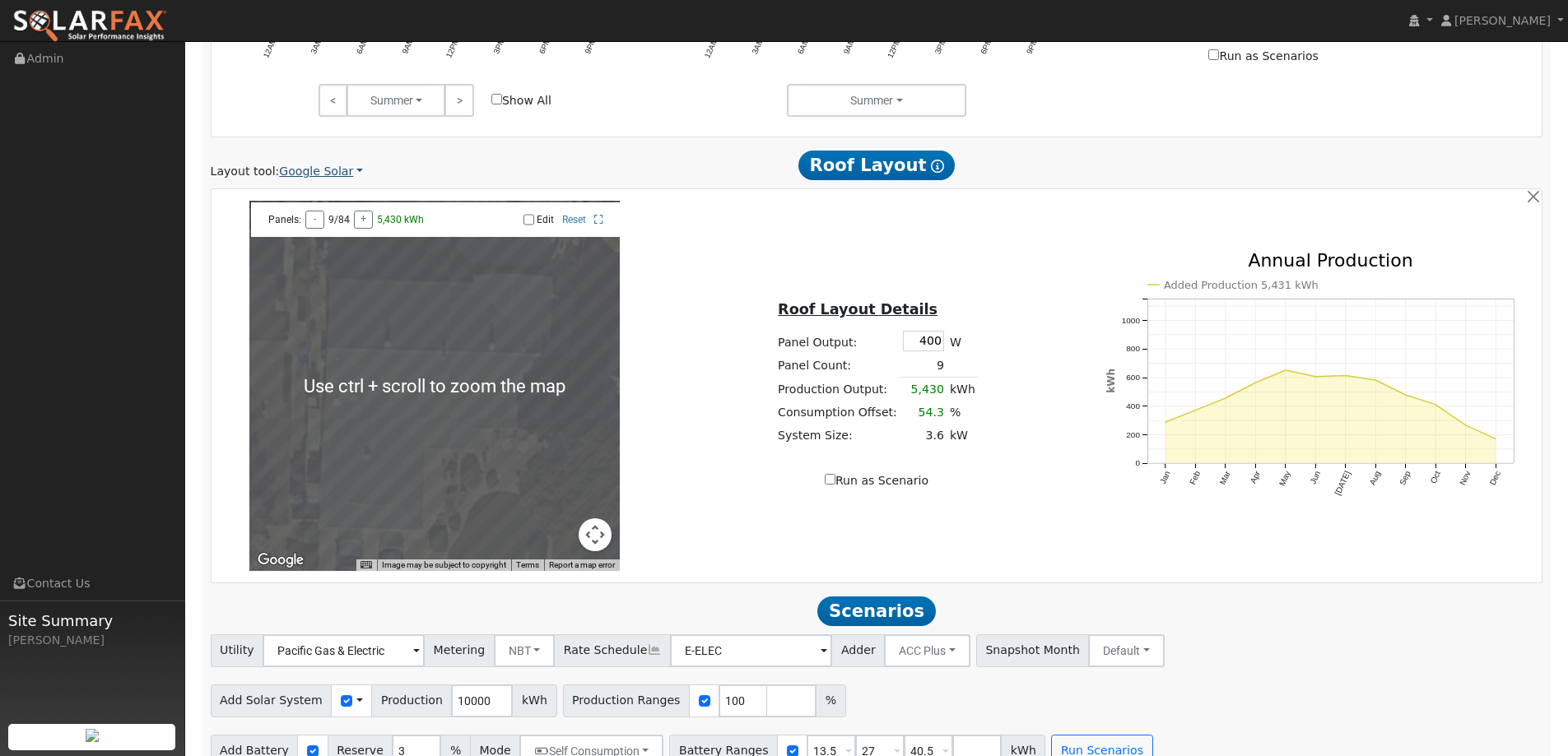
click at [342, 180] on link "Google Solar" at bounding box center [321, 171] width 84 height 17
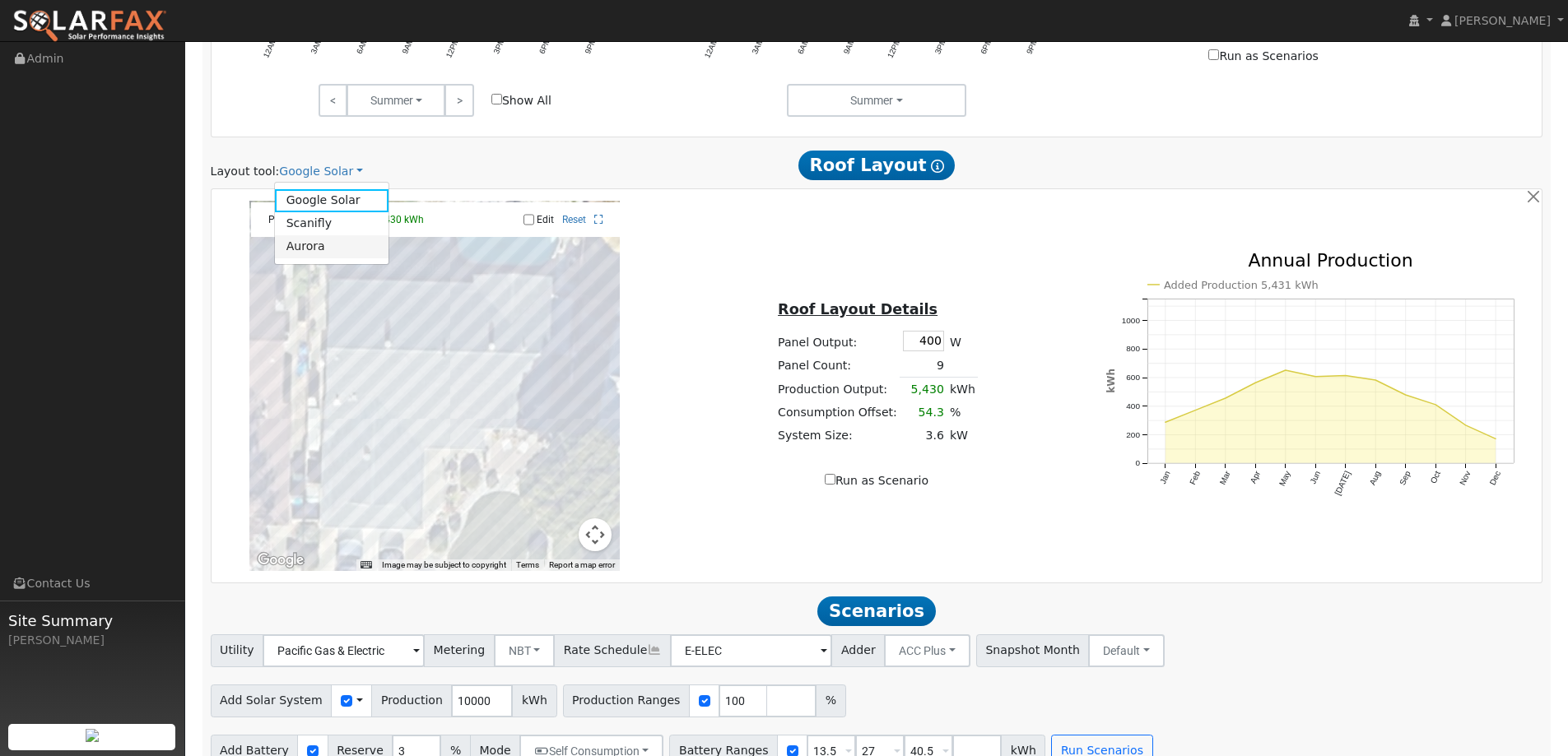
click at [337, 239] on link "Aurora" at bounding box center [331, 247] width 114 height 23
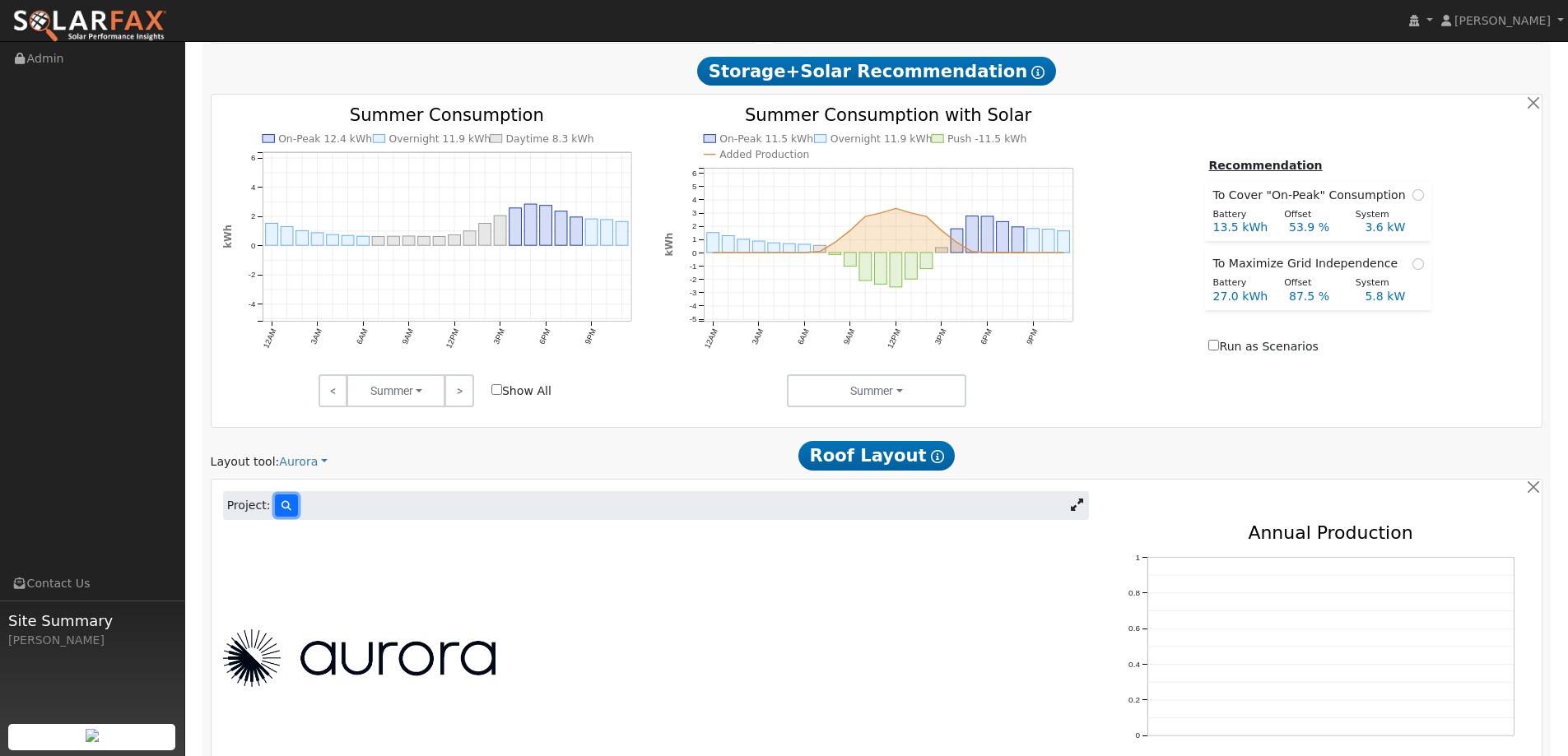
click at [281, 504] on icon at bounding box center [286, 506] width 9 height 9
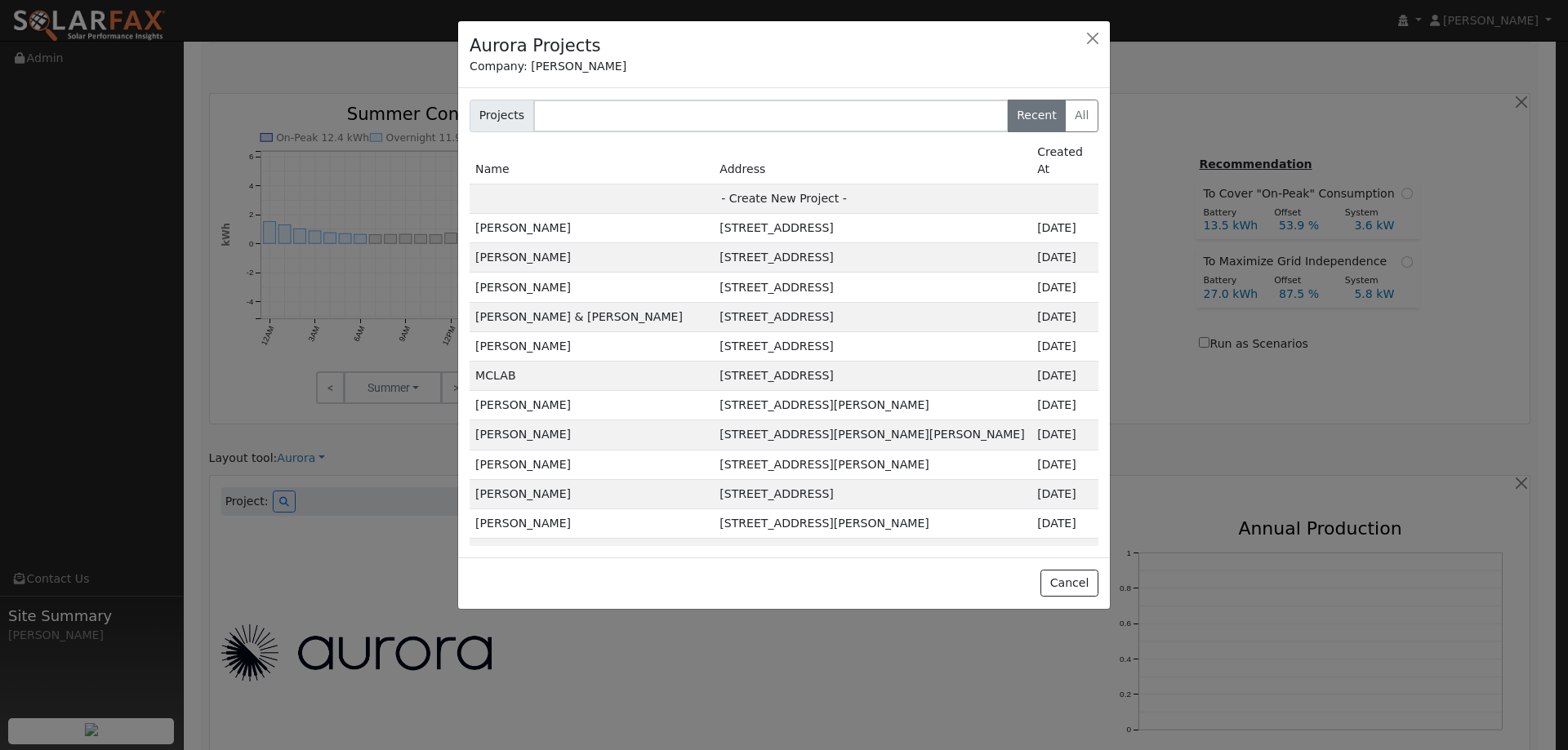
click at [731, 183] on td "- Create New Project -" at bounding box center [784, 198] width 629 height 29
type input "[PERSON_NAME]"
type input "[STREET_ADDRESS]"
type input "[GEOGRAPHIC_DATA]"
type input "CA"
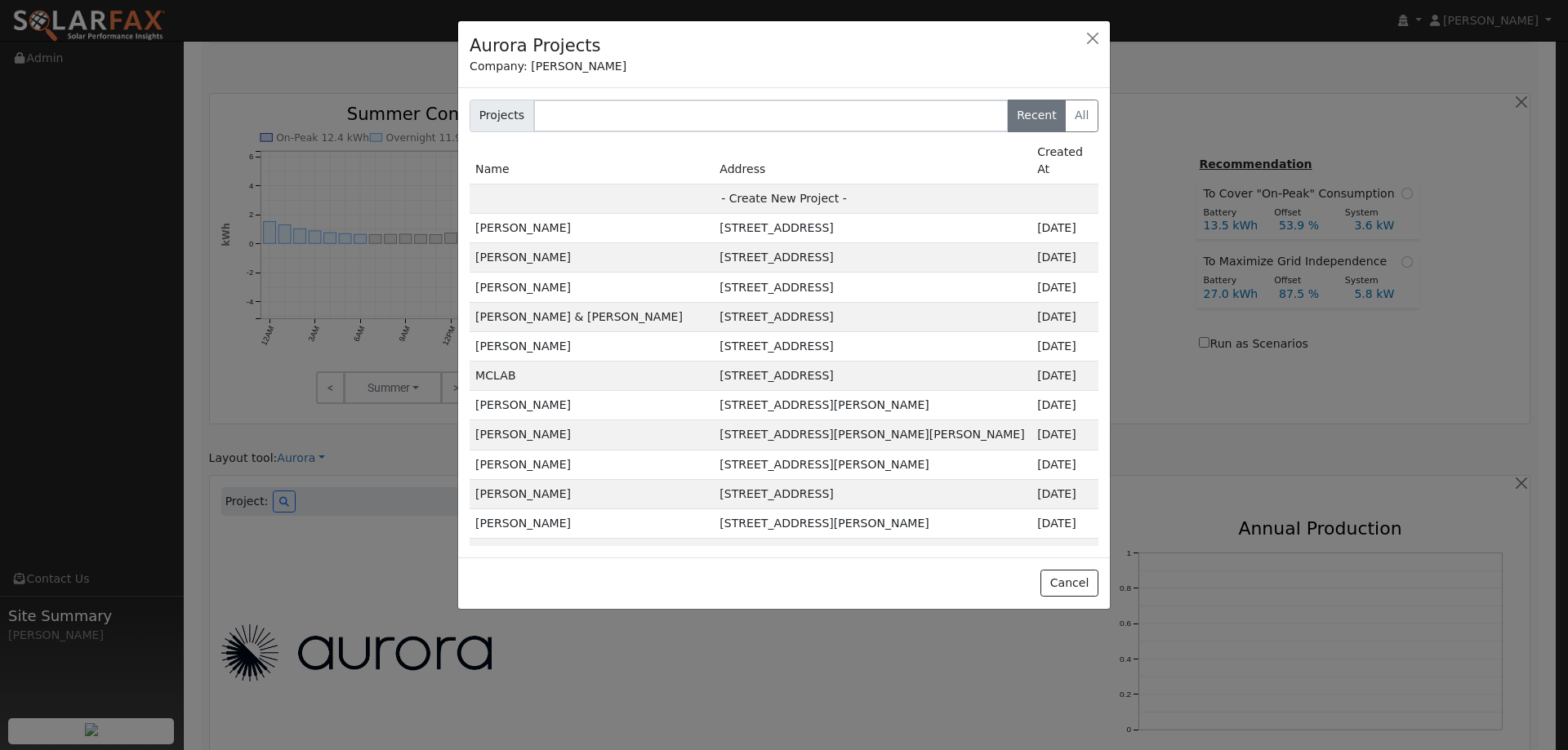
type input "95687"
type input "Design"
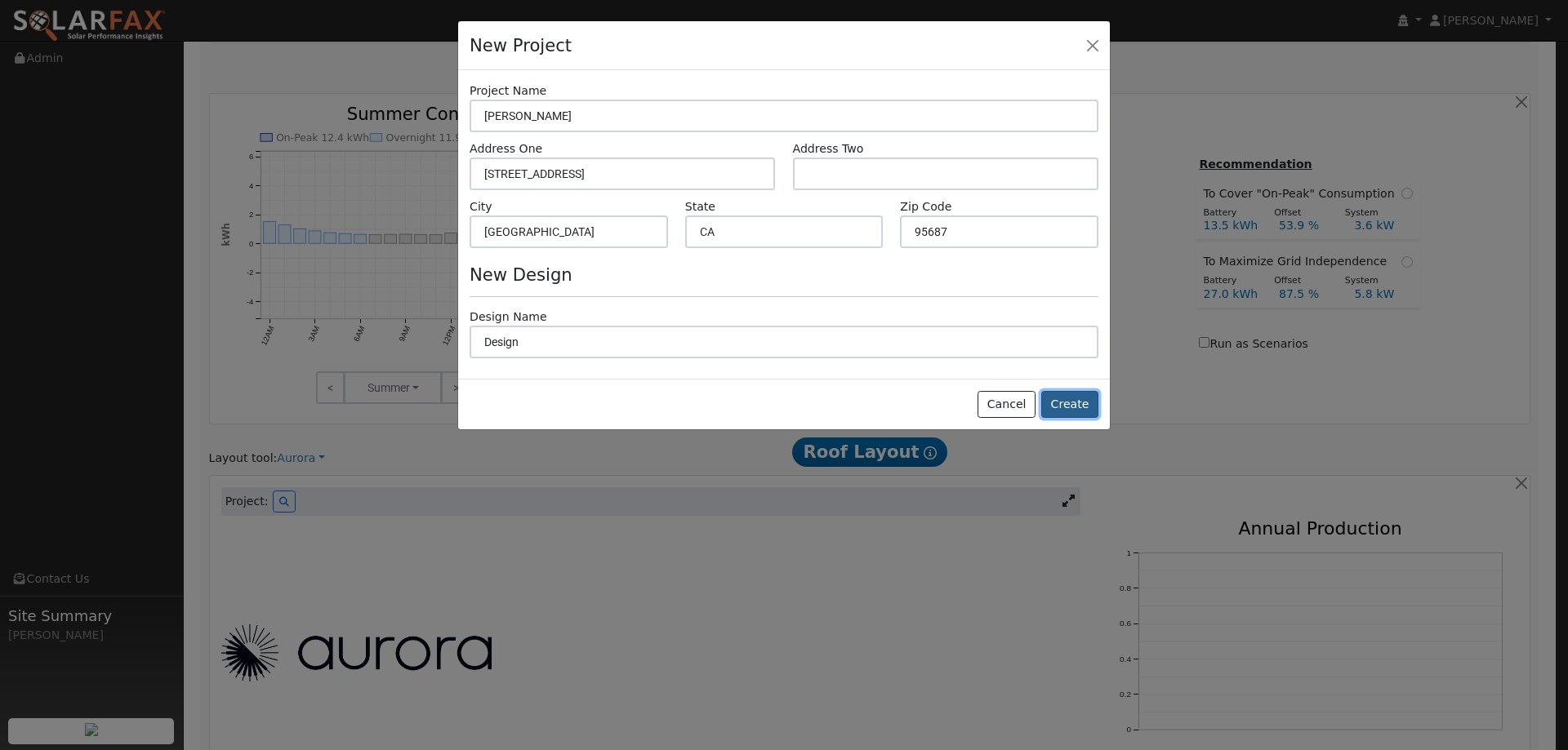
click at [1056, 403] on button "Create" at bounding box center [1070, 404] width 57 height 28
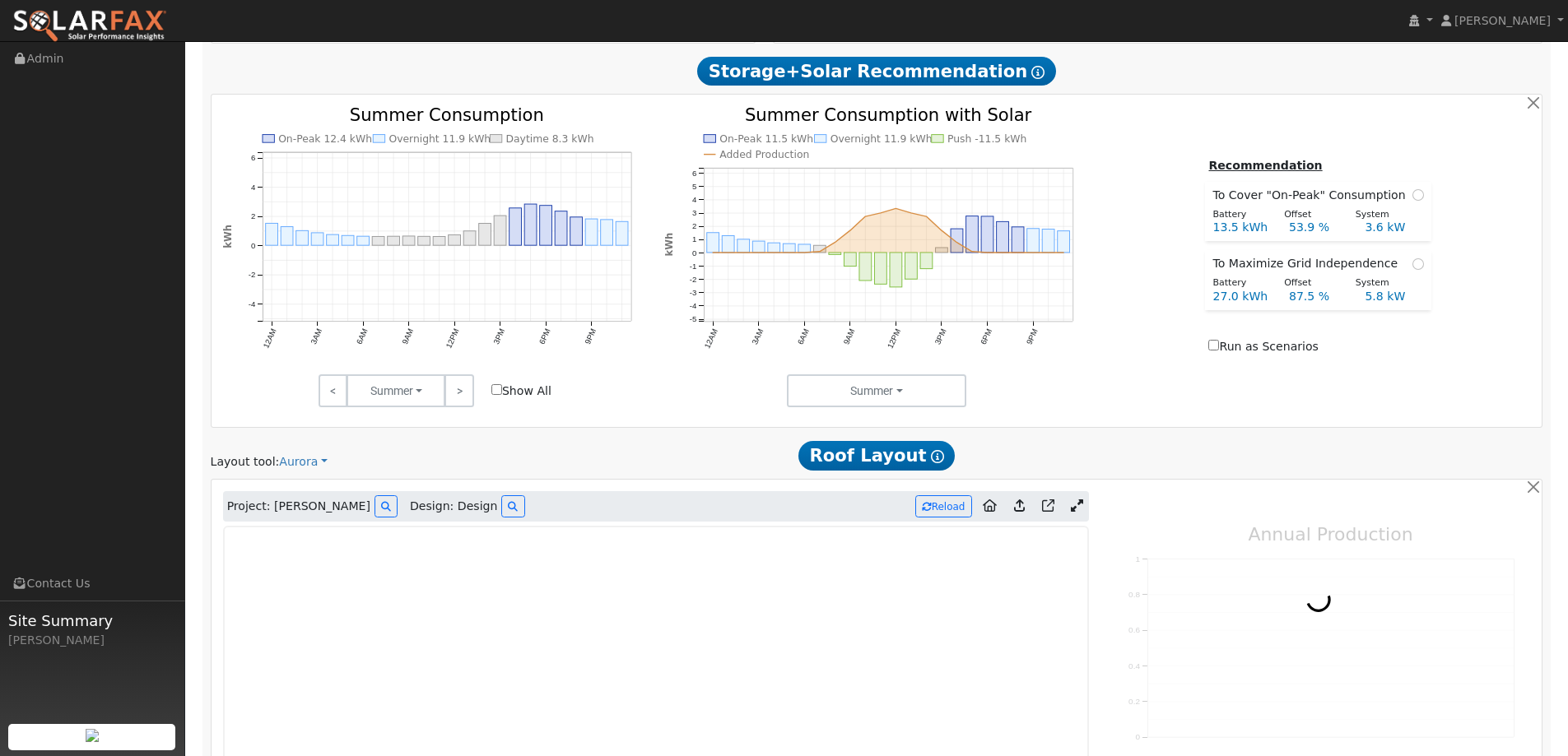
type input "0"
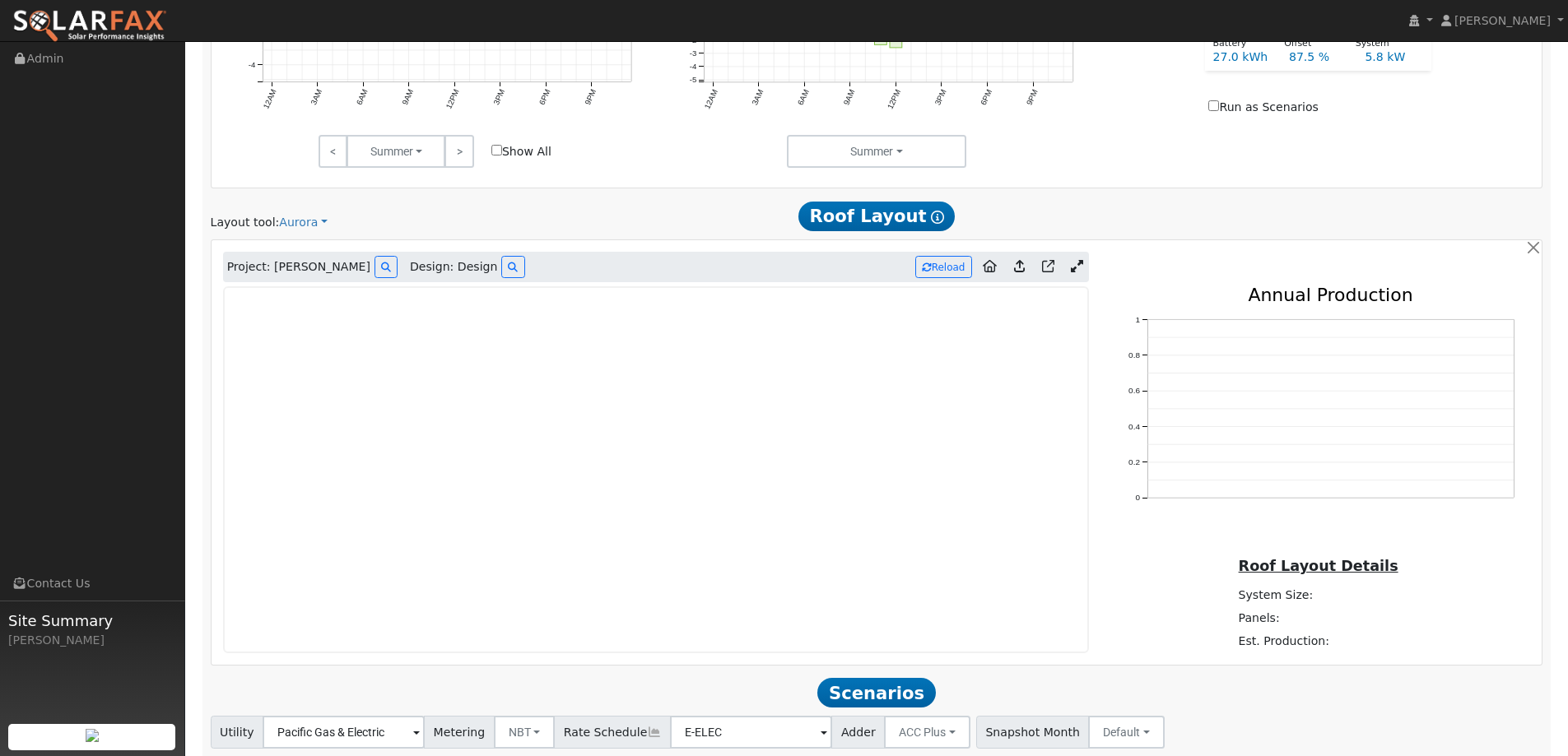
scroll to position [861, 0]
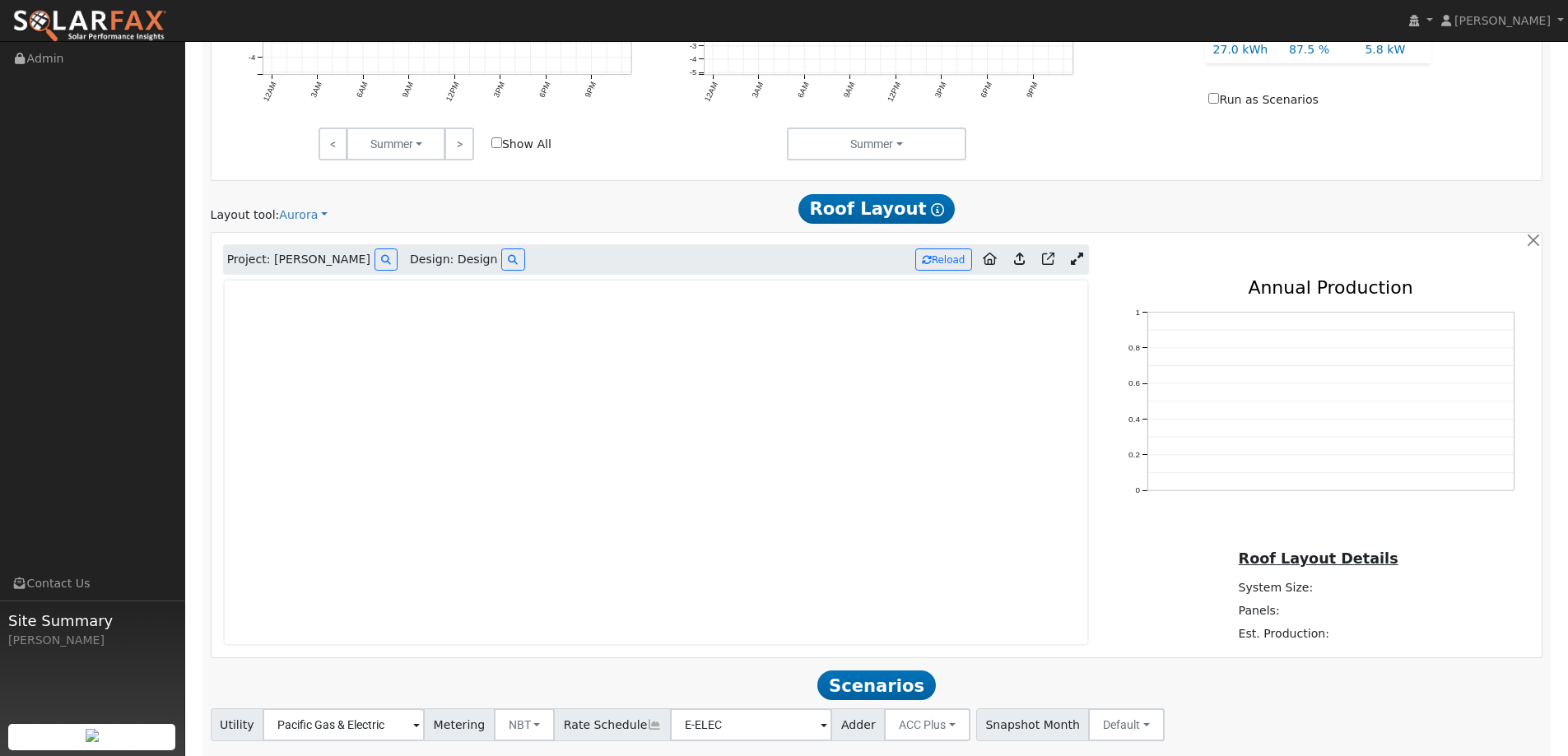
click at [145, 23] on img at bounding box center [90, 27] width 155 height 34
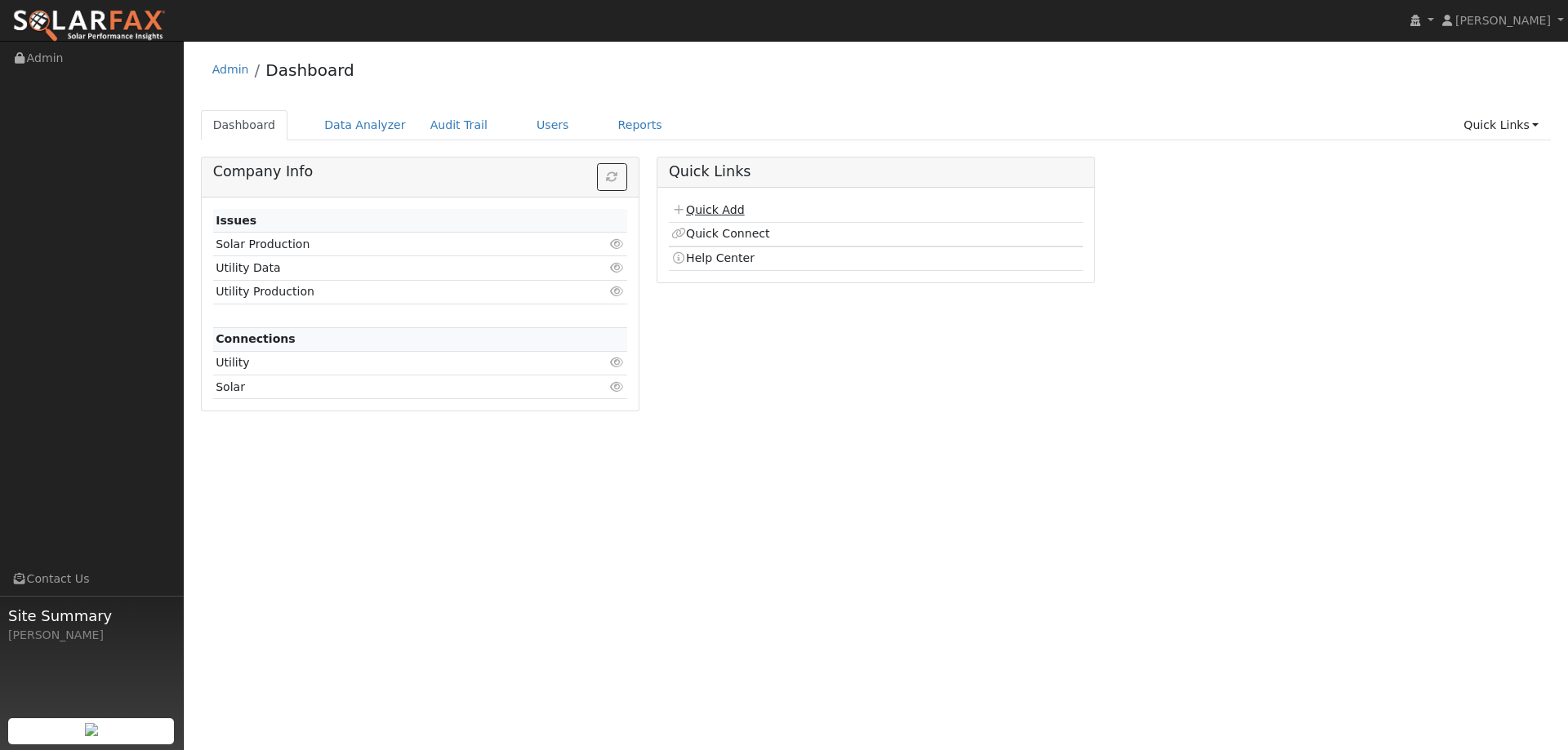
click at [726, 210] on link "Quick Add" at bounding box center [707, 209] width 73 height 13
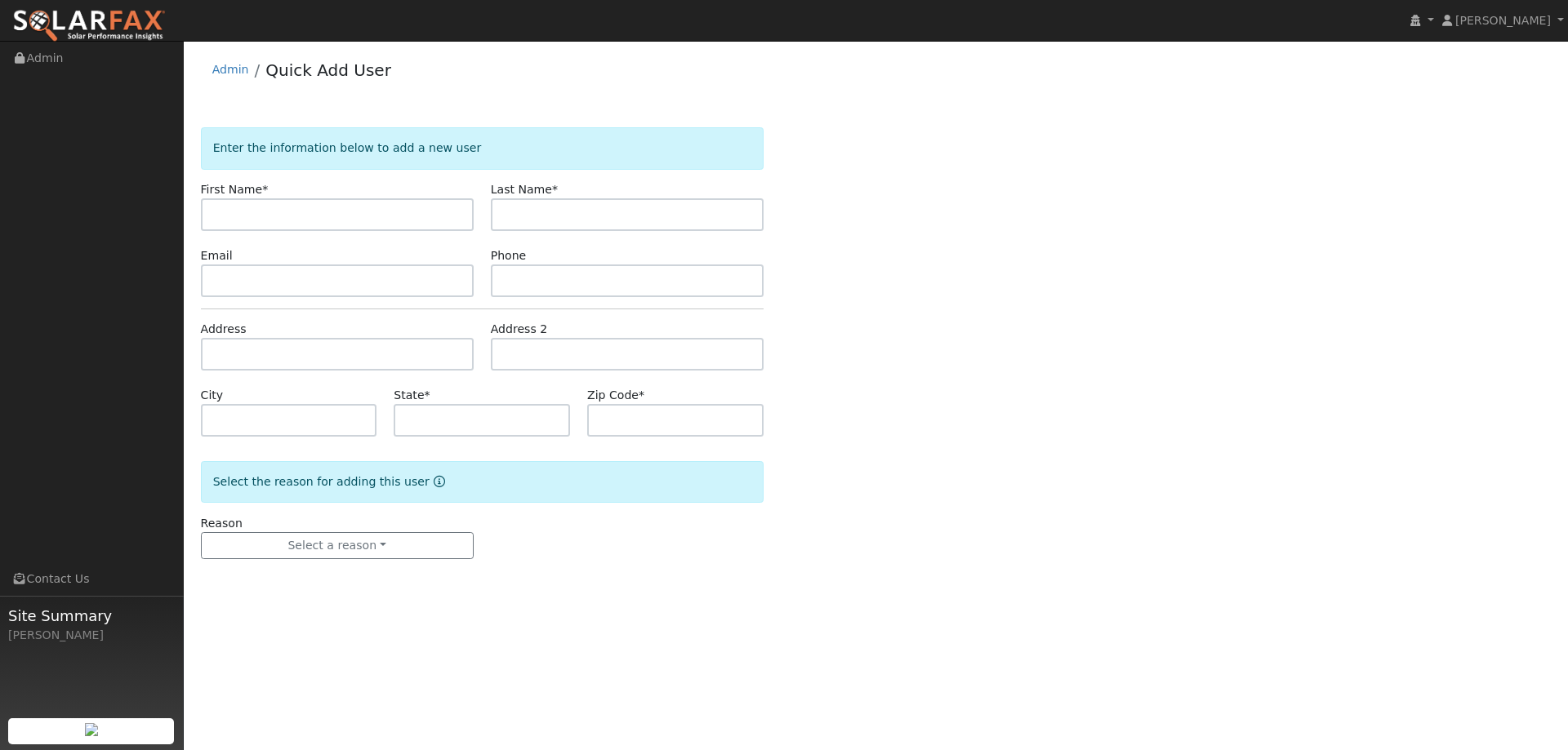
click at [400, 202] on input "text" at bounding box center [336, 214] width 272 height 32
type input "[PERSON_NAME]"
click at [505, 209] on input "text" at bounding box center [627, 214] width 272 height 32
type input "Robins"
click at [554, 267] on input "text" at bounding box center [627, 281] width 272 height 32
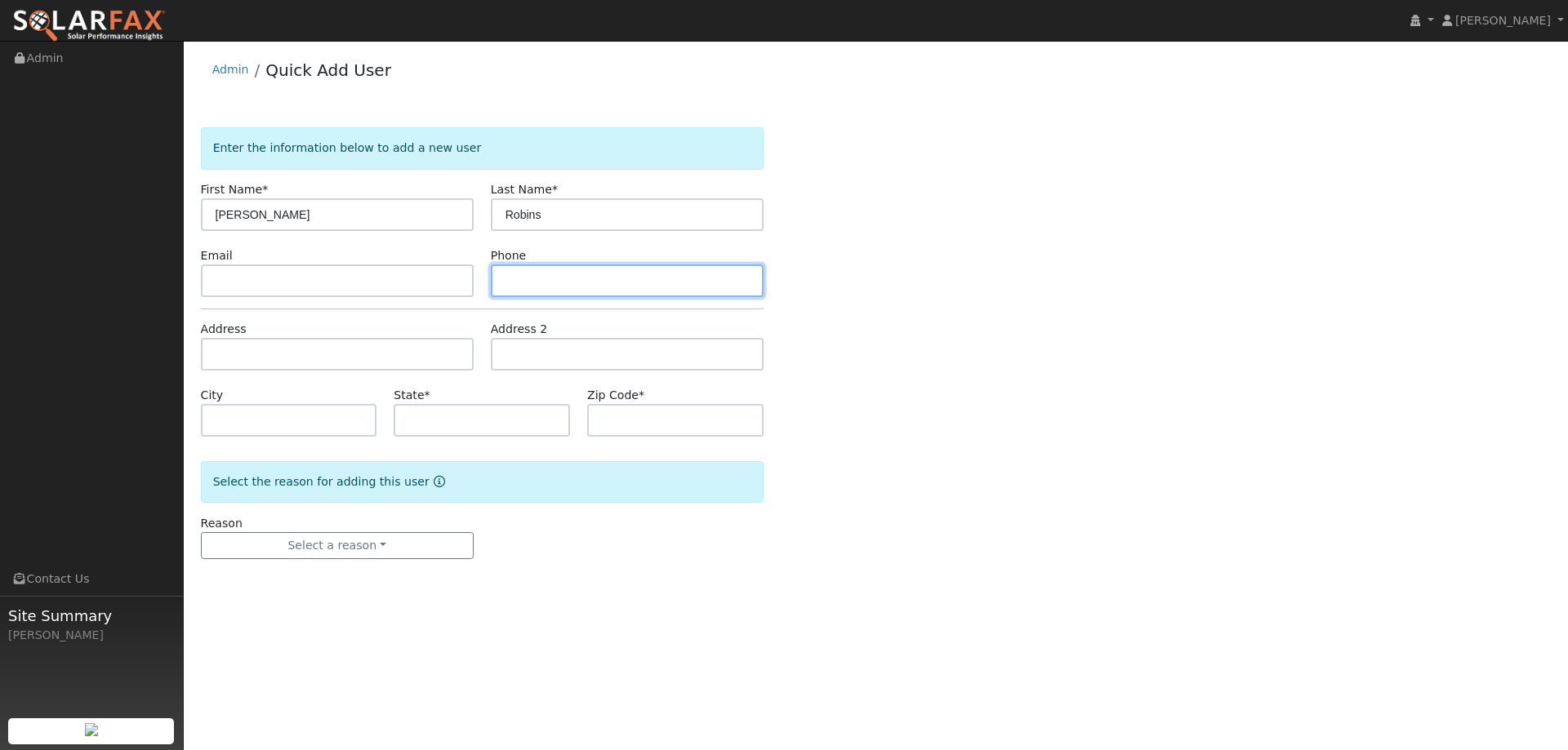
paste input "[PHONE_NUMBER]"
type input "[PHONE_NUMBER]"
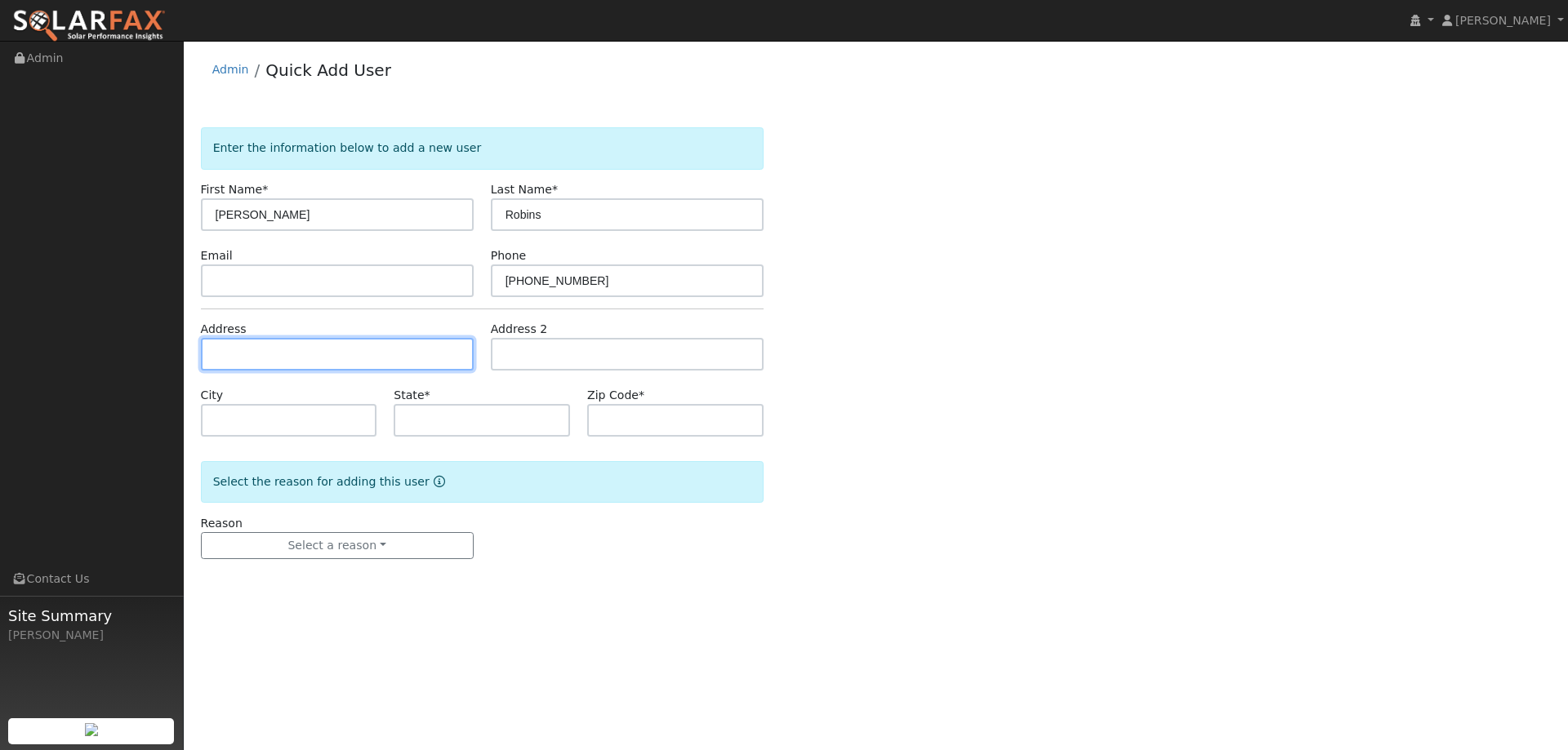
click at [388, 352] on input "text" at bounding box center [336, 354] width 272 height 32
paste input "[STREET_ADDRESS]"
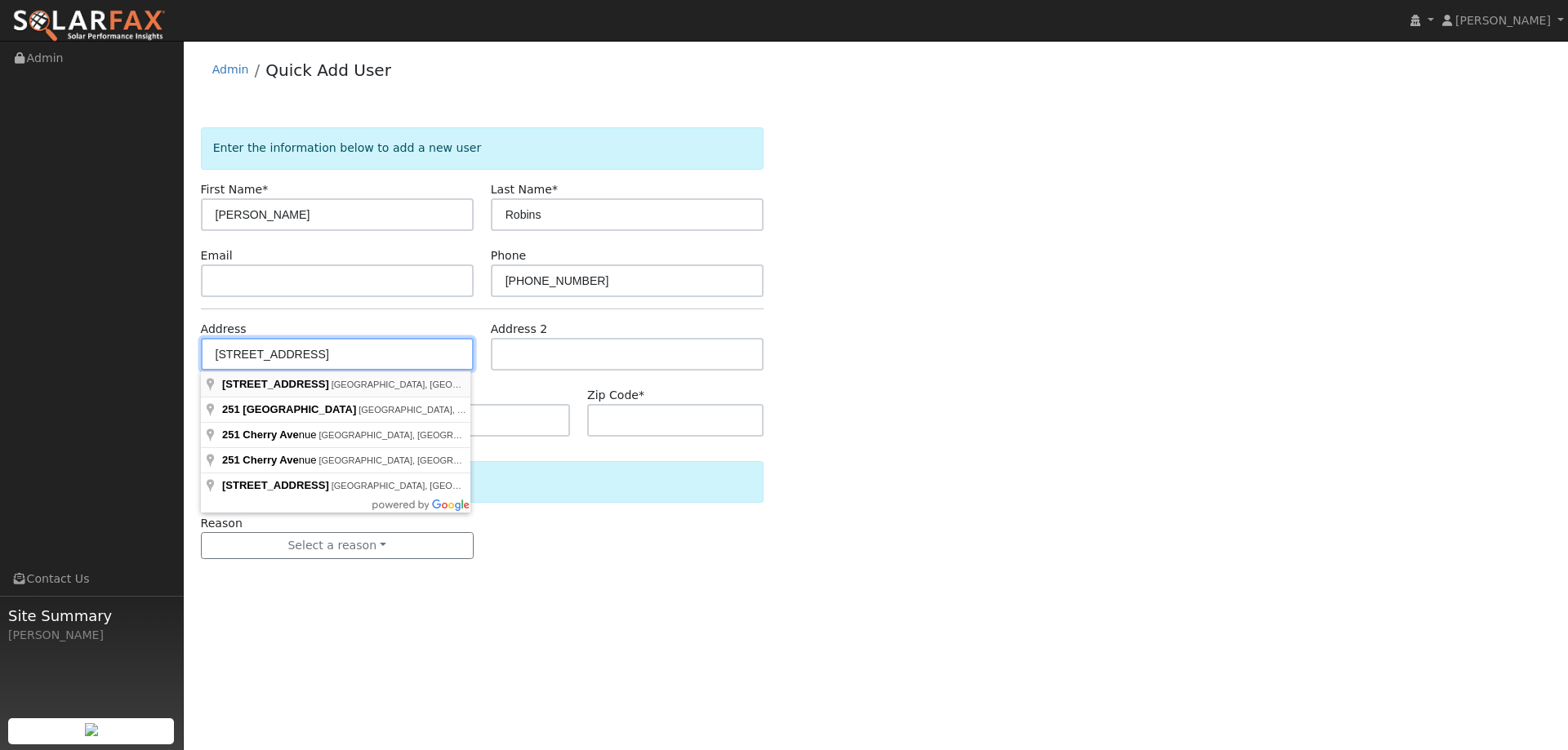
type input "[STREET_ADDRESS]"
type input "[GEOGRAPHIC_DATA]"
type input "CA"
type input "95688"
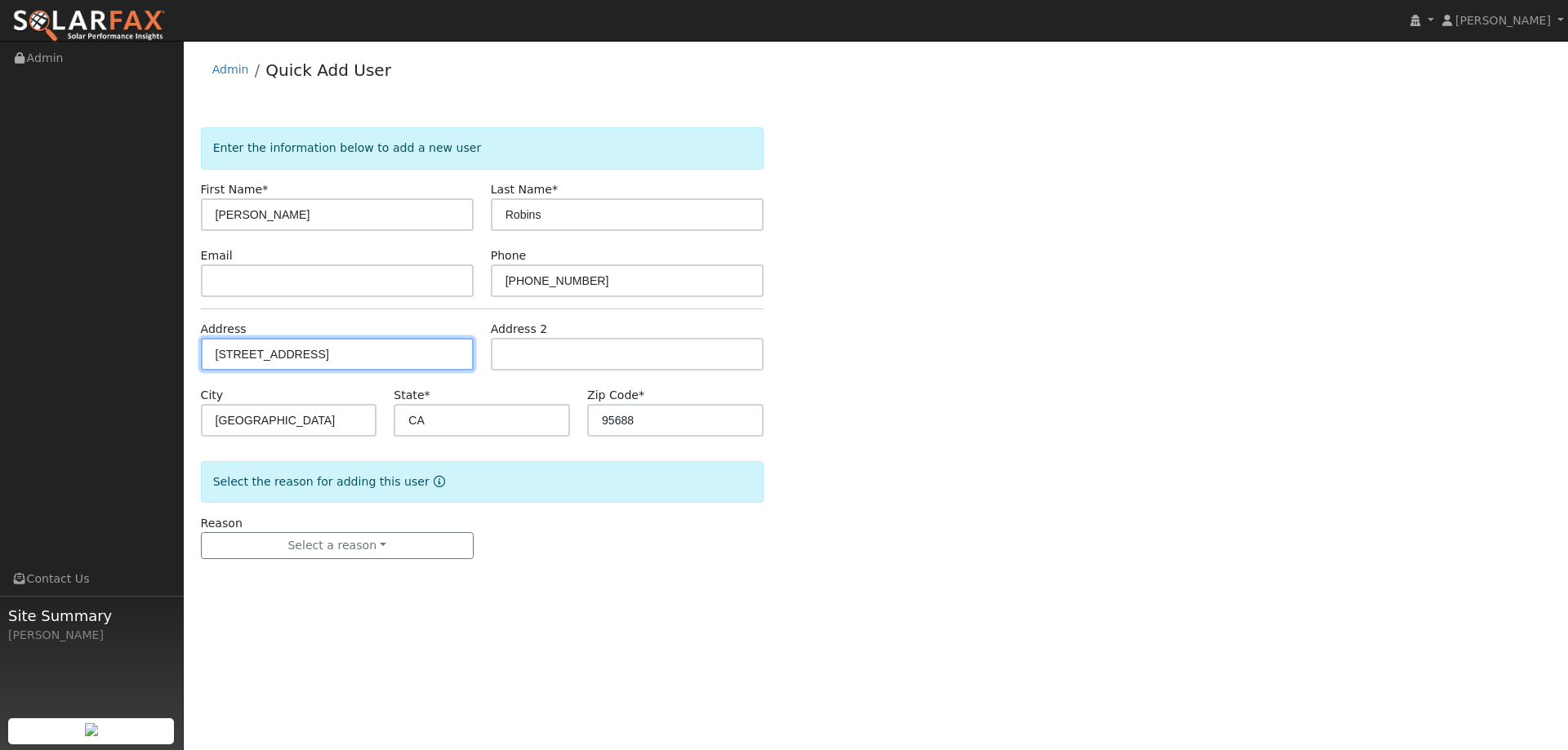
click at [364, 360] on input "[STREET_ADDRESS]" at bounding box center [336, 354] width 272 height 32
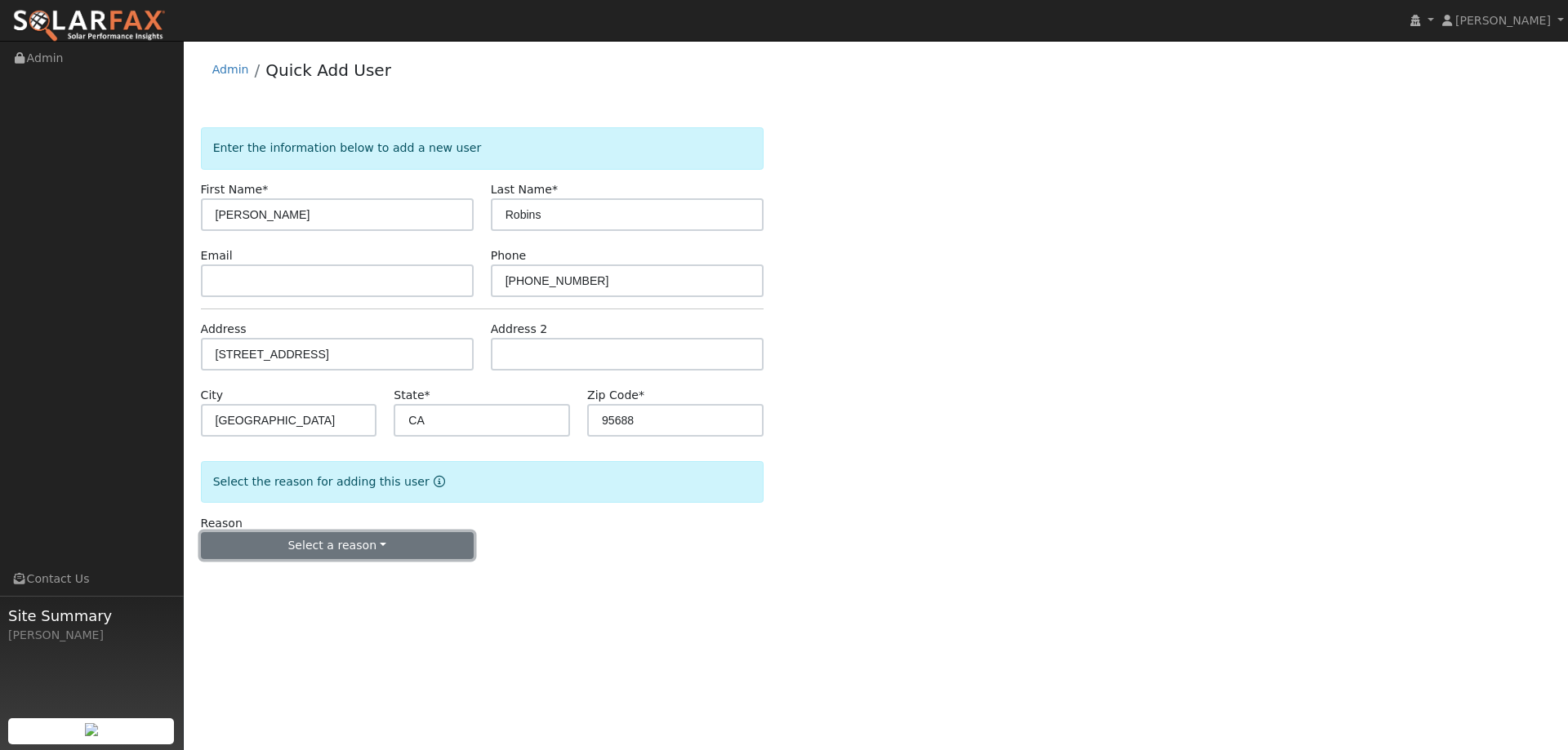
click at [411, 534] on button "Select a reason" at bounding box center [336, 546] width 272 height 28
click at [302, 573] on link "New lead" at bounding box center [291, 579] width 180 height 23
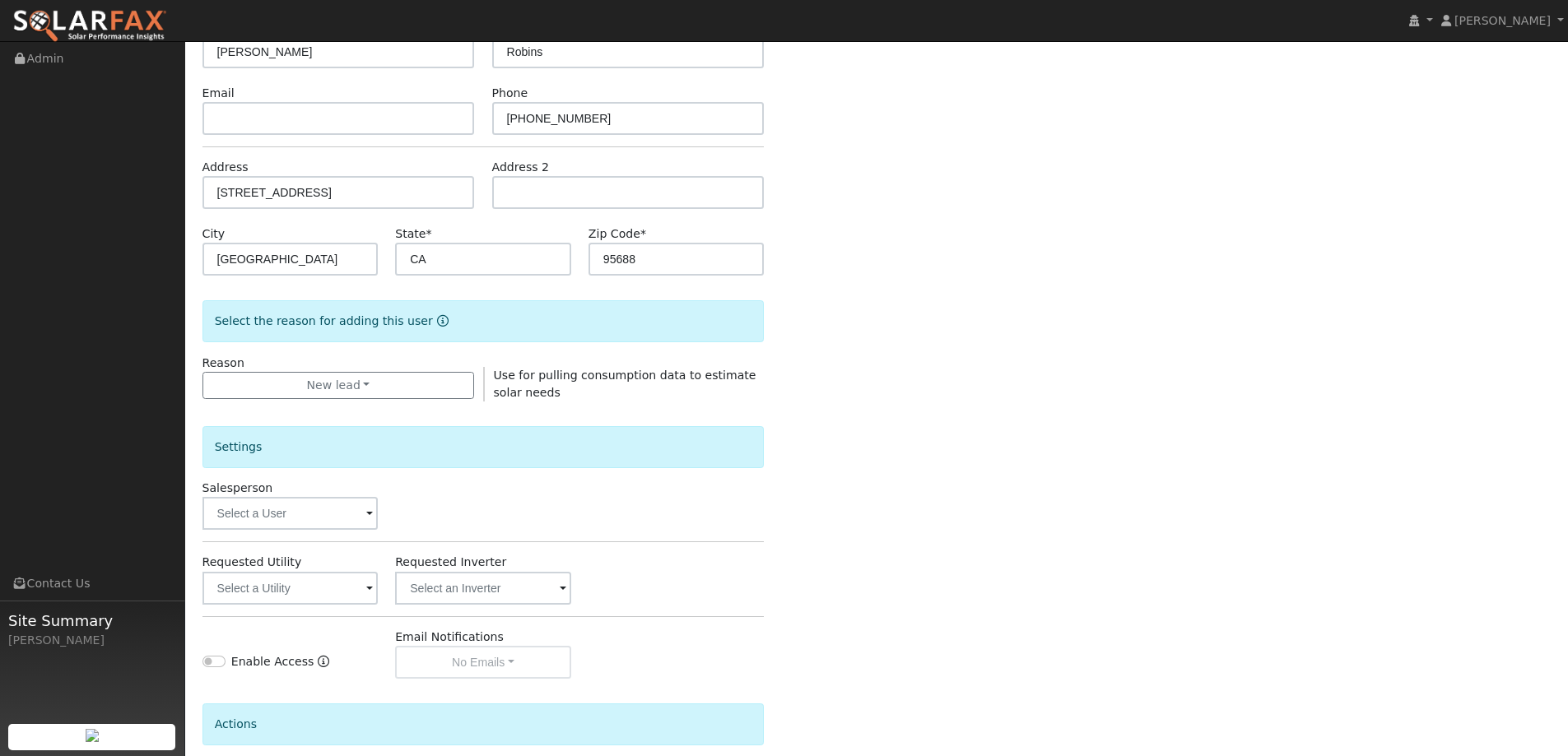
scroll to position [310, 0]
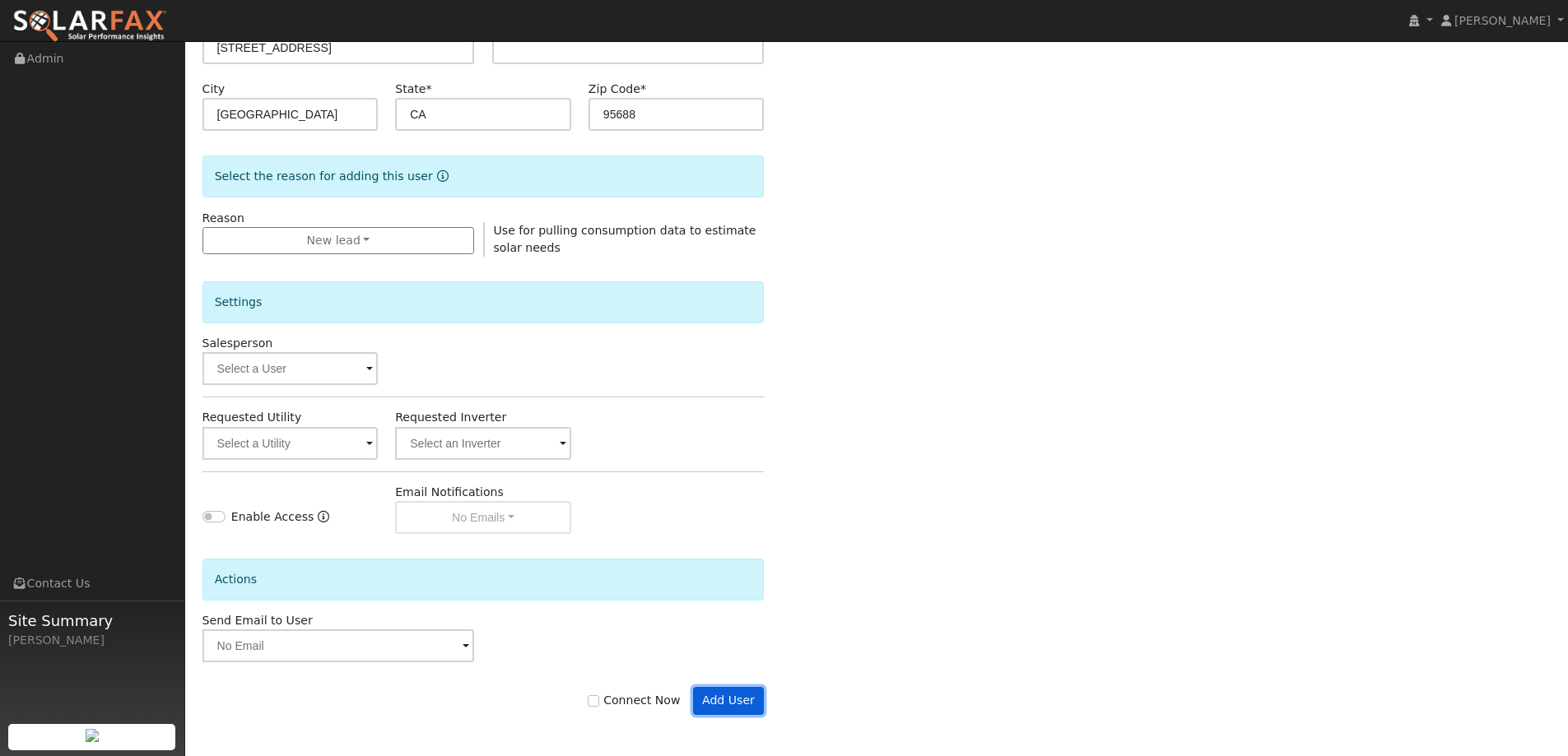
click at [734, 697] on button "Add User" at bounding box center [728, 701] width 71 height 28
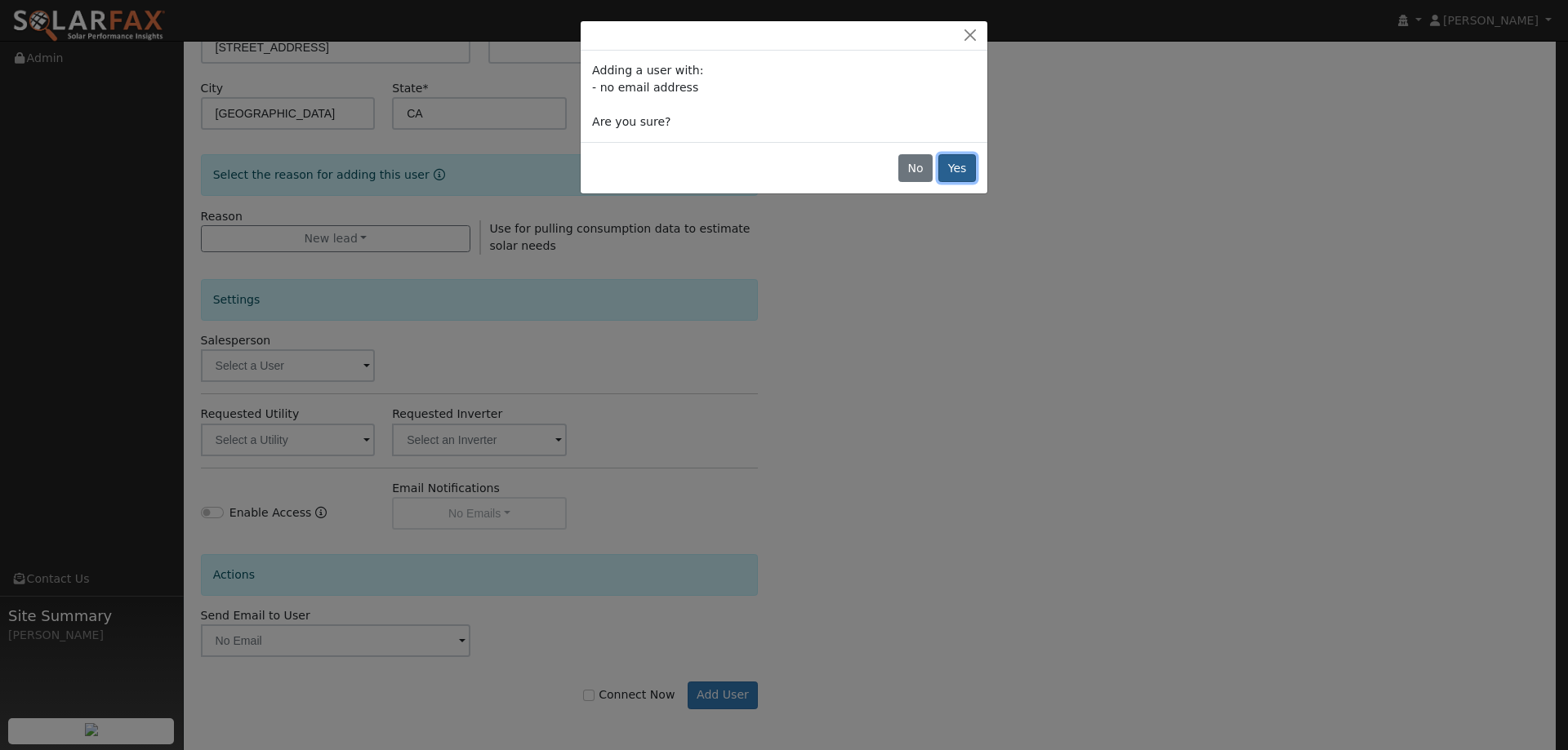
click at [955, 178] on button "Yes" at bounding box center [957, 168] width 38 height 28
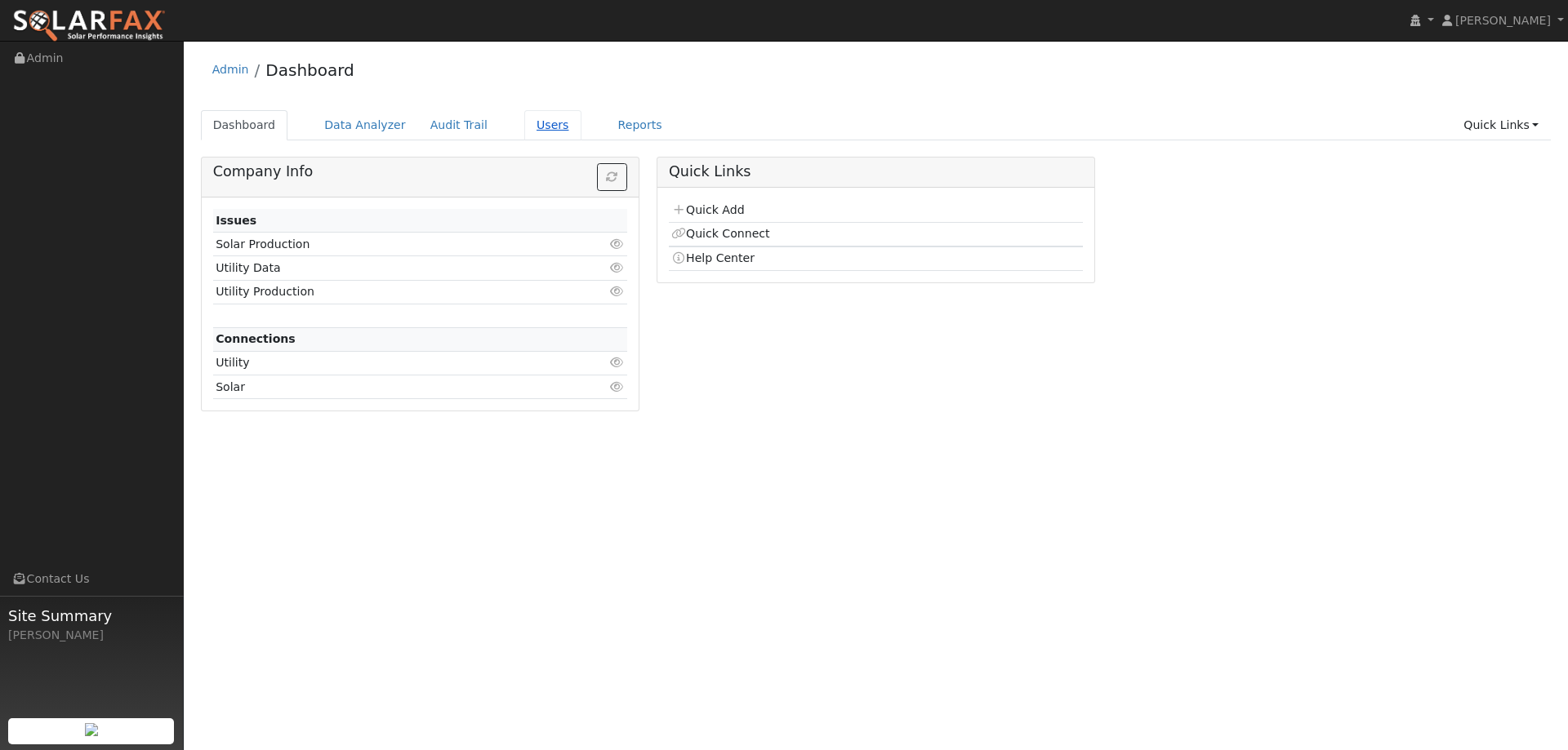
click at [535, 119] on link "Users" at bounding box center [552, 125] width 57 height 30
